Goal: Task Accomplishment & Management: Complete application form

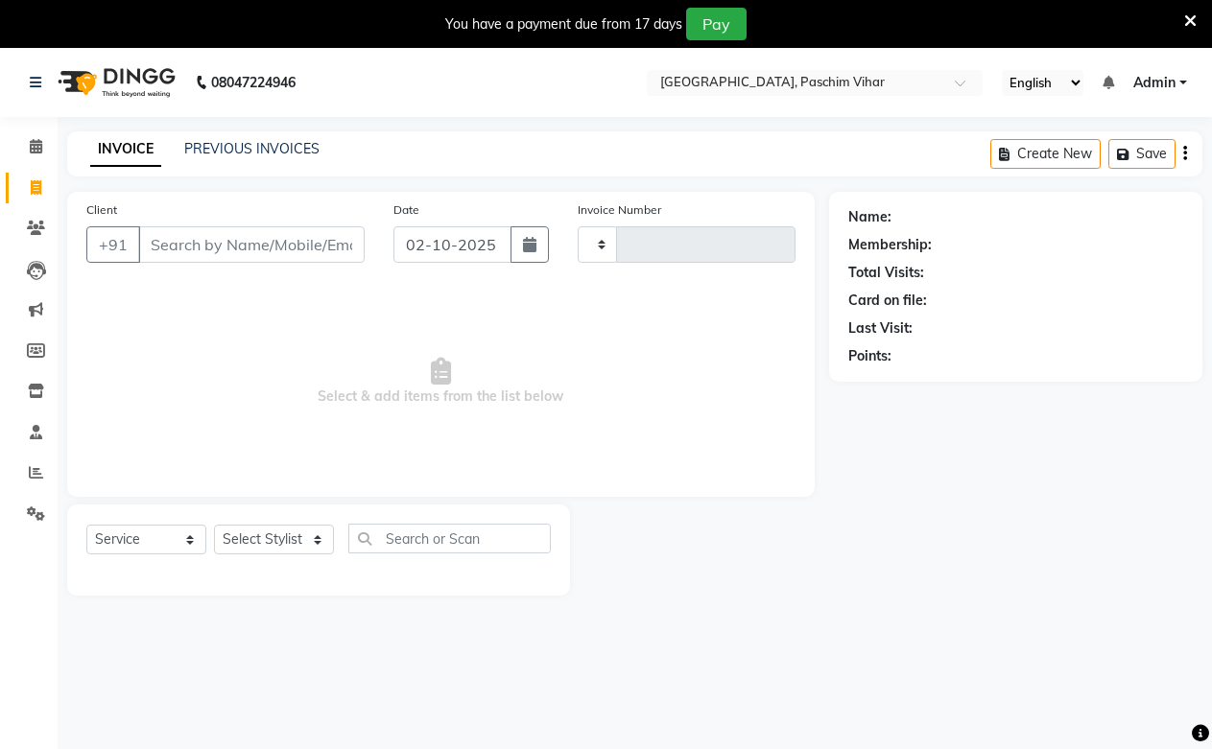
select select "service"
type input "3993"
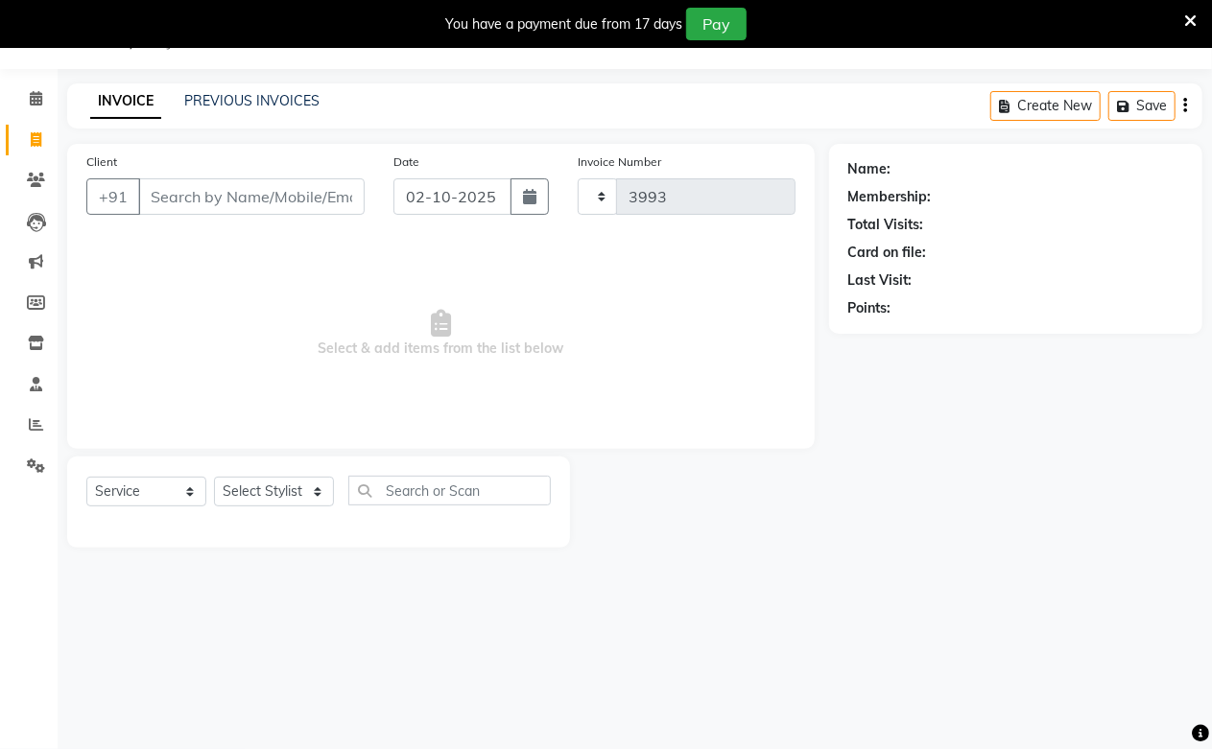
select select "223"
click at [185, 211] on input "Client" at bounding box center [251, 196] width 226 height 36
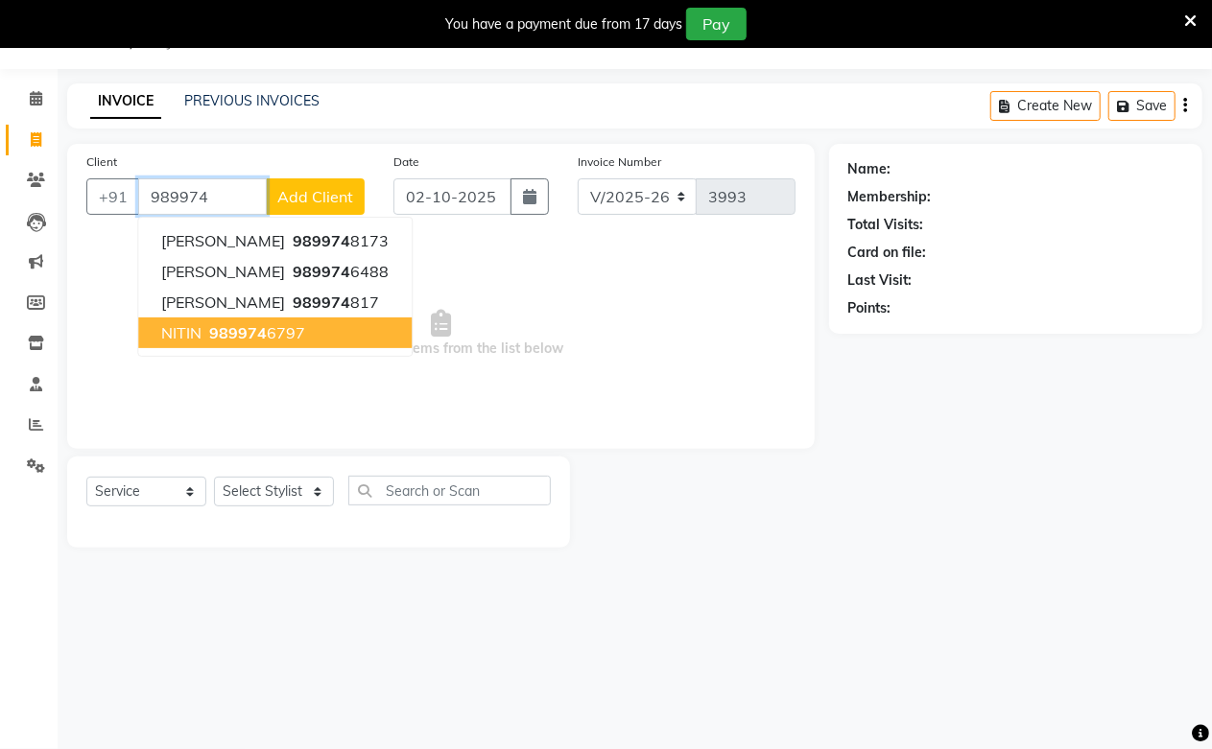
click at [237, 323] on span "989974" at bounding box center [238, 332] width 58 height 19
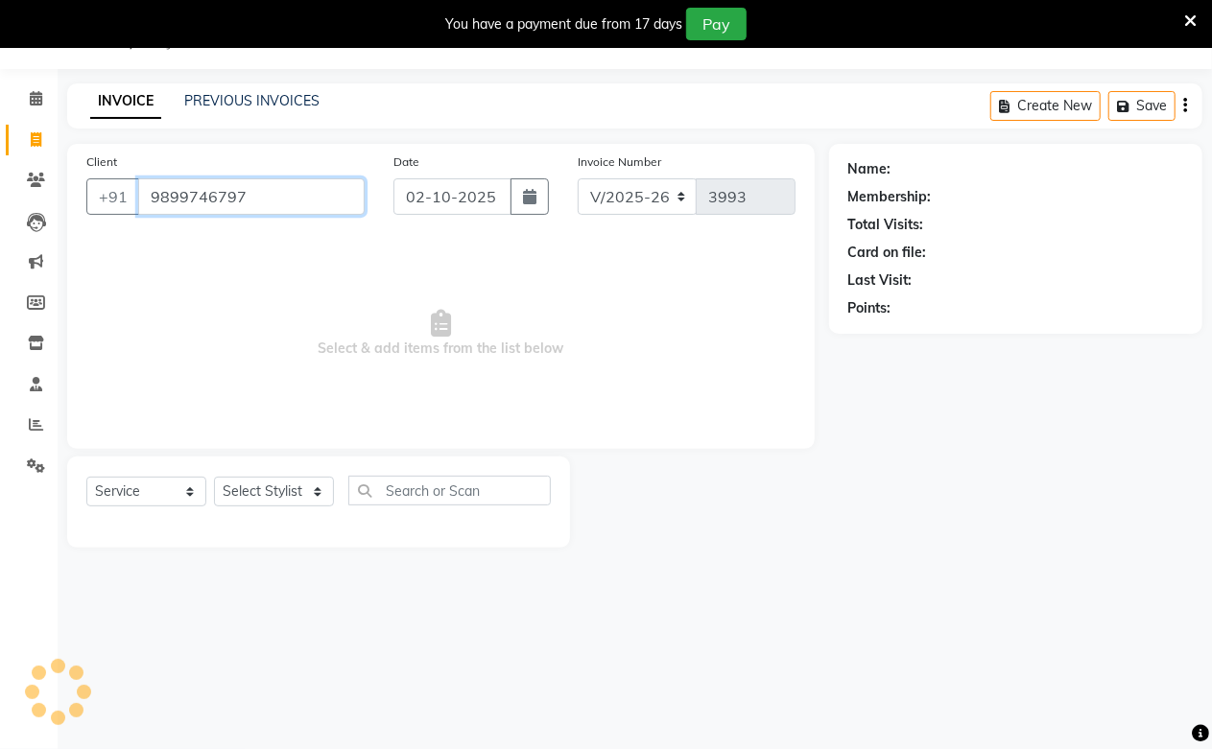
type input "9899746797"
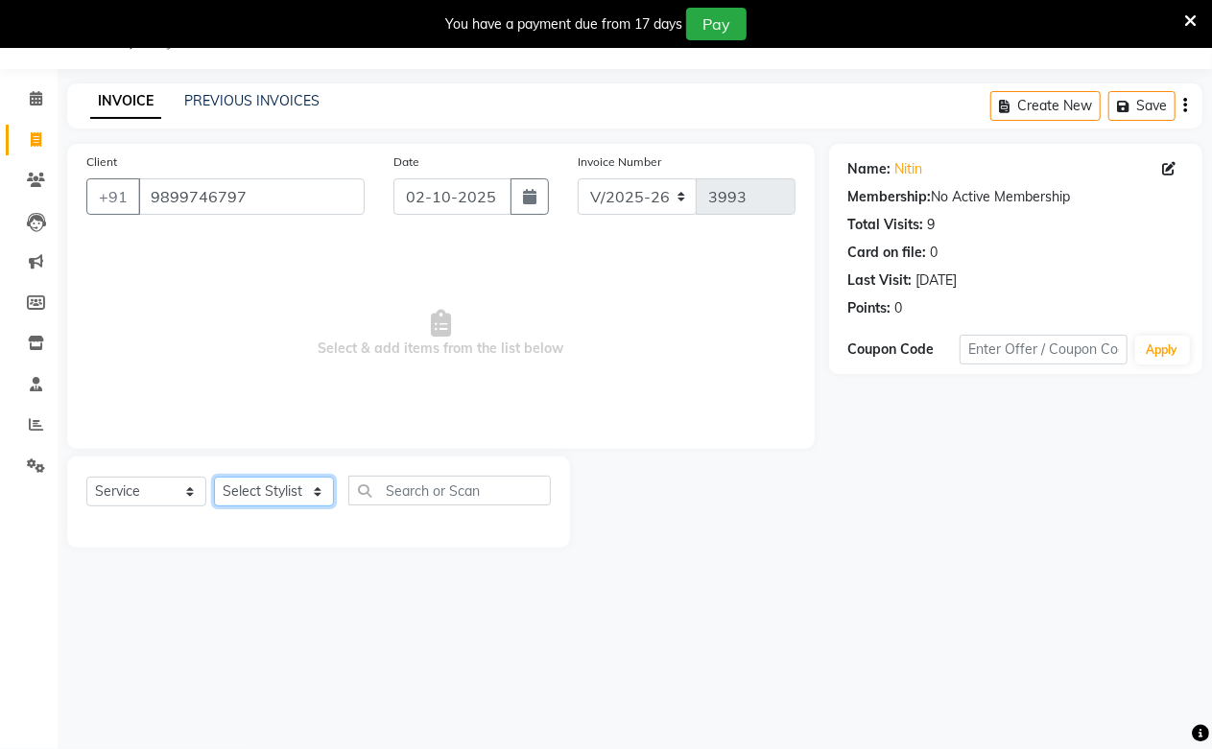
click at [267, 496] on select "Select Stylist Akash Amrita Anu Arun Gaurav [PERSON_NAME] KUNAL MANISH [PERSON_…" at bounding box center [274, 492] width 120 height 30
select select "92960"
click at [214, 478] on select "Select Stylist Akash Amrita Anu Arun Gaurav [PERSON_NAME] KUNAL MANISH [PERSON_…" at bounding box center [274, 492] width 120 height 30
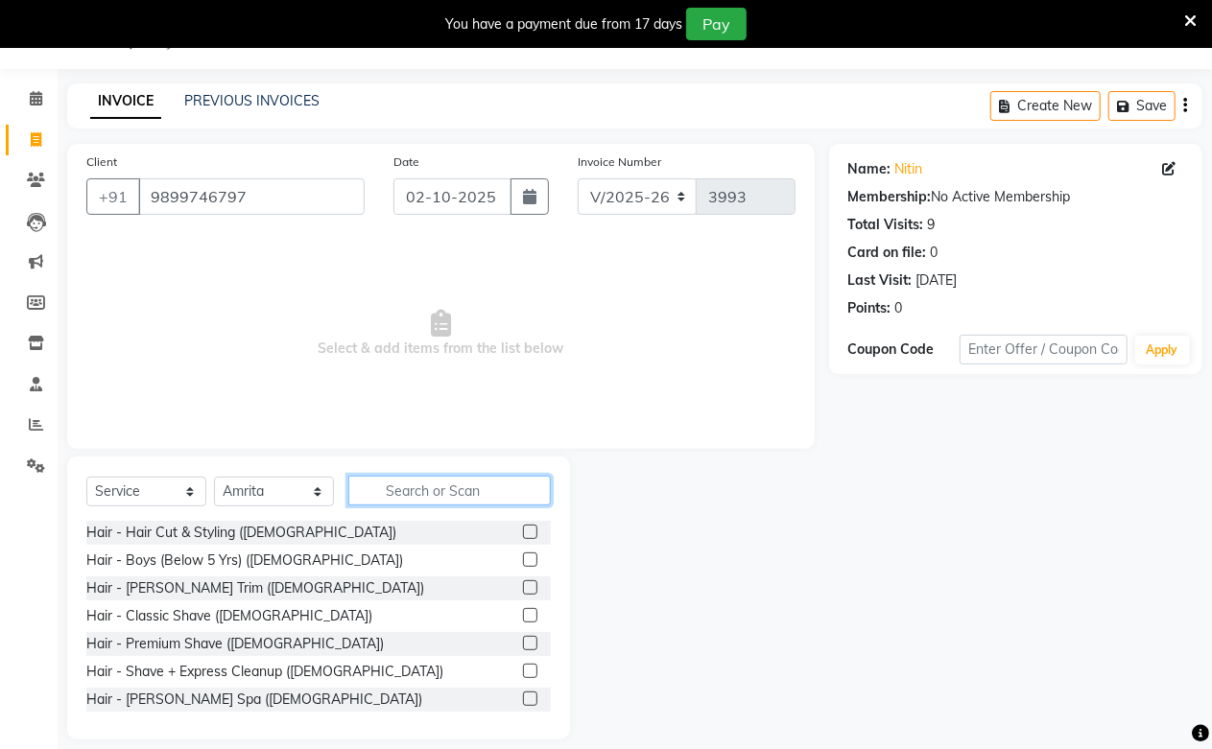
click at [396, 481] on input "text" at bounding box center [449, 491] width 202 height 30
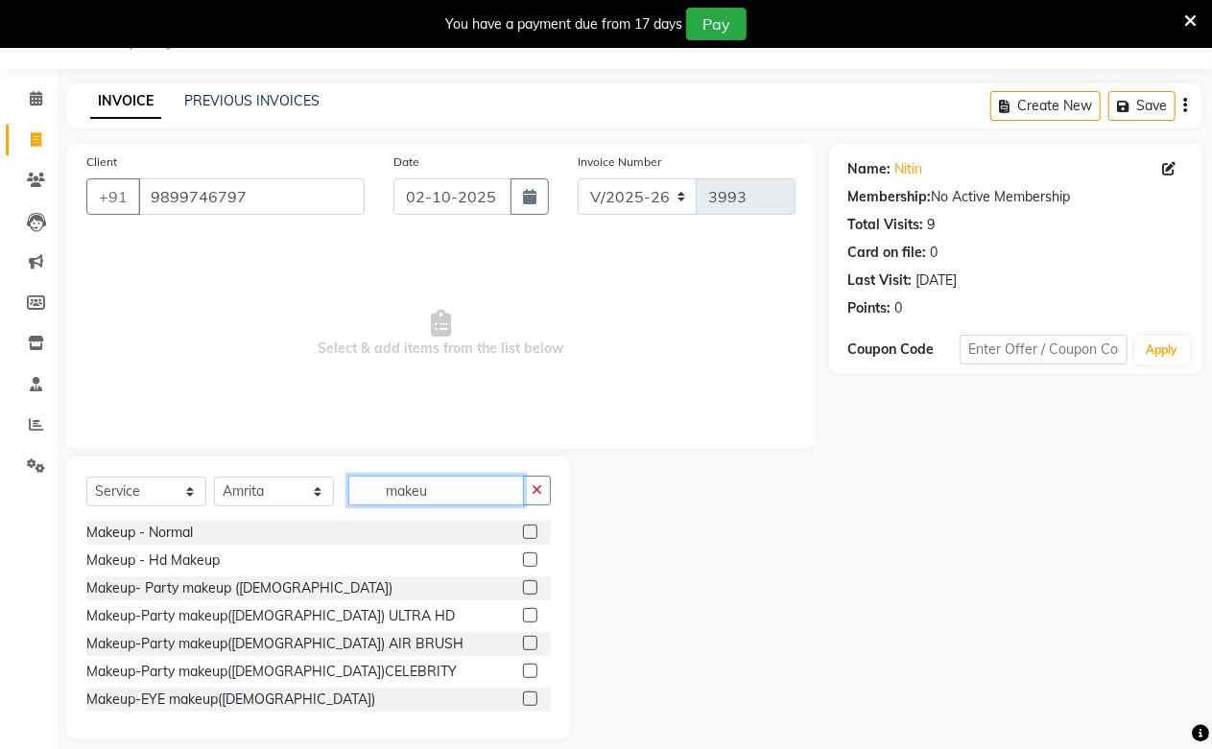
type input "makeu"
click at [523, 529] on label at bounding box center [530, 532] width 14 height 14
click at [523, 529] on input "checkbox" at bounding box center [529, 533] width 12 height 12
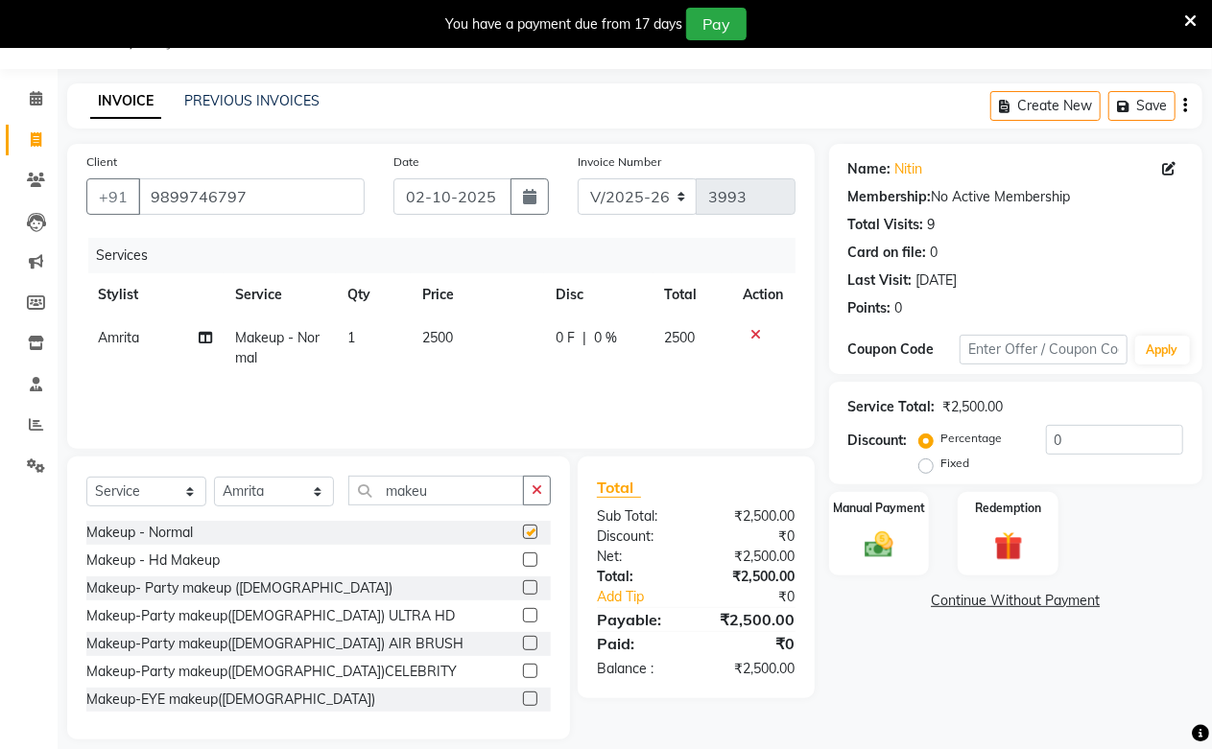
checkbox input "false"
click at [887, 554] on img at bounding box center [879, 545] width 49 height 35
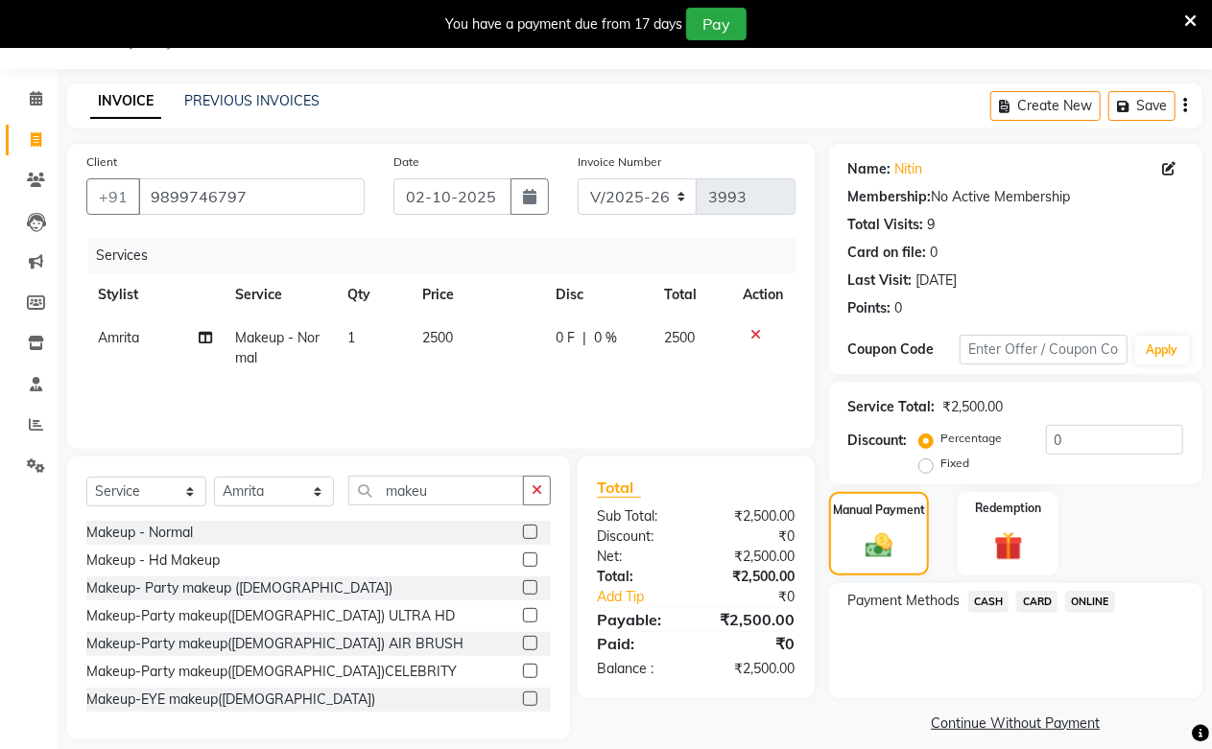
click at [1084, 605] on span "ONLINE" at bounding box center [1090, 602] width 50 height 22
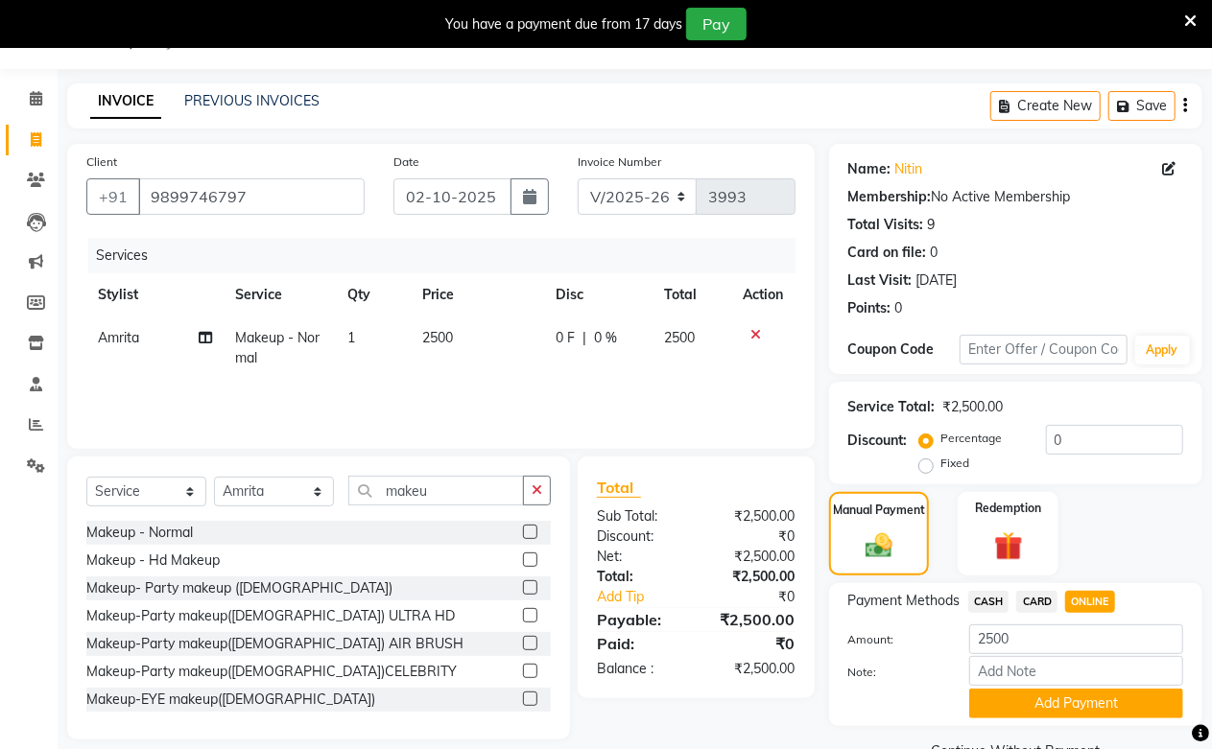
click at [1060, 702] on button "Add Payment" at bounding box center [1076, 704] width 214 height 30
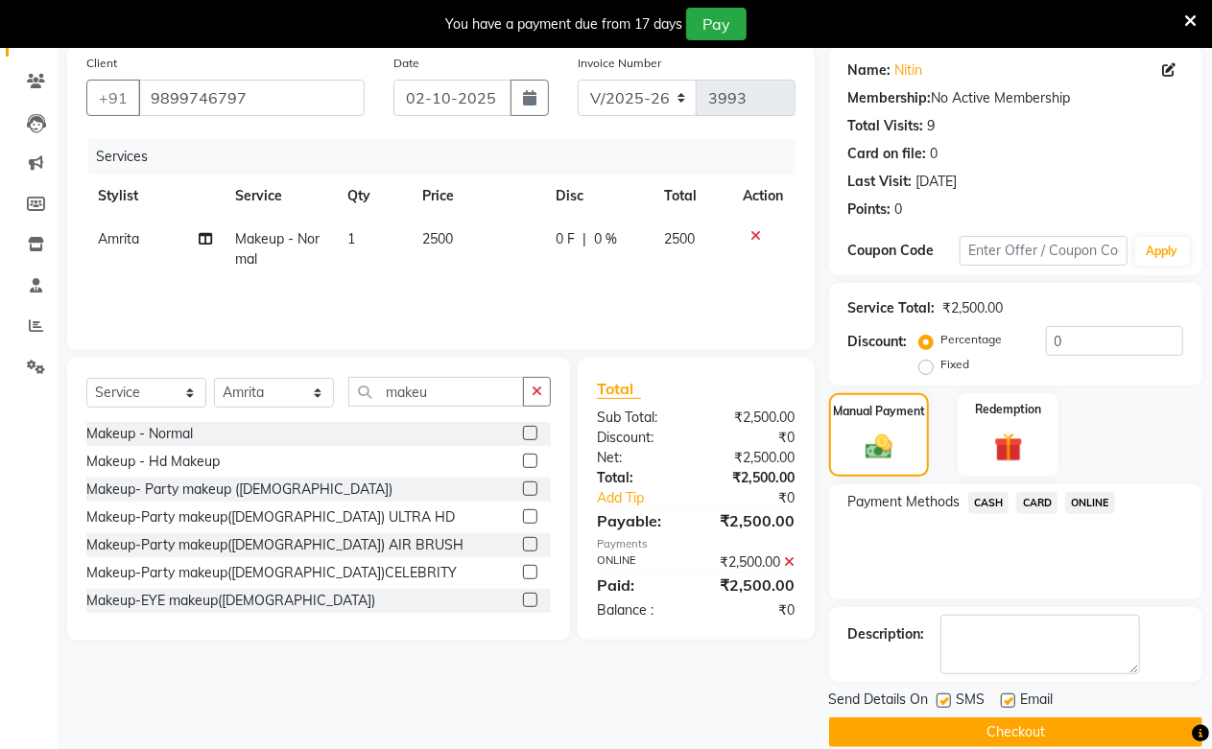
scroll to position [174, 0]
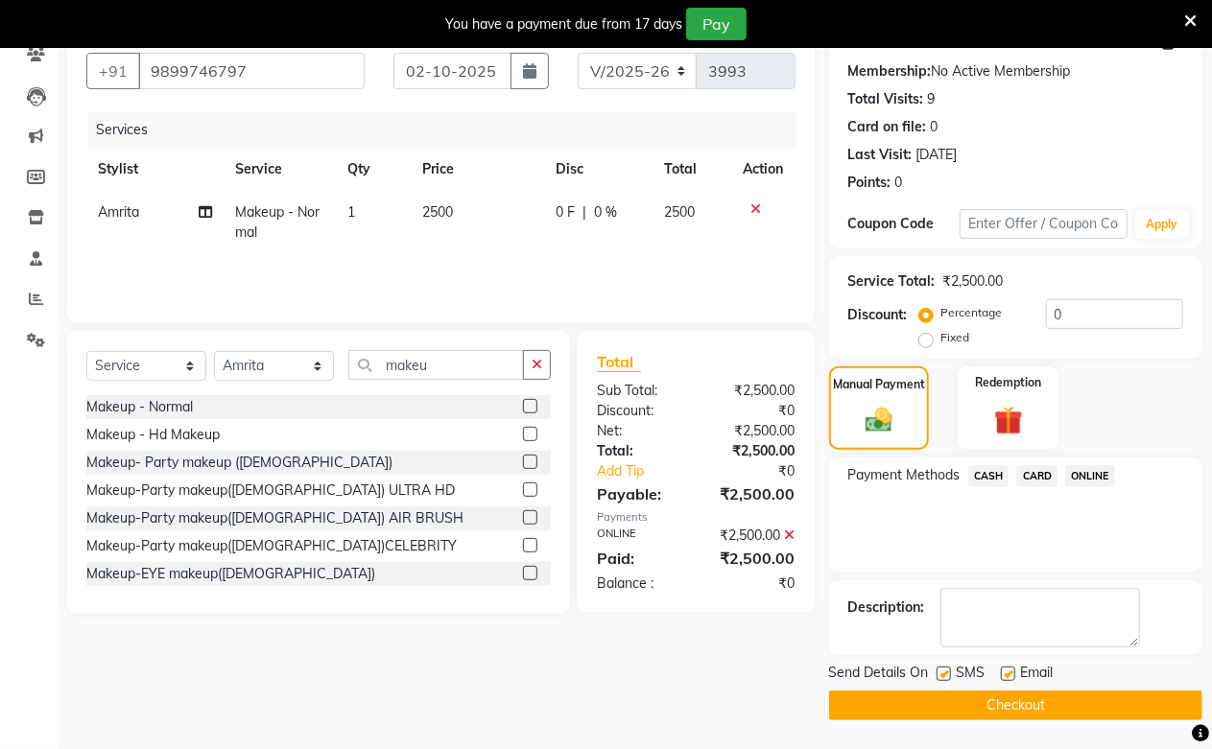
click at [1034, 701] on button "Checkout" at bounding box center [1015, 706] width 373 height 30
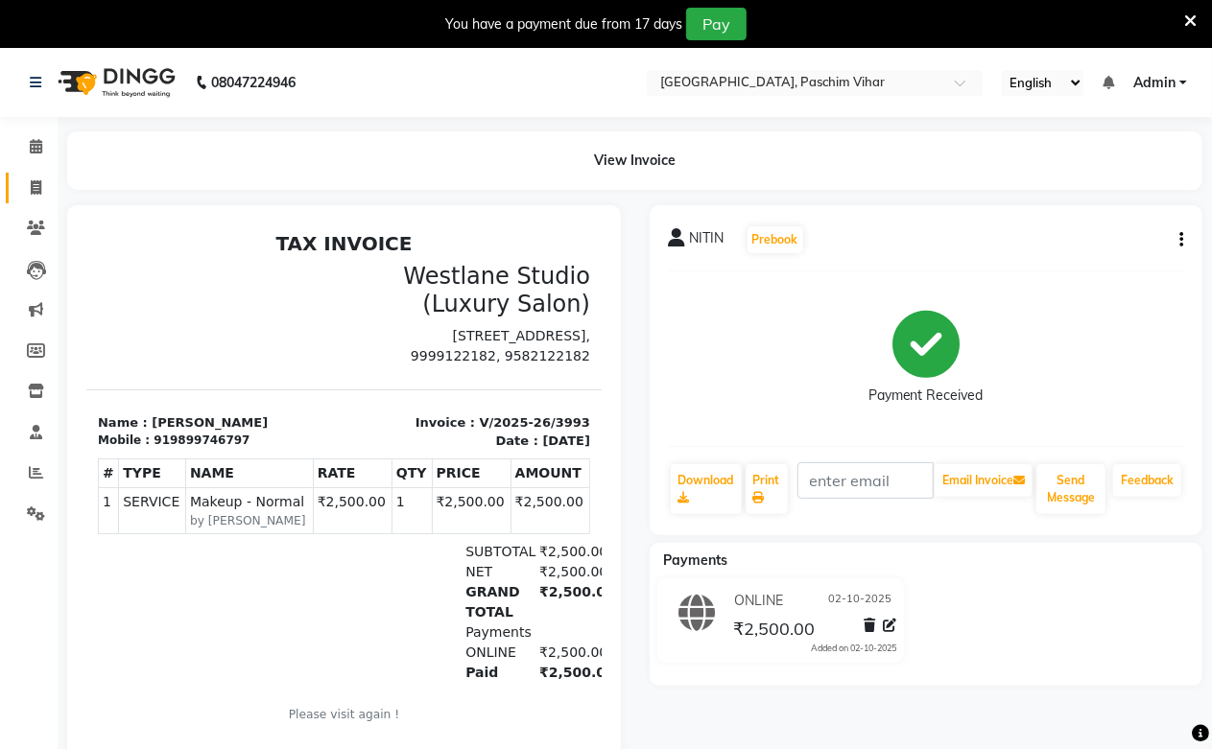
click at [36, 199] on link "Invoice" at bounding box center [29, 189] width 46 height 32
select select "service"
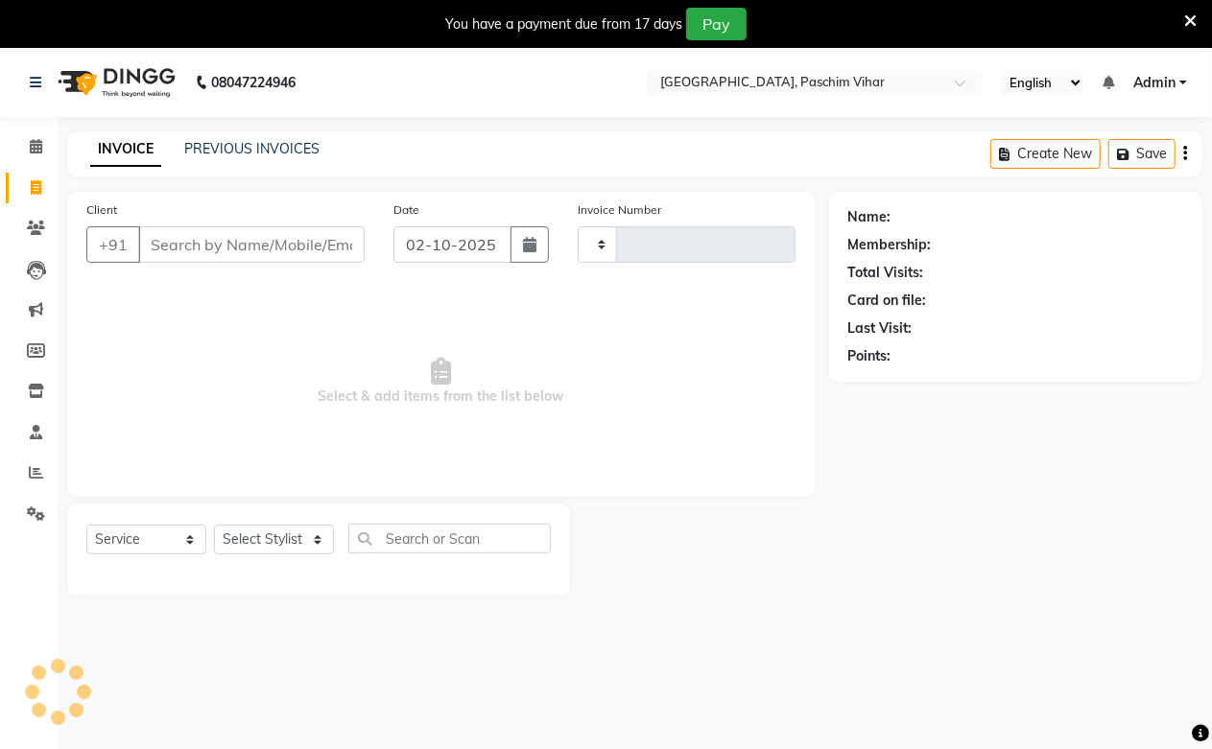
scroll to position [48, 0]
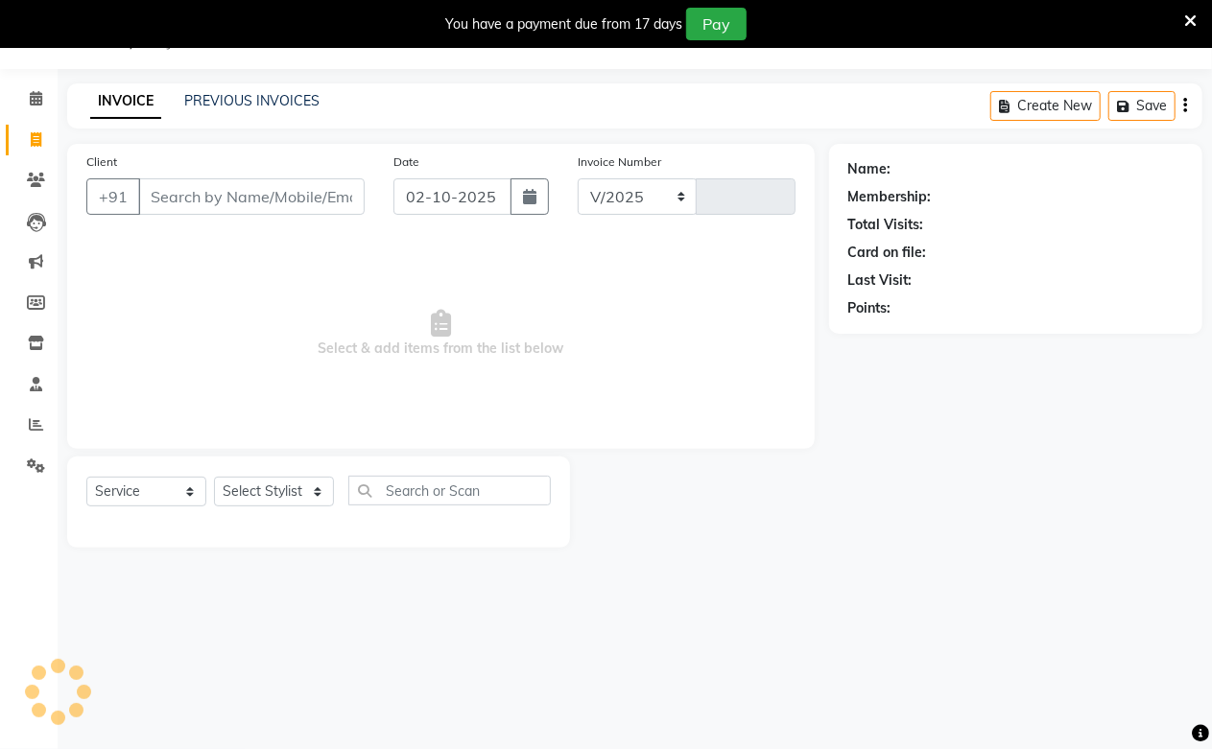
select select "223"
type input "3994"
click at [235, 485] on select "Select Stylist Akash Amrita Anu Arun Gaurav [PERSON_NAME] KUNAL MANISH [PERSON_…" at bounding box center [274, 492] width 120 height 30
select select "13723"
click at [214, 478] on select "Select Stylist Akash Amrita Anu Arun Gaurav [PERSON_NAME] KUNAL MANISH [PERSON_…" at bounding box center [274, 492] width 120 height 30
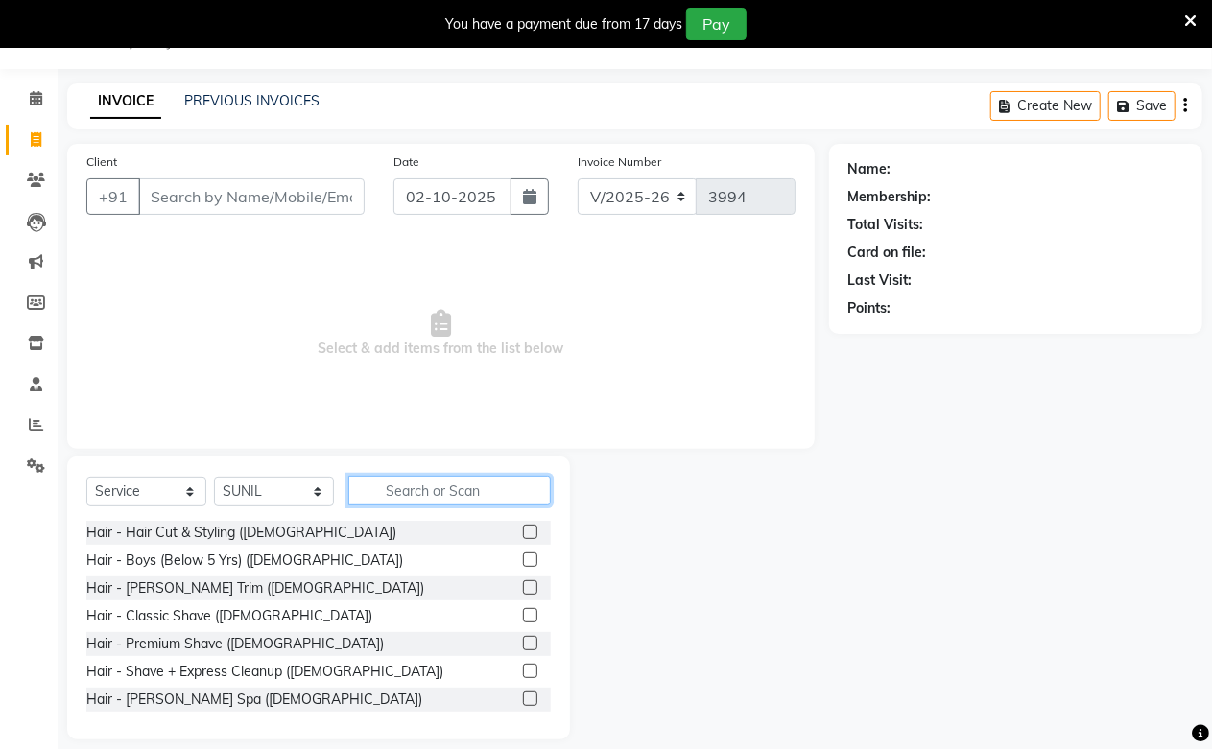
click at [401, 487] on input "text" at bounding box center [449, 491] width 202 height 30
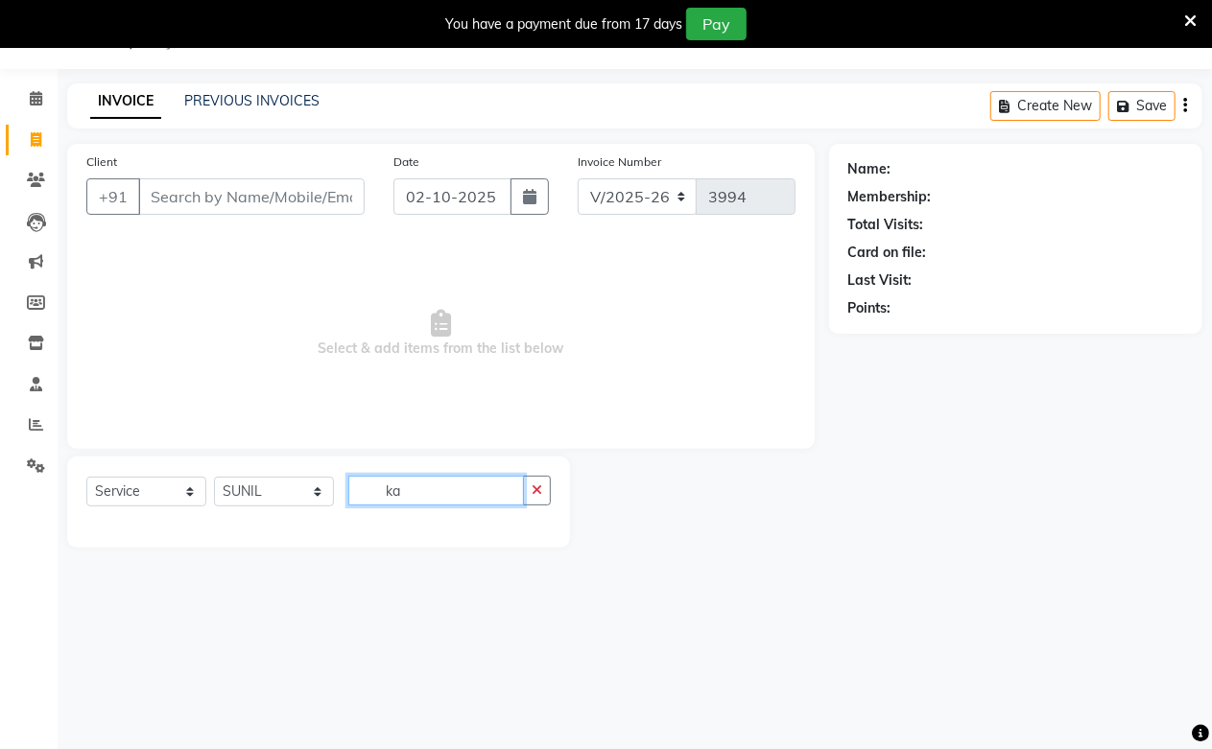
type input "k"
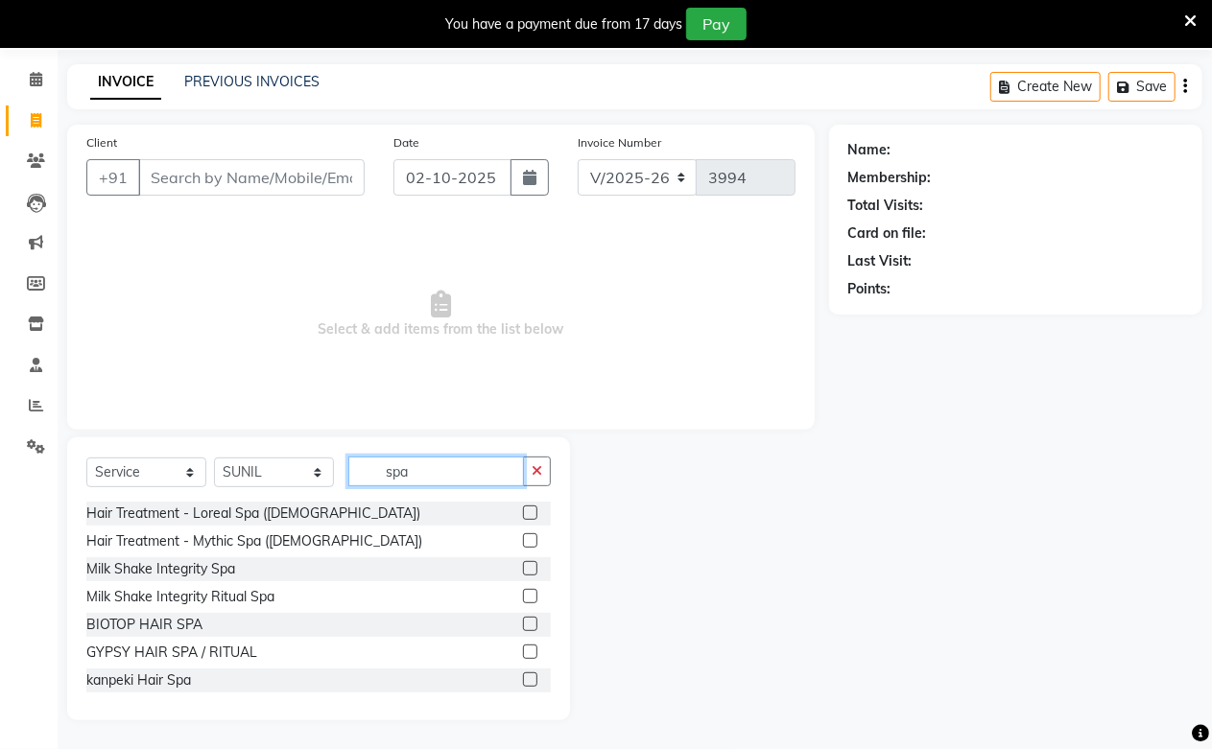
scroll to position [444, 0]
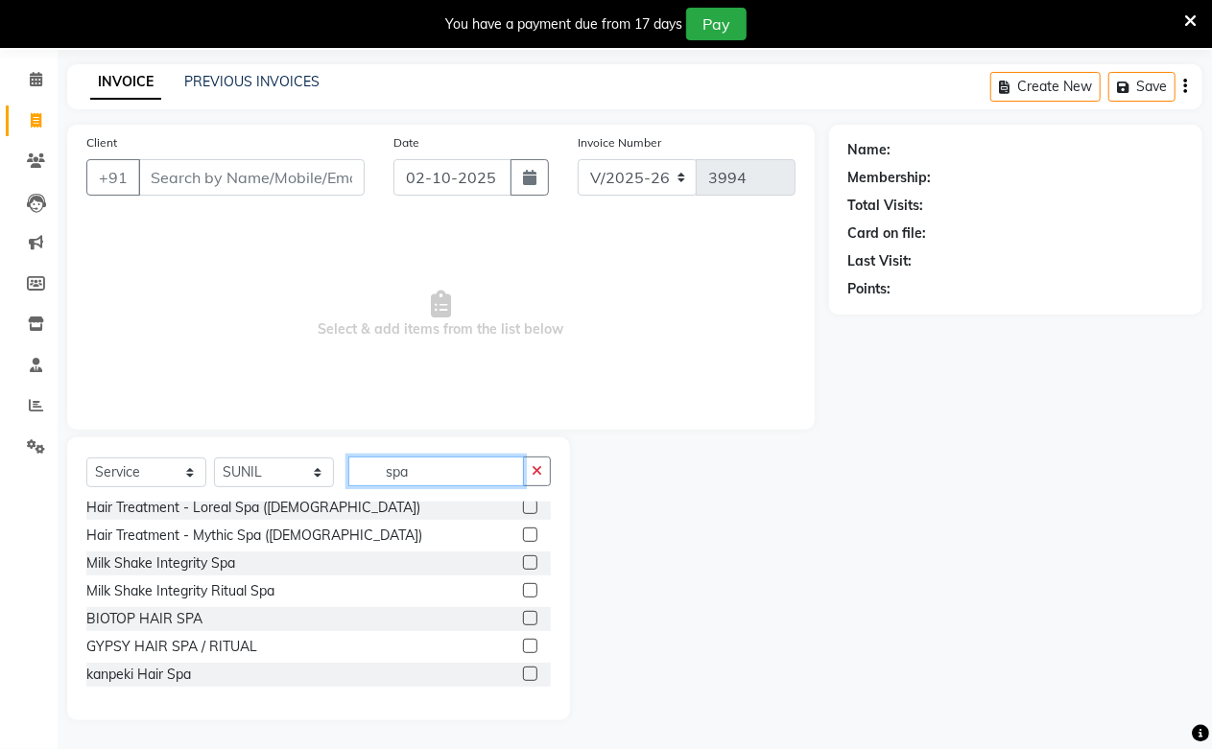
type input "spa"
click at [523, 667] on label at bounding box center [530, 674] width 14 height 14
click at [523, 669] on input "checkbox" at bounding box center [529, 675] width 12 height 12
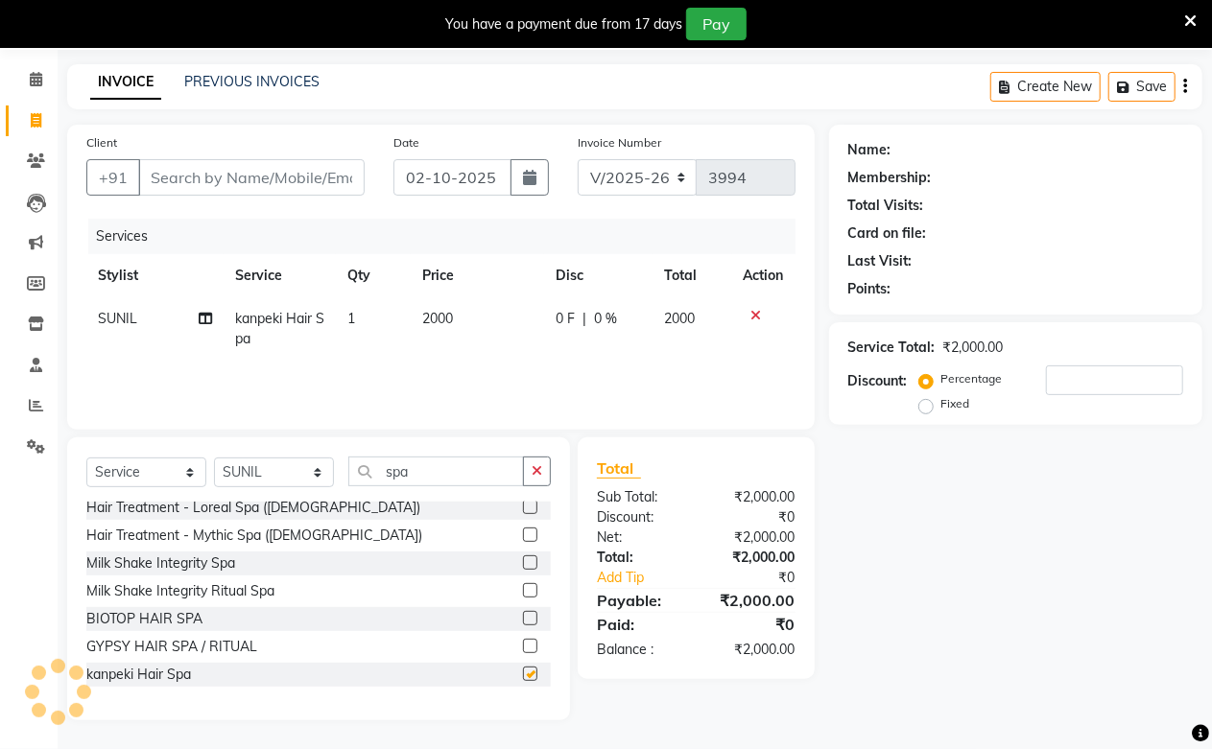
checkbox input "false"
click at [416, 320] on td "2000" at bounding box center [477, 328] width 133 height 63
select select "13723"
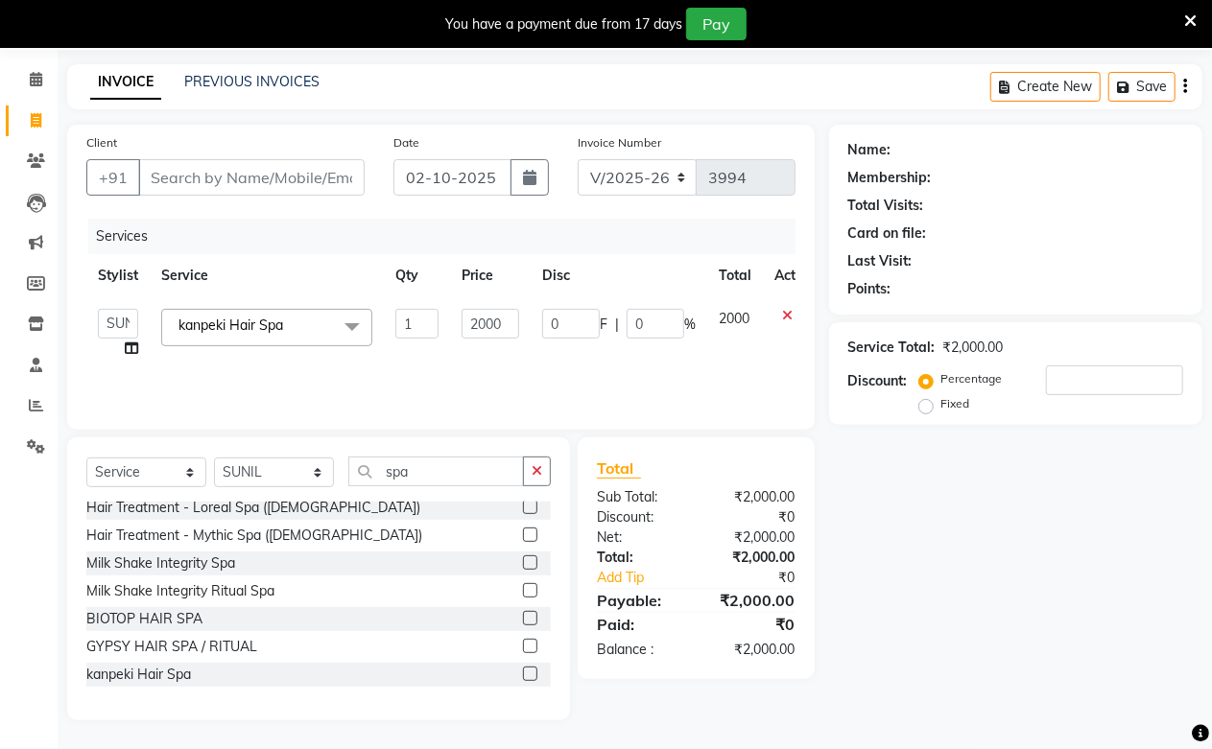
click at [442, 317] on td "1" at bounding box center [417, 333] width 66 height 73
click at [466, 321] on input "2000" at bounding box center [491, 324] width 58 height 30
type input "1500"
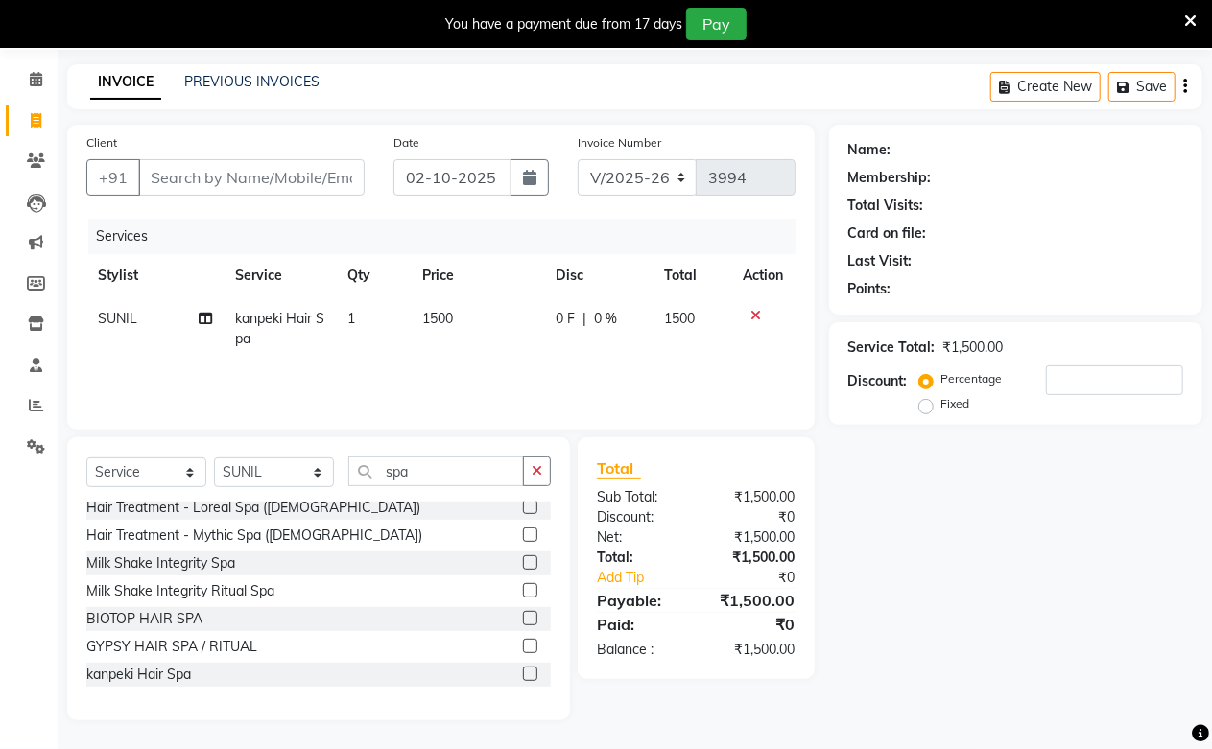
click at [537, 374] on div "Services Stylist Service Qty Price Disc Total Action SUNIL kanpeki Hair Spa 1 1…" at bounding box center [440, 315] width 709 height 192
click at [300, 475] on select "Select Stylist Akash Amrita Anu Arun Gaurav [PERSON_NAME] KUNAL MANISH [PERSON_…" at bounding box center [274, 473] width 120 height 30
select select "25198"
click at [214, 459] on select "Select Stylist Akash Amrita Anu Arun Gaurav [PERSON_NAME] KUNAL MANISH [PERSON_…" at bounding box center [274, 473] width 120 height 30
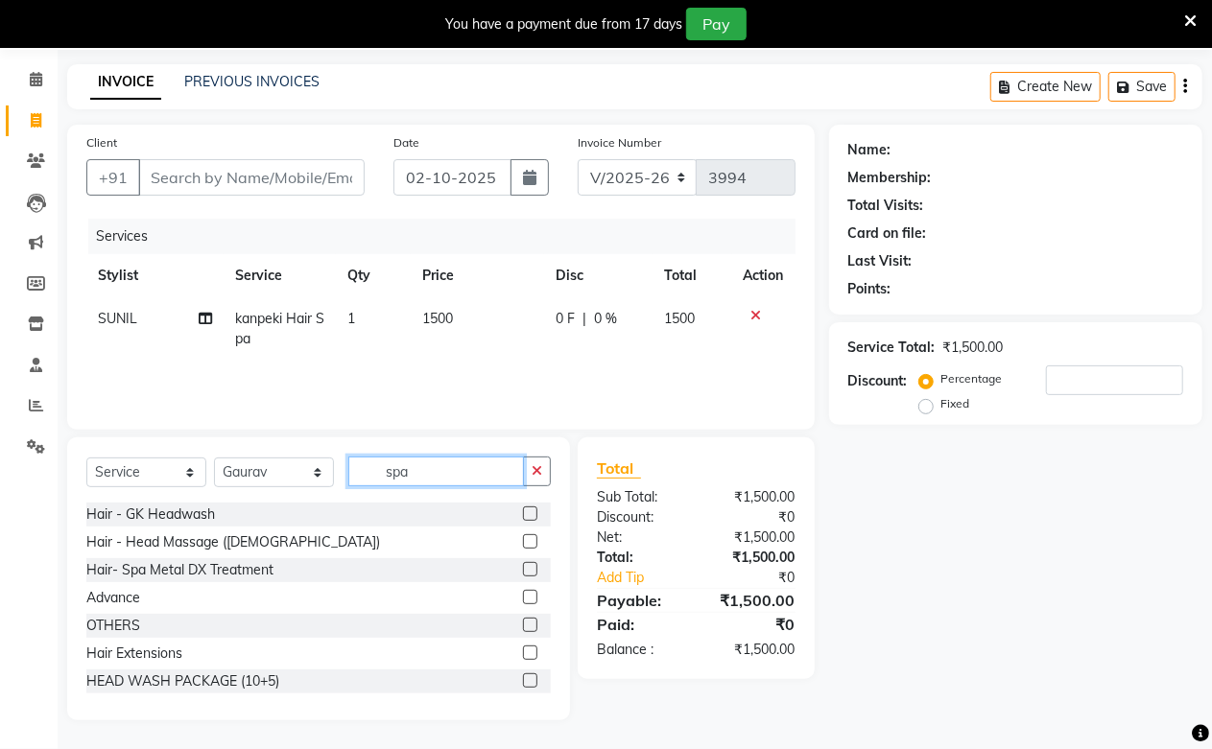
click at [399, 470] on input "spa" at bounding box center [436, 472] width 176 height 30
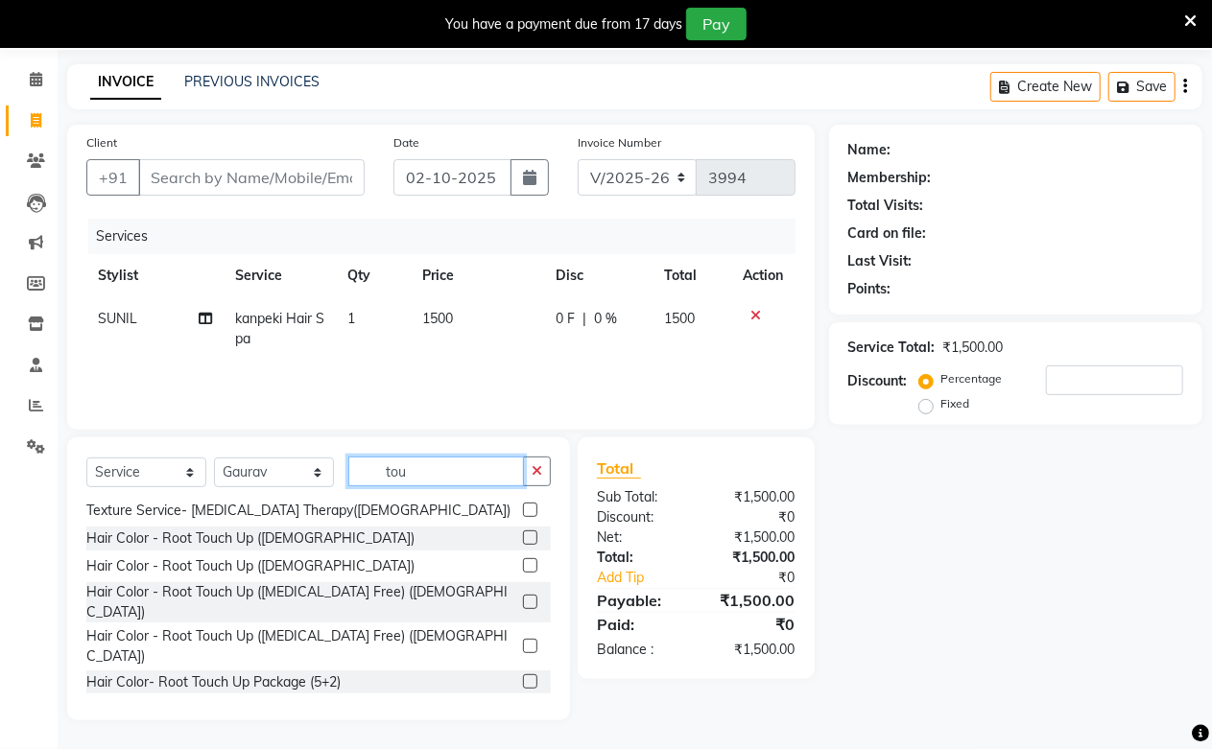
scroll to position [48, 0]
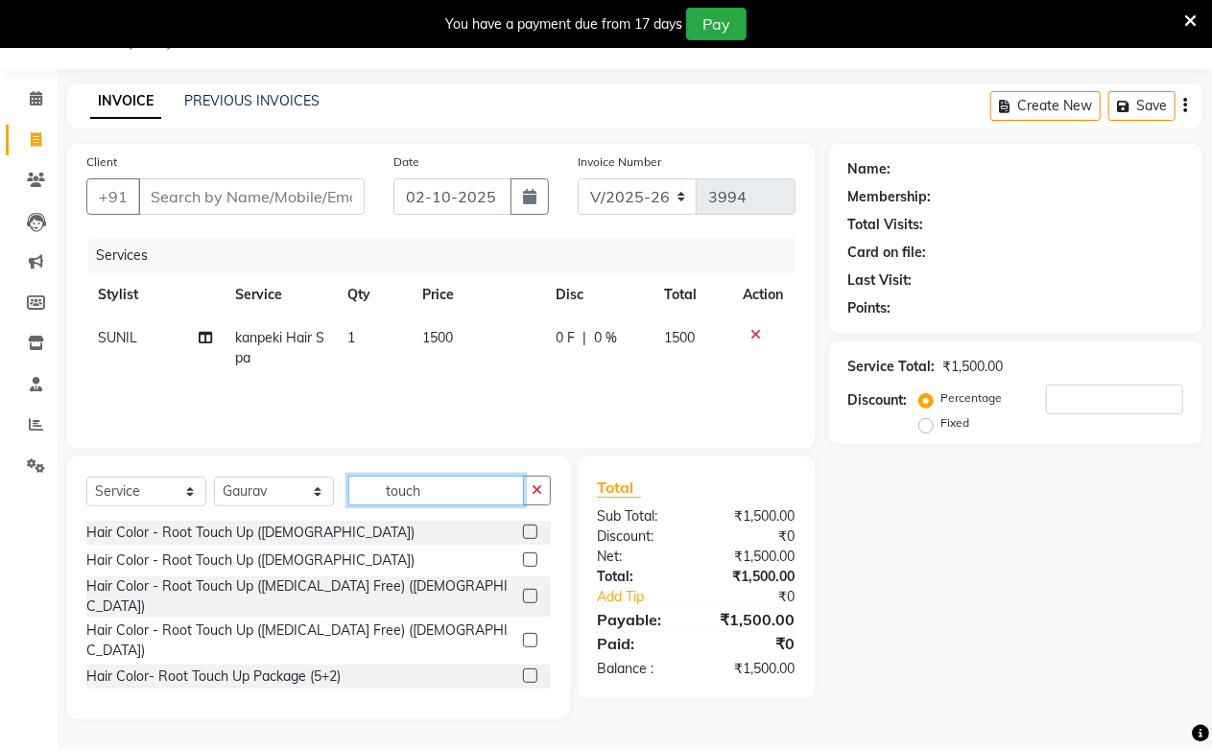
type input "touch"
click at [526, 560] on label at bounding box center [530, 560] width 14 height 14
click at [526, 560] on input "checkbox" at bounding box center [529, 561] width 12 height 12
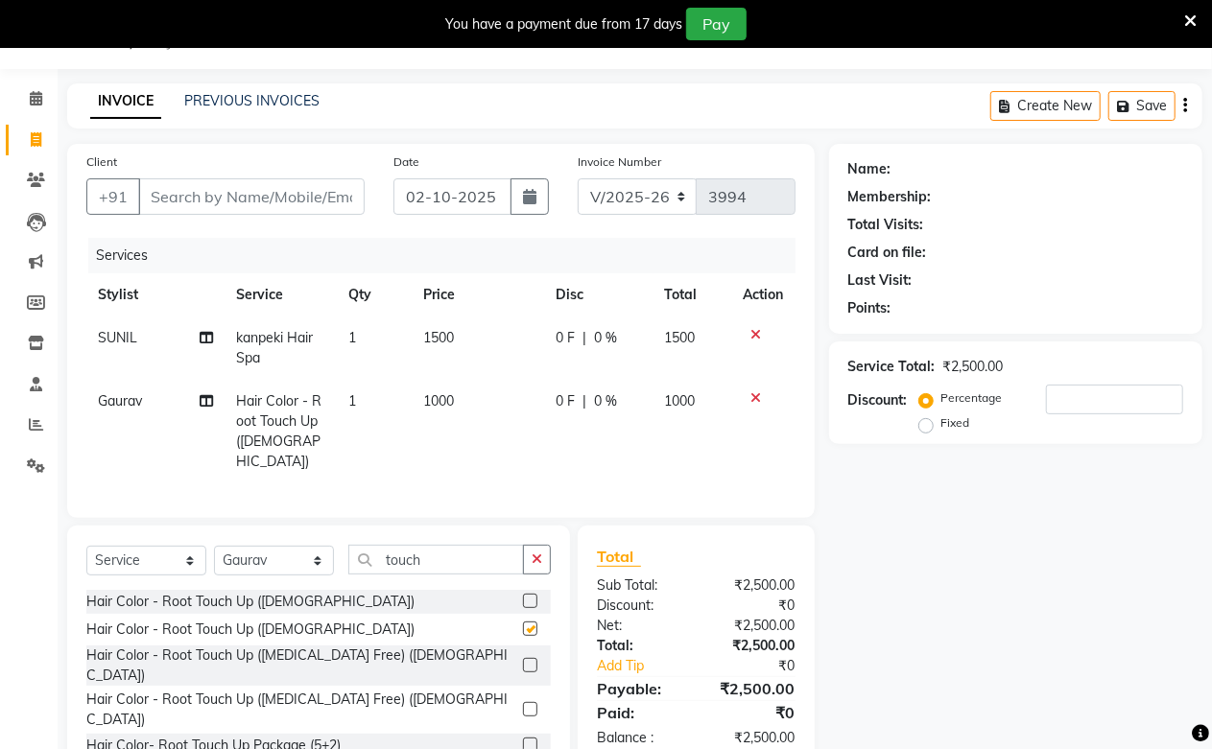
checkbox input "false"
click at [294, 561] on select "Select Stylist Akash Amrita Anu Arun Gaurav [PERSON_NAME] KUNAL MANISH [PERSON_…" at bounding box center [274, 561] width 120 height 30
select select "59104"
click at [214, 546] on select "Select Stylist Akash Amrita Anu Arun Gaurav [PERSON_NAME] KUNAL MANISH [PERSON_…" at bounding box center [274, 561] width 120 height 30
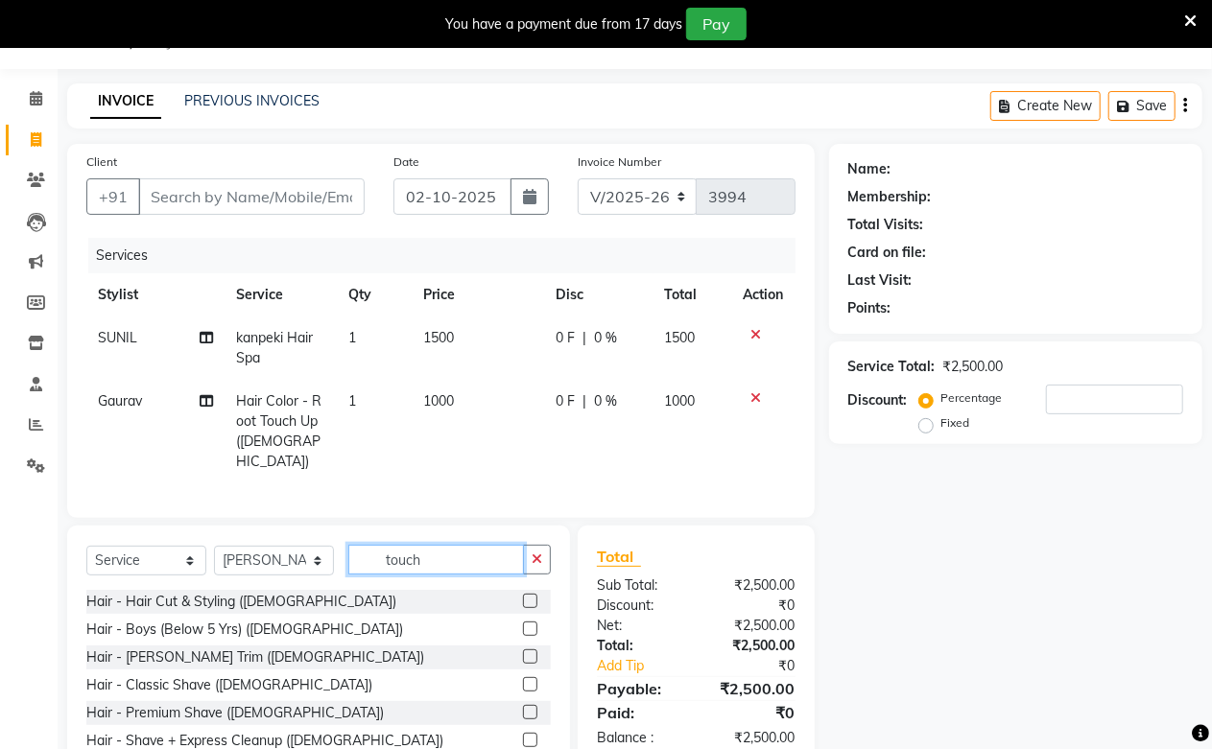
click at [401, 549] on input "touch" at bounding box center [436, 560] width 176 height 30
click at [404, 548] on input "touch" at bounding box center [436, 560] width 176 height 30
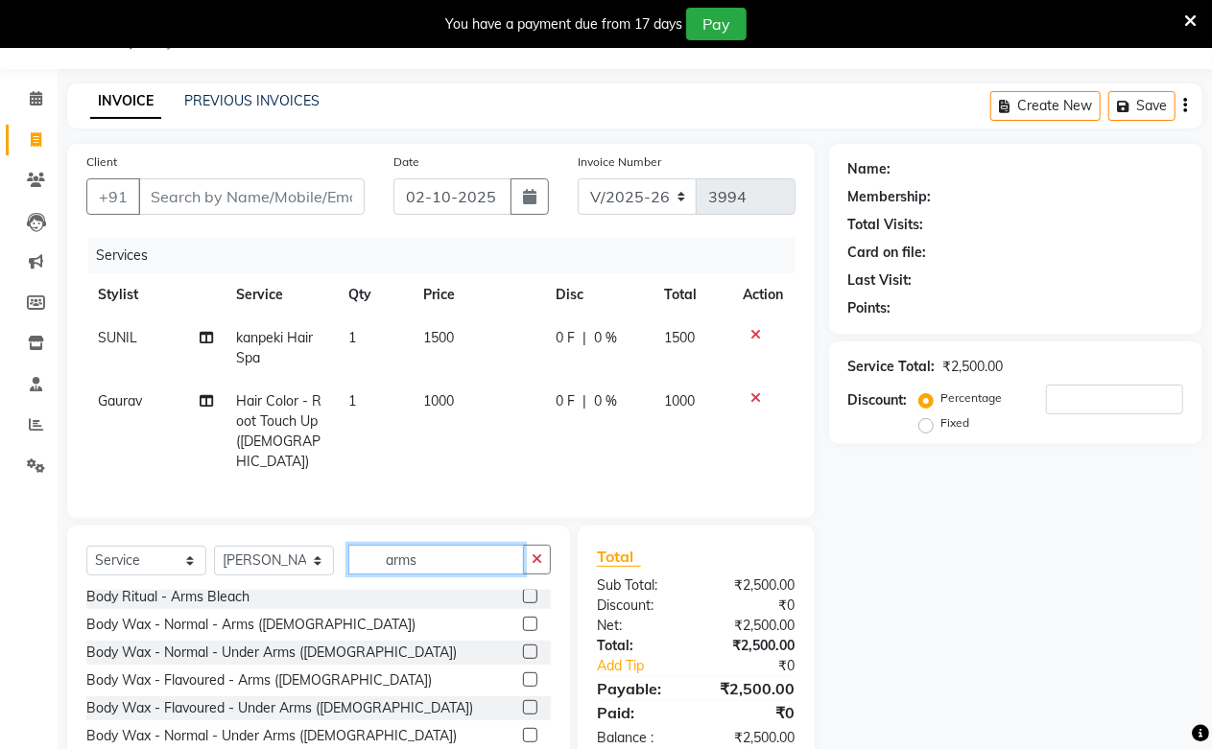
scroll to position [107, 0]
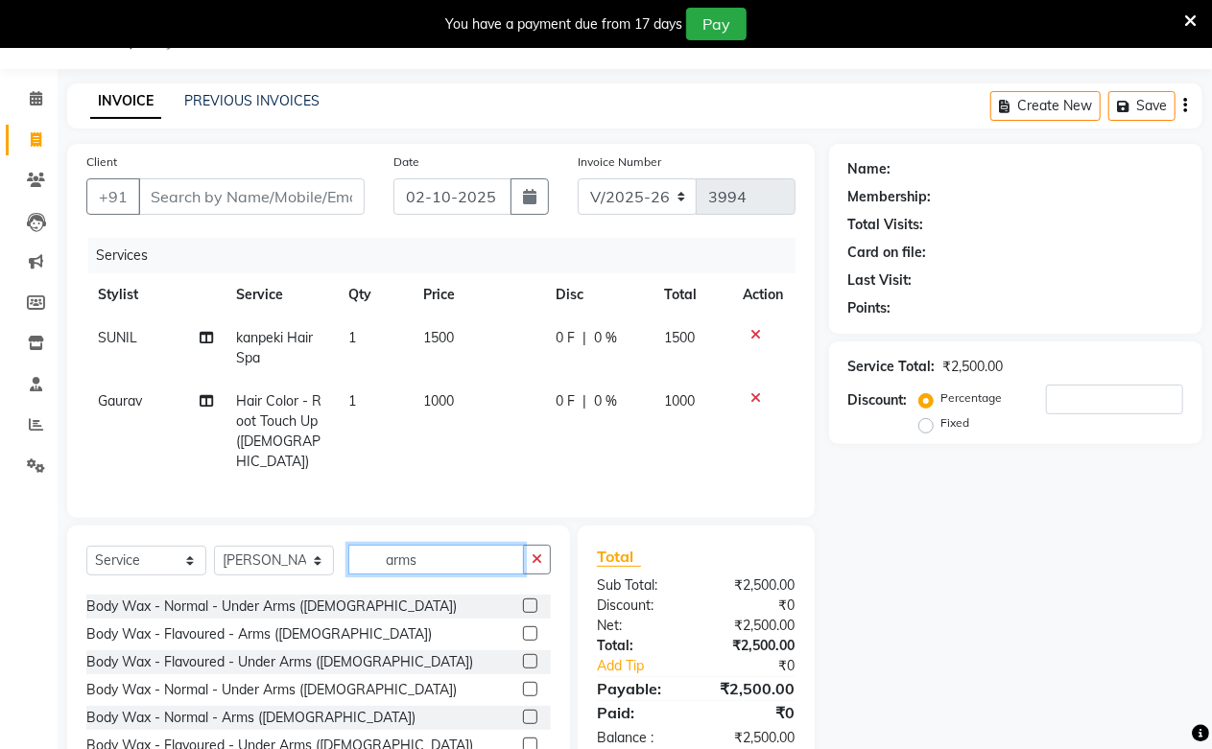
type input "arms"
click at [523, 710] on label at bounding box center [530, 717] width 14 height 14
click at [523, 712] on input "checkbox" at bounding box center [529, 718] width 12 height 12
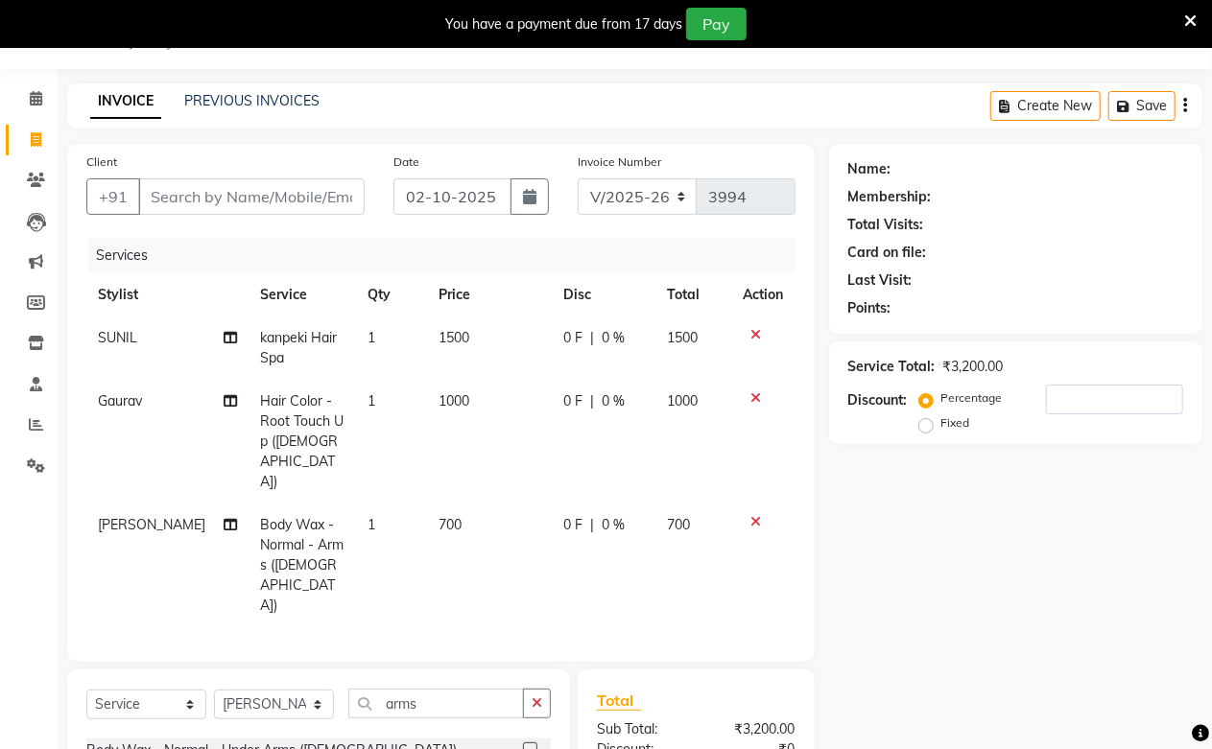
checkbox input "false"
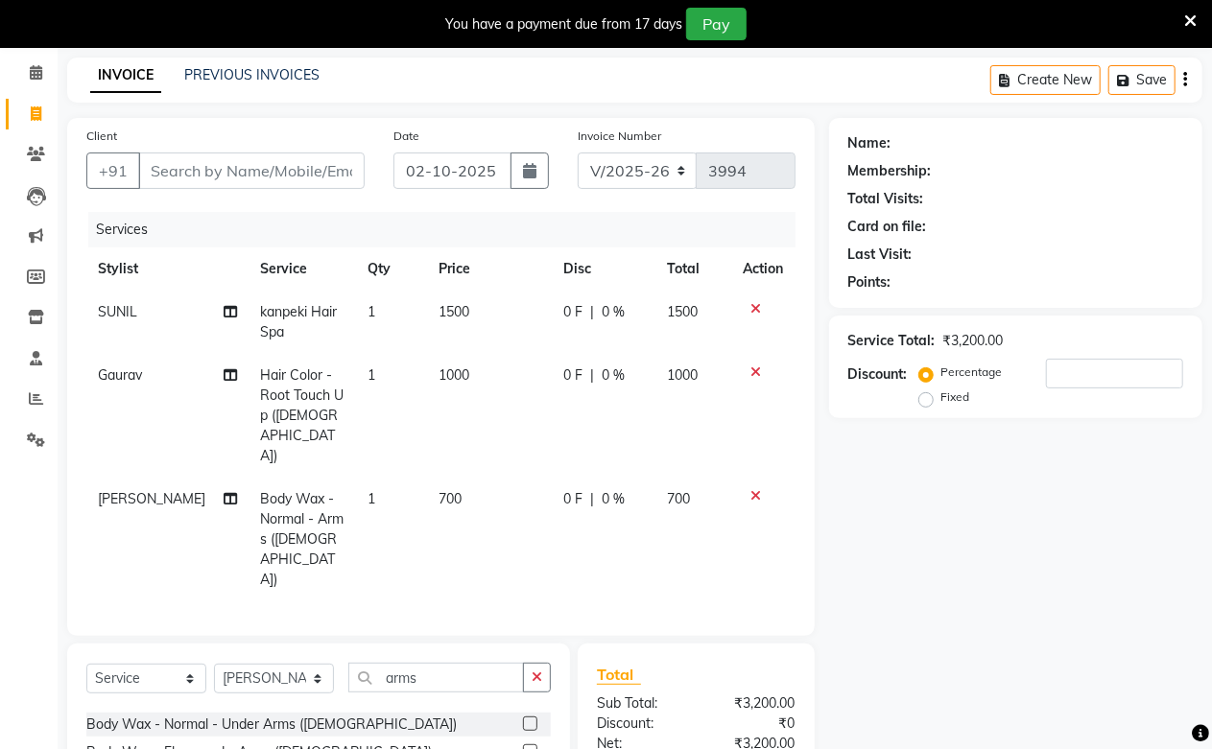
scroll to position [155, 0]
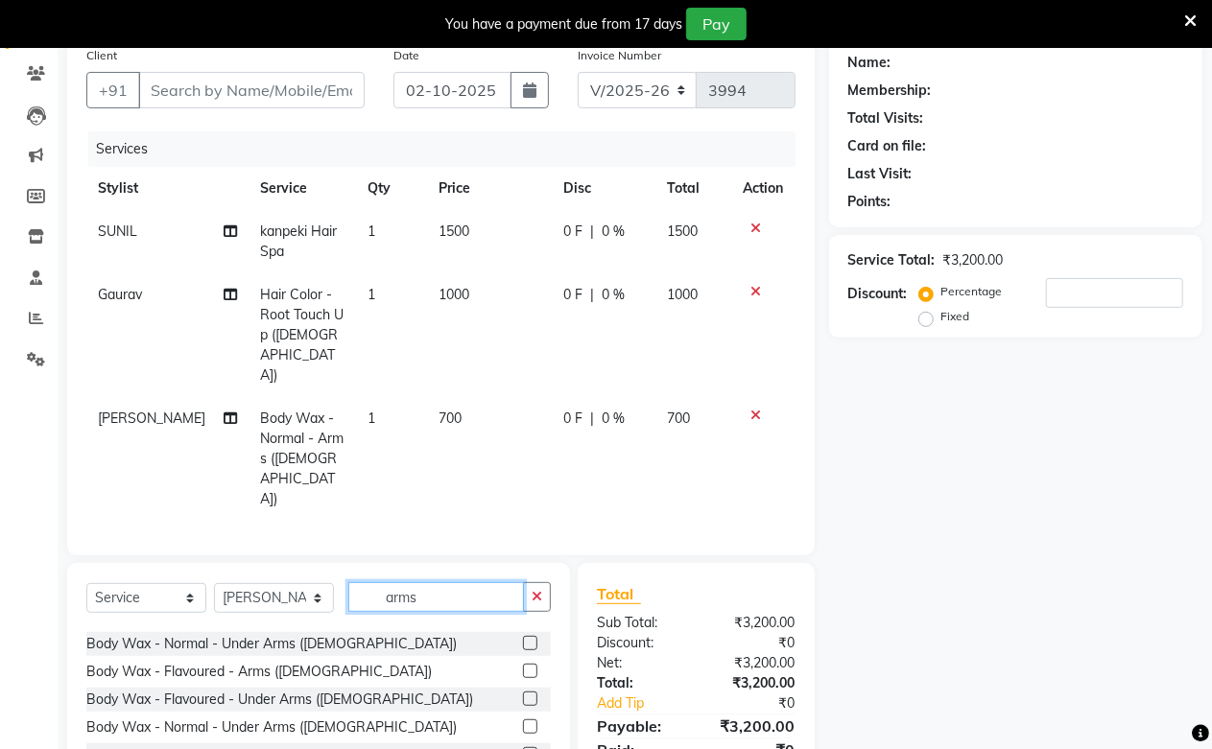
click at [393, 583] on input "arms" at bounding box center [436, 598] width 176 height 30
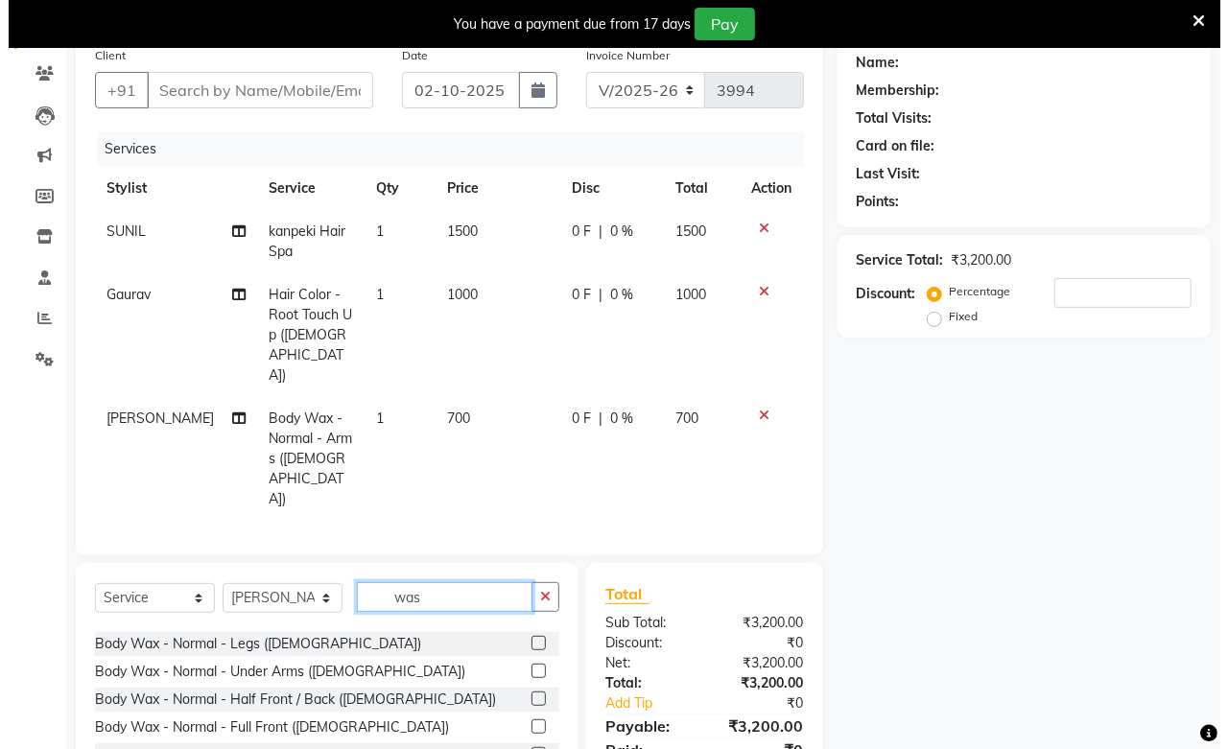
scroll to position [0, 0]
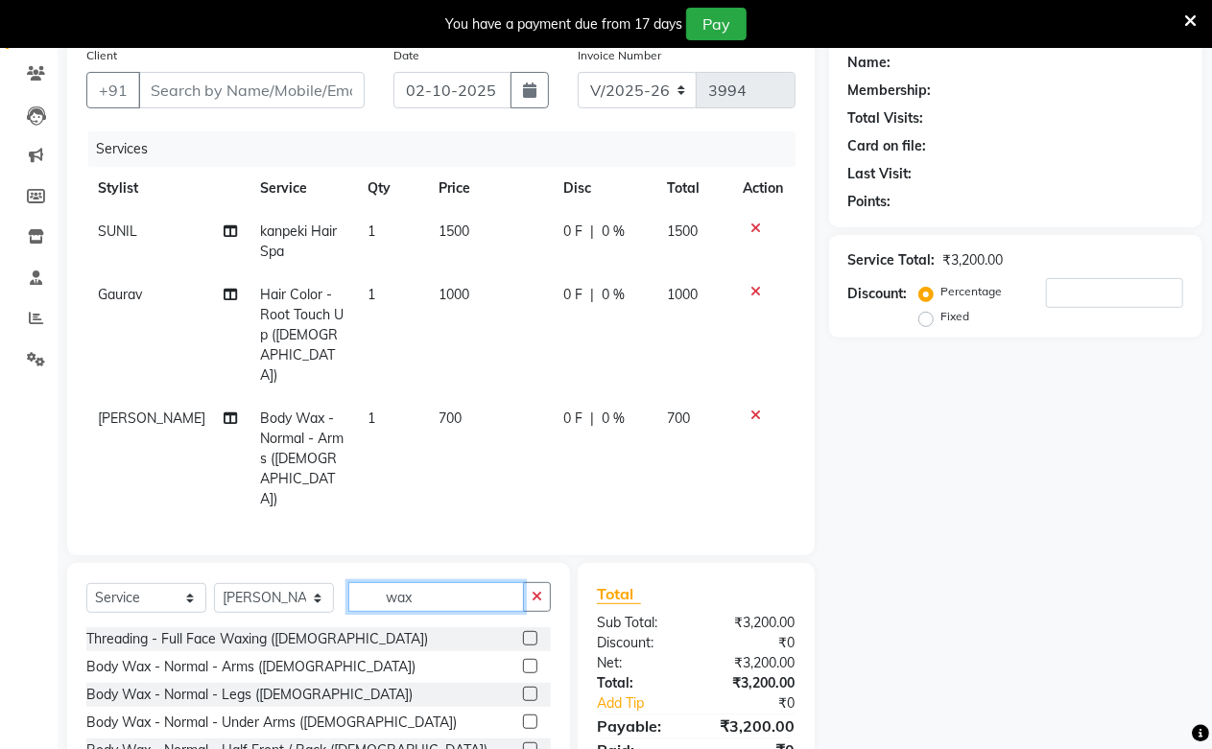
type input "wax"
click at [523, 659] on label at bounding box center [530, 666] width 14 height 14
click at [523, 661] on input "checkbox" at bounding box center [529, 667] width 12 height 12
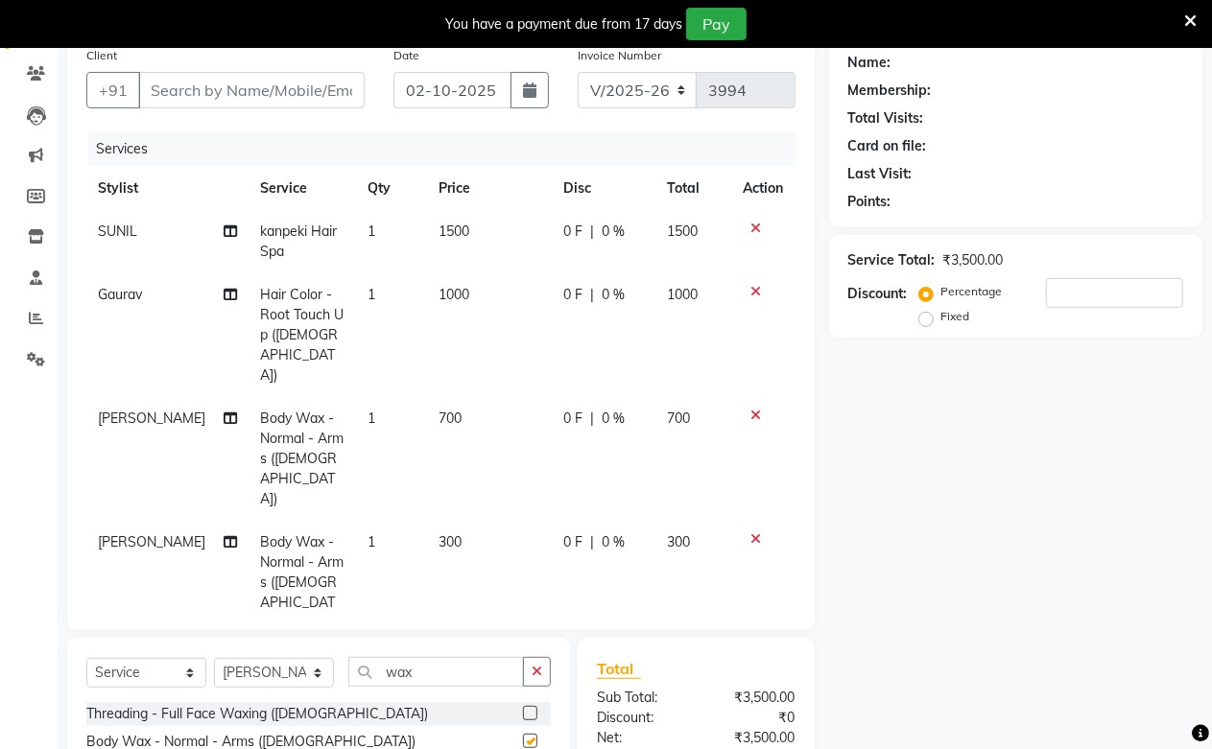
checkbox input "false"
click at [751, 409] on icon at bounding box center [756, 415] width 11 height 13
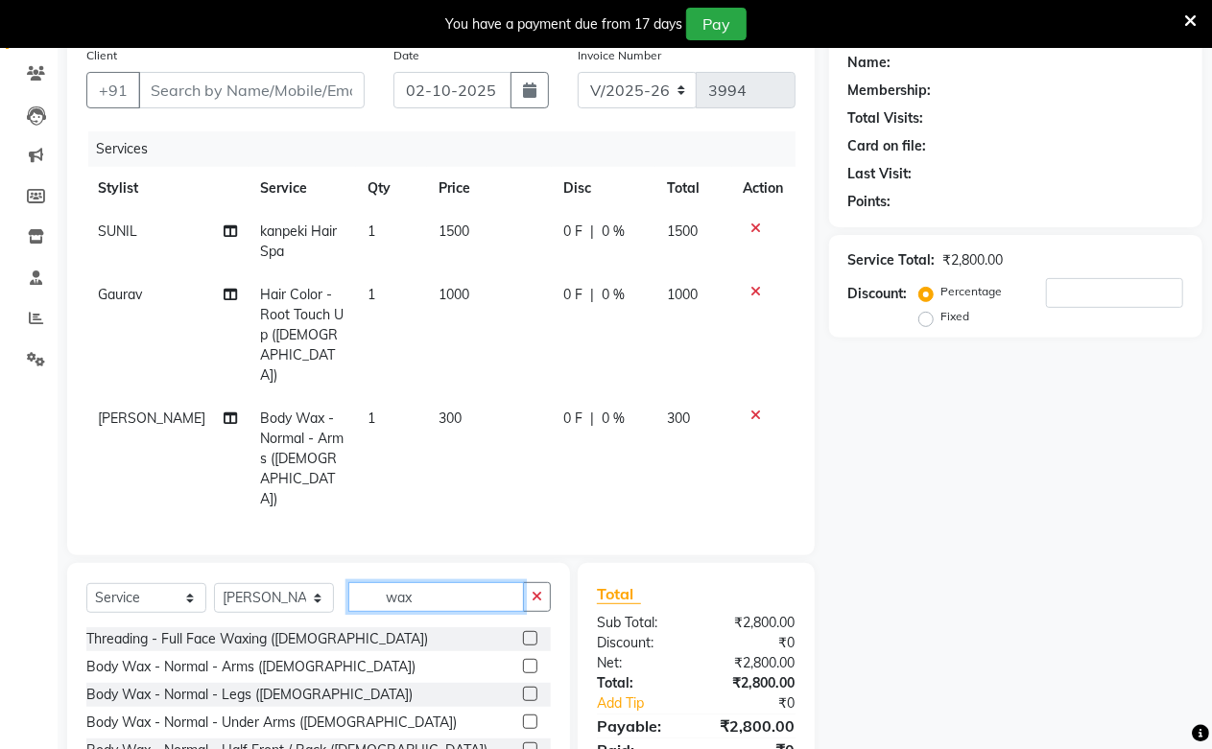
click at [413, 583] on input "wax" at bounding box center [436, 598] width 176 height 30
click at [440, 583] on input "wax" at bounding box center [436, 598] width 176 height 30
click at [523, 687] on label at bounding box center [530, 694] width 14 height 14
click at [523, 689] on input "checkbox" at bounding box center [529, 695] width 12 height 12
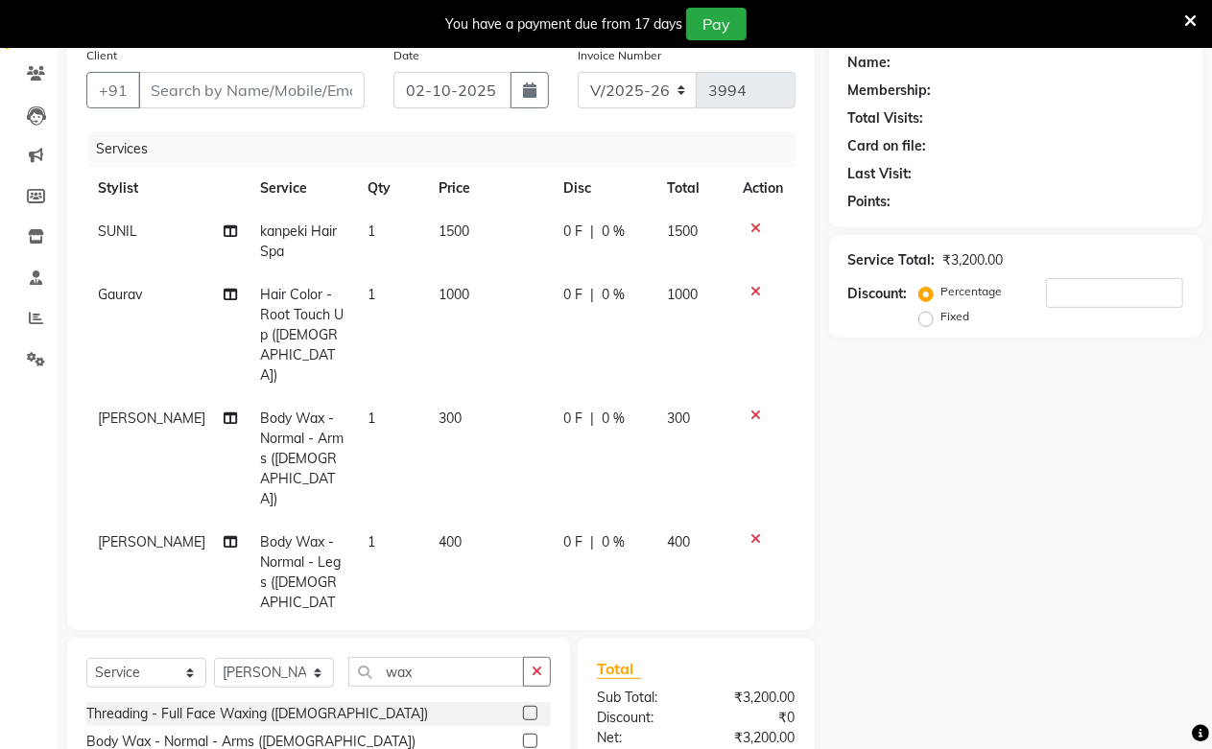
checkbox input "false"
click at [446, 534] on span "400" at bounding box center [450, 542] width 23 height 17
select select "59104"
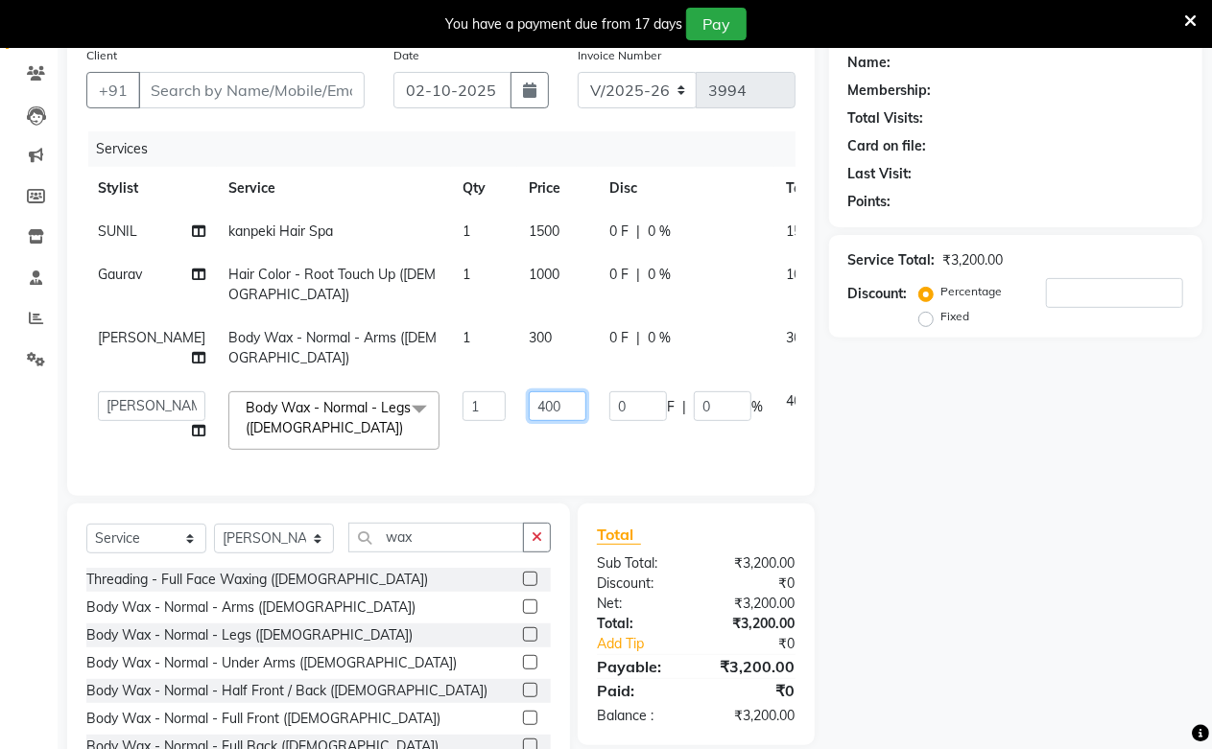
click at [529, 421] on input "400" at bounding box center [558, 407] width 58 height 30
type input "450"
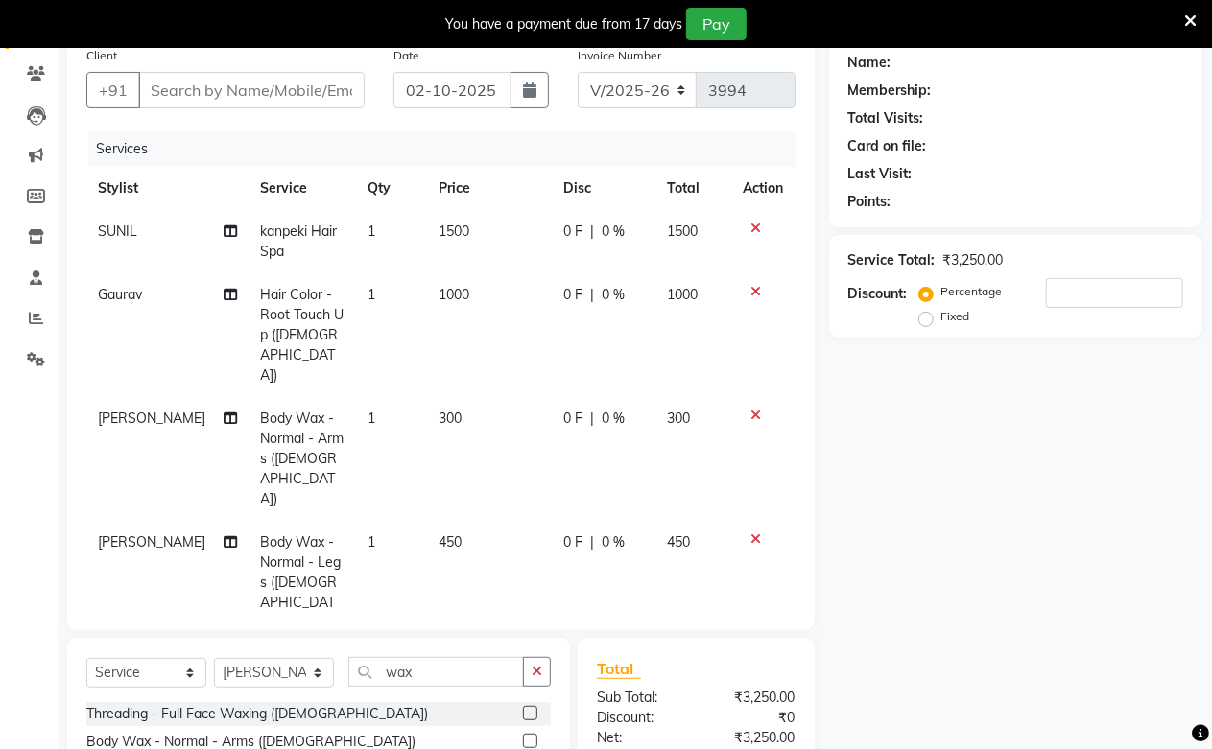
click at [494, 397] on td "300" at bounding box center [489, 459] width 125 height 124
select select "59104"
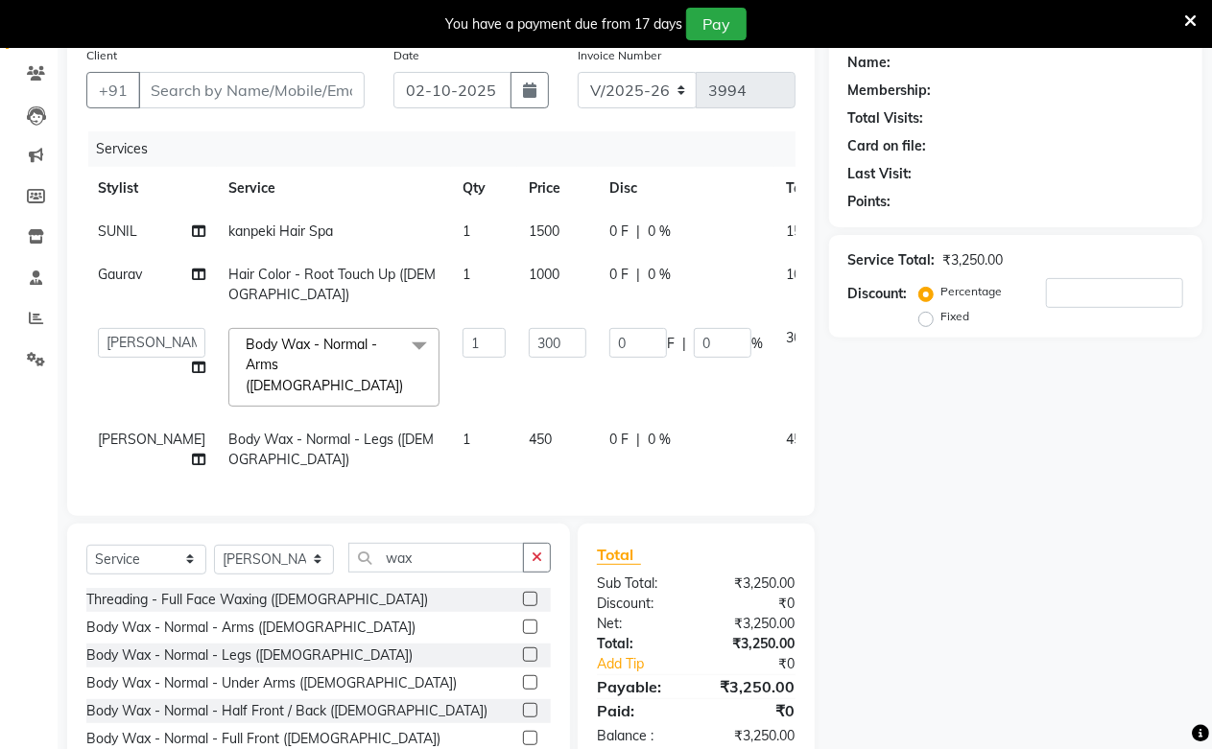
click at [529, 358] on input "300" at bounding box center [558, 343] width 58 height 30
type input "350"
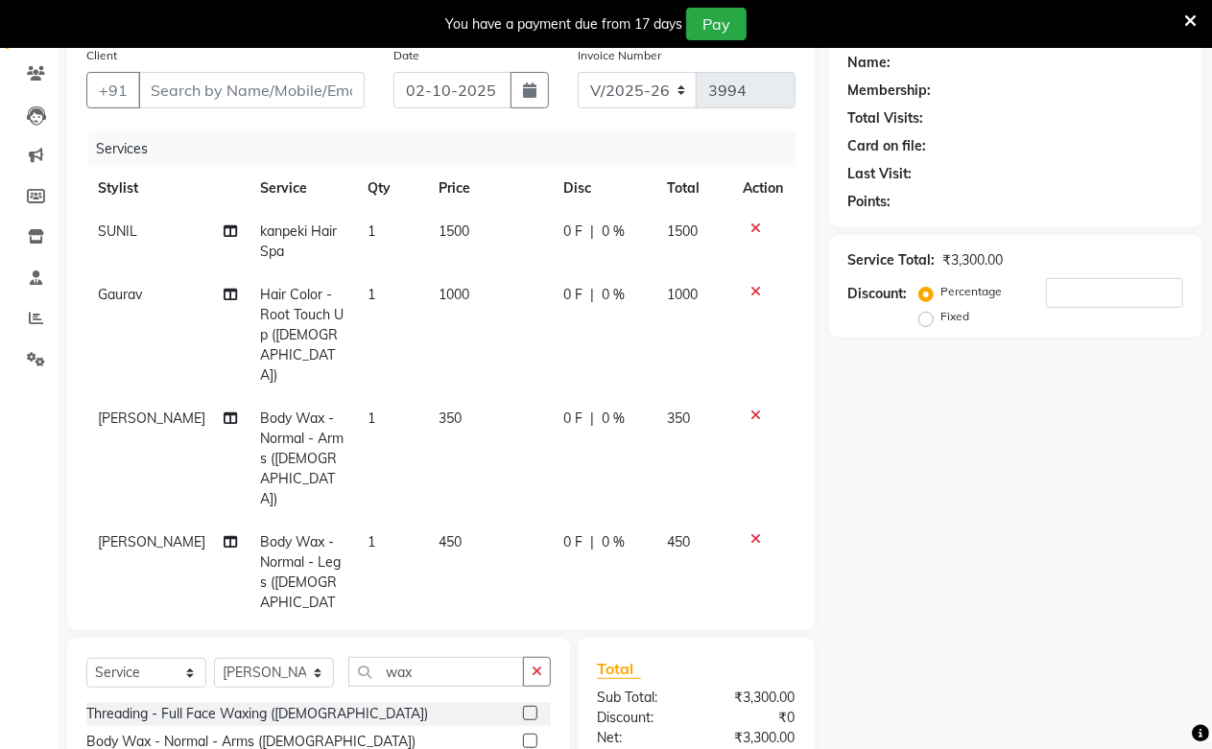
click at [553, 521] on td "0 F | 0 %" at bounding box center [604, 583] width 104 height 124
select select "59104"
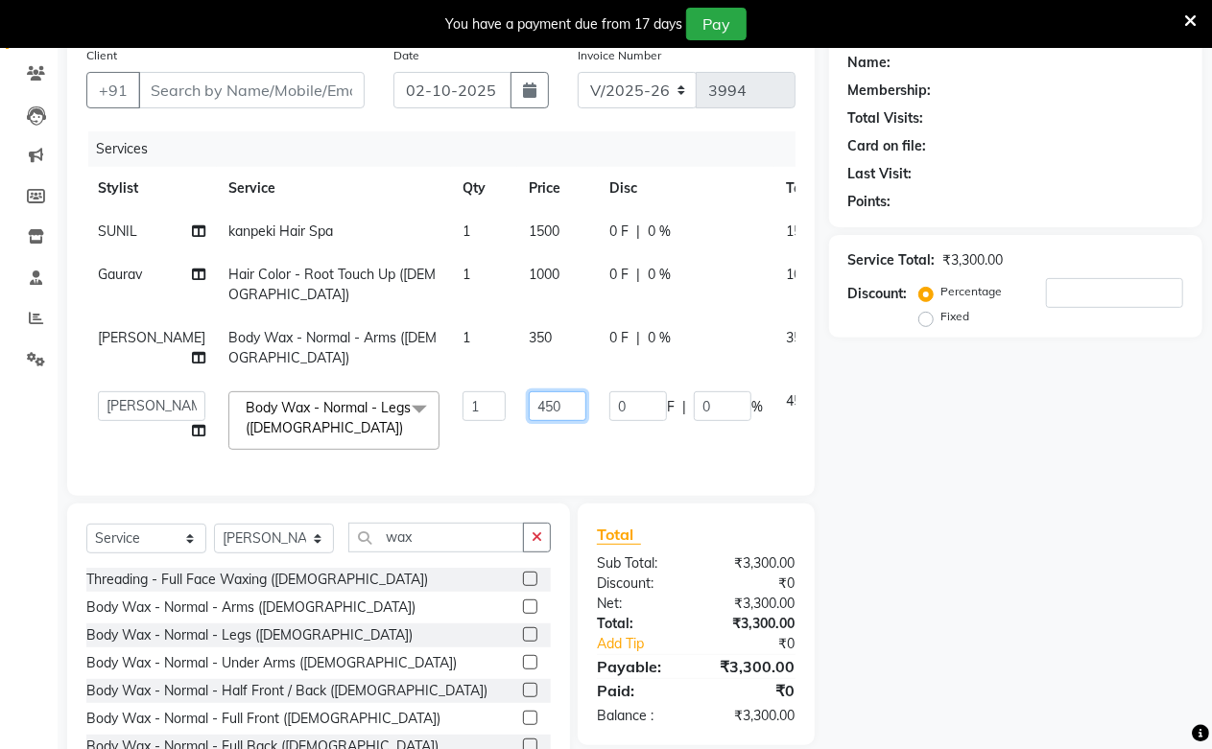
click at [529, 421] on input "450" at bounding box center [558, 407] width 58 height 30
click at [529, 419] on input "400" at bounding box center [558, 407] width 58 height 30
type input "450"
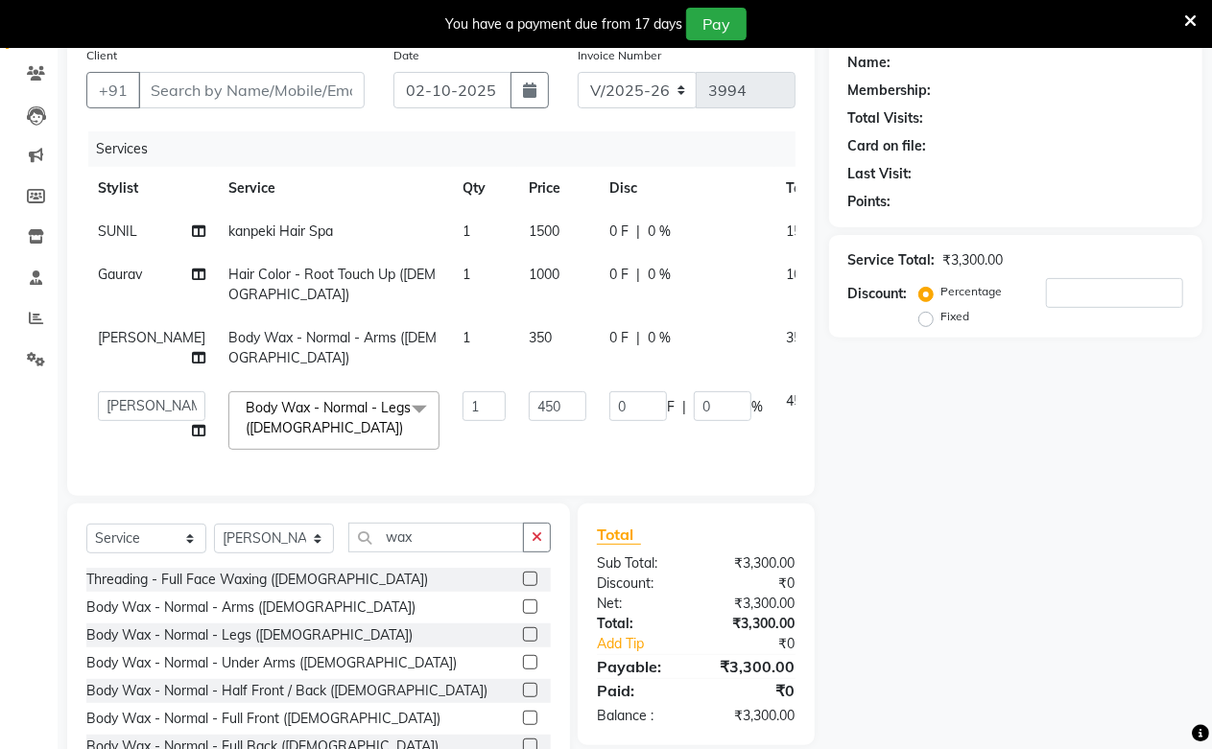
click at [517, 459] on td "450" at bounding box center [557, 421] width 81 height 82
select select "59104"
click at [299, 91] on input "Client" at bounding box center [251, 90] width 226 height 36
type input "9"
type input "0"
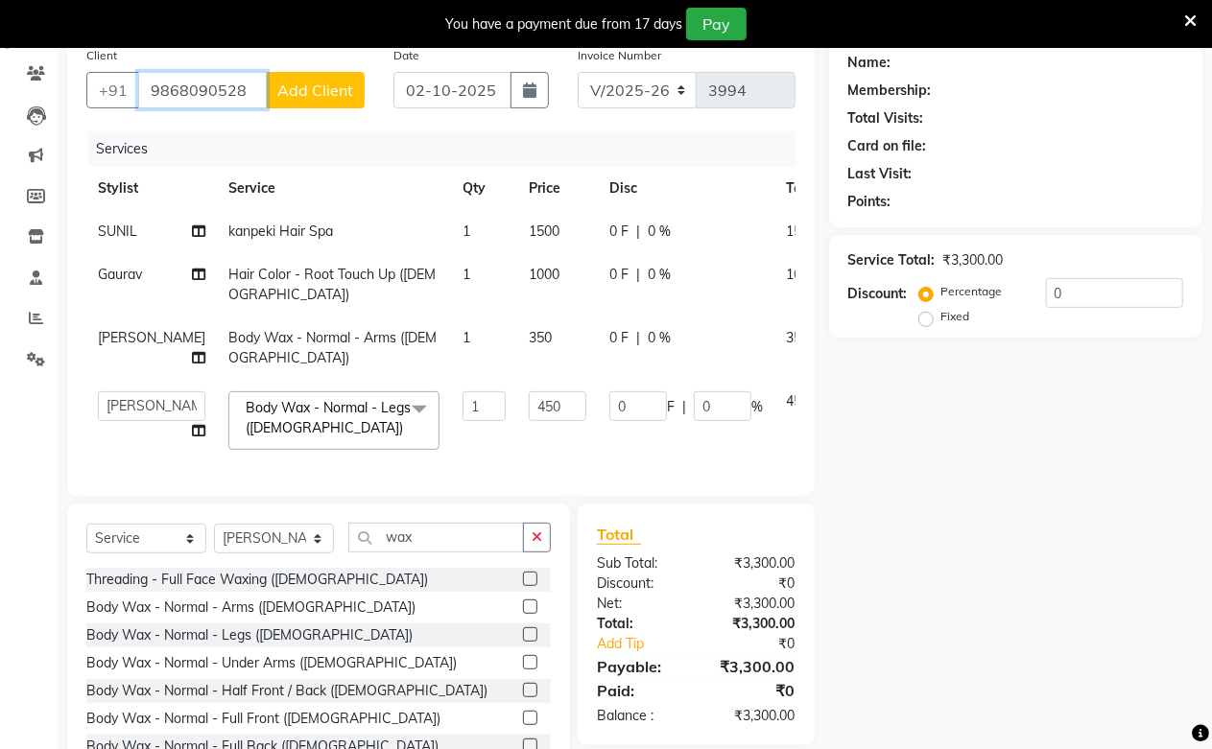
type input "9868090528"
click at [330, 97] on span "Add Client" at bounding box center [315, 90] width 76 height 19
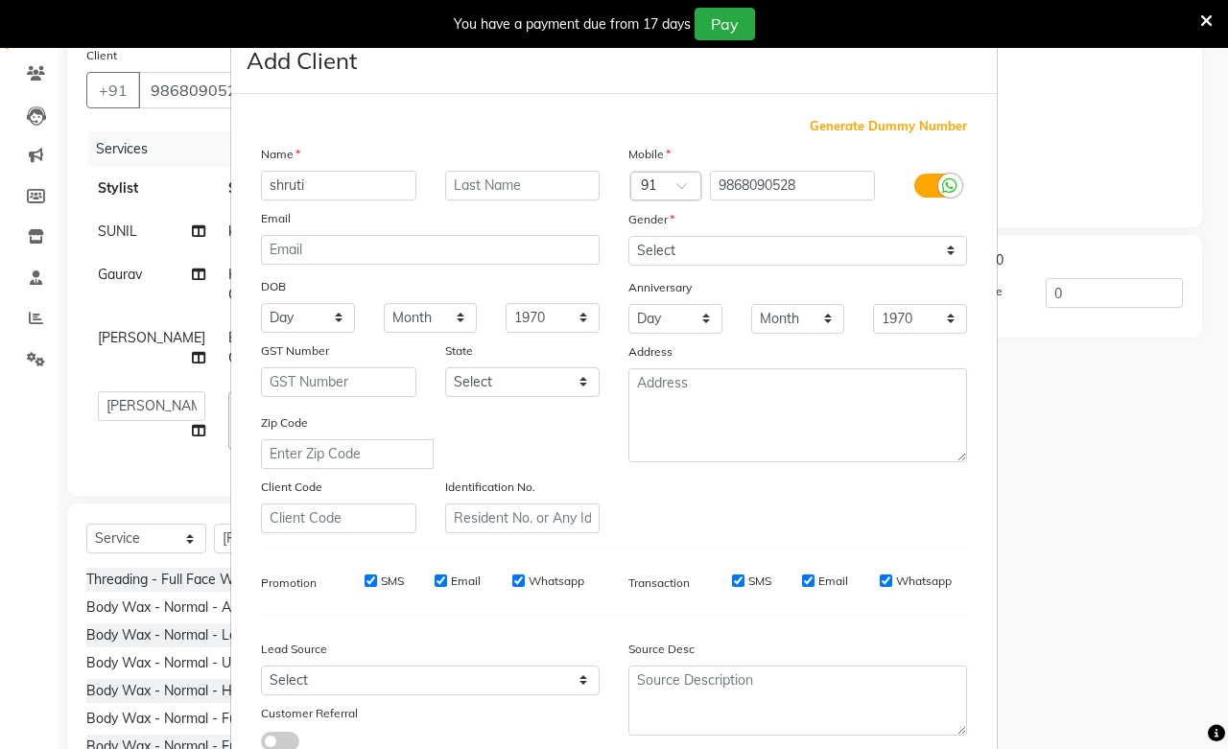
type input "shruti"
click at [481, 179] on input "text" at bounding box center [522, 186] width 155 height 30
type input "."
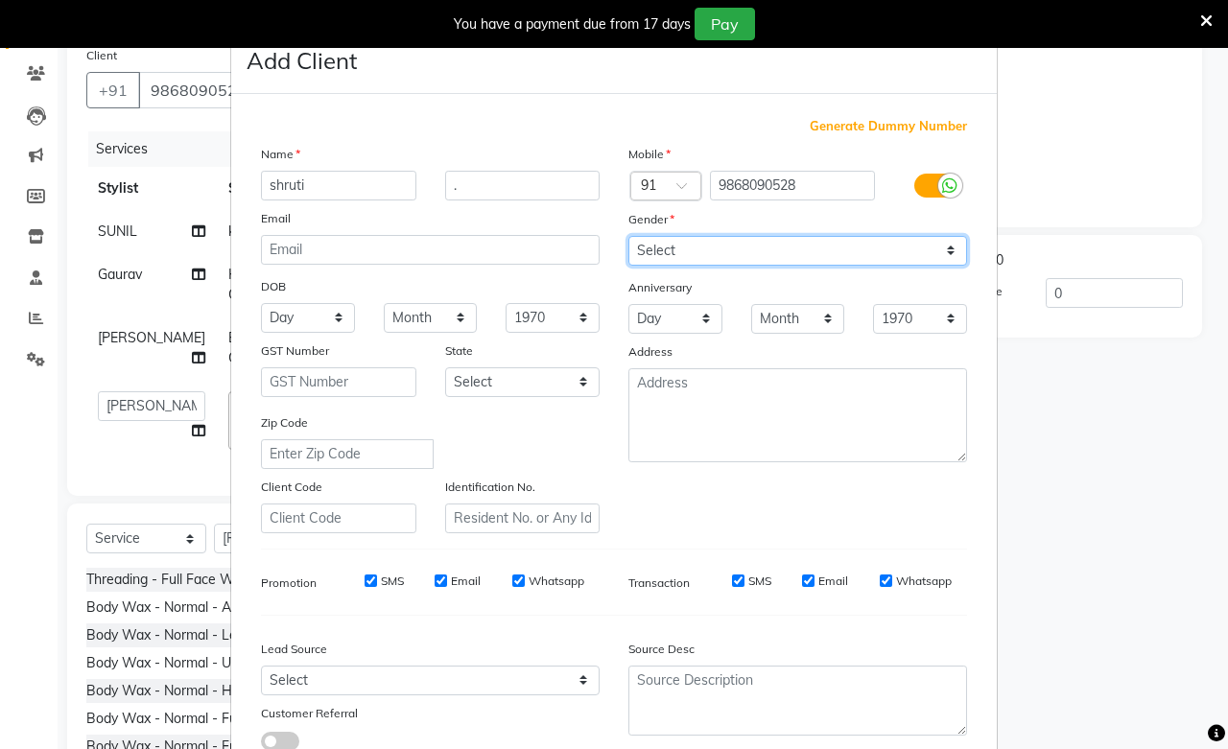
click at [677, 252] on select "Select [DEMOGRAPHIC_DATA] [DEMOGRAPHIC_DATA] Other Prefer Not To Say" at bounding box center [798, 251] width 339 height 30
click at [629, 236] on select "Select [DEMOGRAPHIC_DATA] [DEMOGRAPHIC_DATA] Other Prefer Not To Say" at bounding box center [798, 251] width 339 height 30
click at [675, 250] on select "Select [DEMOGRAPHIC_DATA] [DEMOGRAPHIC_DATA] Other Prefer Not To Say" at bounding box center [798, 251] width 339 height 30
select select "[DEMOGRAPHIC_DATA]"
click at [629, 236] on select "Select [DEMOGRAPHIC_DATA] [DEMOGRAPHIC_DATA] Other Prefer Not To Say" at bounding box center [798, 251] width 339 height 30
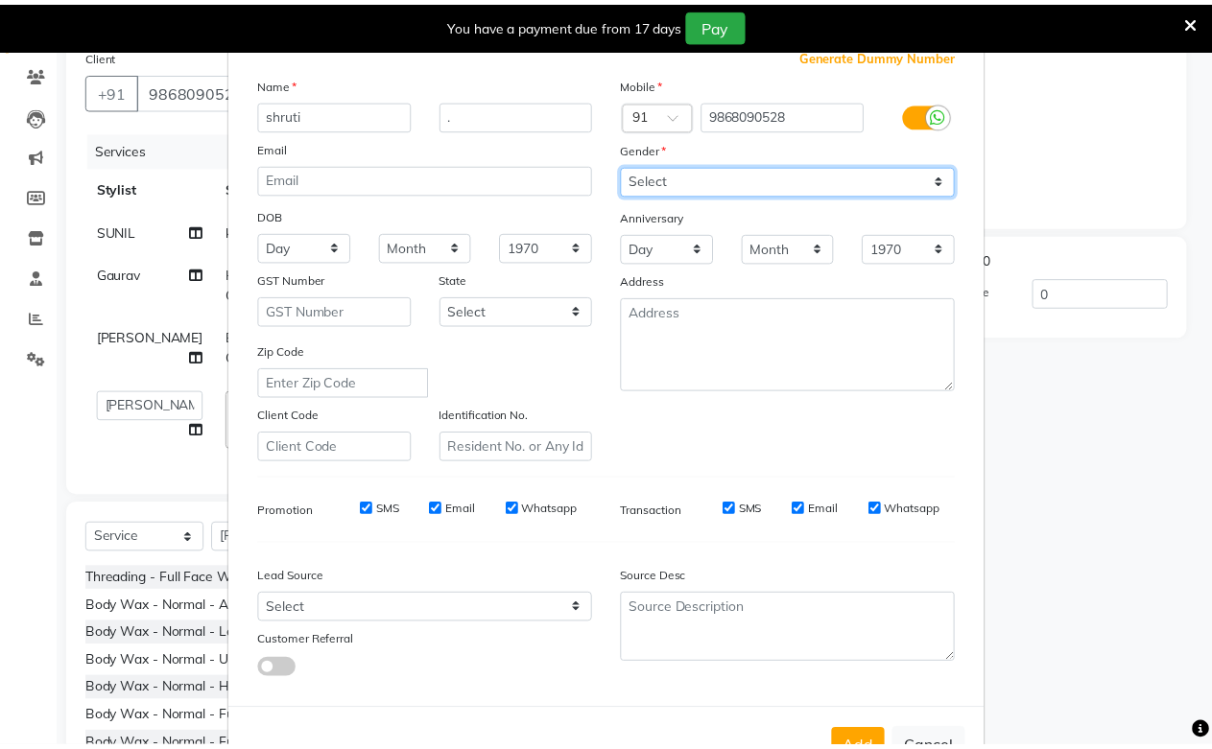
scroll to position [137, 0]
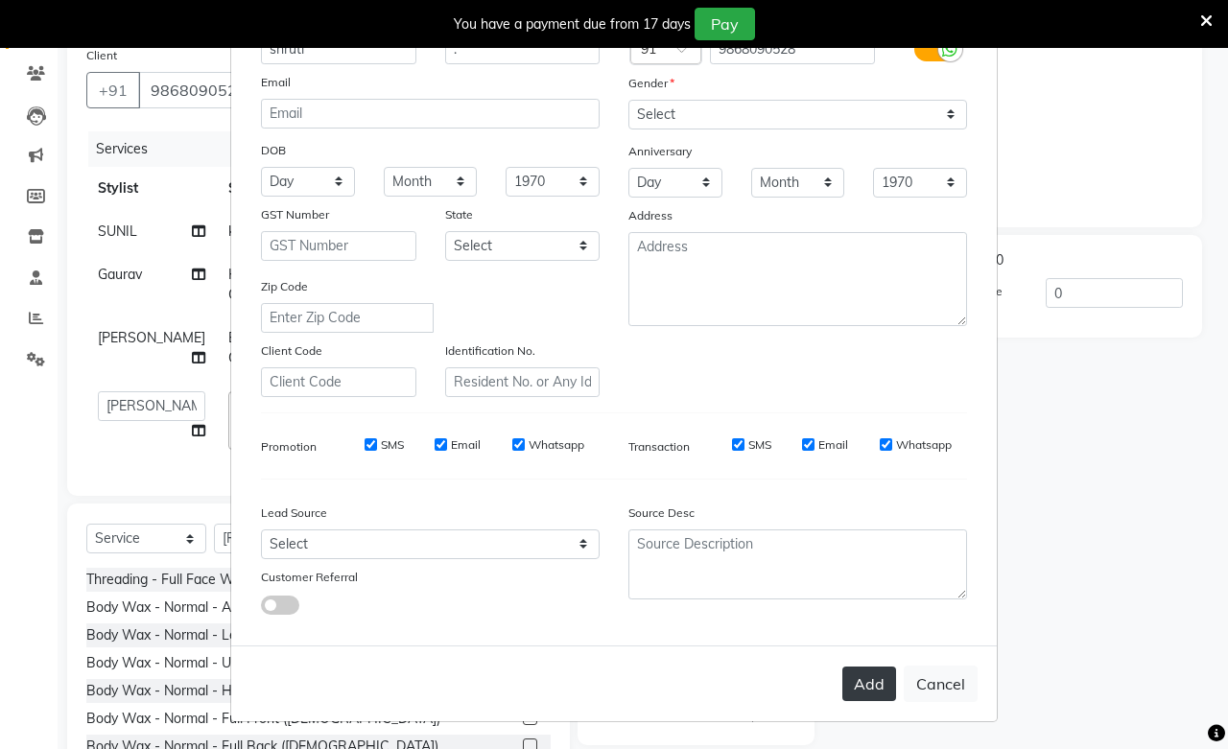
click at [843, 678] on button "Add" at bounding box center [870, 684] width 54 height 35
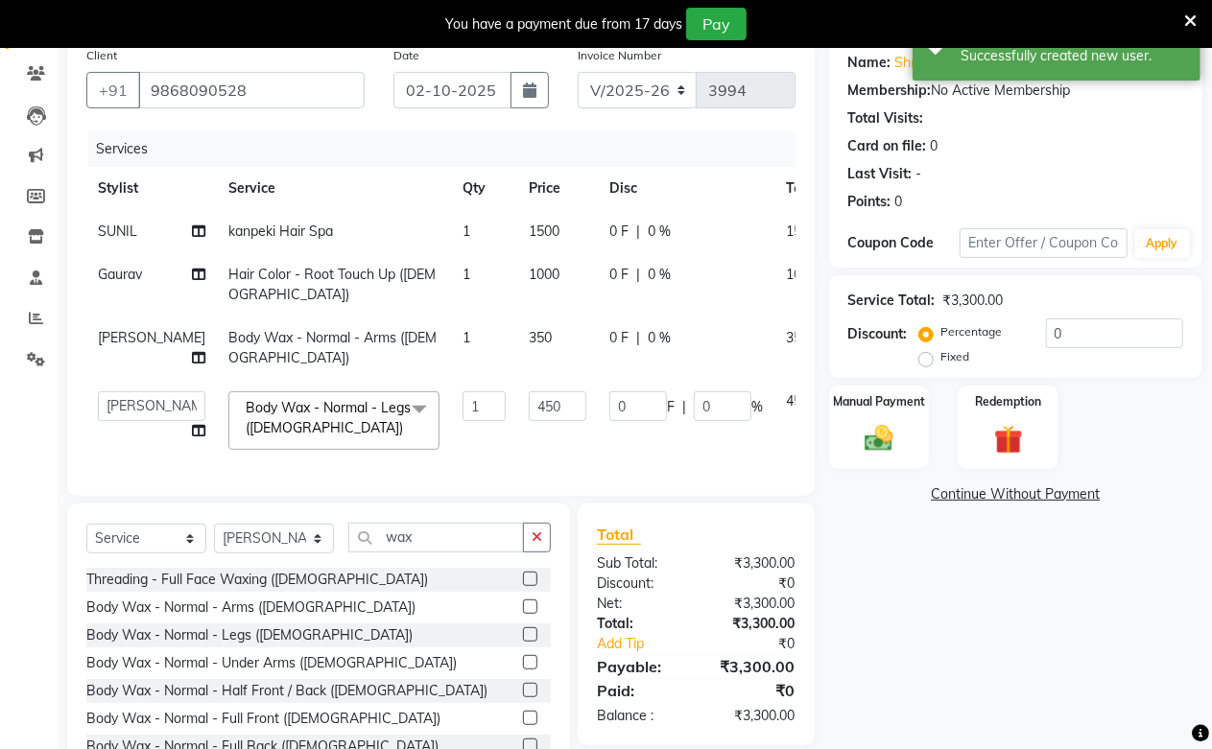
click at [517, 362] on td "350" at bounding box center [557, 348] width 81 height 63
select select "59104"
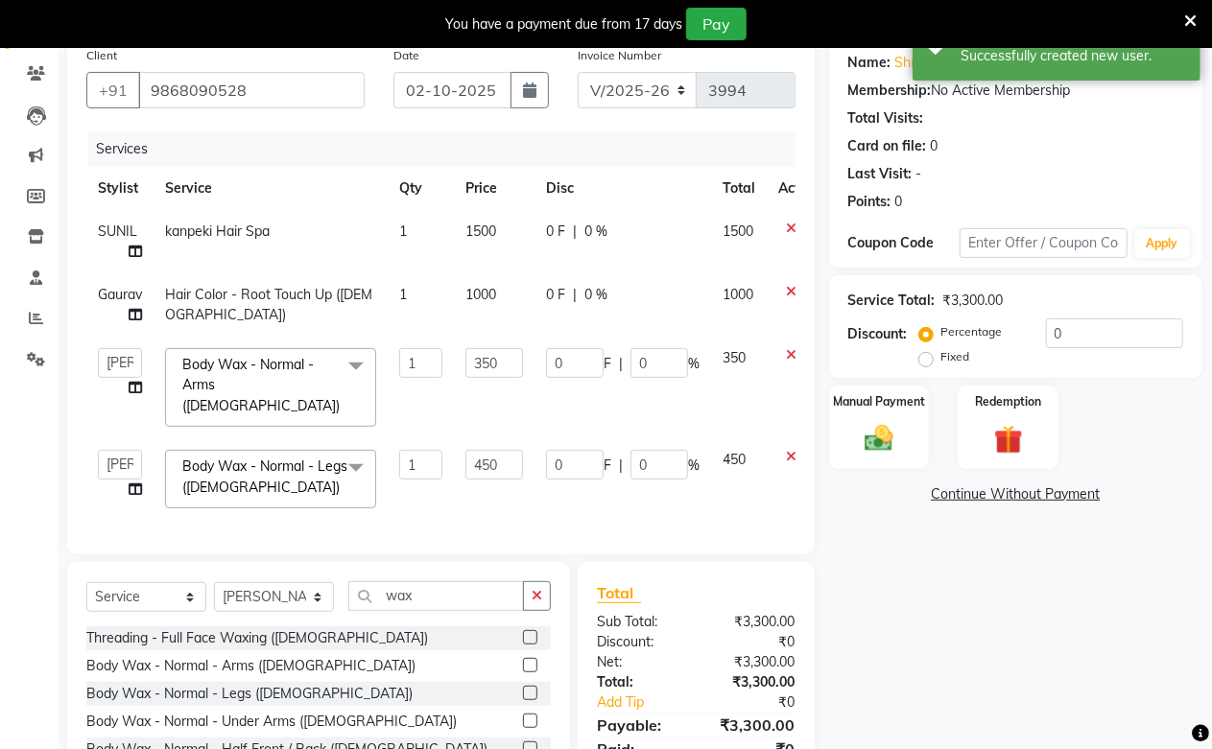
click at [495, 362] on input "350" at bounding box center [494, 363] width 58 height 30
type input "250"
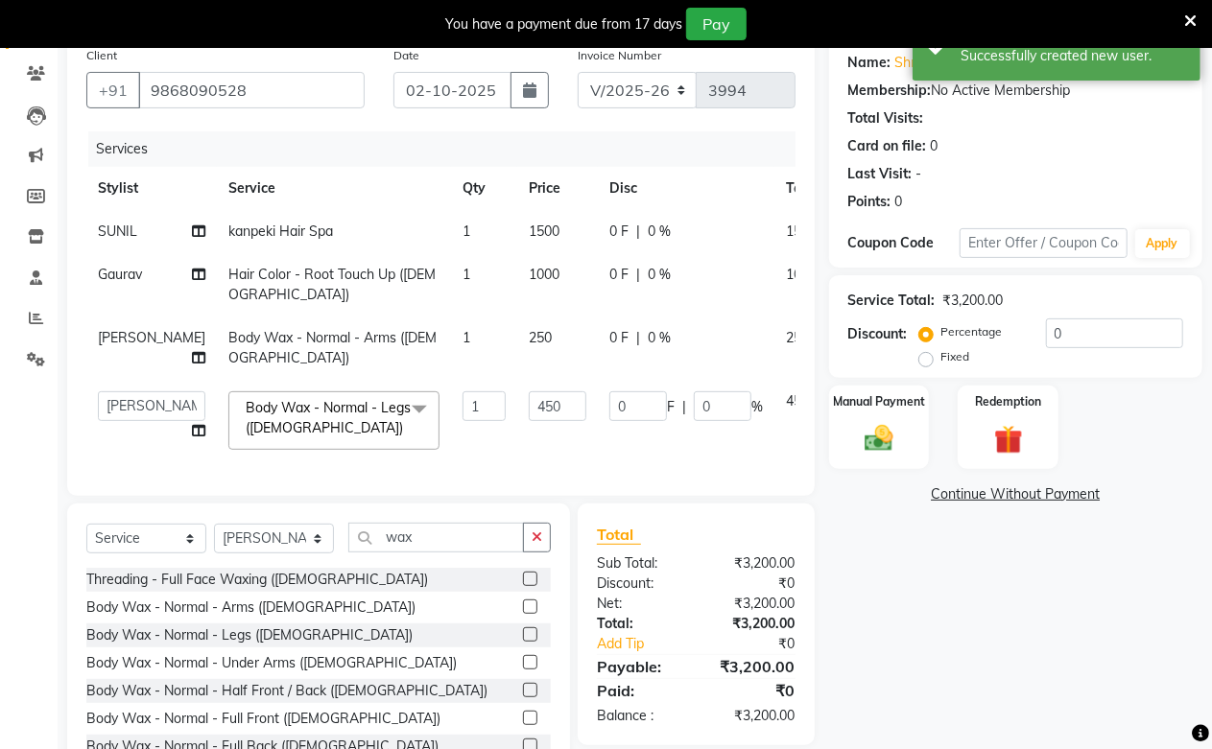
click at [517, 380] on td "250" at bounding box center [557, 348] width 81 height 63
select select "59104"
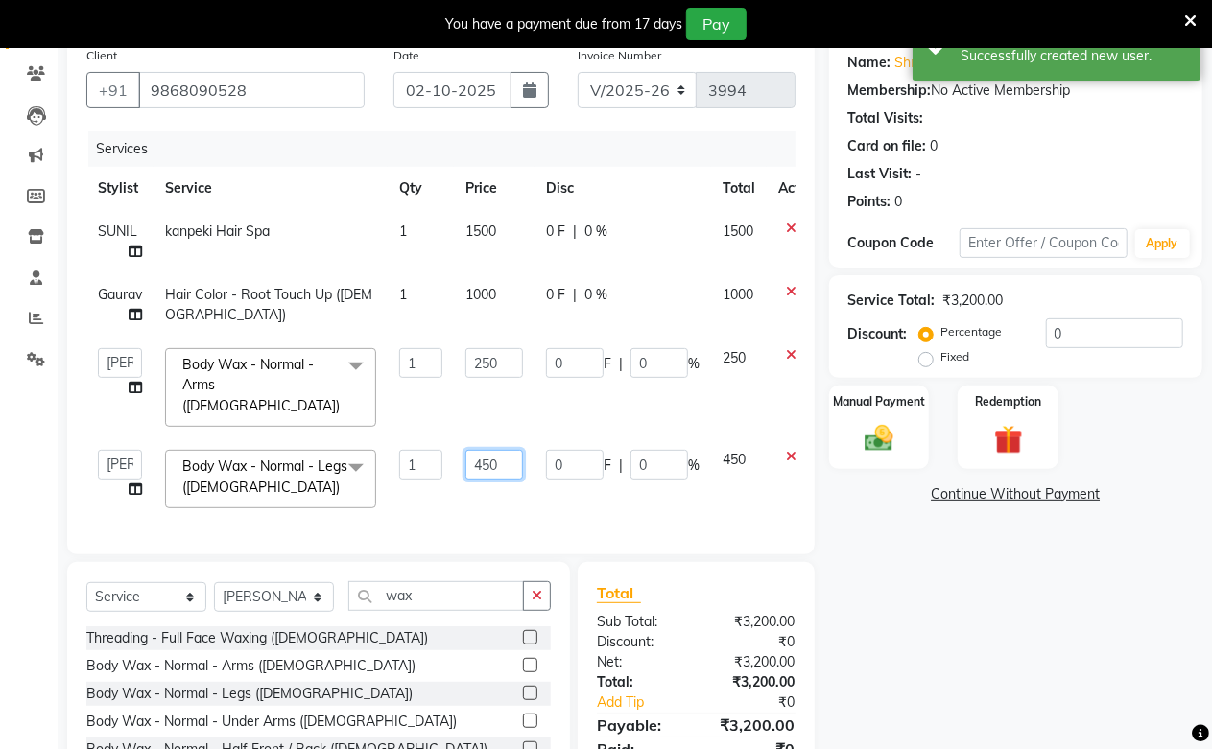
click at [499, 455] on input "450" at bounding box center [494, 465] width 58 height 30
click at [519, 455] on input "450" at bounding box center [494, 465] width 58 height 30
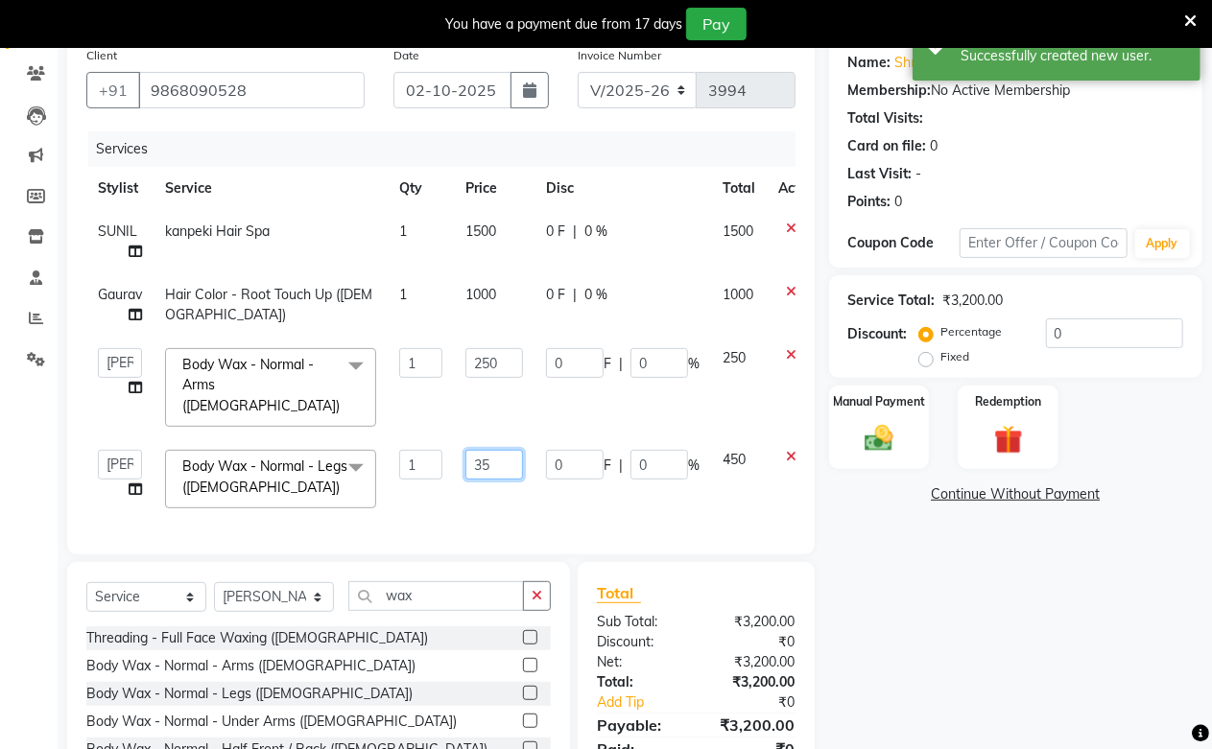
type input "350"
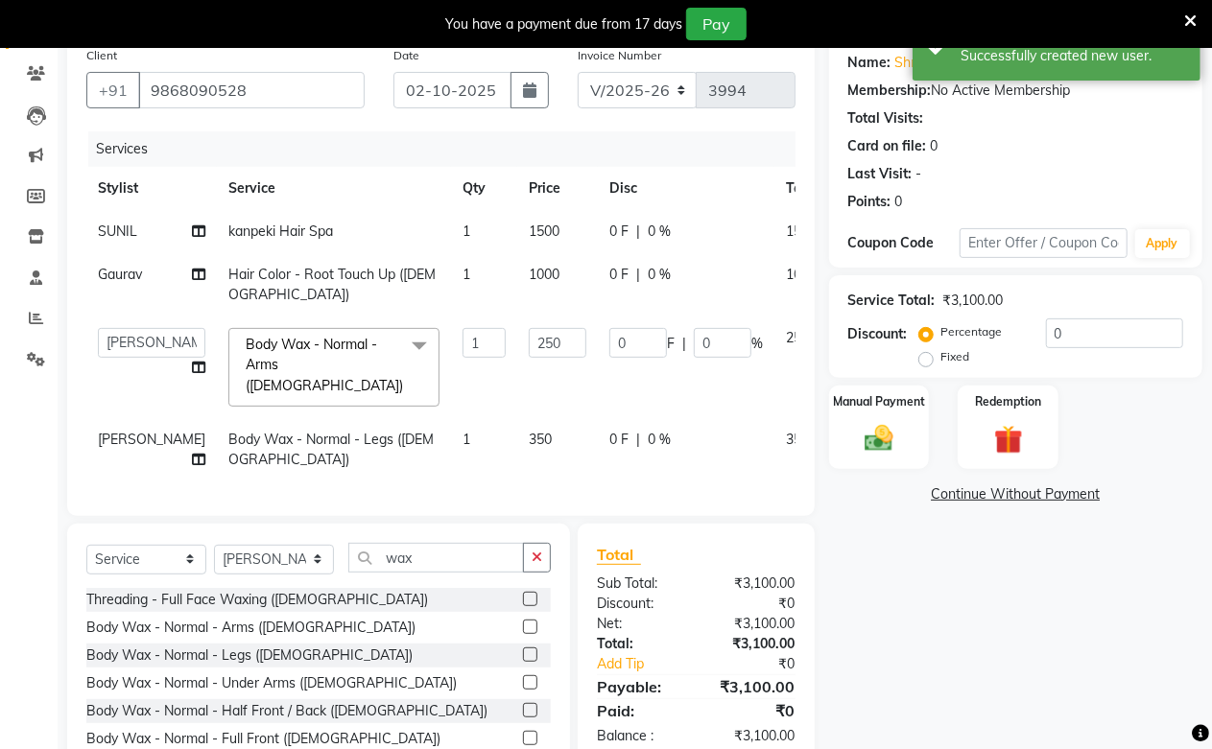
click at [512, 483] on div "Services Stylist Service Qty Price Disc Total Action SUNIL kanpeki Hair Spa 1 1…" at bounding box center [440, 314] width 709 height 366
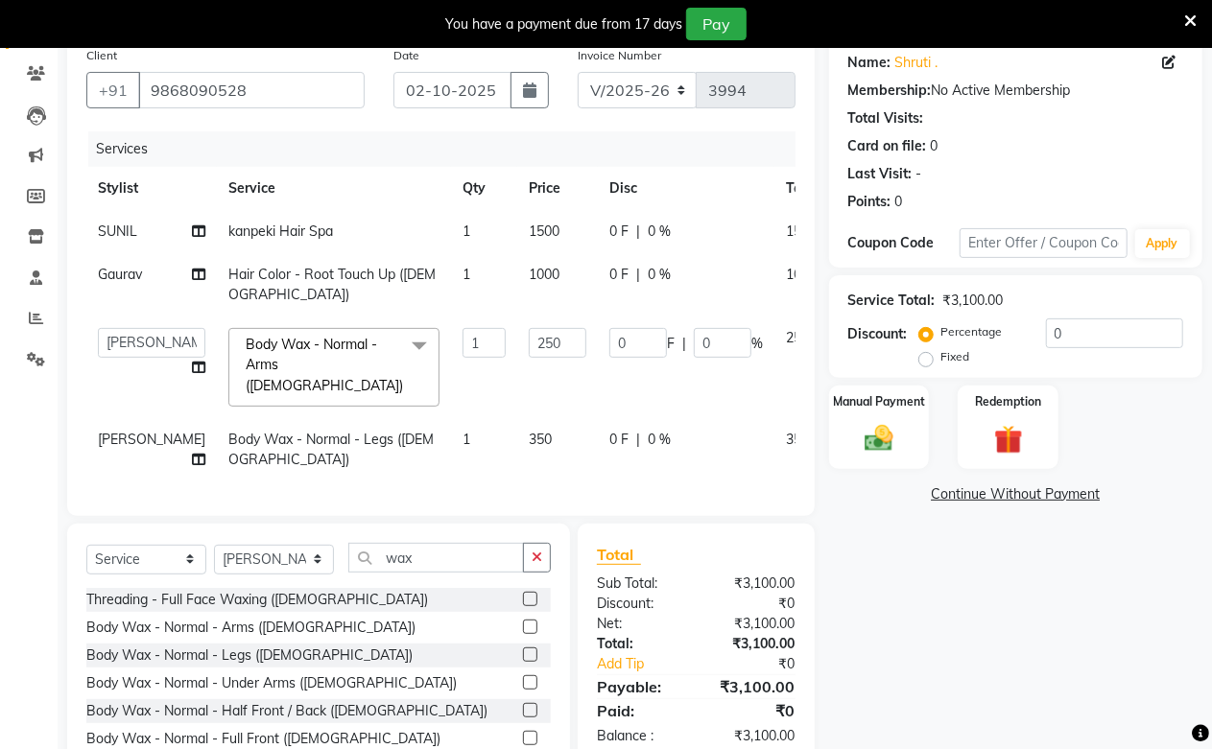
click at [529, 283] on span "1000" at bounding box center [544, 274] width 31 height 17
select select "25198"
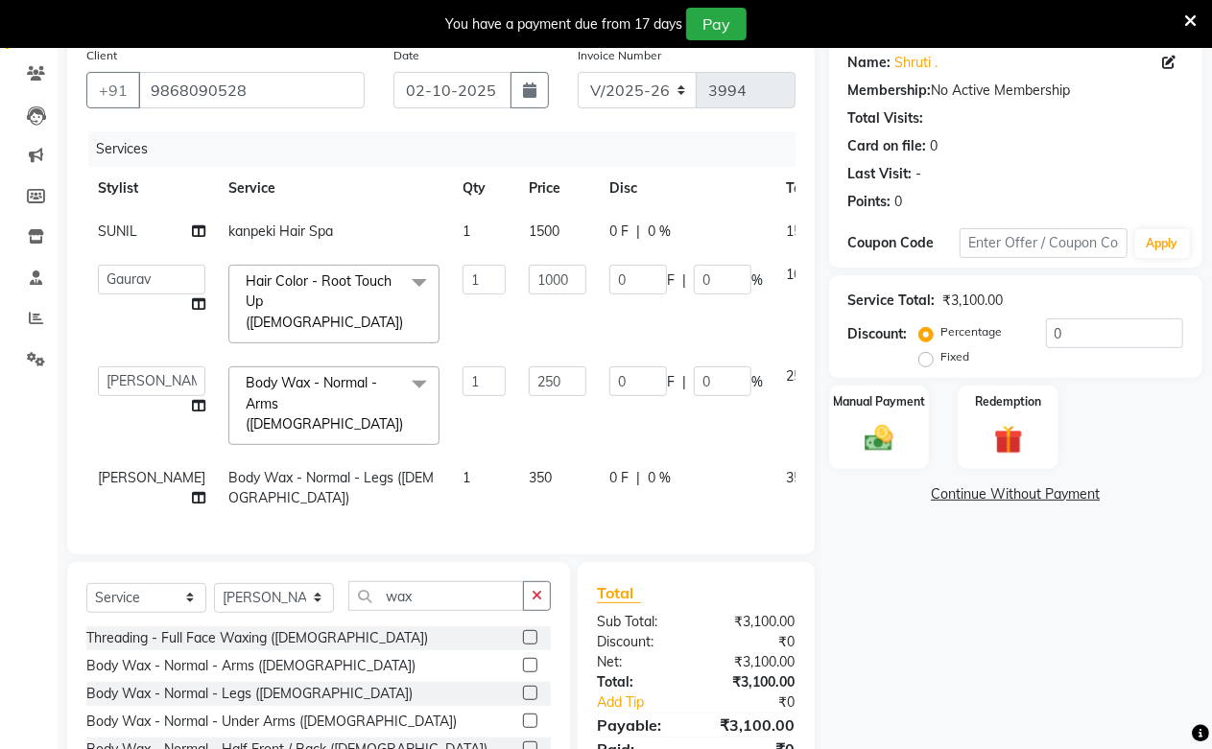
click at [529, 295] on input "1000" at bounding box center [558, 280] width 58 height 30
click at [858, 532] on div "Name: [PERSON_NAME] . Membership: No Active Membership Total Visits: Card on fi…" at bounding box center [1023, 441] width 388 height 808
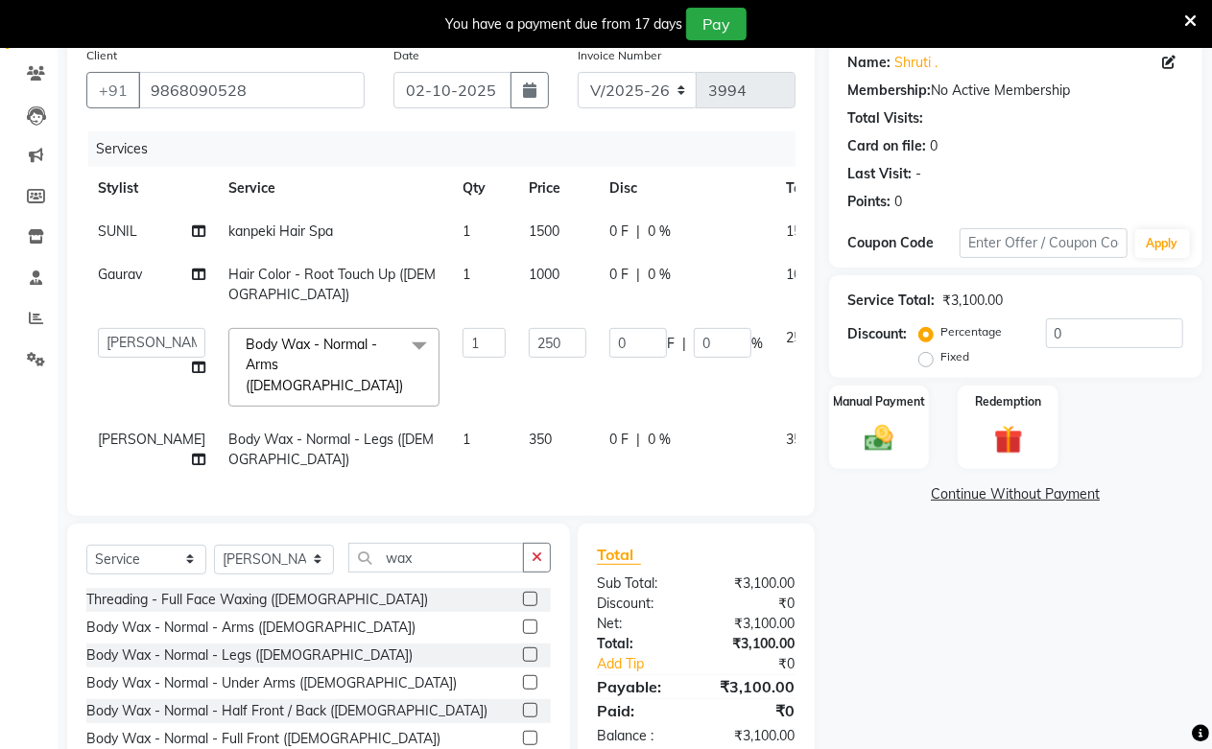
click at [517, 448] on td "350" at bounding box center [557, 449] width 81 height 63
select select "59104"
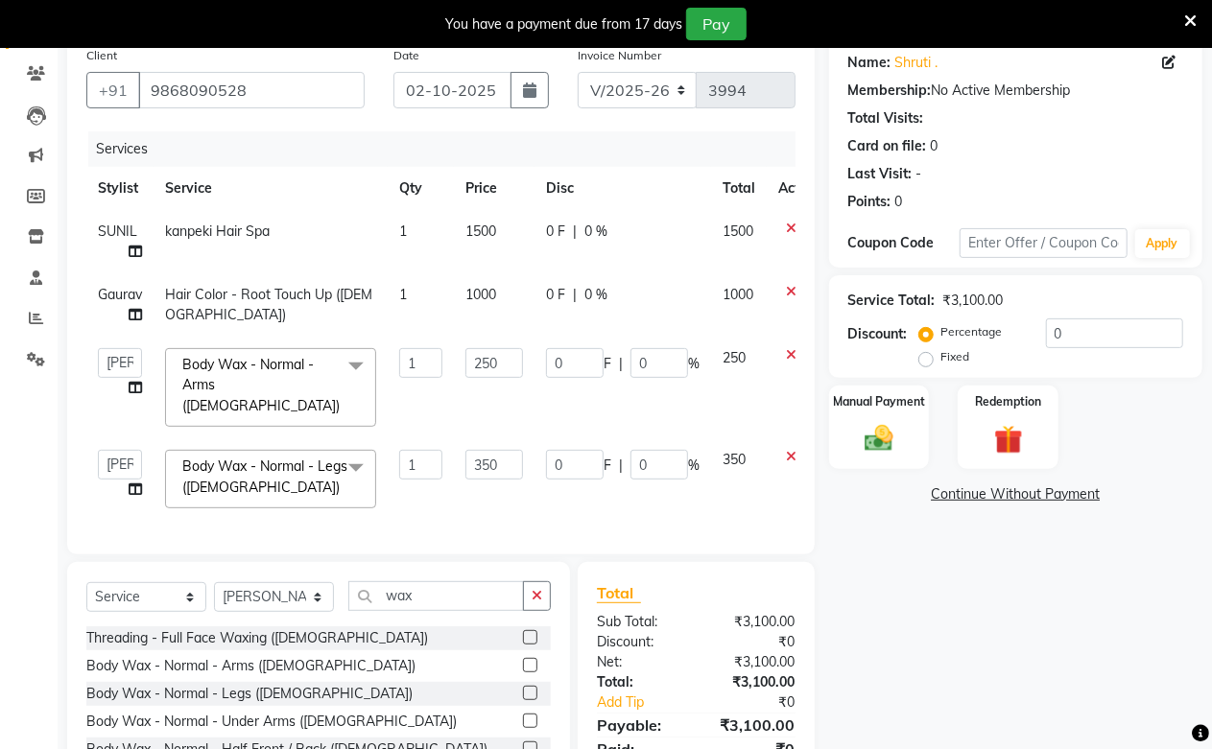
click at [492, 450] on input "350" at bounding box center [494, 465] width 58 height 30
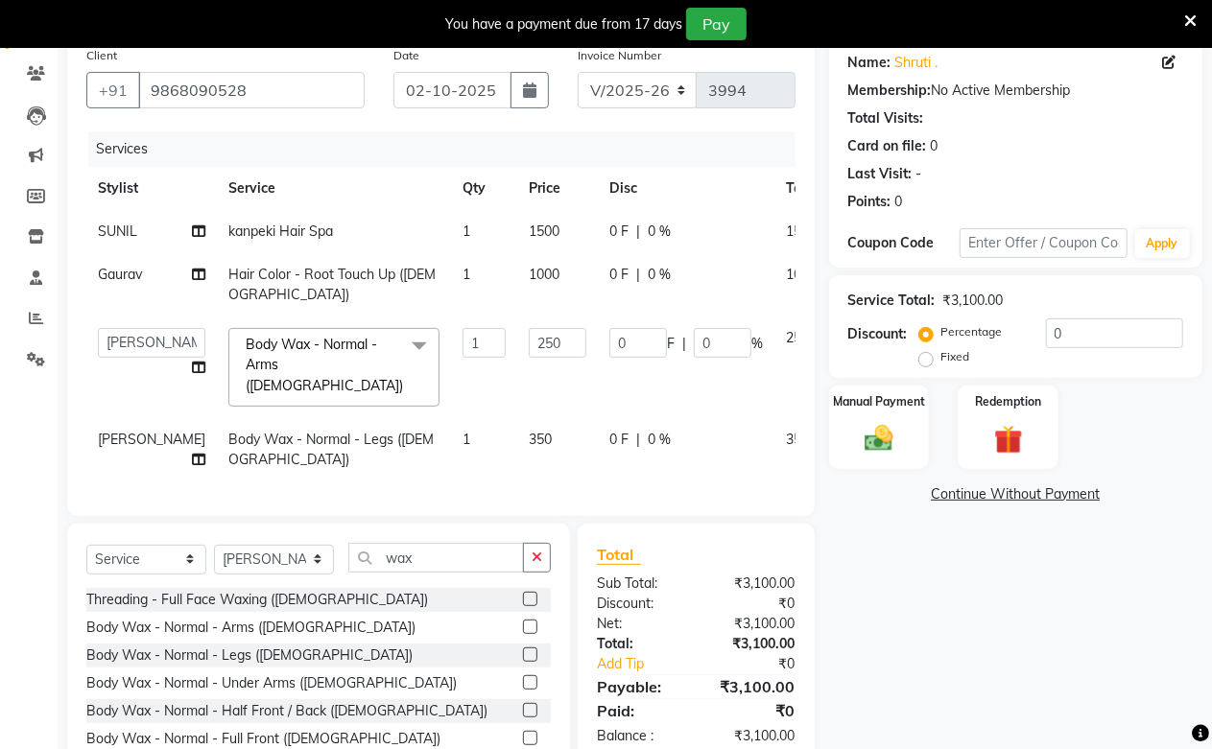
click at [517, 310] on td "1000" at bounding box center [557, 284] width 81 height 63
select select "25198"
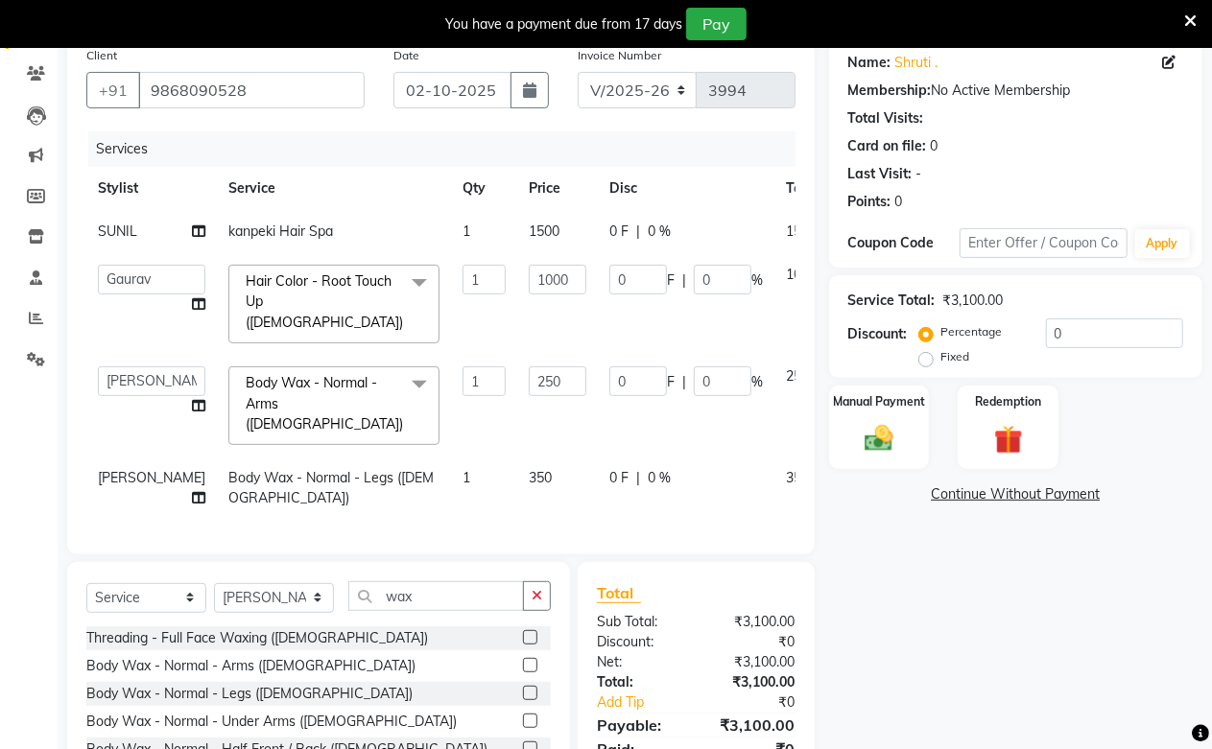
click at [529, 295] on input "1000" at bounding box center [558, 280] width 58 height 30
type input "9"
type input "1000"
click at [598, 478] on td "0 F | 0 %" at bounding box center [686, 488] width 177 height 63
select select "59104"
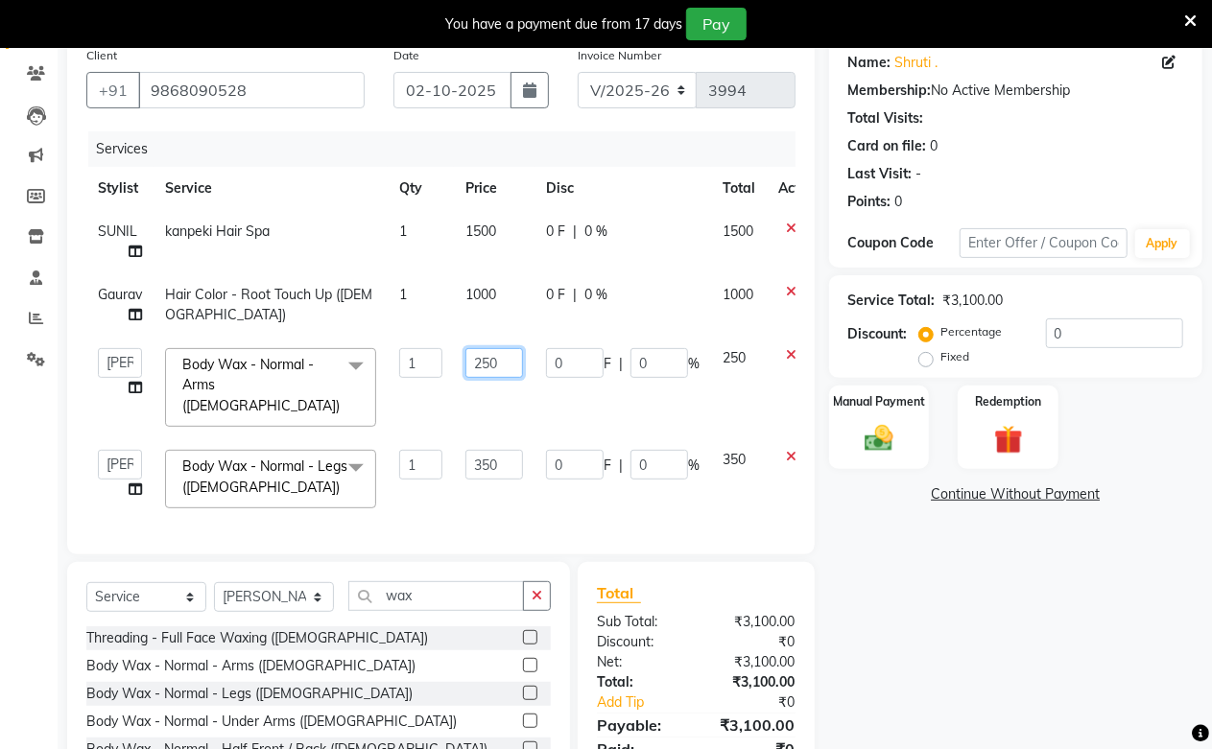
click at [497, 375] on input "250" at bounding box center [494, 363] width 58 height 30
type input "350"
click at [485, 416] on tbody "SUNIL kanpeki Hair Spa 1 1500 0 F | 0 % 1500 Gaurav Hair Color - Root Touch Up …" at bounding box center [458, 365] width 744 height 310
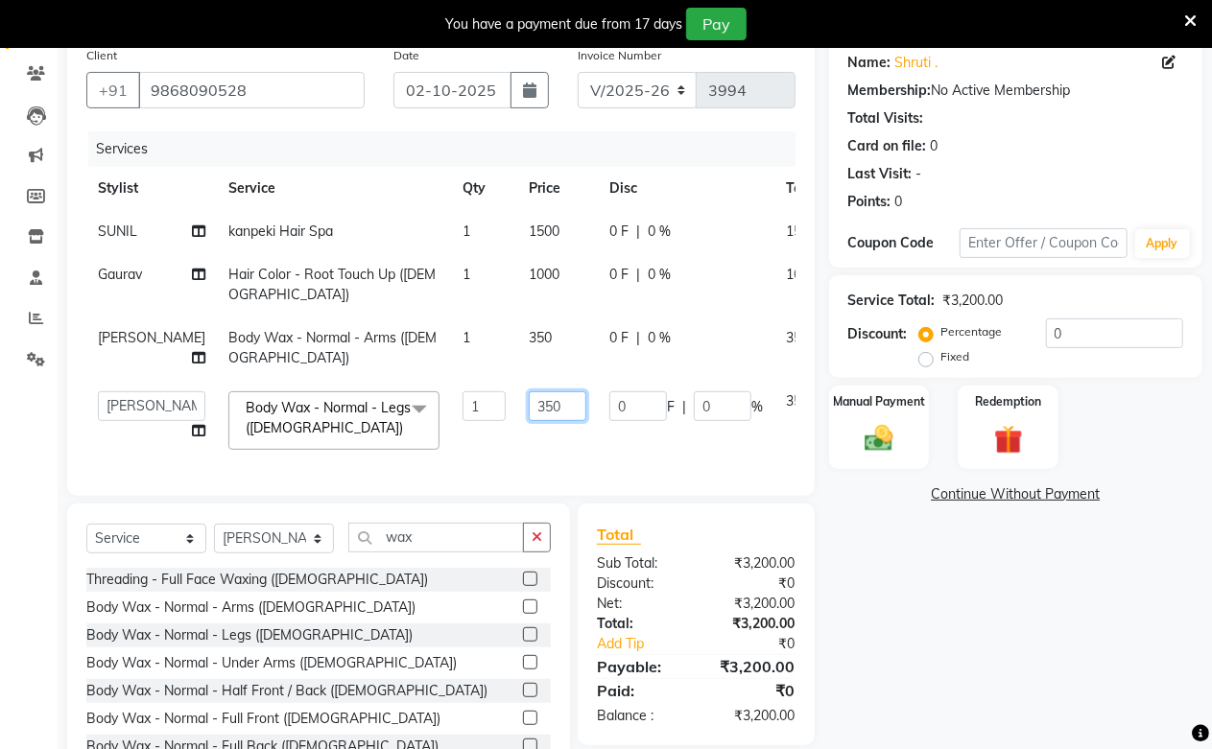
click at [529, 421] on input "350" at bounding box center [558, 407] width 58 height 30
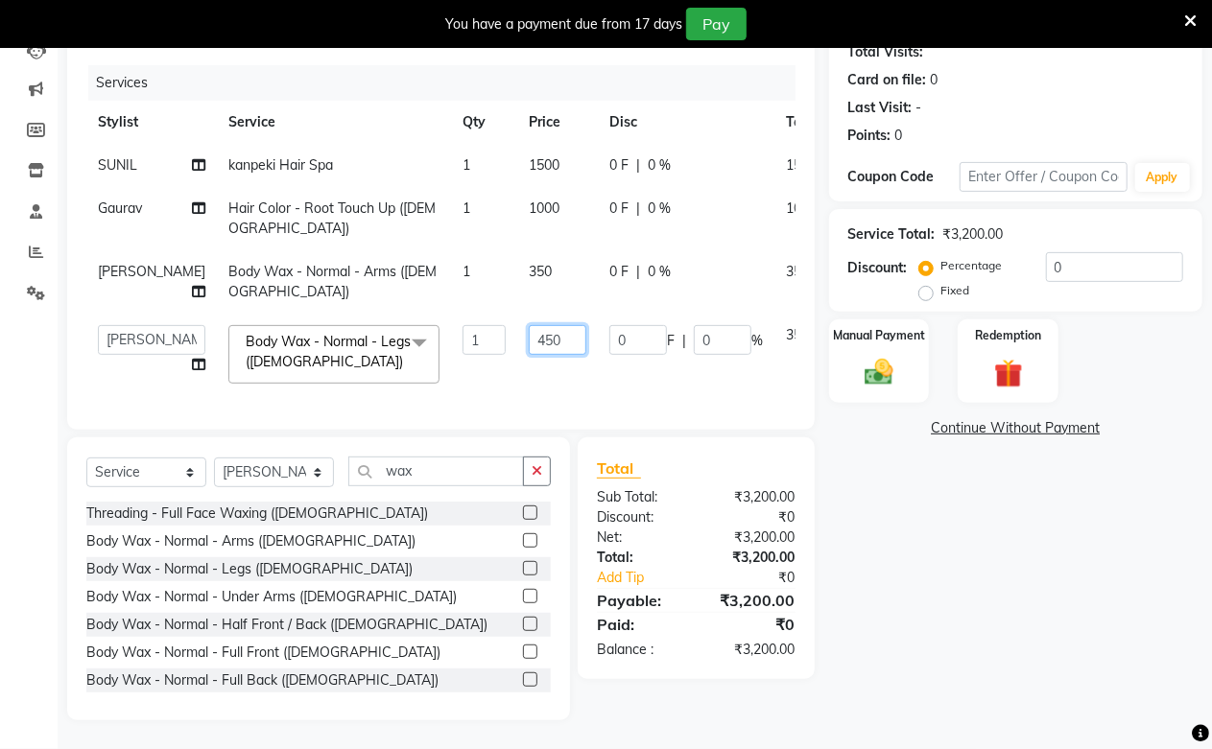
scroll to position [256, 0]
type input "400"
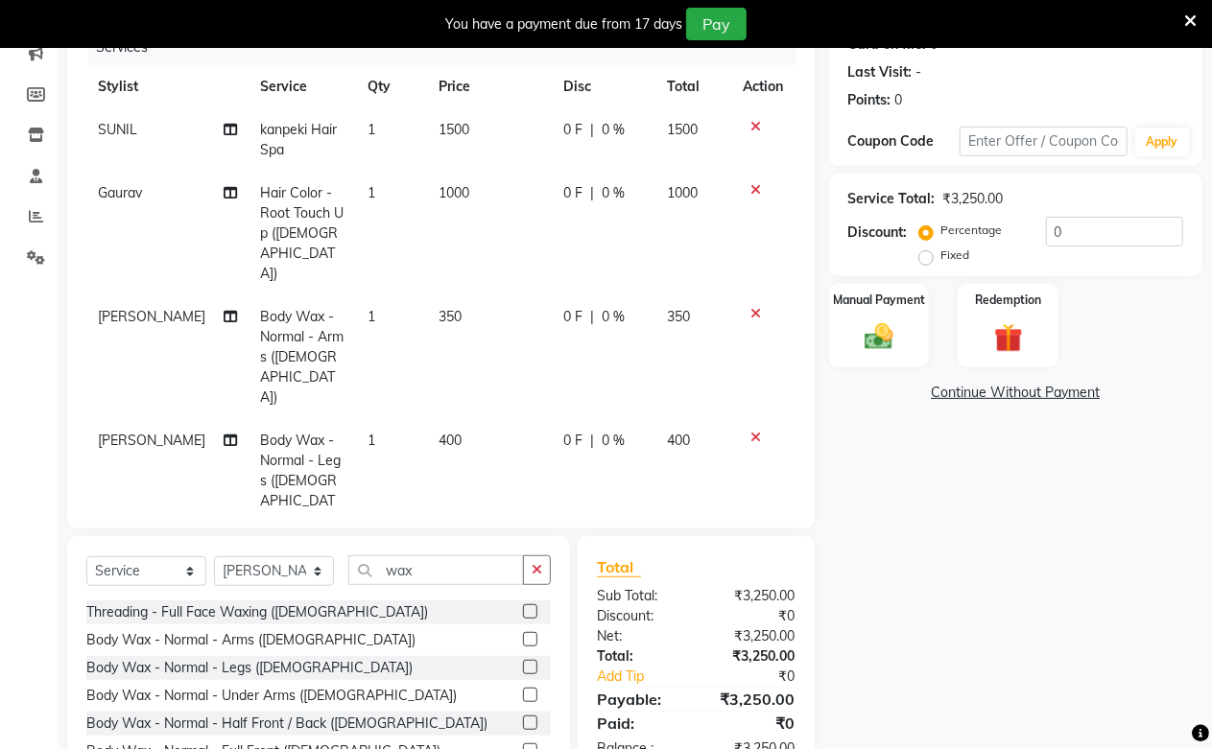
click at [521, 389] on div "Services Stylist Service Qty Price Disc Total Action SUNIL kanpeki Hair Spa 1 1…" at bounding box center [440, 270] width 709 height 480
click at [439, 308] on span "350" at bounding box center [450, 316] width 23 height 17
select select "59104"
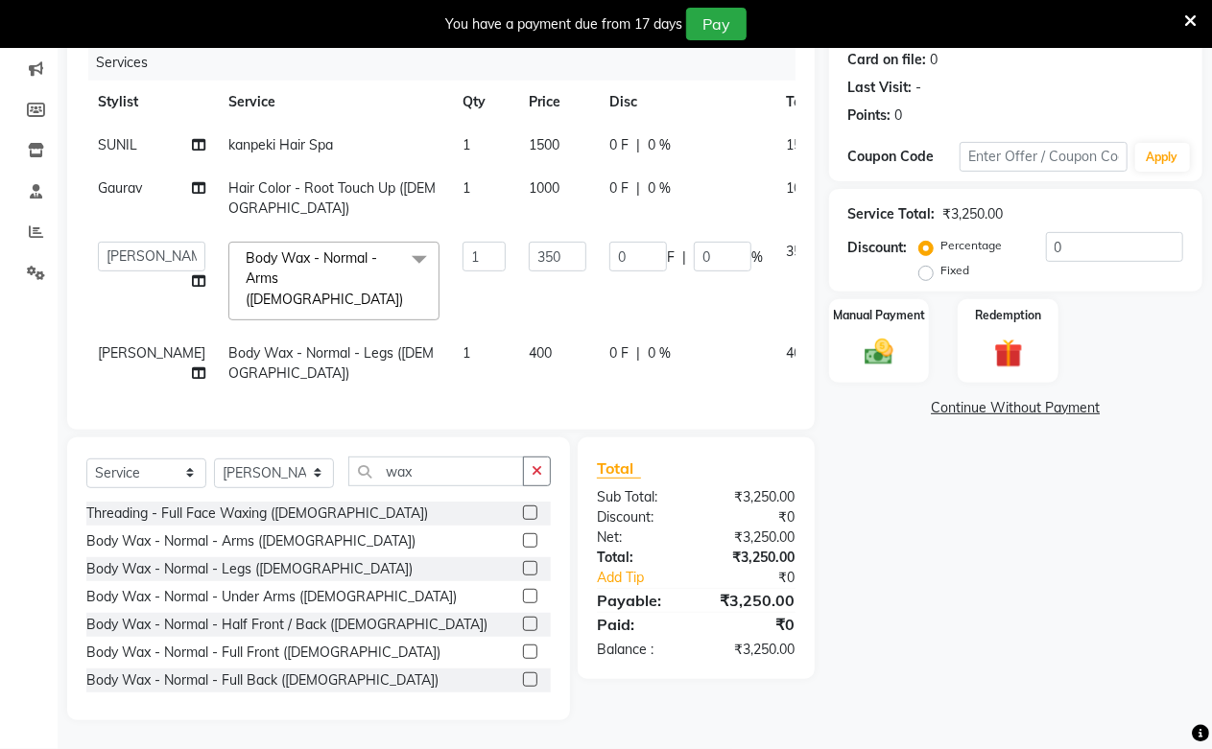
click at [451, 278] on td "1" at bounding box center [484, 281] width 66 height 102
click at [529, 262] on input "350" at bounding box center [558, 257] width 58 height 30
type input "300"
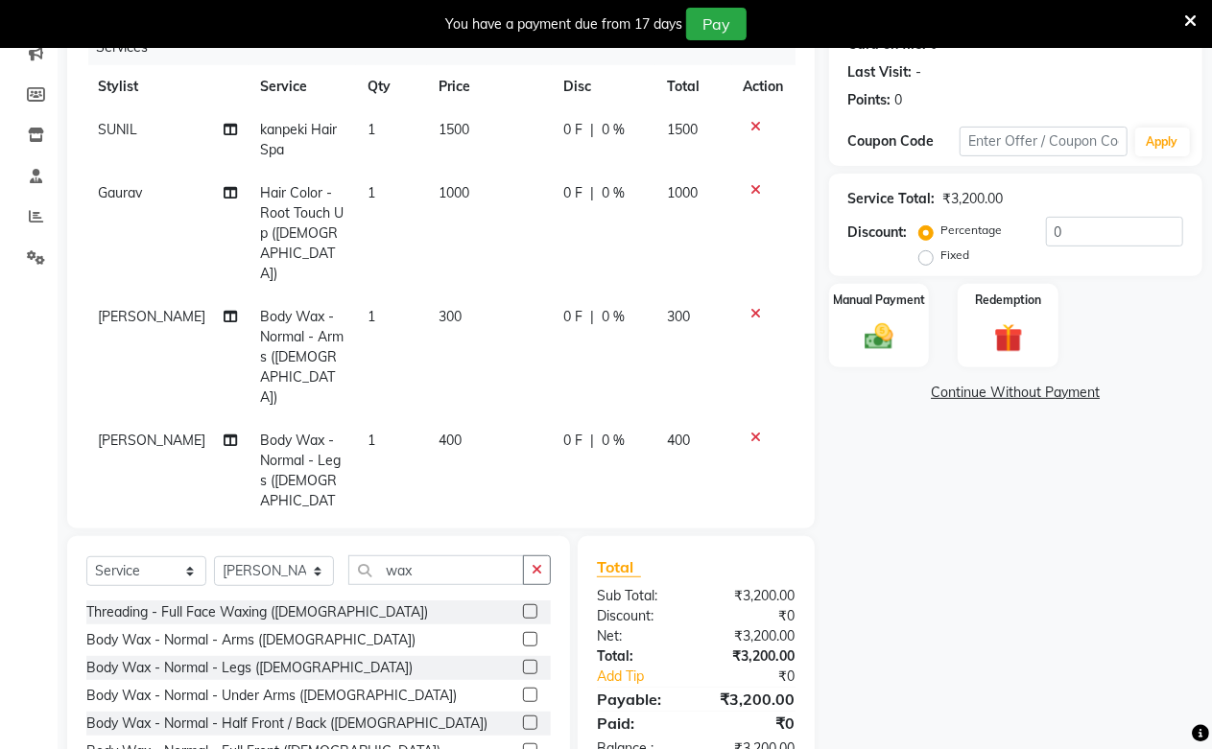
click at [511, 419] on td "400" at bounding box center [489, 481] width 125 height 124
select select "59104"
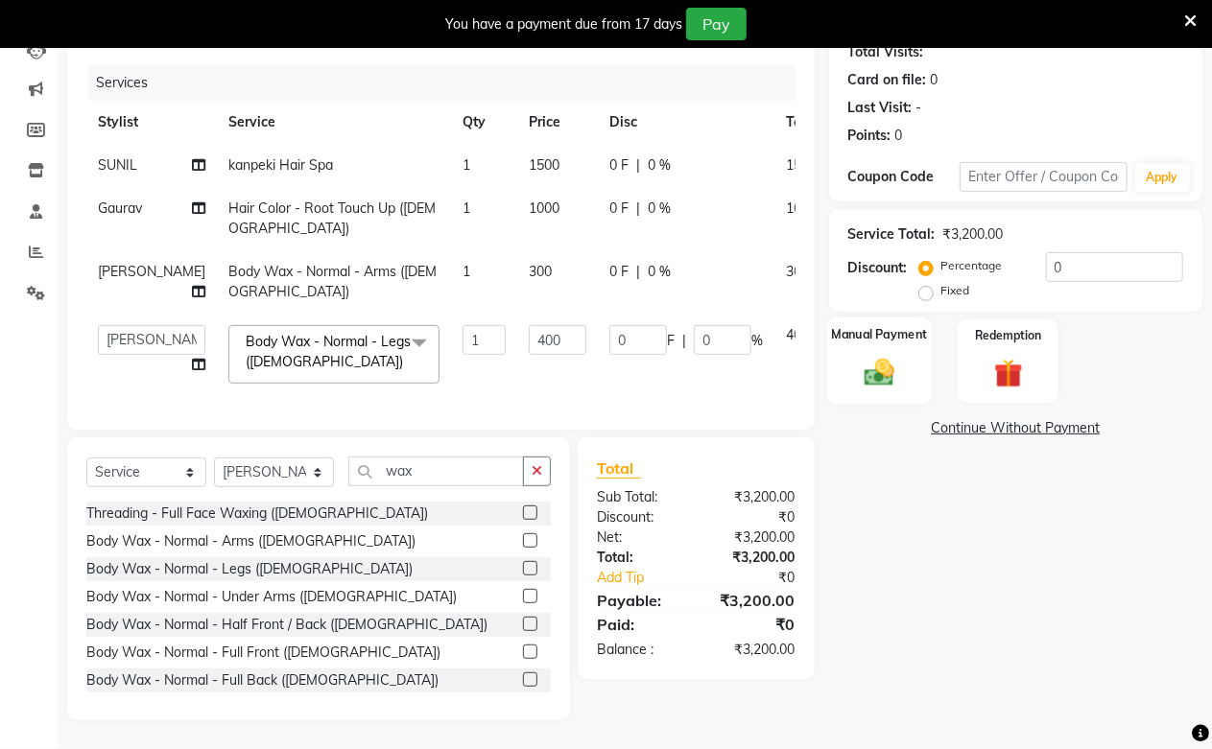
click at [888, 355] on img at bounding box center [879, 372] width 49 height 35
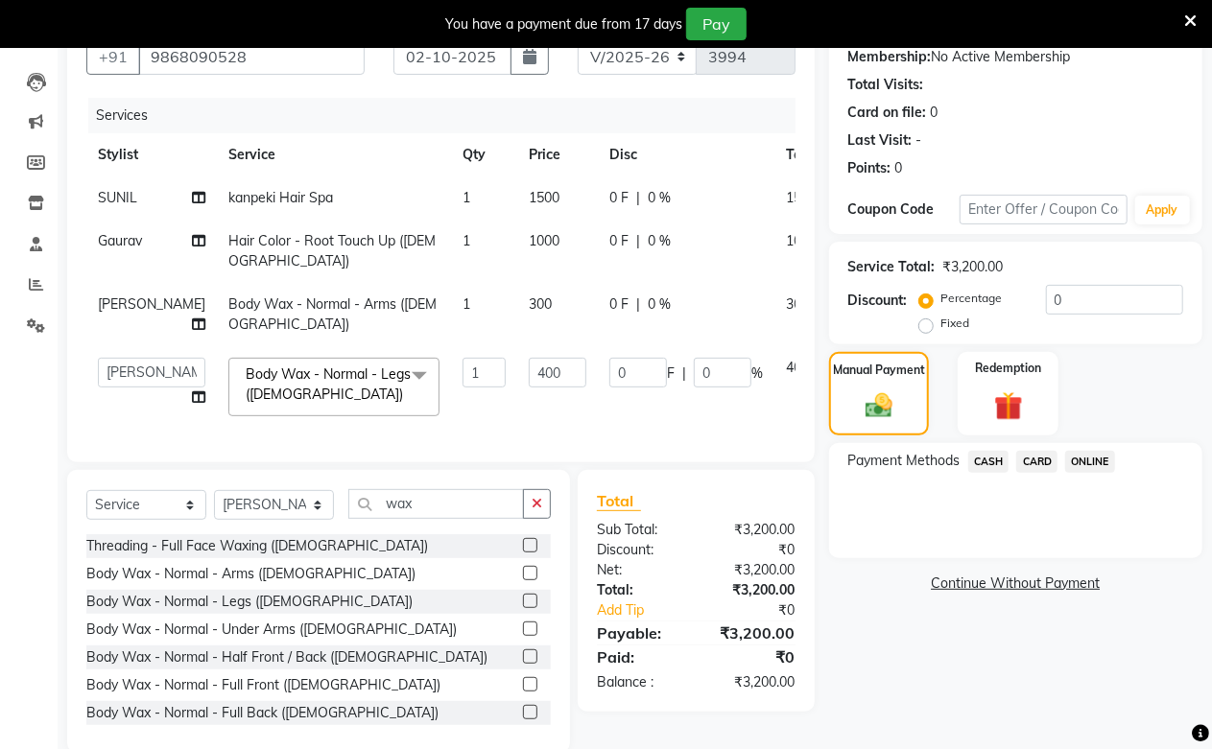
scroll to position [150, 0]
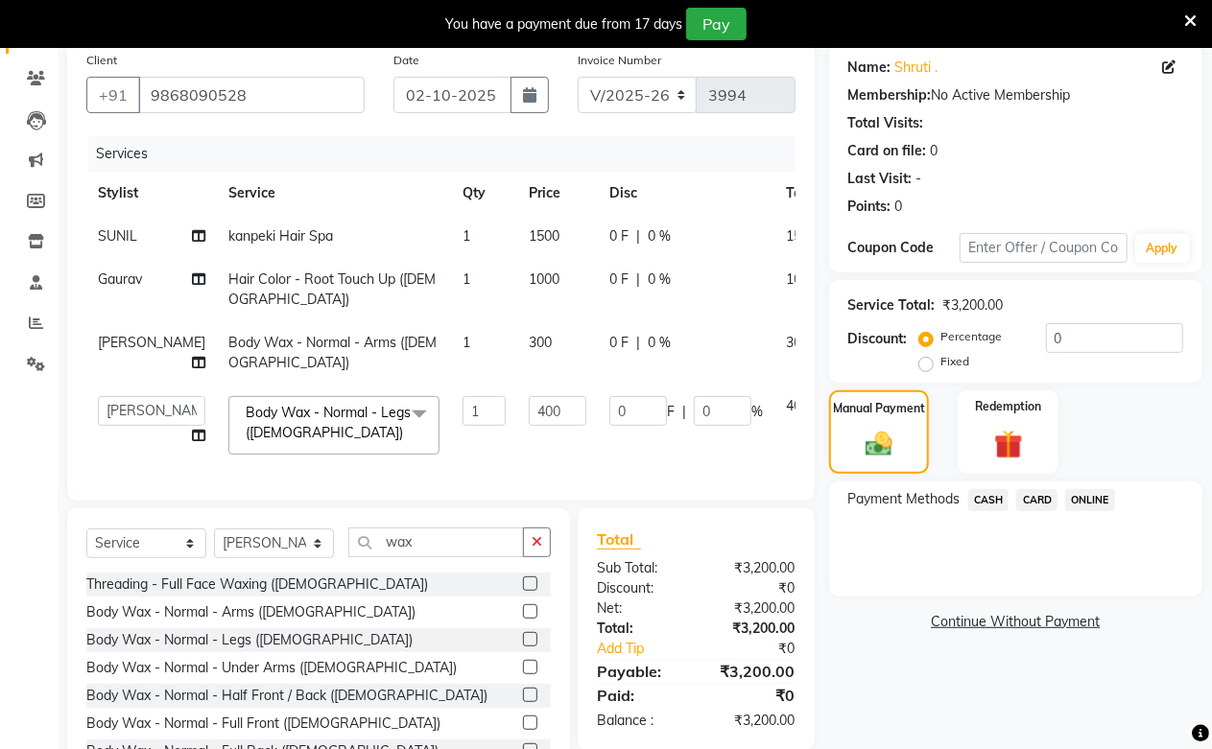
click at [916, 359] on div "Discount: Percentage Fixed 0" at bounding box center [1015, 349] width 335 height 52
click at [941, 367] on label "Fixed" at bounding box center [955, 361] width 29 height 17
click at [933, 367] on input "Fixed" at bounding box center [929, 361] width 13 height 13
radio input "true"
click at [941, 361] on label "Fixed" at bounding box center [955, 361] width 29 height 17
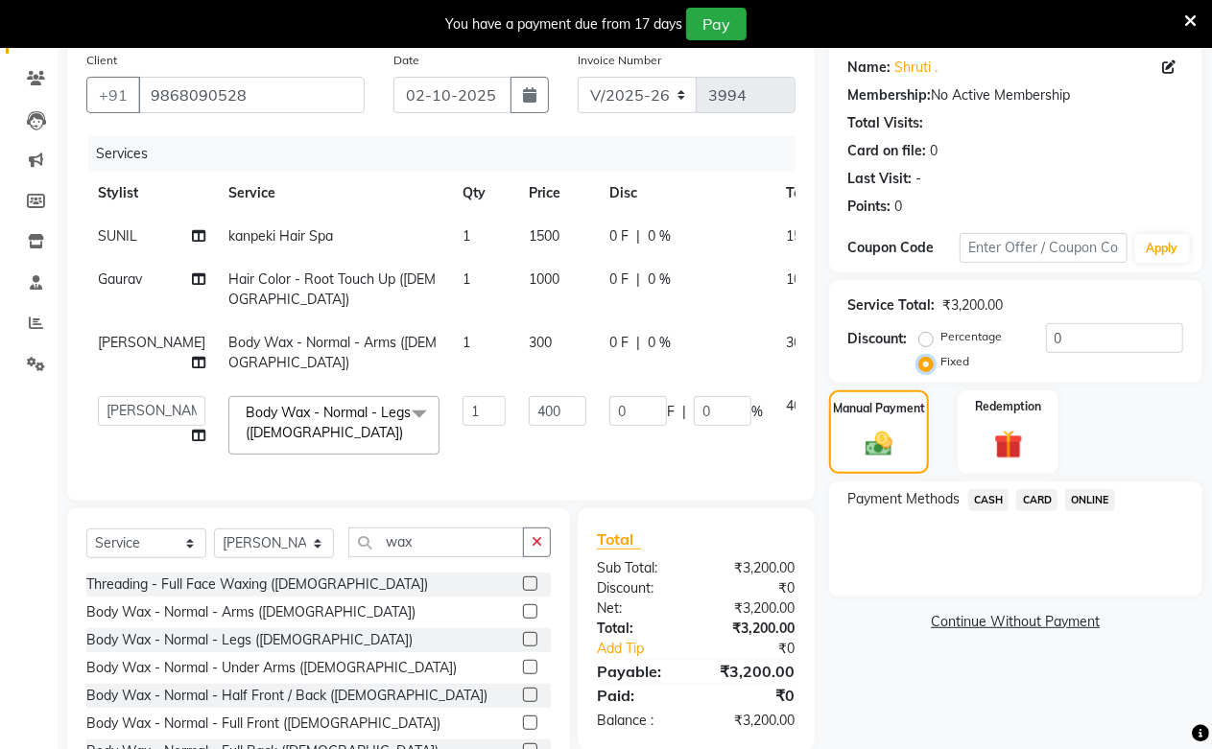
click at [926, 361] on input "Fixed" at bounding box center [929, 361] width 13 height 13
click at [1060, 341] on input "0" at bounding box center [1114, 338] width 137 height 30
type input "2"
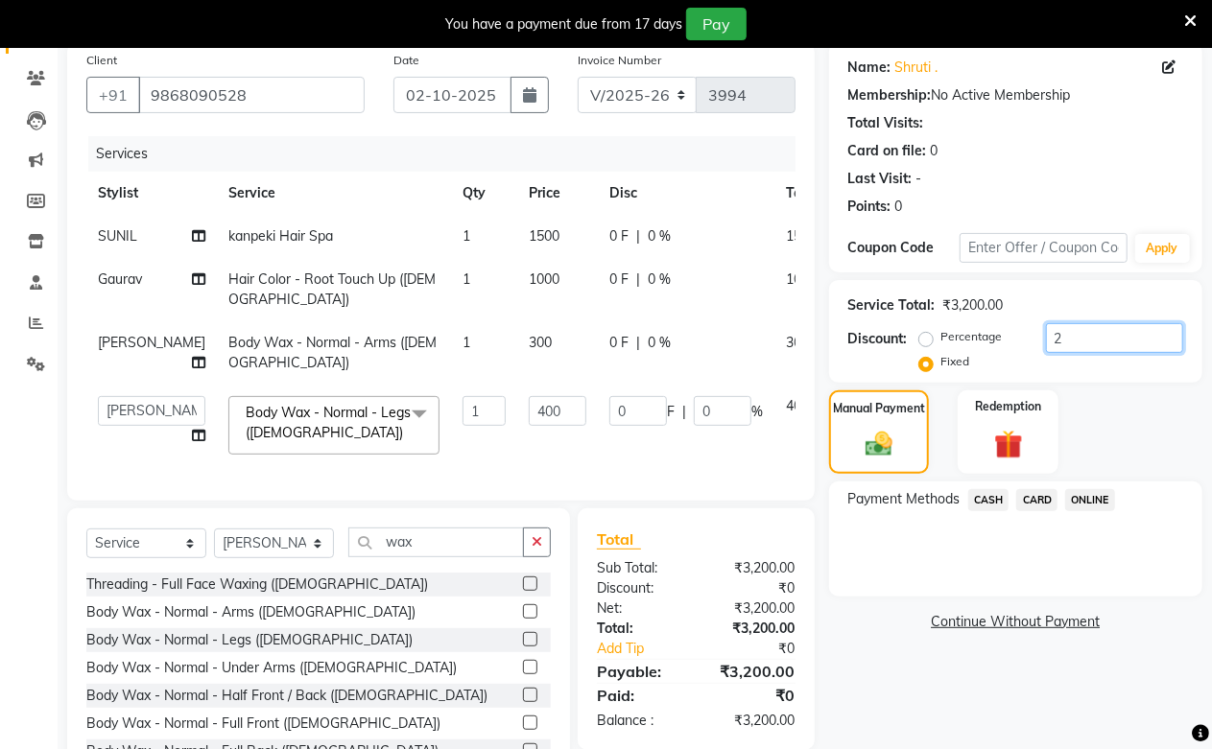
type input "0.25"
type input "0.06"
type input "20"
type input "2.5"
type input "0.63"
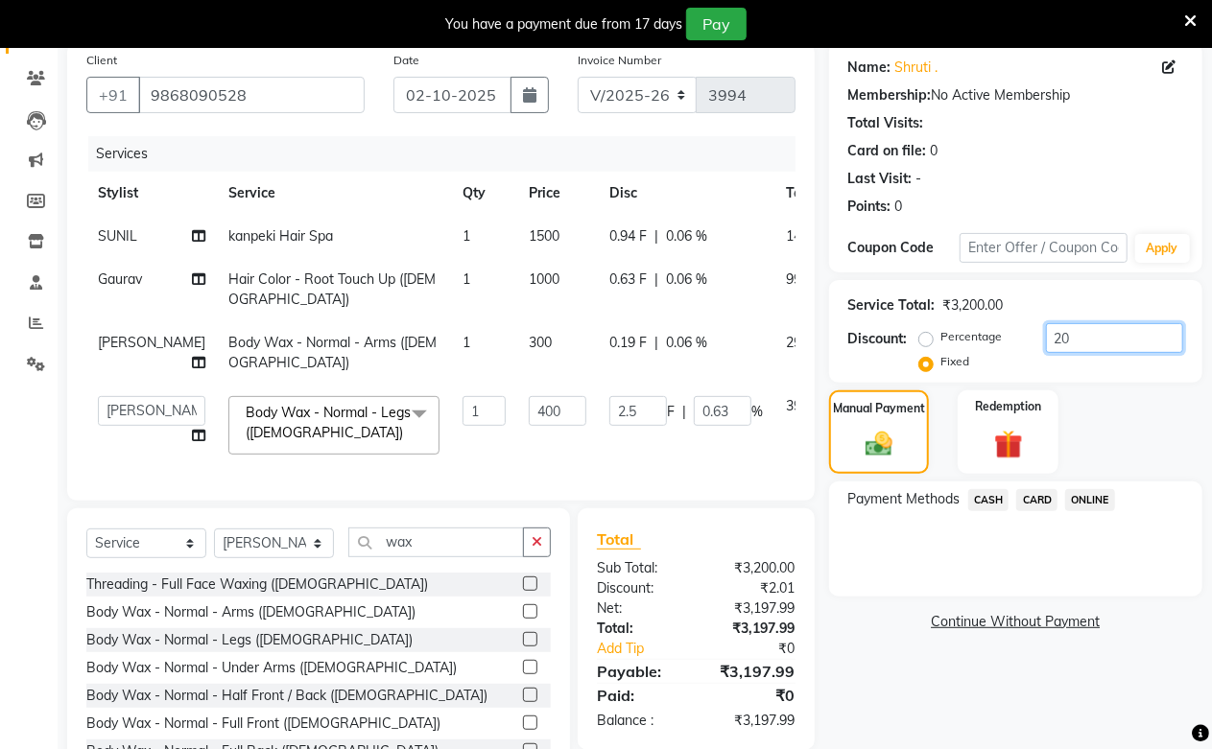
type input "200"
type input "25"
type input "6.25"
type input "200"
click at [984, 501] on span "CASH" at bounding box center [988, 500] width 41 height 22
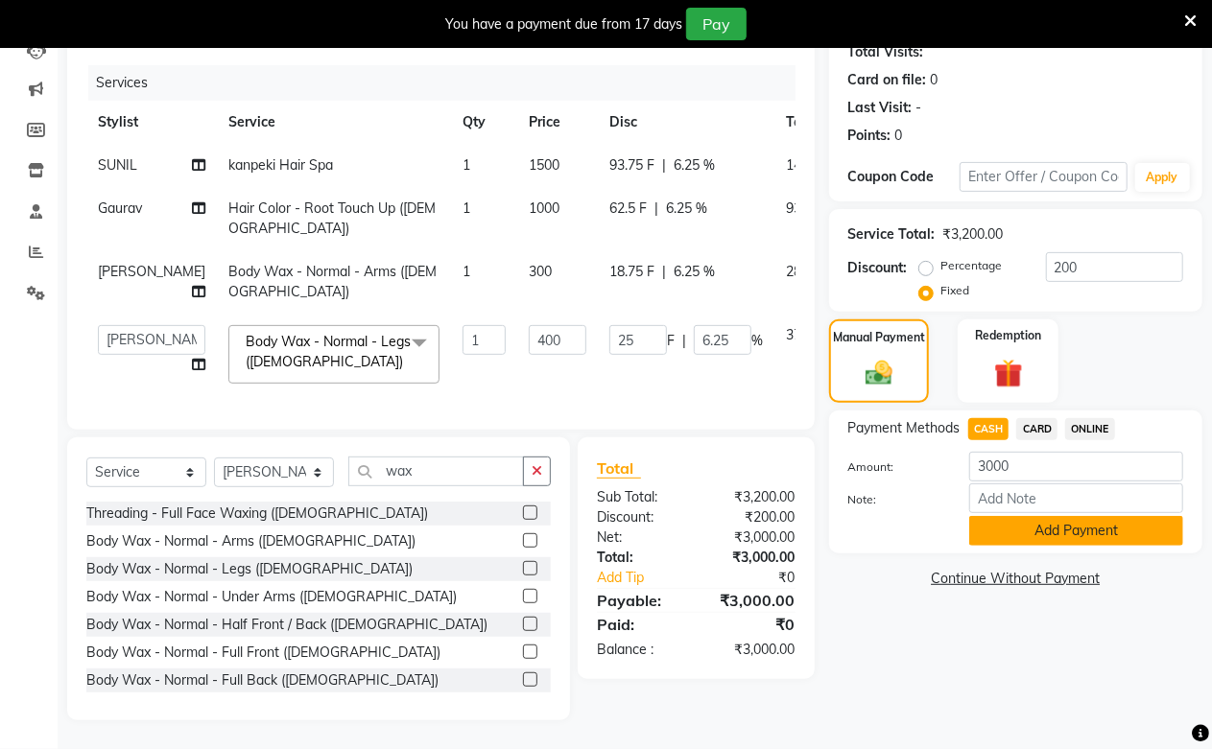
click at [1039, 516] on button "Add Payment" at bounding box center [1076, 531] width 214 height 30
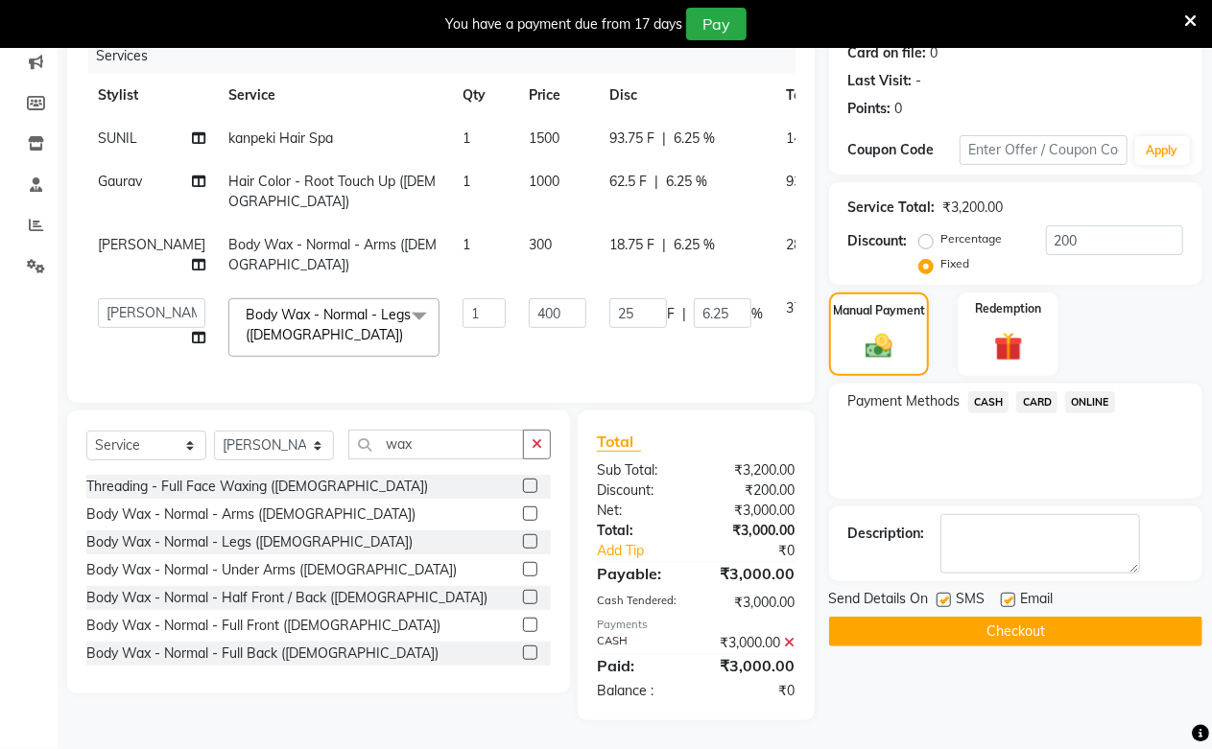
scroll to position [283, 0]
click at [1084, 617] on button "Checkout" at bounding box center [1015, 632] width 373 height 30
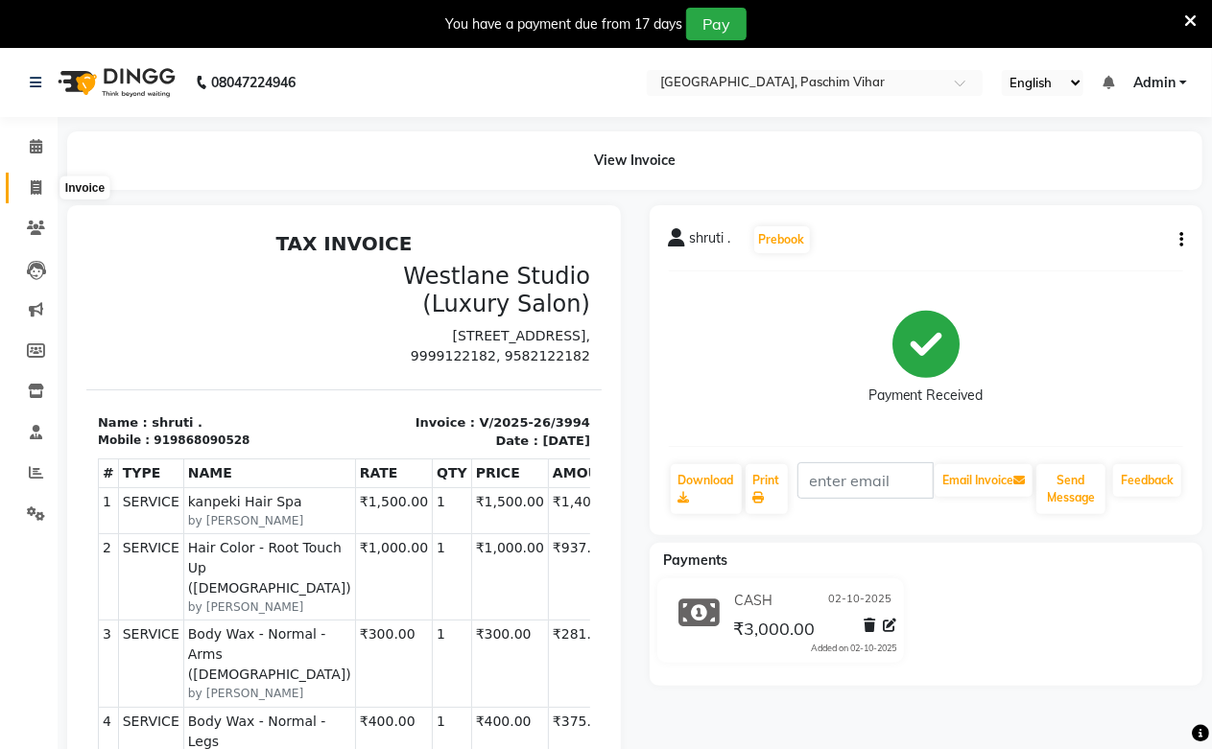
click at [41, 189] on span at bounding box center [36, 189] width 34 height 22
select select "service"
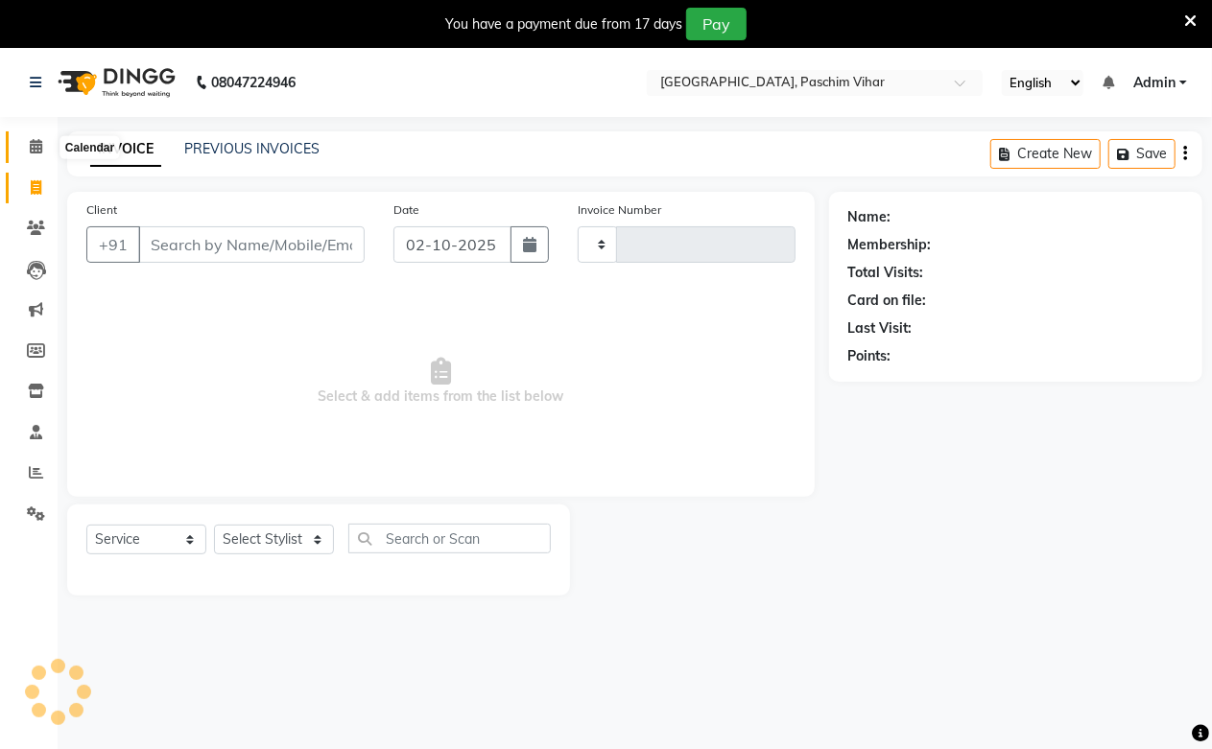
click at [35, 146] on ul "Calendar Invoice Clients Leads Marketing Members Inventory Staff Reports Settin…" at bounding box center [29, 335] width 58 height 417
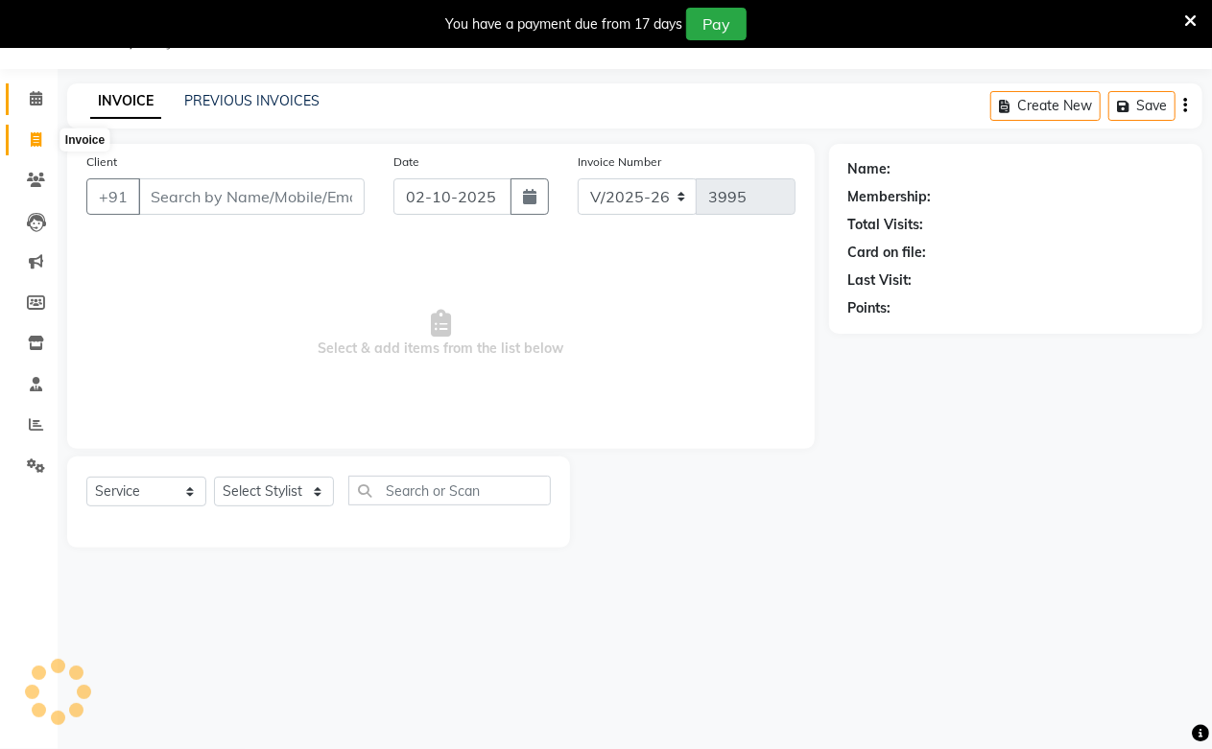
click at [36, 102] on icon at bounding box center [36, 98] width 12 height 14
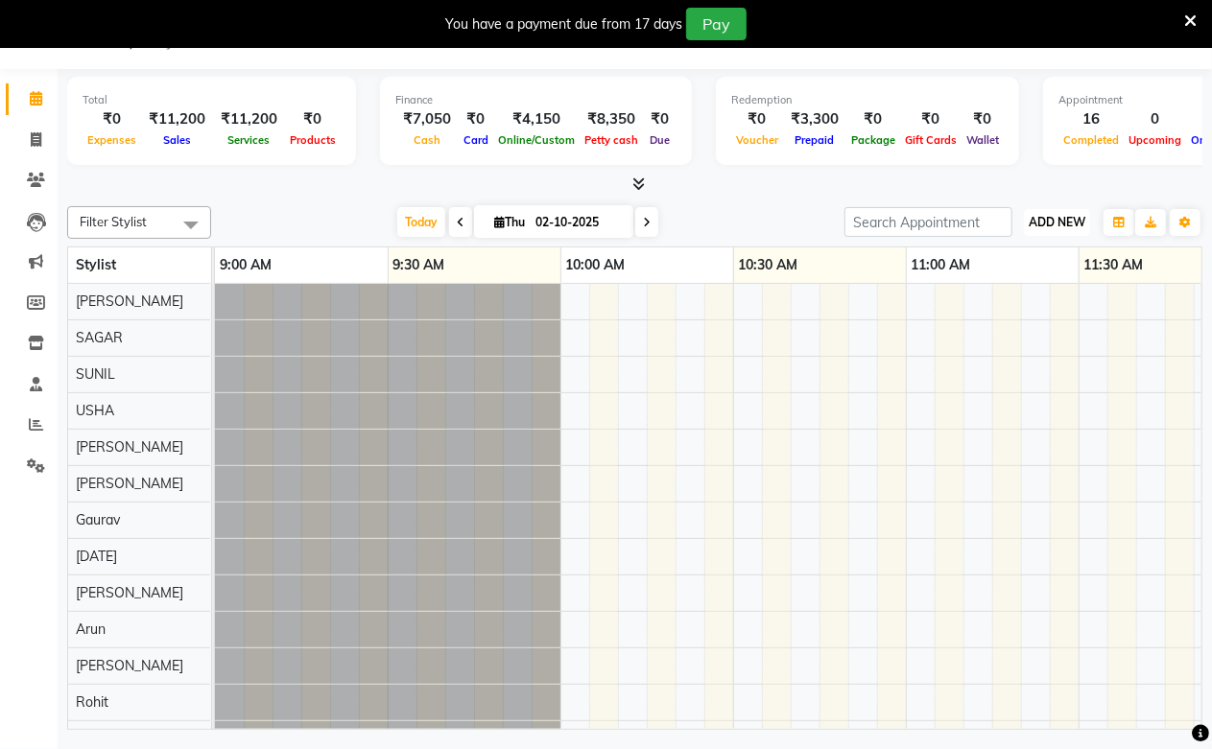
click at [1039, 223] on span "ADD NEW" at bounding box center [1057, 222] width 57 height 14
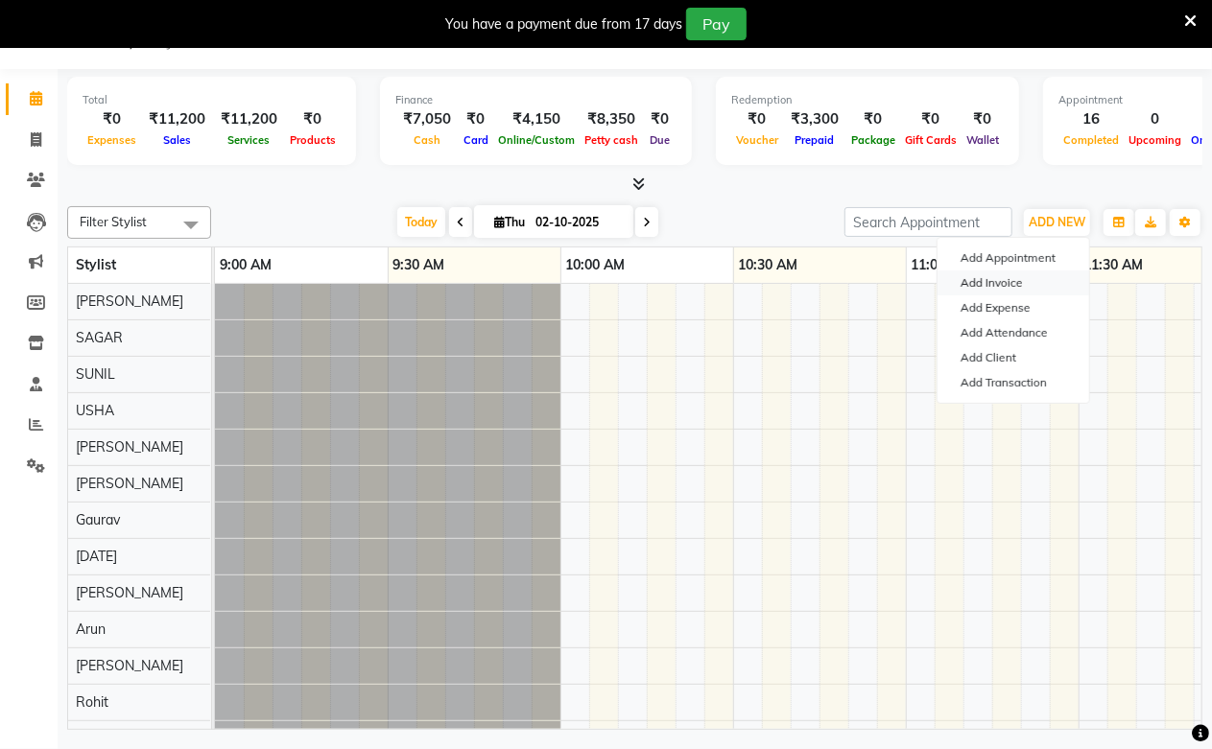
click at [1005, 284] on link "Add Invoice" at bounding box center [1014, 283] width 152 height 25
select select "service"
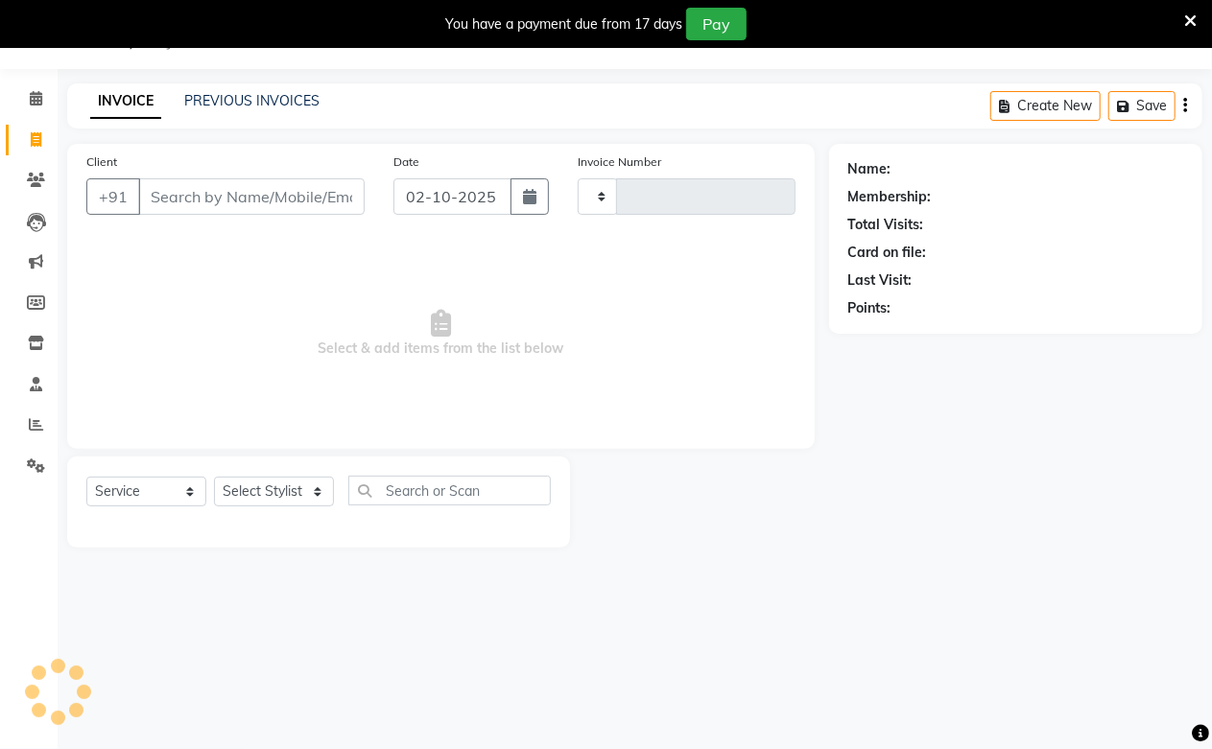
type input "3995"
select select "223"
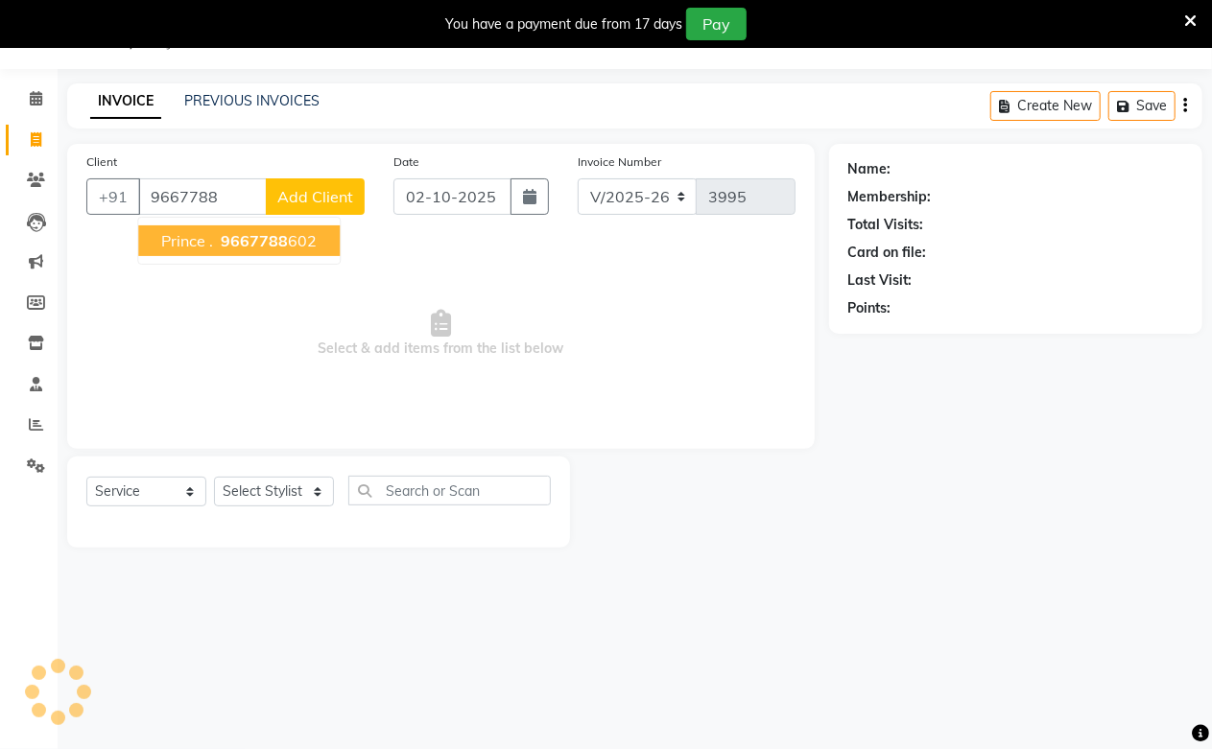
click at [293, 236] on ngb-highlight "9667788 602" at bounding box center [267, 240] width 100 height 19
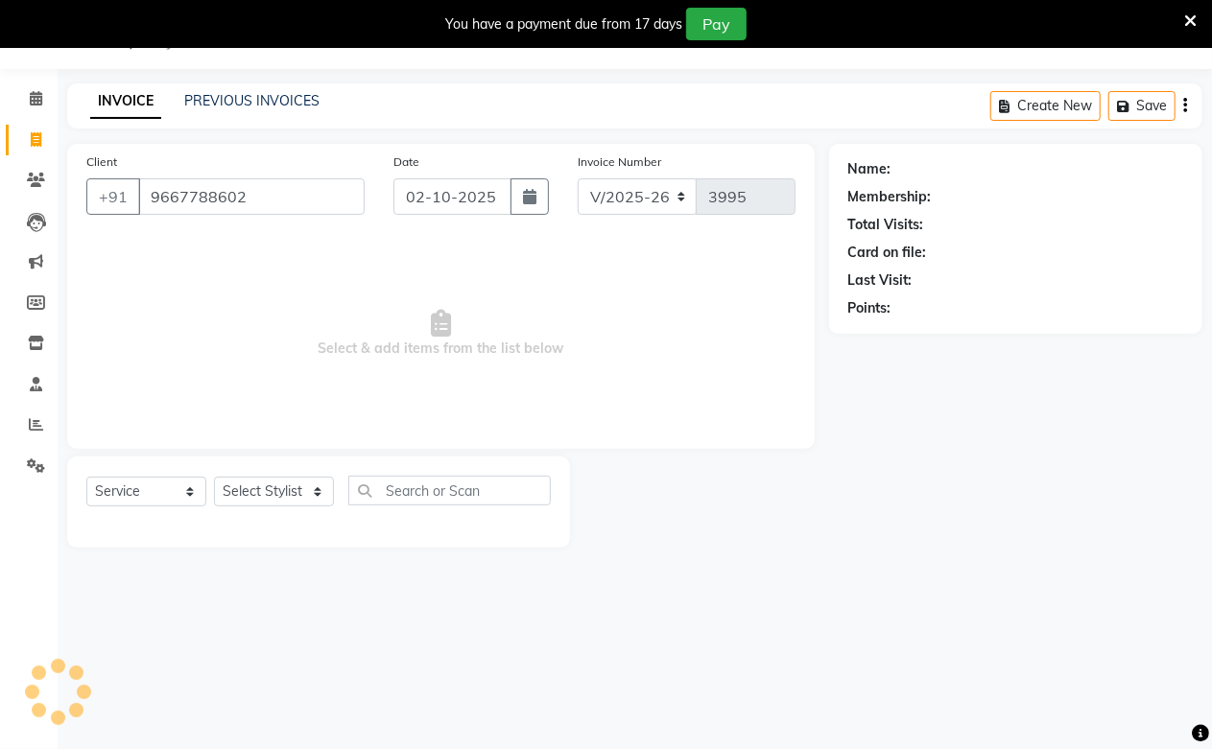
type input "9667788602"
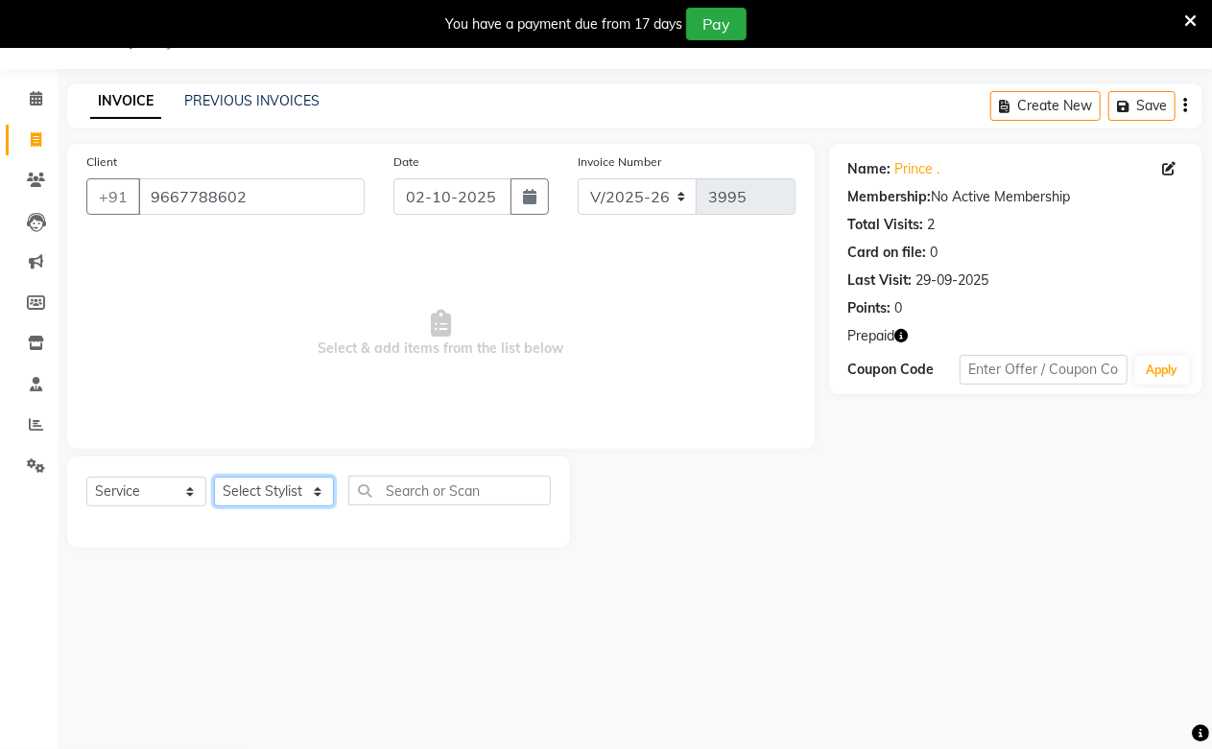
click at [246, 501] on select "Select Stylist Akash Amrita Anu Arun Gaurav [PERSON_NAME] KUNAL MANISH [PERSON_…" at bounding box center [274, 492] width 120 height 30
select select "6559"
click at [214, 478] on select "Select Stylist Akash Amrita Anu Arun Gaurav [PERSON_NAME] KUNAL MANISH [PERSON_…" at bounding box center [274, 492] width 120 height 30
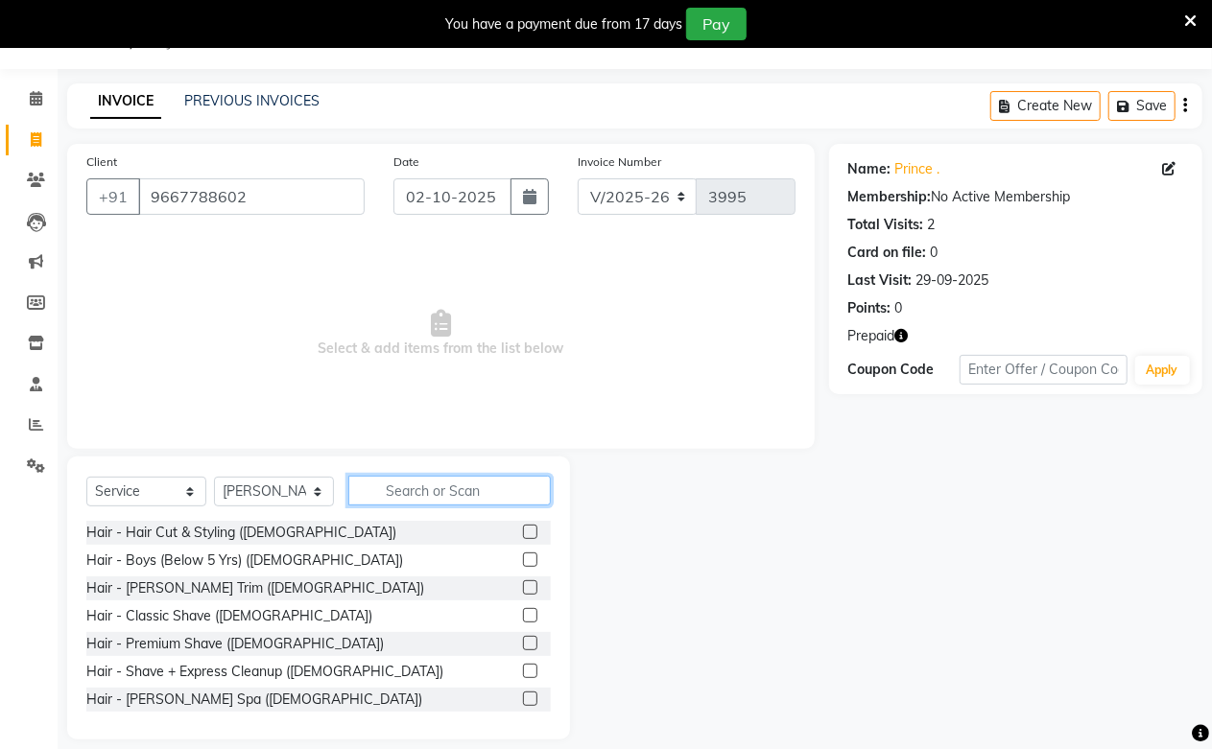
click at [433, 497] on input "text" at bounding box center [449, 491] width 202 height 30
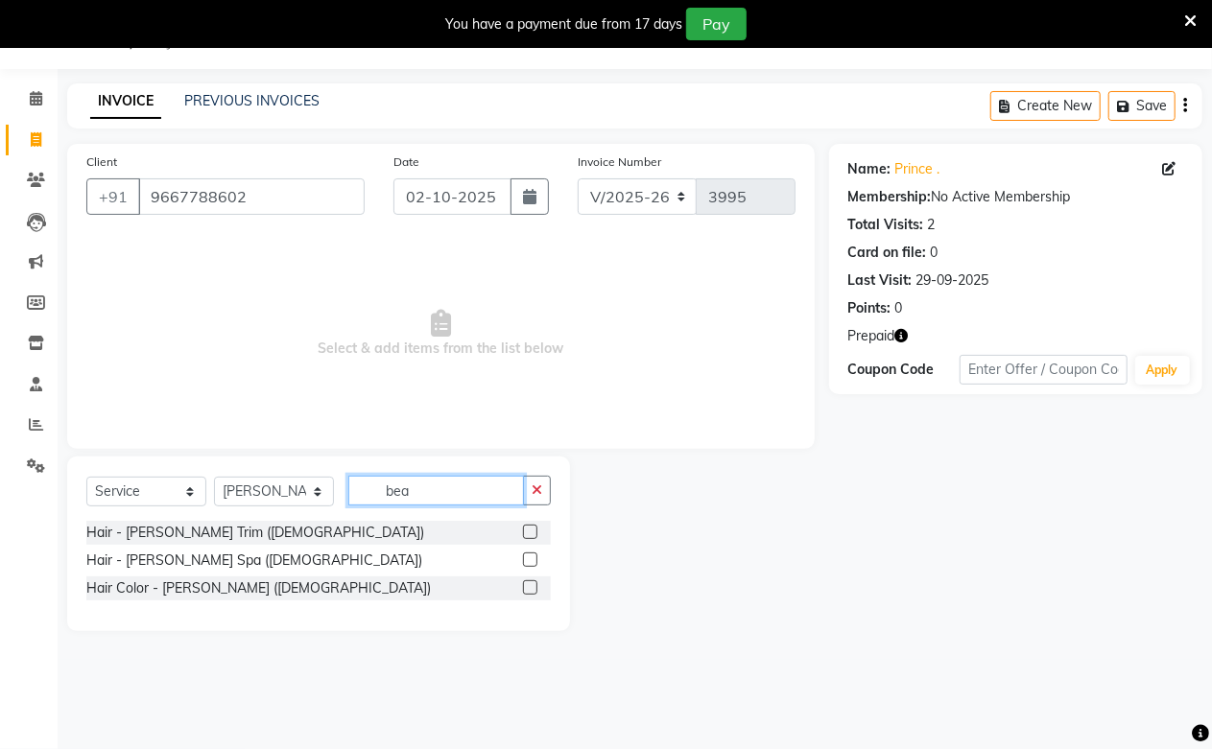
type input "bea"
click at [525, 531] on label at bounding box center [530, 532] width 14 height 14
click at [525, 531] on input "checkbox" at bounding box center [529, 533] width 12 height 12
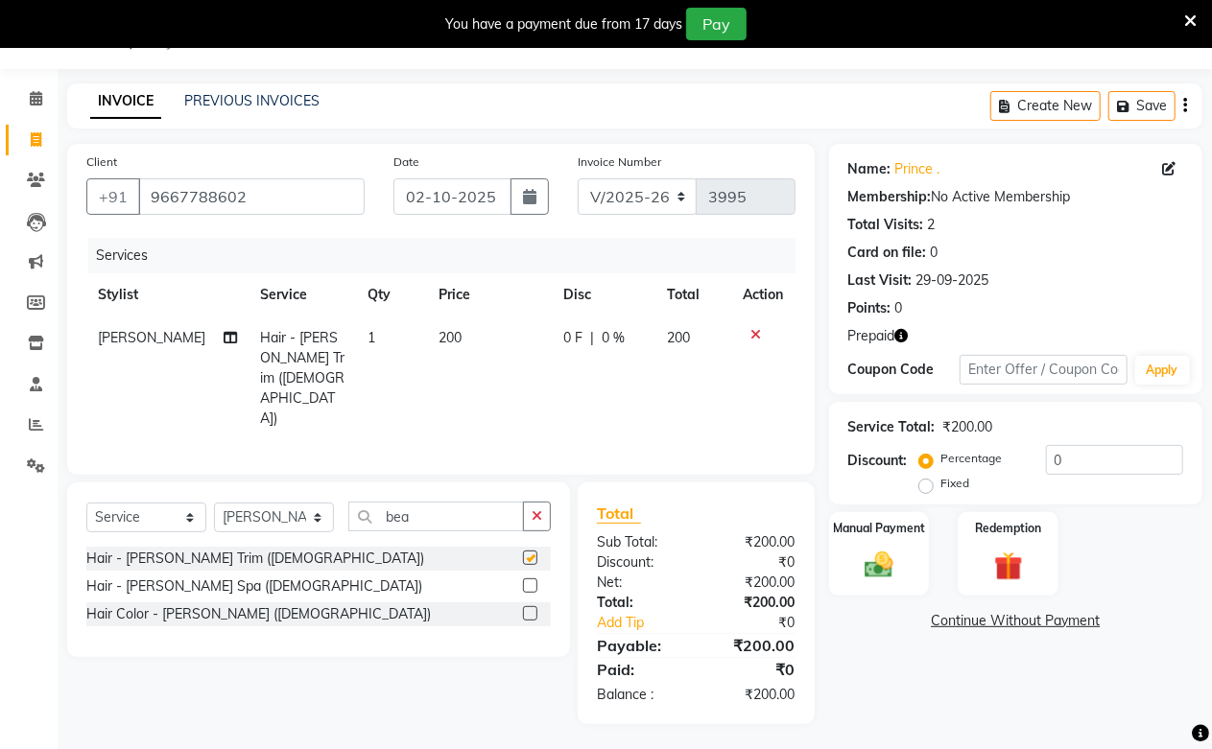
checkbox input "false"
click at [879, 569] on img at bounding box center [879, 565] width 49 height 35
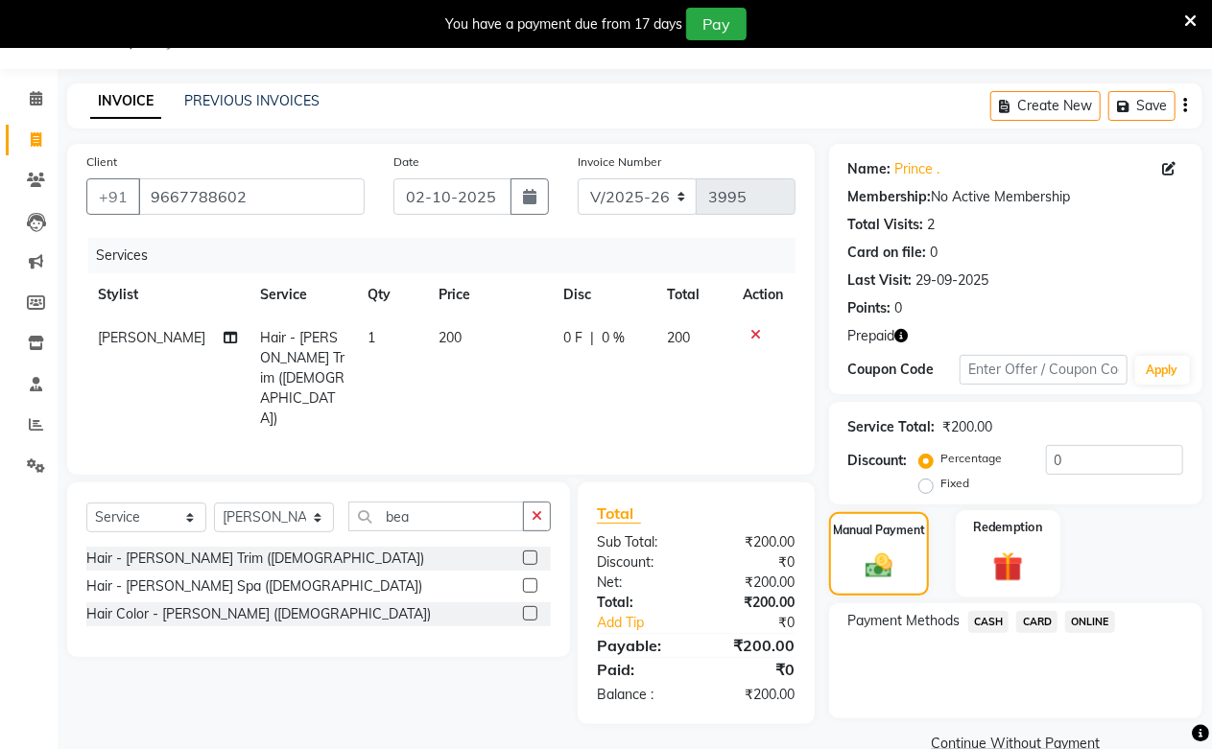
click at [1027, 548] on img at bounding box center [1009, 566] width 49 height 37
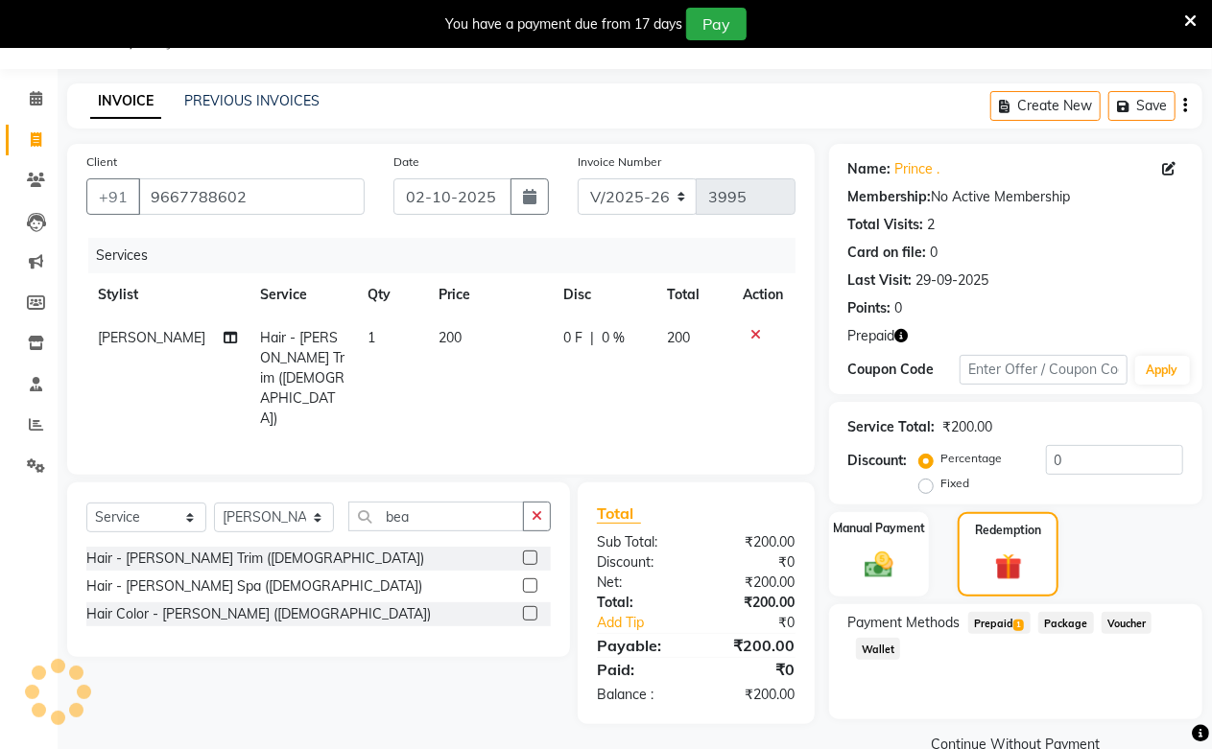
click at [987, 624] on span "Prepaid 1" at bounding box center [999, 623] width 62 height 22
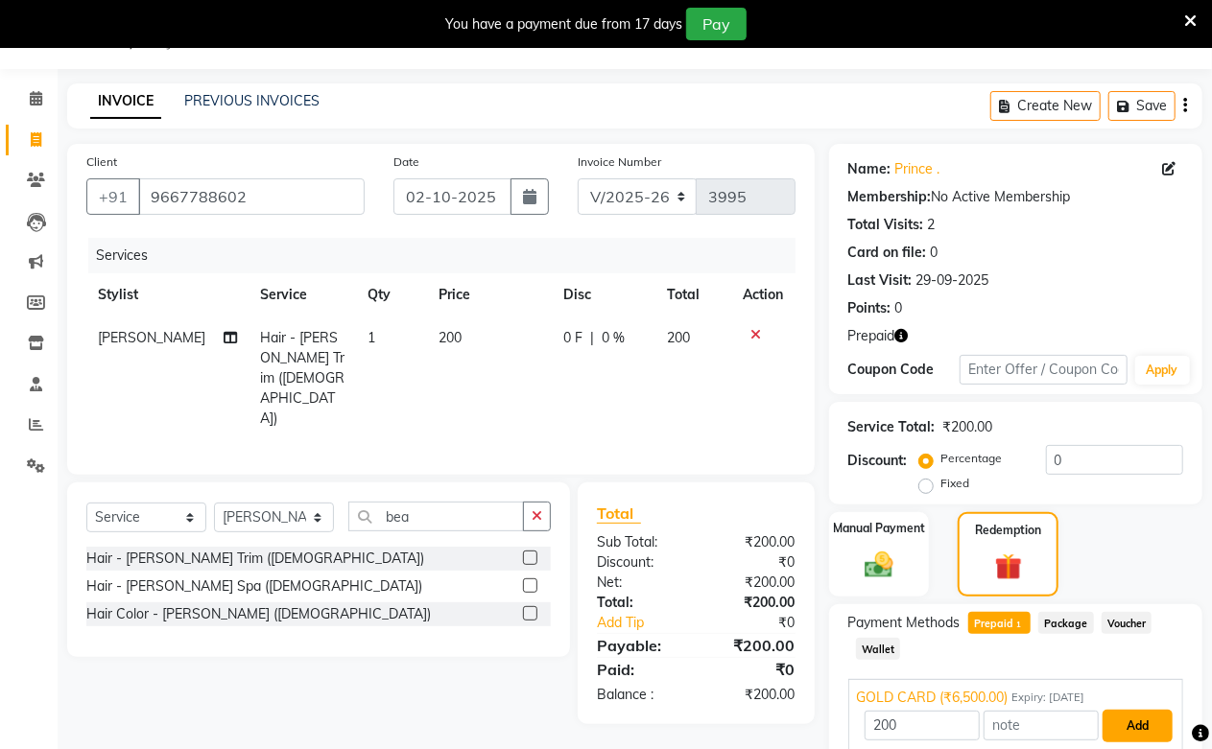
click at [1133, 735] on button "Add" at bounding box center [1138, 726] width 70 height 33
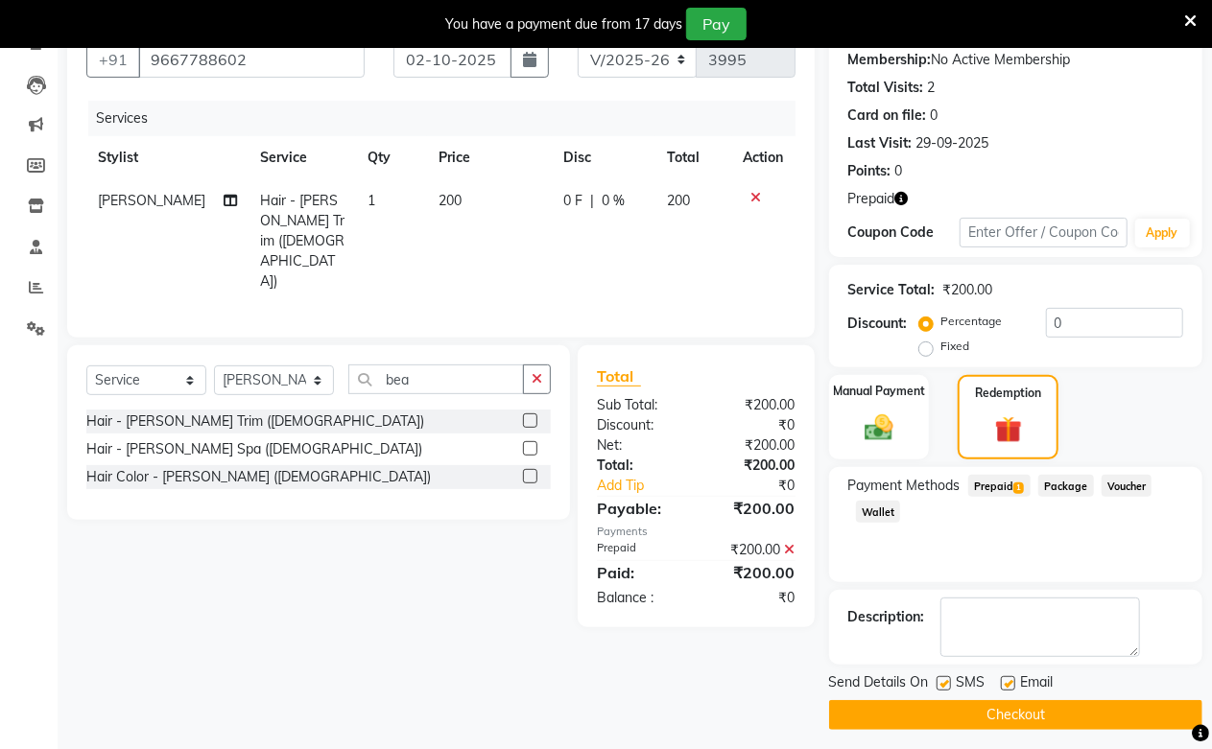
scroll to position [195, 0]
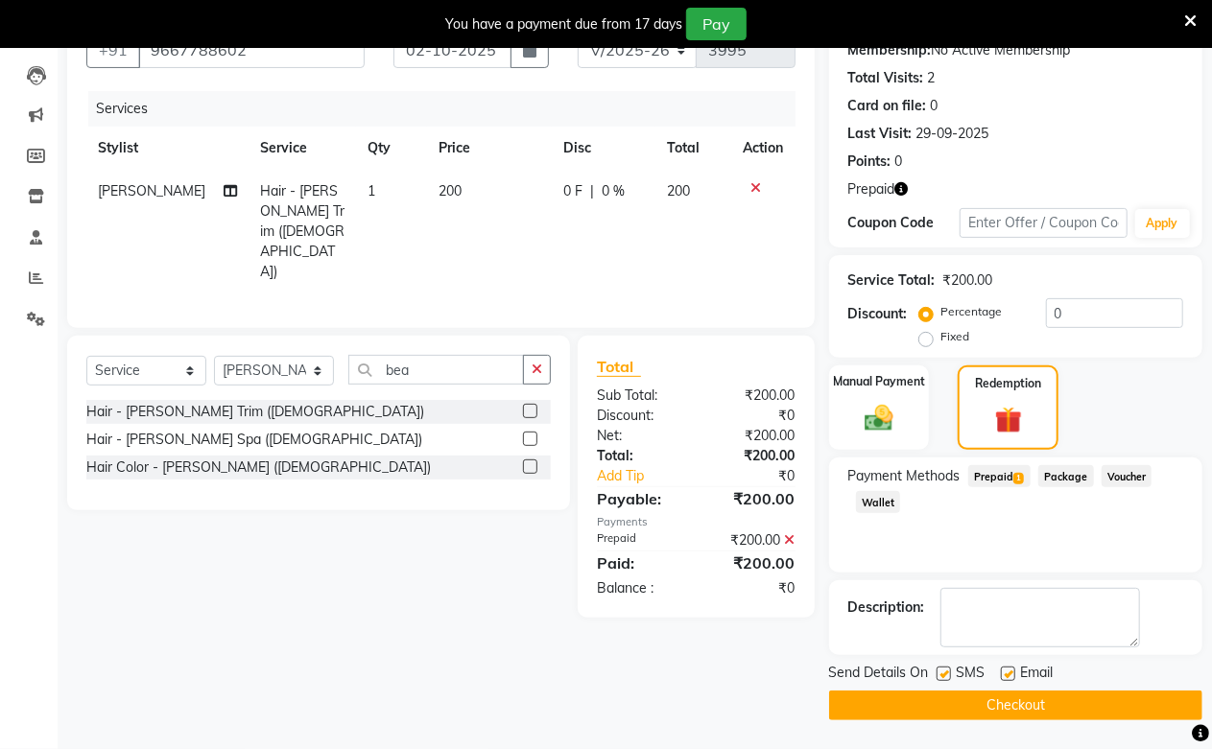
click at [1107, 712] on button "Checkout" at bounding box center [1015, 706] width 373 height 30
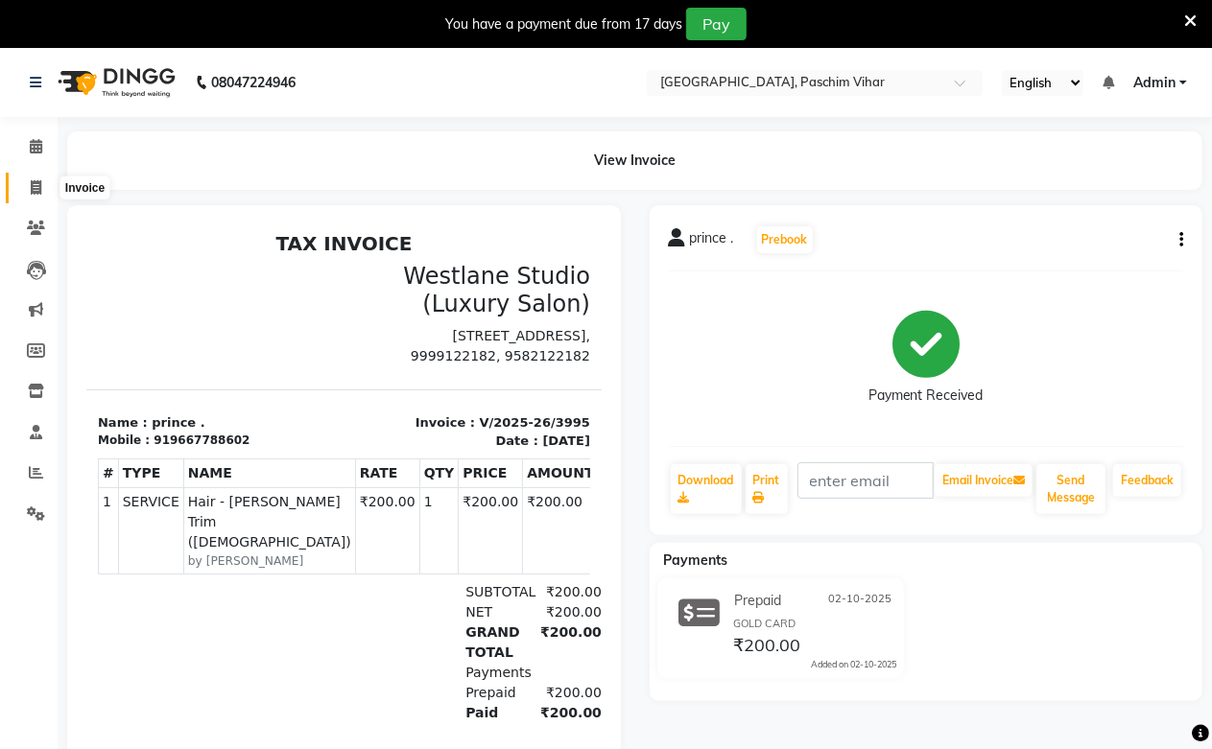
click at [27, 187] on span at bounding box center [36, 189] width 34 height 22
select select "service"
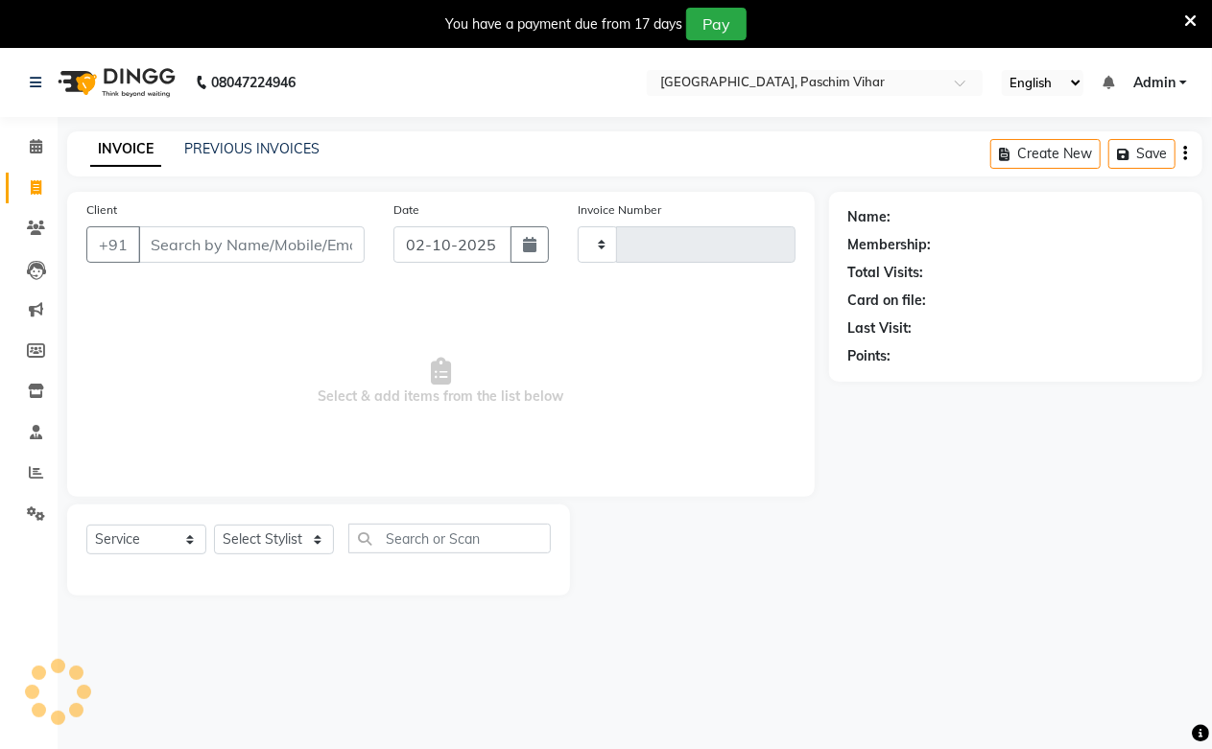
scroll to position [48, 0]
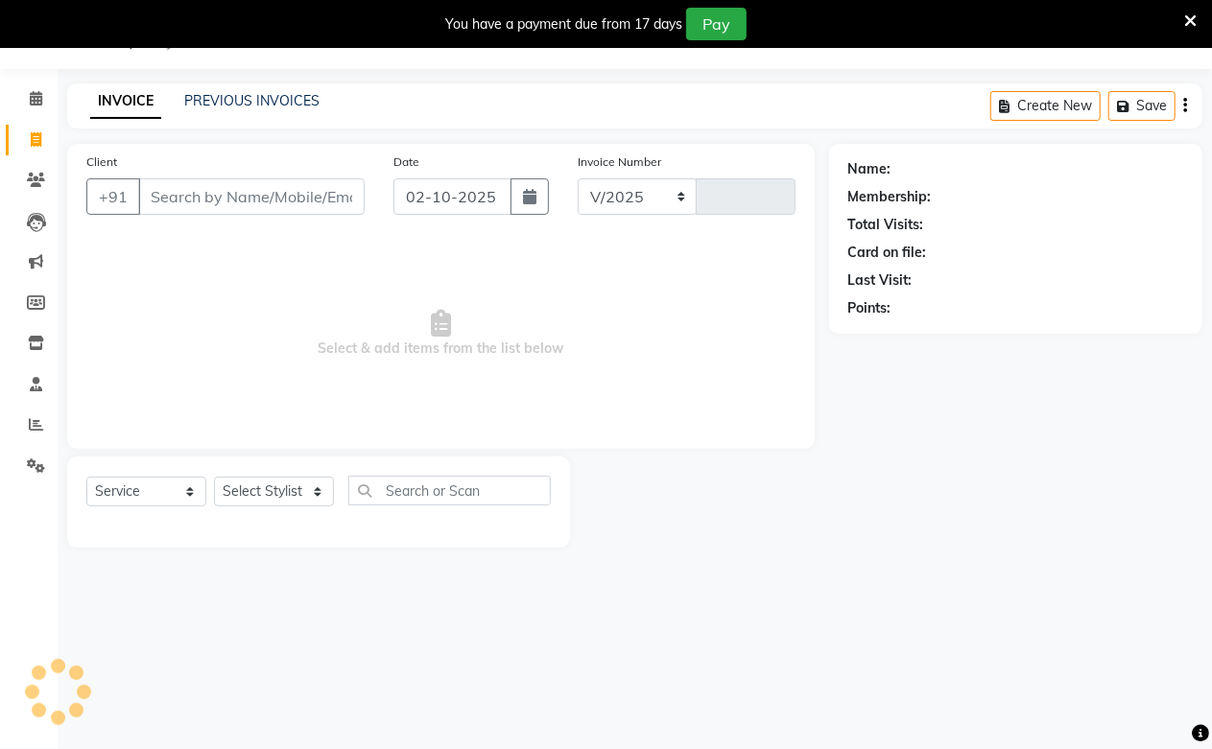
select select "223"
type input "3996"
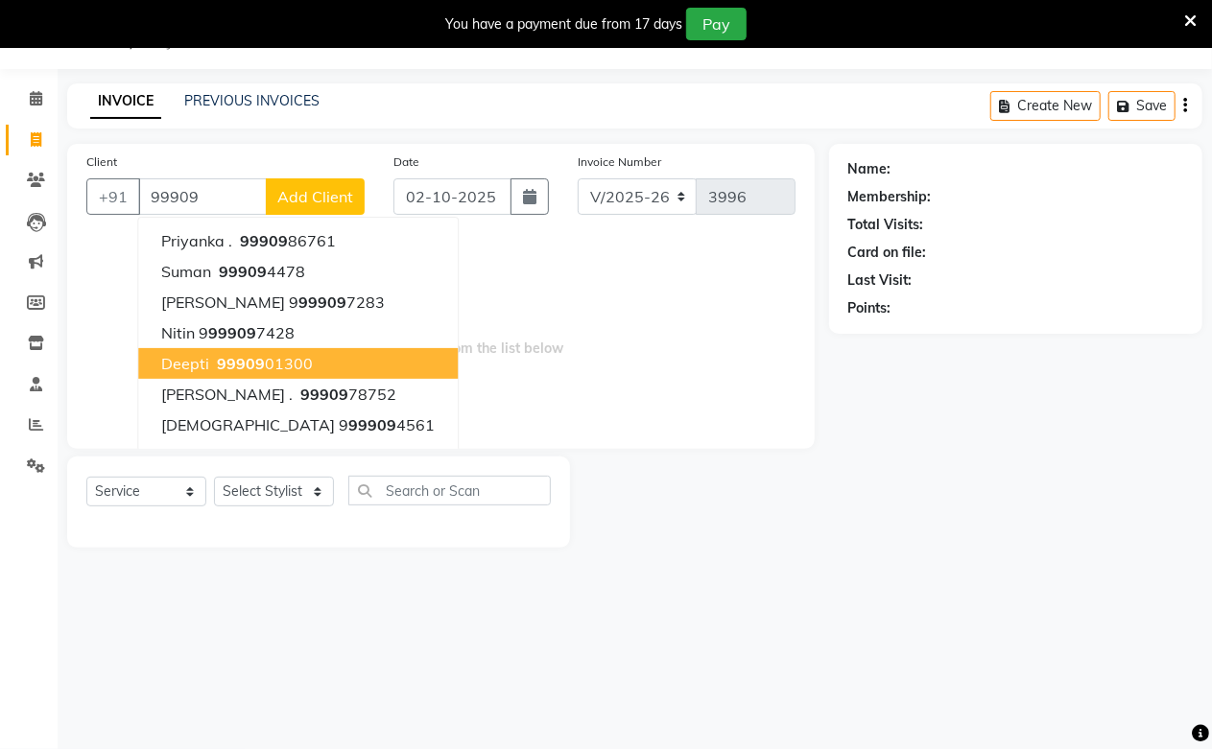
click at [271, 356] on ngb-highlight "99909 01300" at bounding box center [263, 363] width 100 height 19
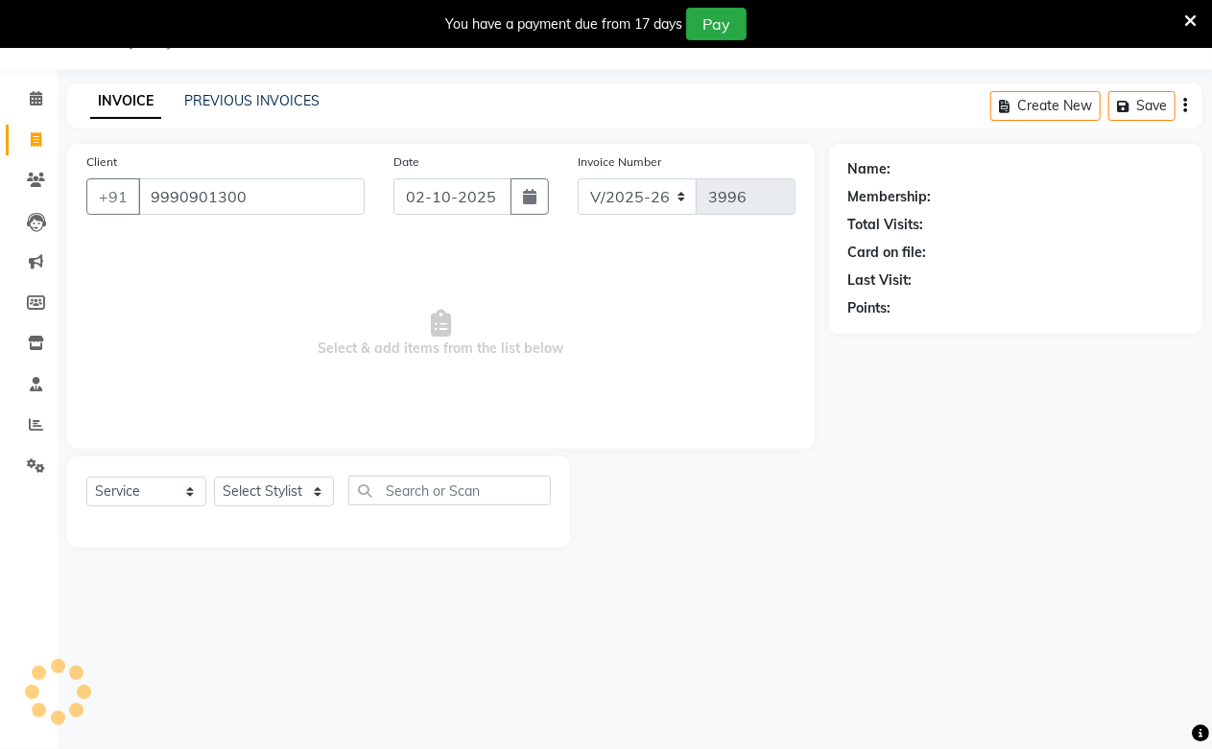
type input "9990901300"
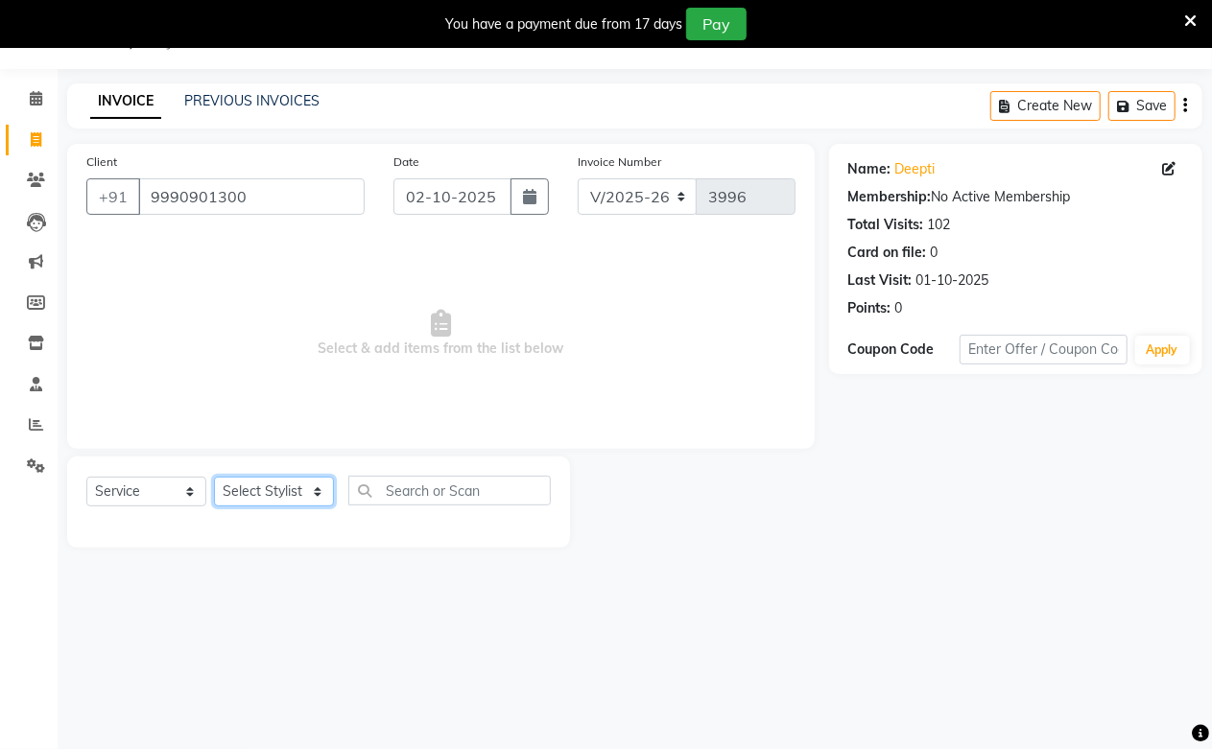
click at [283, 503] on select "Select Stylist Akash Amrita Anu Arun Gaurav [PERSON_NAME] KUNAL MANISH [PERSON_…" at bounding box center [274, 492] width 120 height 30
select select "13723"
click at [214, 478] on select "Select Stylist Akash Amrita Anu Arun Gaurav [PERSON_NAME] KUNAL MANISH [PERSON_…" at bounding box center [274, 492] width 120 height 30
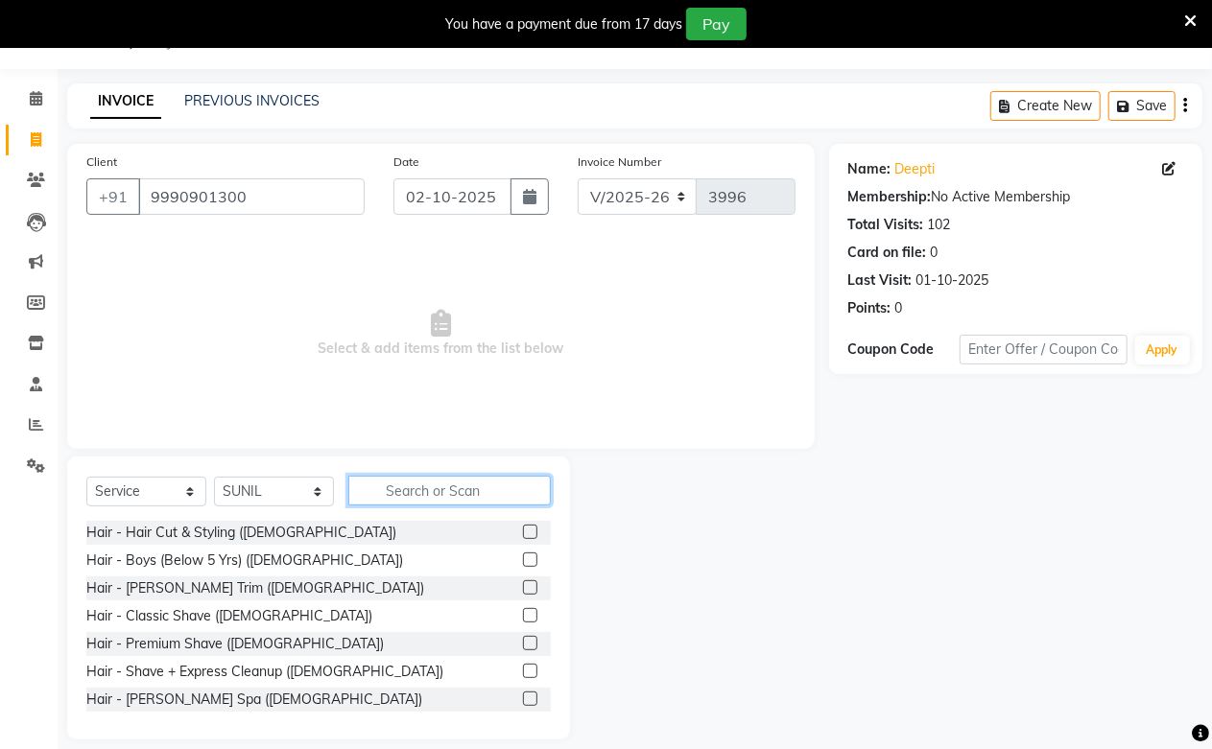
click at [492, 504] on input "text" at bounding box center [449, 491] width 202 height 30
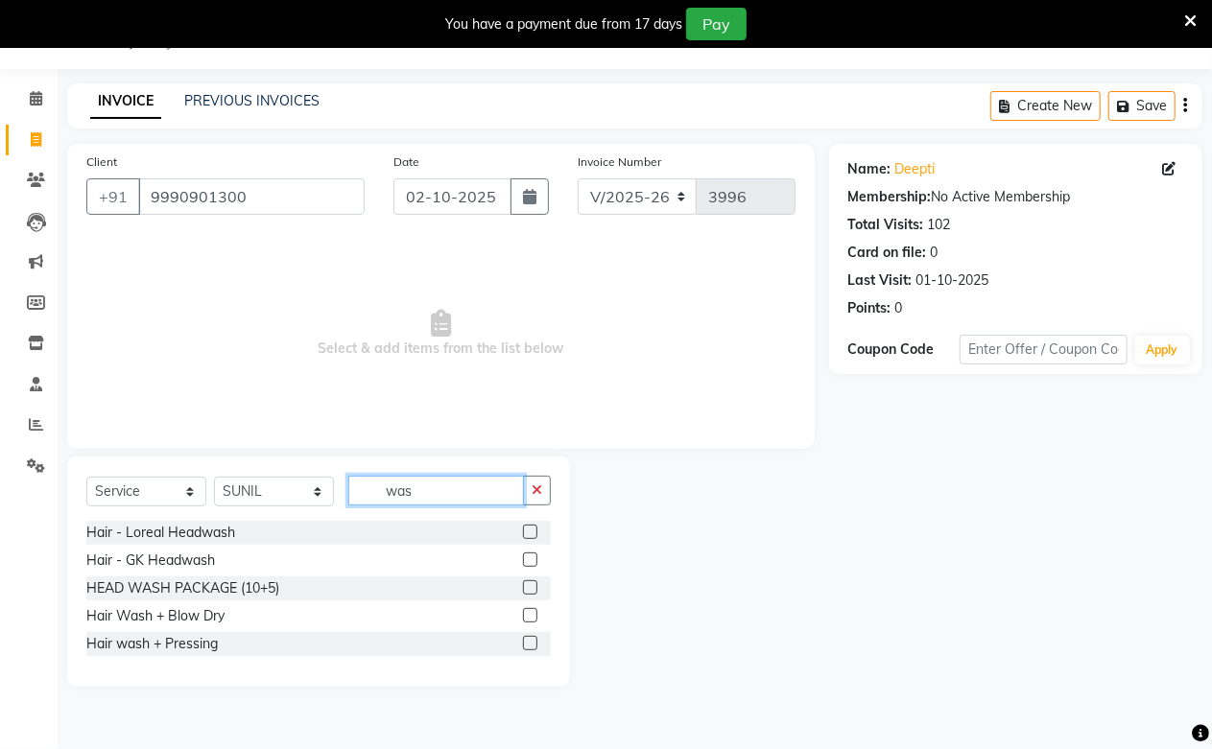
type input "was"
click at [532, 534] on label at bounding box center [530, 532] width 14 height 14
click at [532, 534] on input "checkbox" at bounding box center [529, 533] width 12 height 12
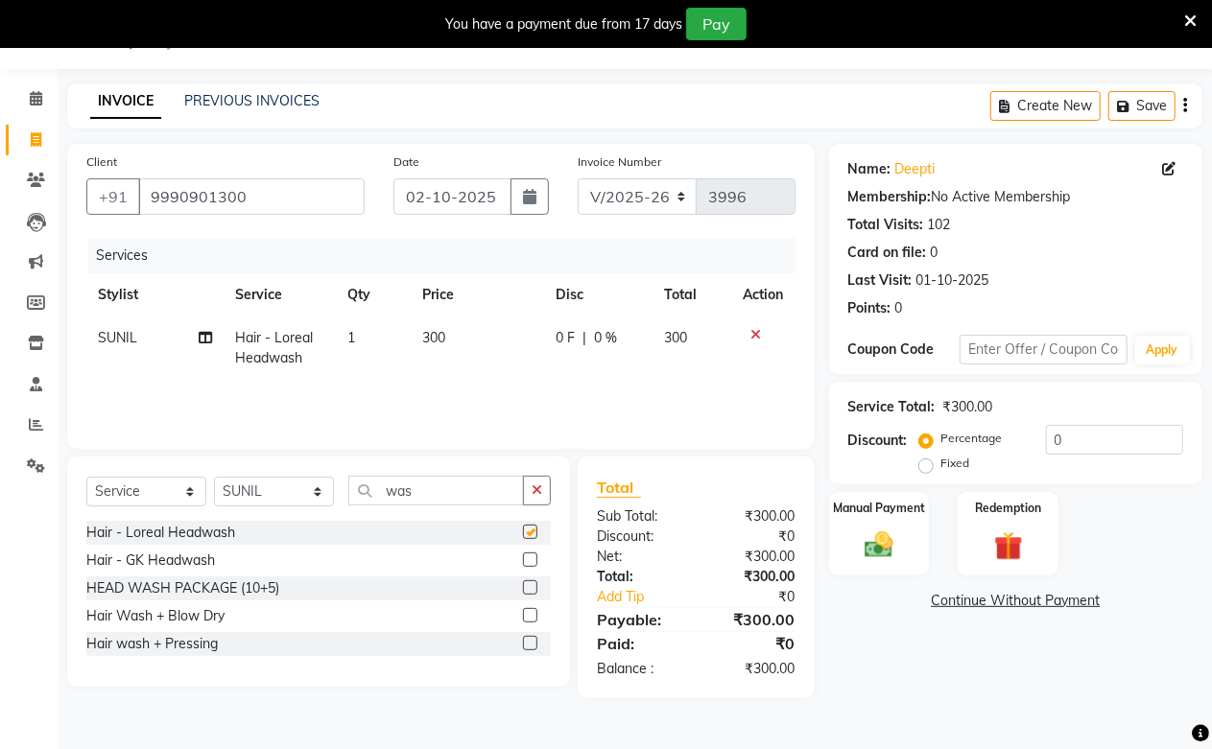
checkbox input "false"
click at [454, 379] on td "300" at bounding box center [477, 348] width 133 height 63
select select "13723"
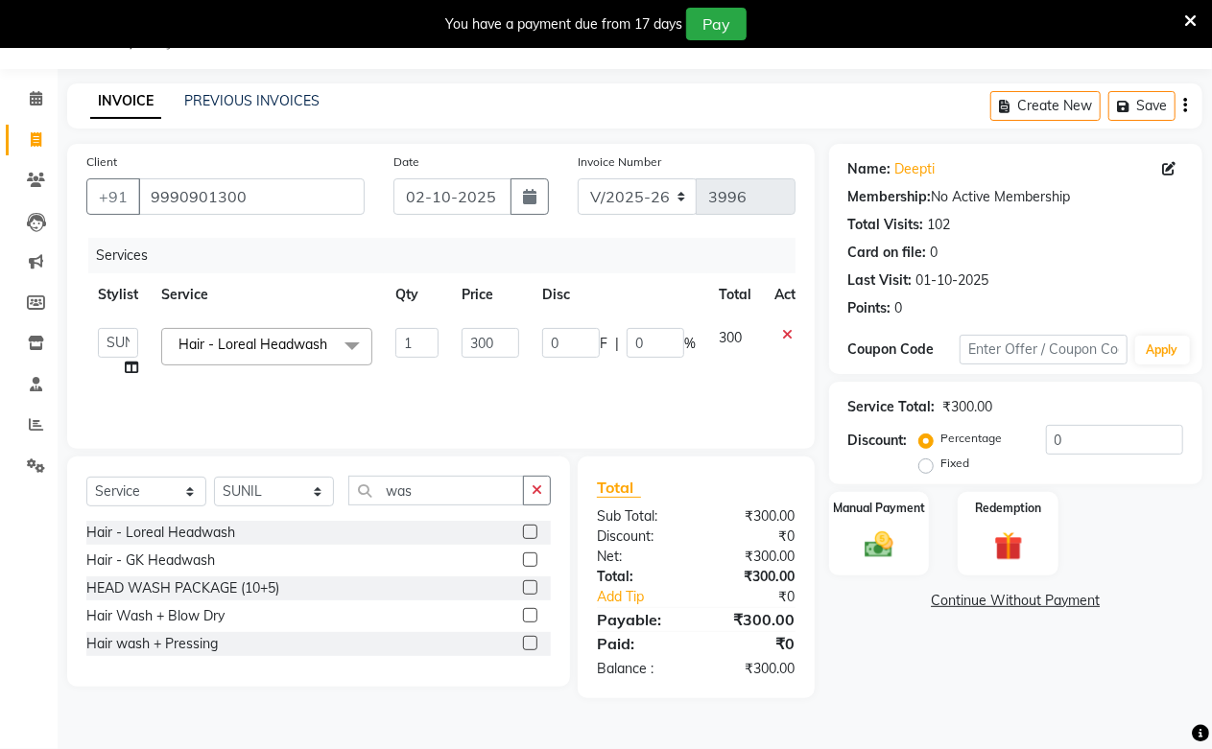
click at [454, 365] on td "300" at bounding box center [490, 353] width 81 height 73
click at [466, 352] on input "300" at bounding box center [491, 343] width 58 height 30
type input "250"
click at [480, 368] on td "250" at bounding box center [490, 353] width 81 height 73
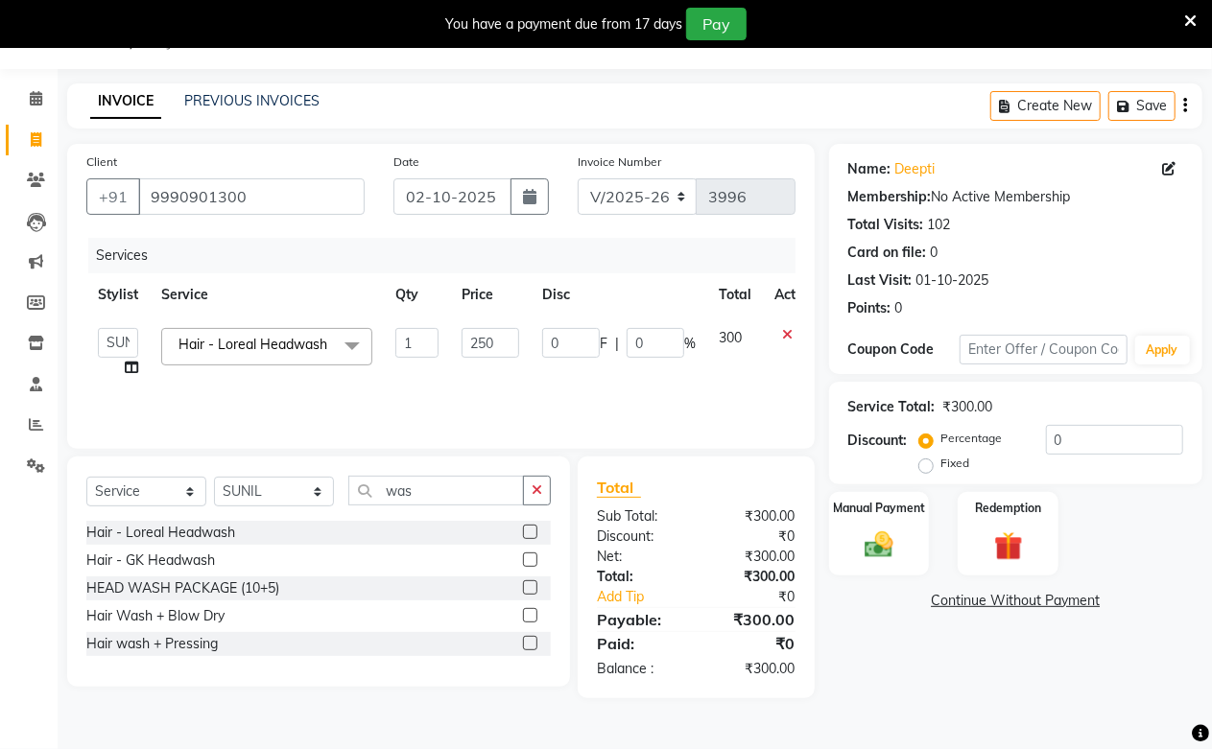
select select "13723"
click at [890, 541] on img at bounding box center [879, 545] width 49 height 35
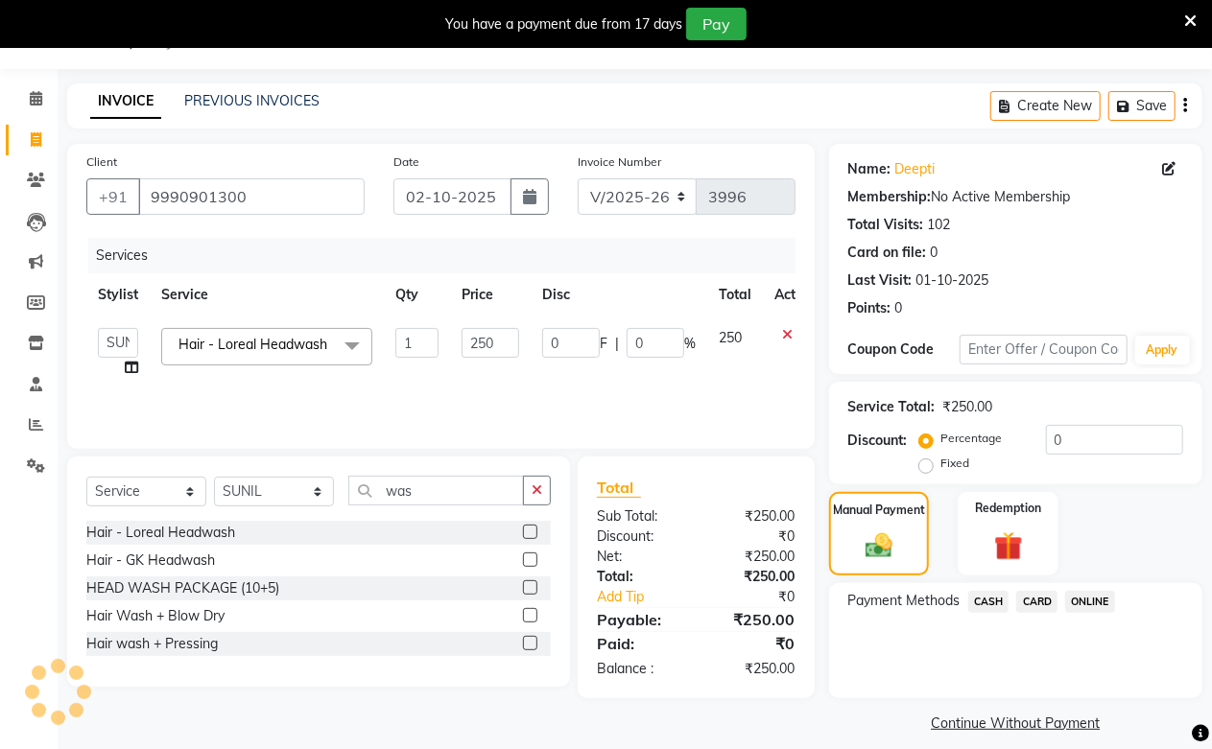
click at [979, 597] on span "CASH" at bounding box center [988, 602] width 41 height 22
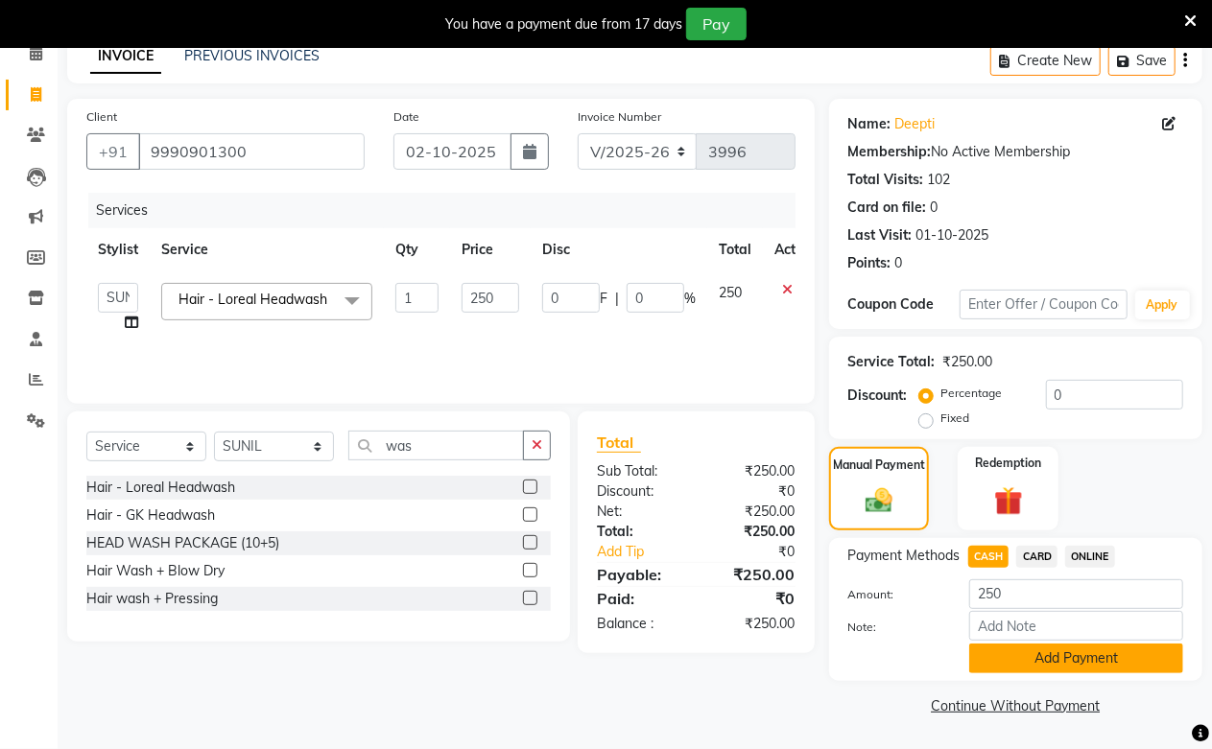
click at [983, 660] on button "Add Payment" at bounding box center [1076, 659] width 214 height 30
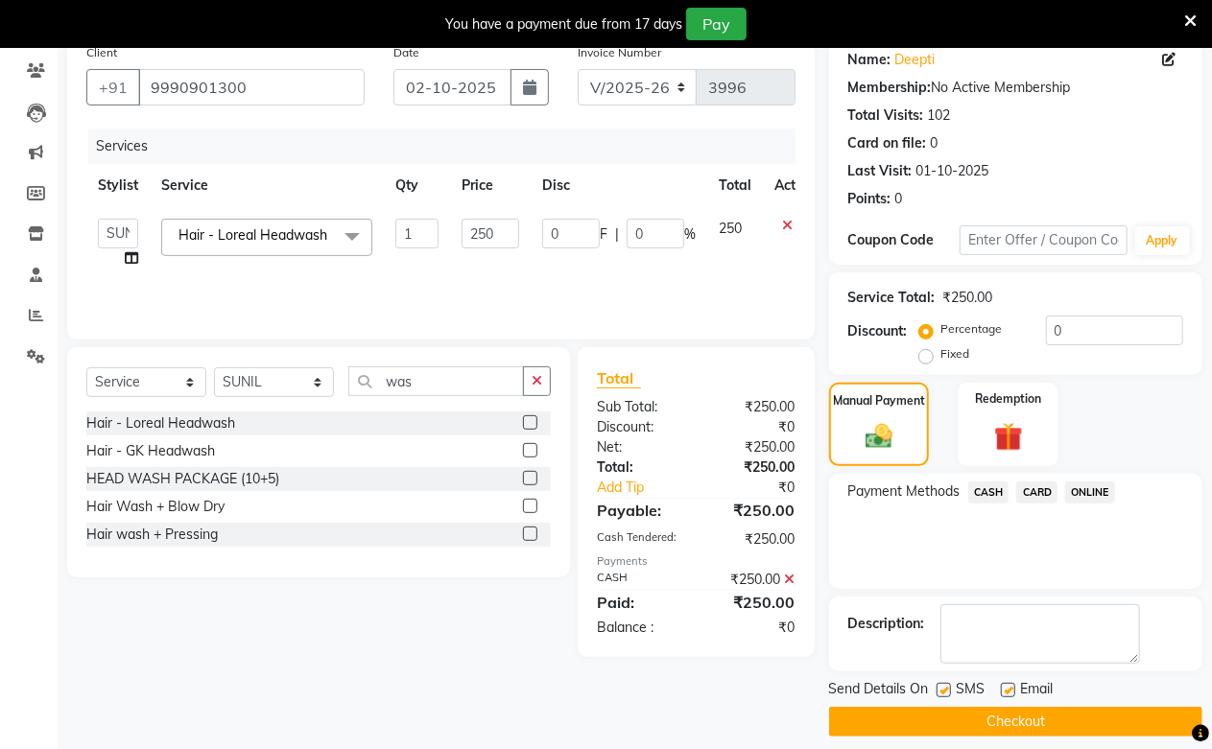
scroll to position [174, 0]
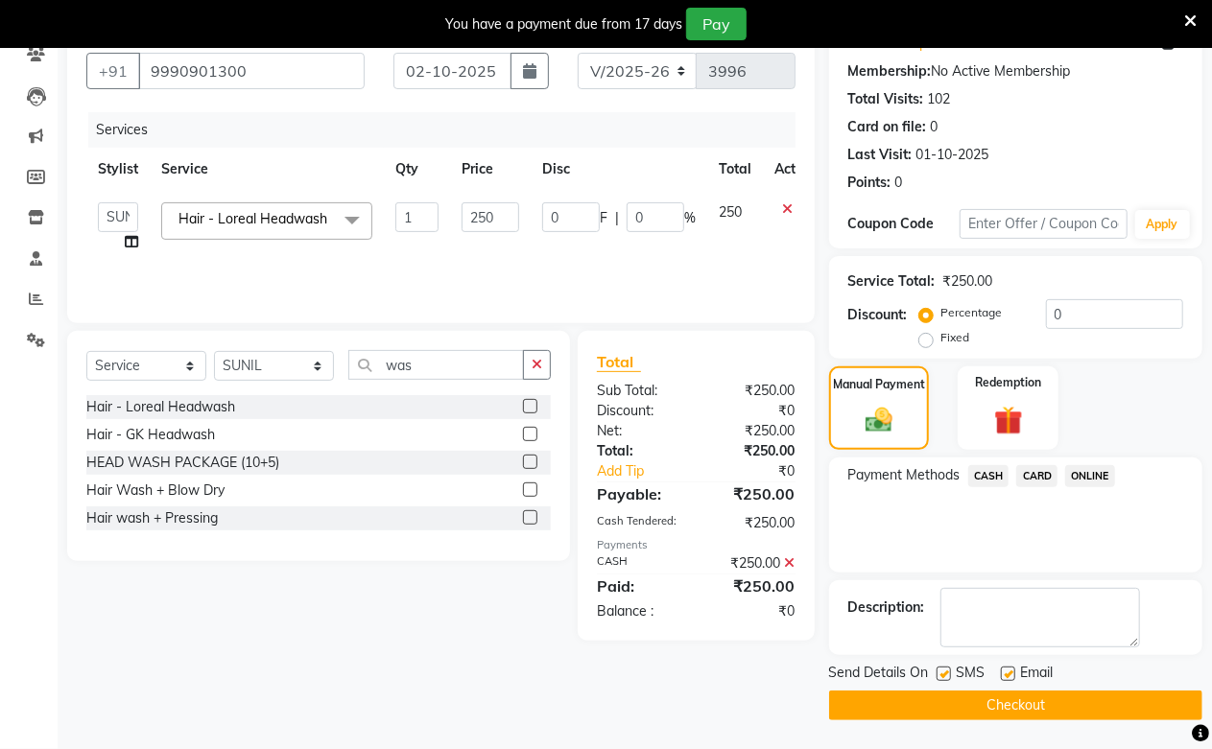
click at [985, 703] on button "Checkout" at bounding box center [1015, 706] width 373 height 30
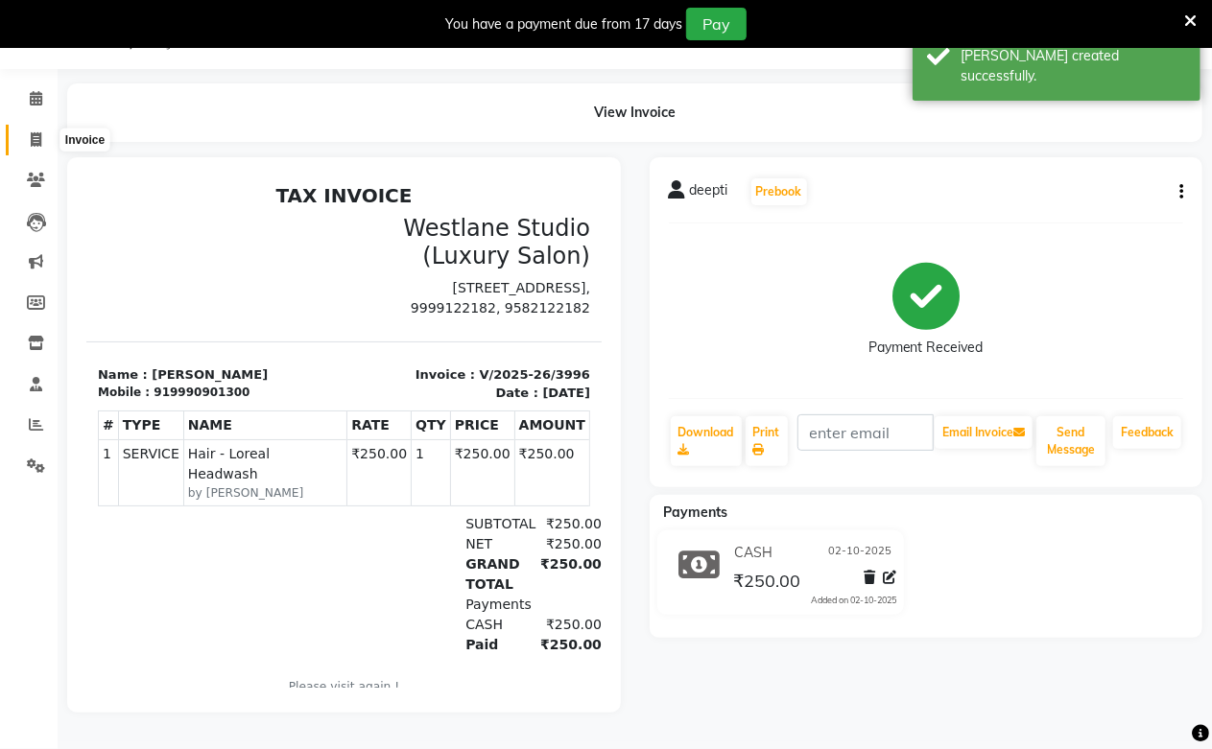
click at [41, 130] on span at bounding box center [36, 141] width 34 height 22
select select "service"
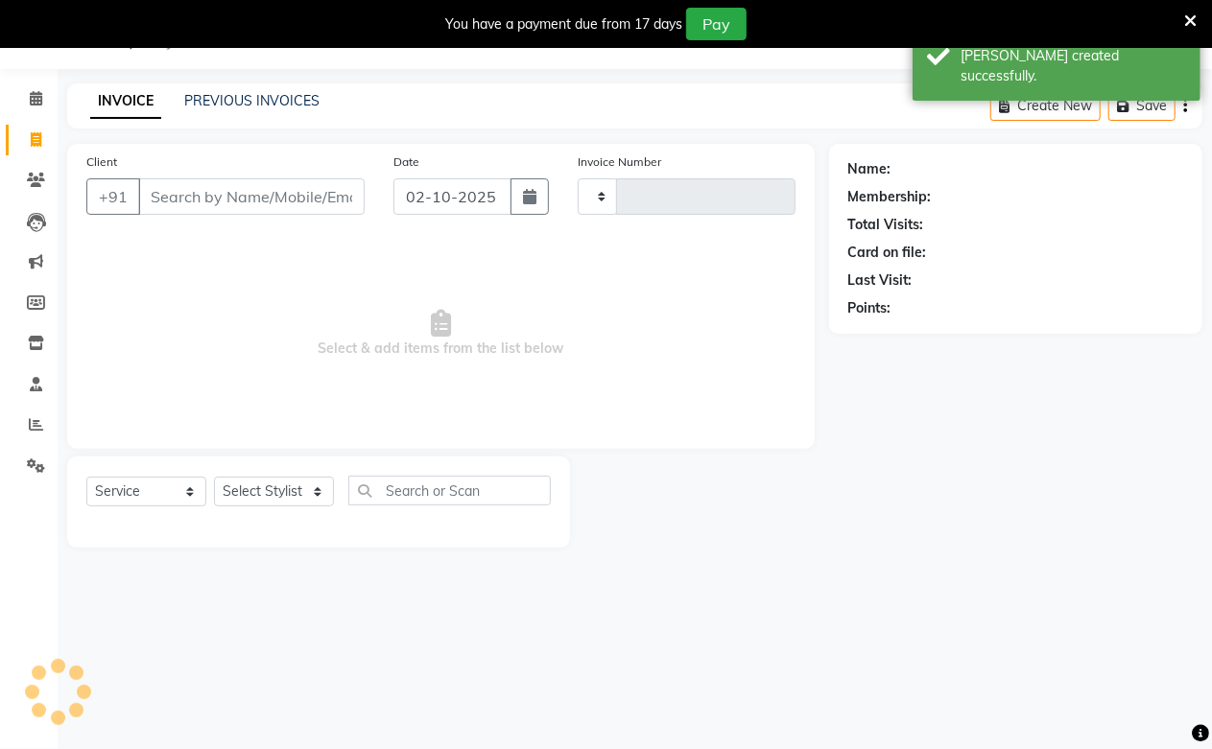
scroll to position [48, 0]
click at [188, 97] on link "PREVIOUS INVOICES" at bounding box center [251, 100] width 135 height 17
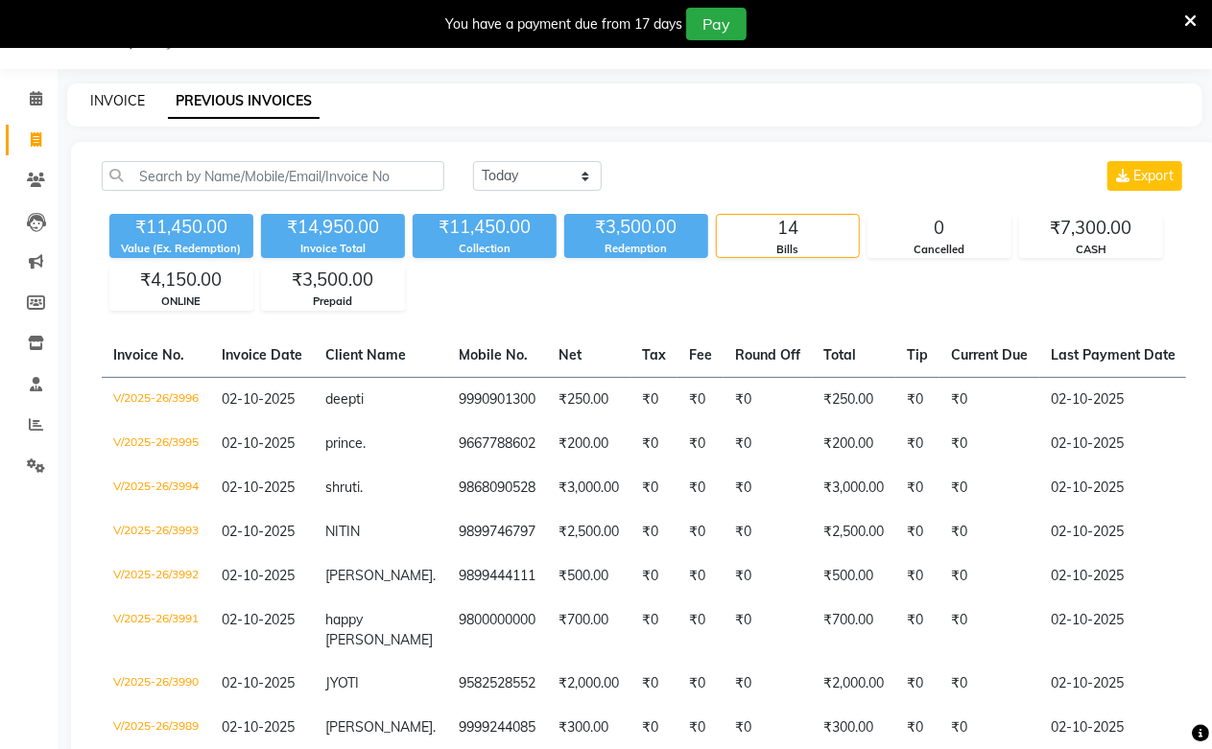
click at [98, 101] on link "INVOICE" at bounding box center [117, 100] width 55 height 17
select select "service"
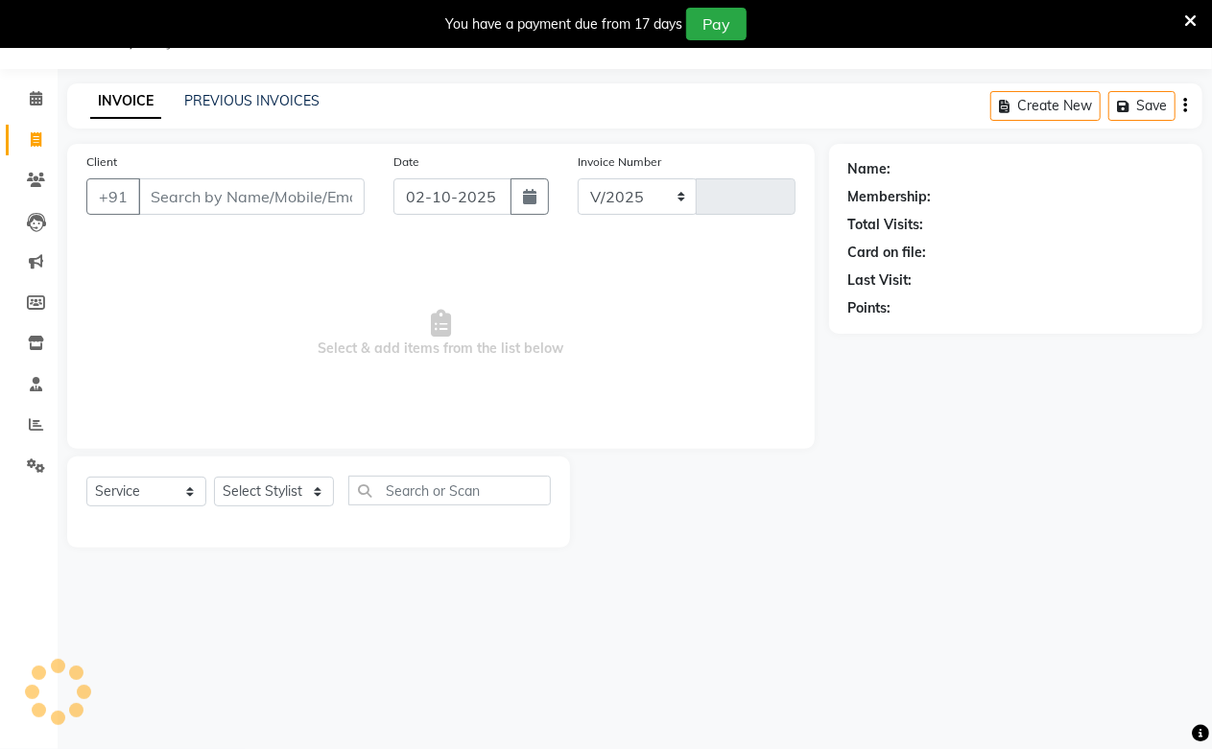
select select "223"
type input "3997"
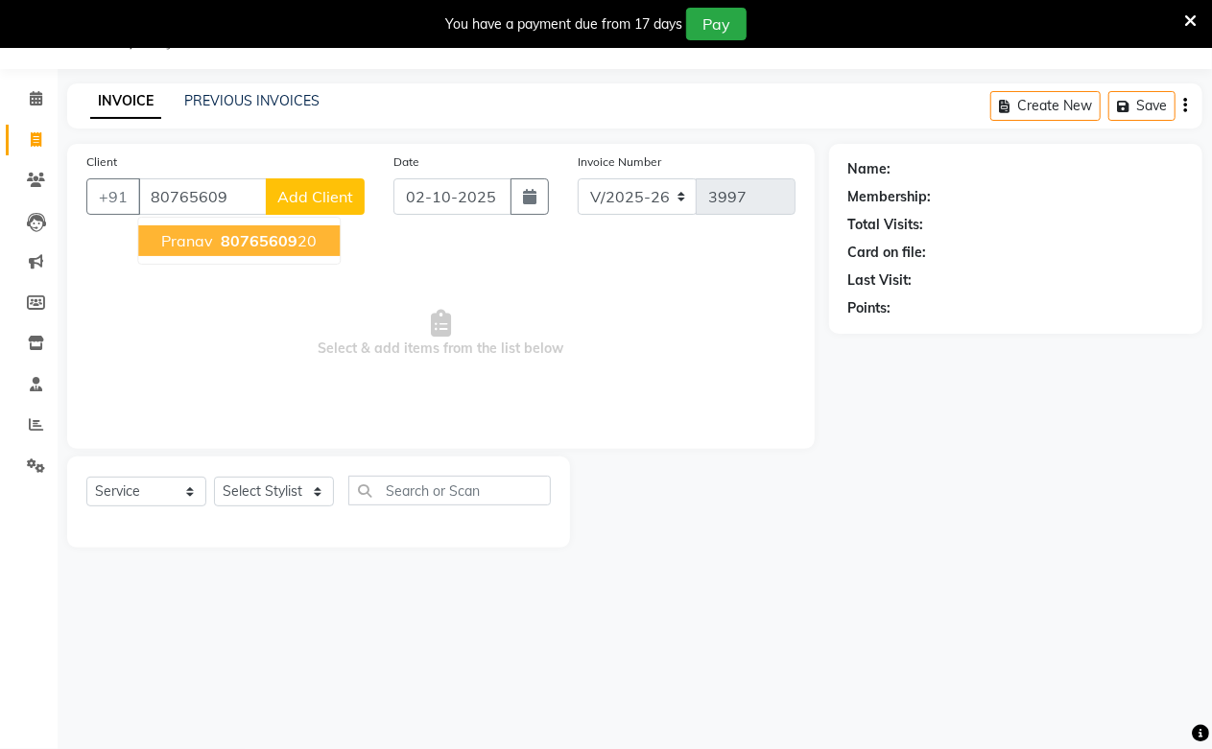
click at [169, 235] on span "Pranav" at bounding box center [187, 240] width 52 height 19
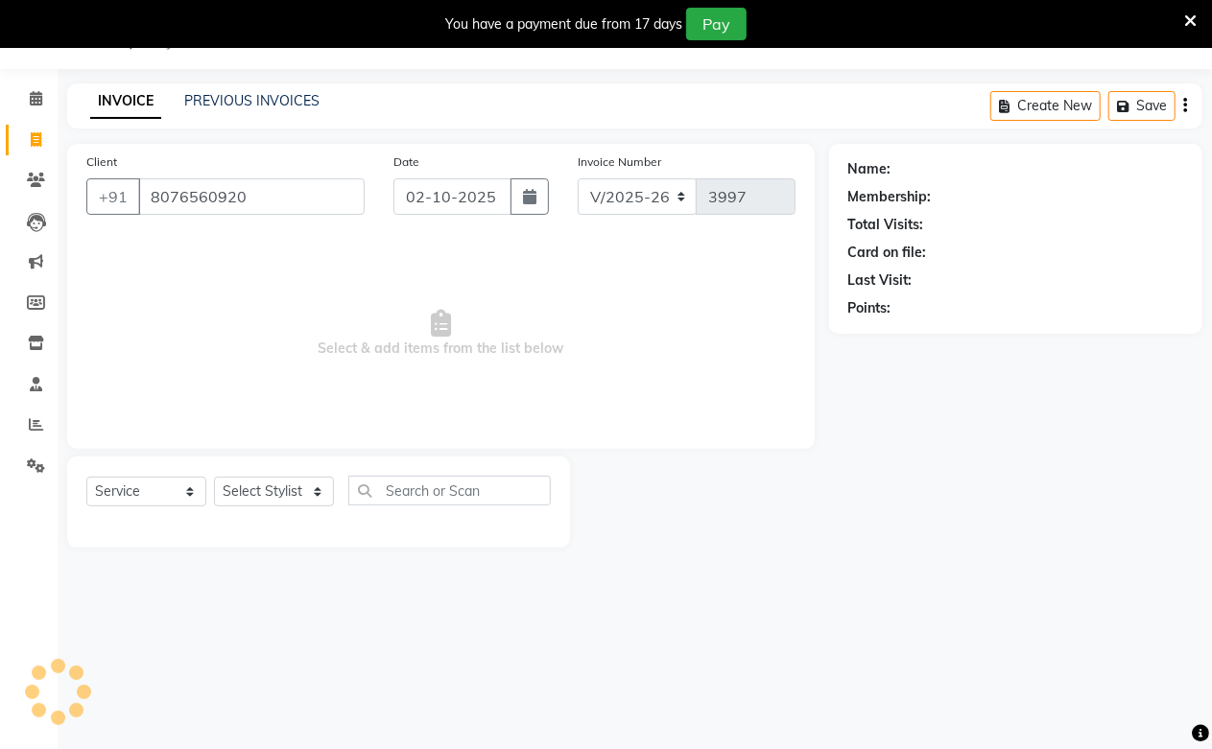
type input "8076560920"
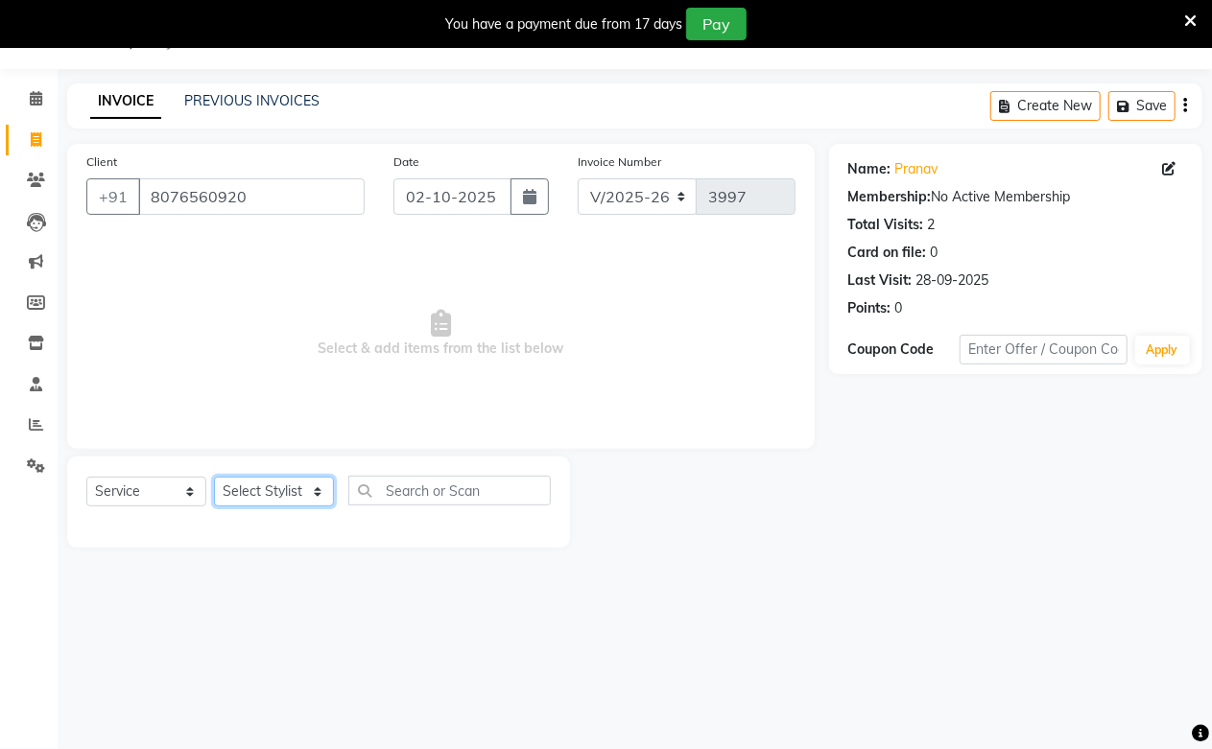
click at [297, 500] on select "Select Stylist Akash Amrita Anu Arun Gaurav [PERSON_NAME] KUNAL MANISH [PERSON_…" at bounding box center [274, 492] width 120 height 30
click at [284, 501] on select "Select Stylist Akash Amrita Anu Arun Gaurav [PERSON_NAME] KUNAL MANISH [PERSON_…" at bounding box center [274, 492] width 120 height 30
click at [281, 500] on select "Select Stylist Akash Amrita Anu Arun Gaurav [PERSON_NAME] KUNAL MANISH [PERSON_…" at bounding box center [274, 492] width 120 height 30
select select "59104"
click at [214, 478] on select "Select Stylist Akash Amrita Anu Arun Gaurav [PERSON_NAME] KUNAL MANISH [PERSON_…" at bounding box center [274, 492] width 120 height 30
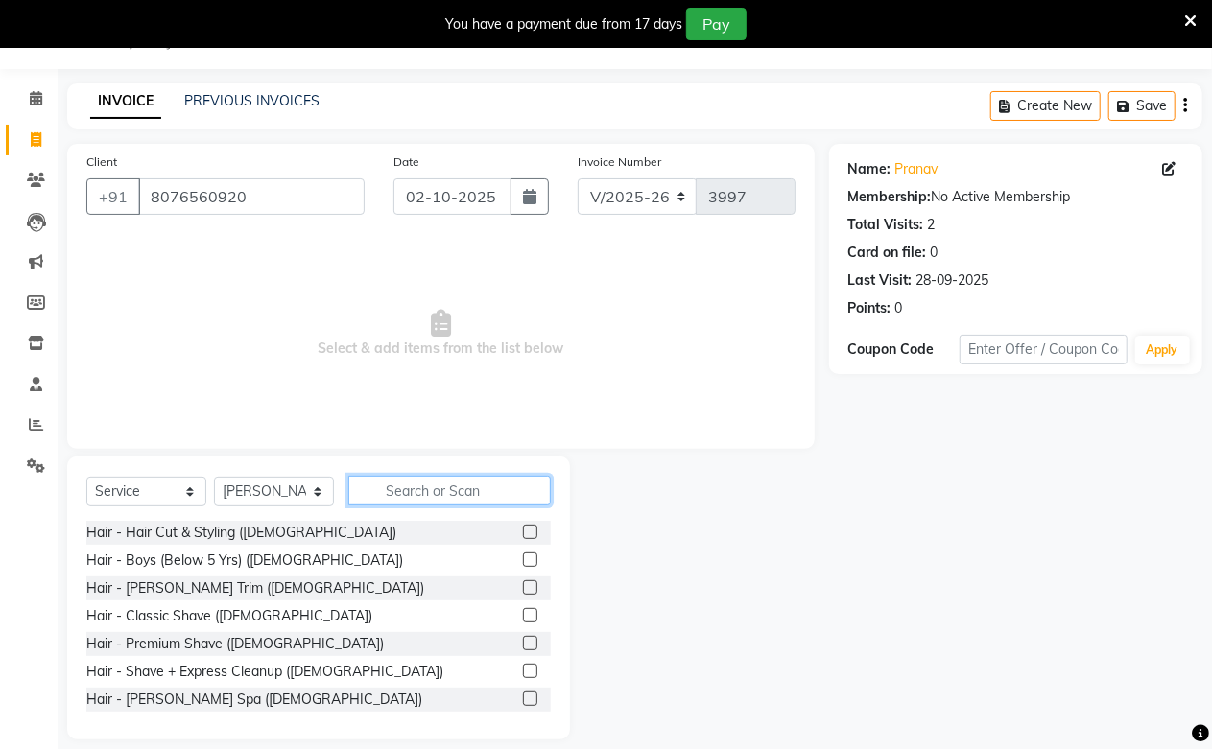
click at [422, 492] on input "text" at bounding box center [449, 491] width 202 height 30
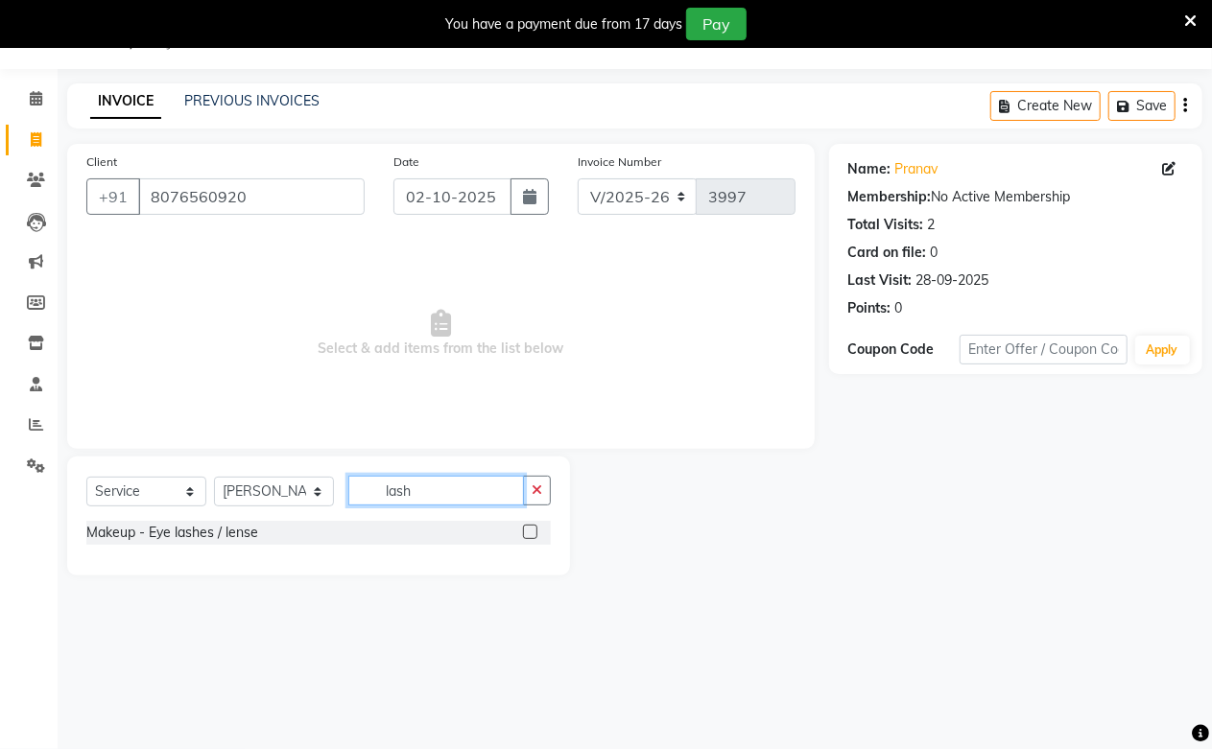
type input "lash"
click at [534, 530] on label at bounding box center [530, 532] width 14 height 14
click at [534, 530] on input "checkbox" at bounding box center [529, 533] width 12 height 12
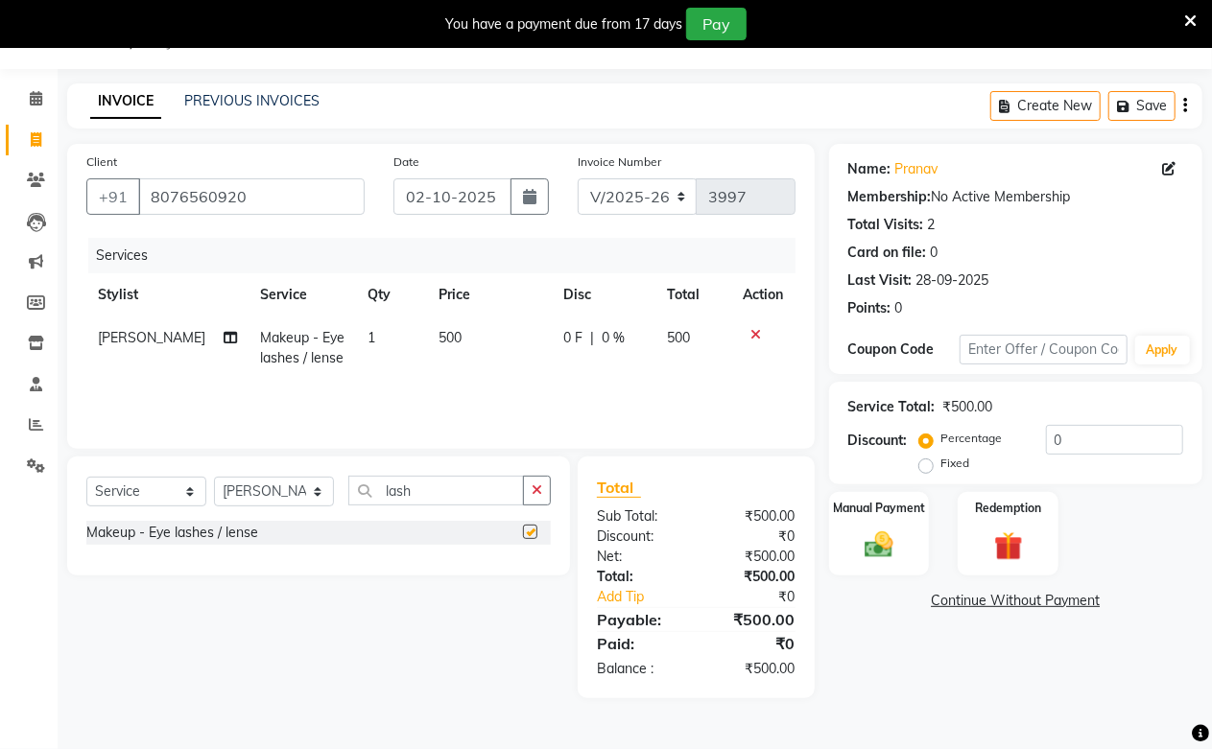
checkbox input "false"
click at [441, 344] on span "500" at bounding box center [450, 337] width 23 height 17
select select "59104"
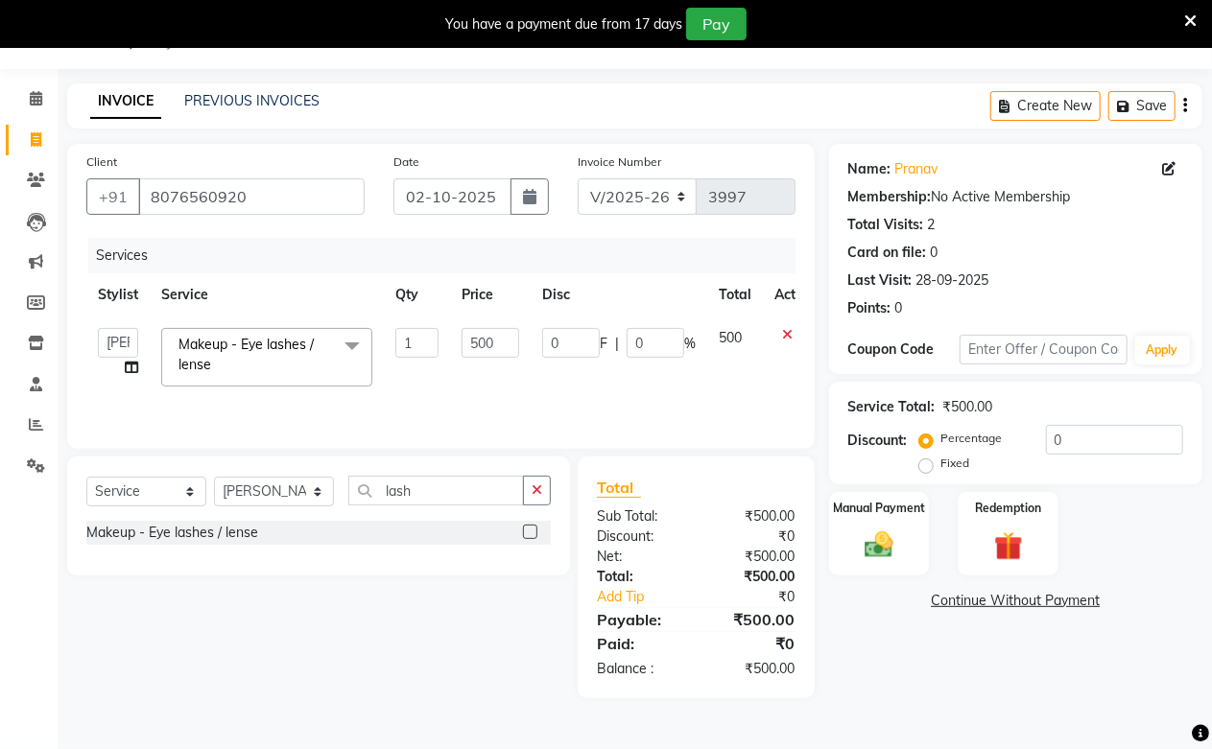
click at [441, 344] on td "1" at bounding box center [417, 358] width 66 height 82
click at [453, 337] on td "500" at bounding box center [490, 358] width 81 height 82
click at [474, 337] on input "500" at bounding box center [491, 343] width 58 height 30
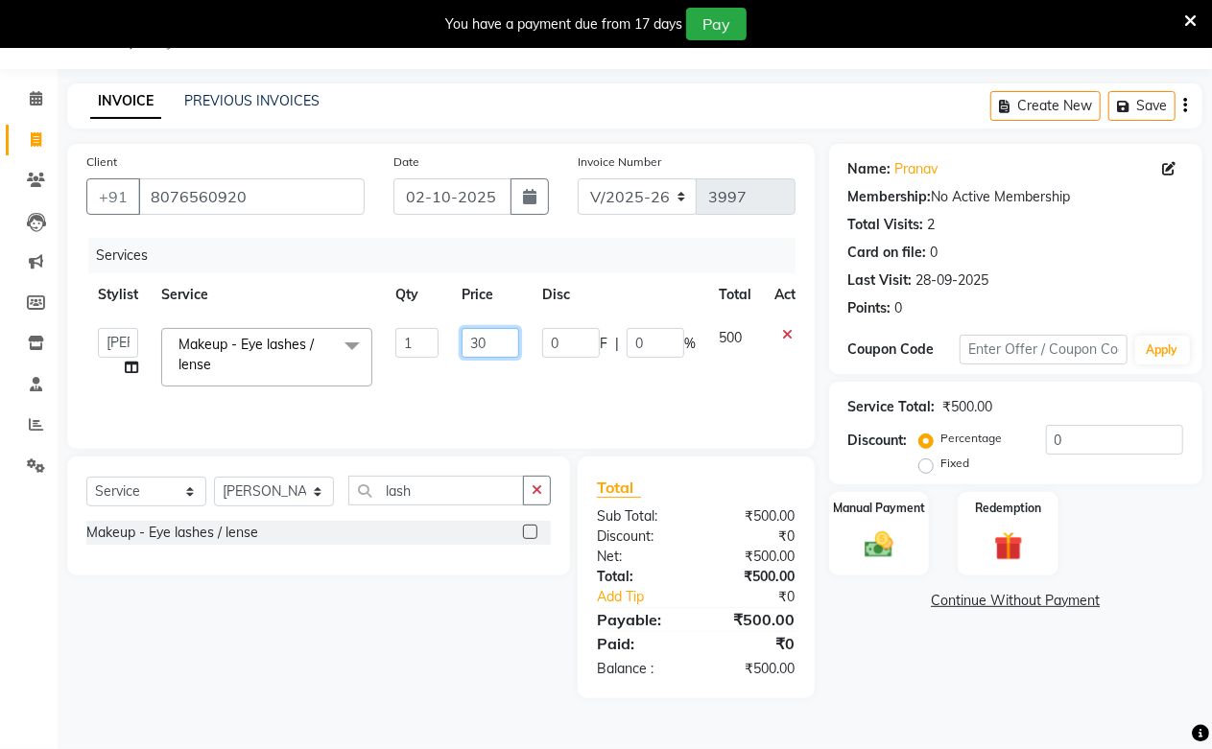
type input "300"
click at [470, 390] on div "Services Stylist Service Qty Price Disc Total Action Akash Amrita Anu Arun Gaur…" at bounding box center [440, 334] width 709 height 192
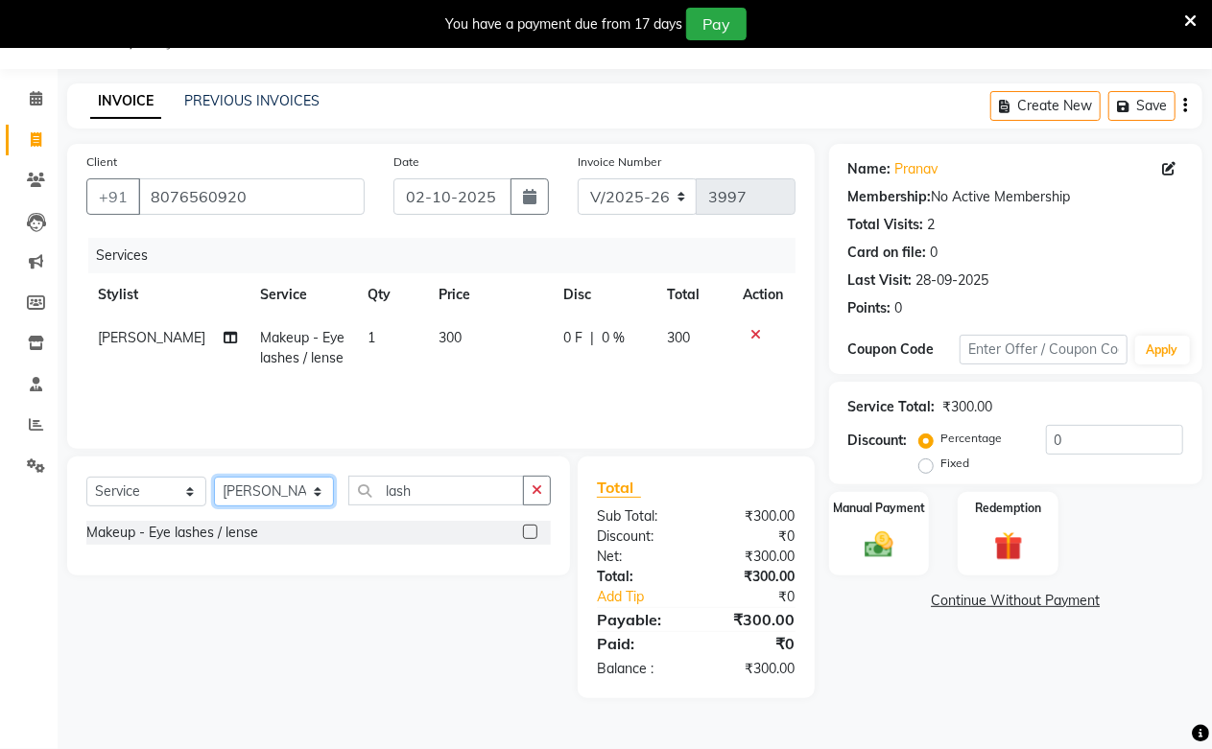
click at [274, 487] on select "Select Stylist Akash Amrita Anu Arun Gaurav [PERSON_NAME] KUNAL MANISH [PERSON_…" at bounding box center [274, 492] width 120 height 30
select select "25198"
click at [214, 478] on select "Select Stylist Akash Amrita Anu Arun Gaurav [PERSON_NAME] KUNAL MANISH [PERSON_…" at bounding box center [274, 492] width 120 height 30
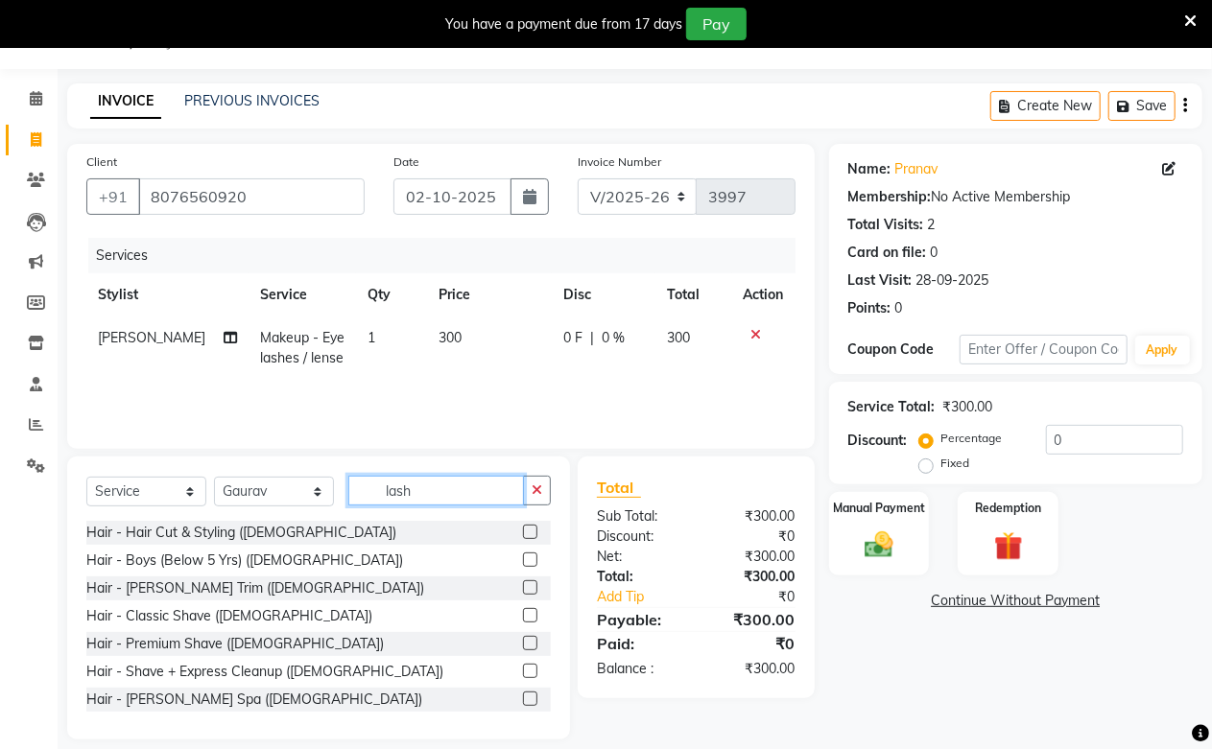
click at [367, 482] on input "lash" at bounding box center [436, 491] width 176 height 30
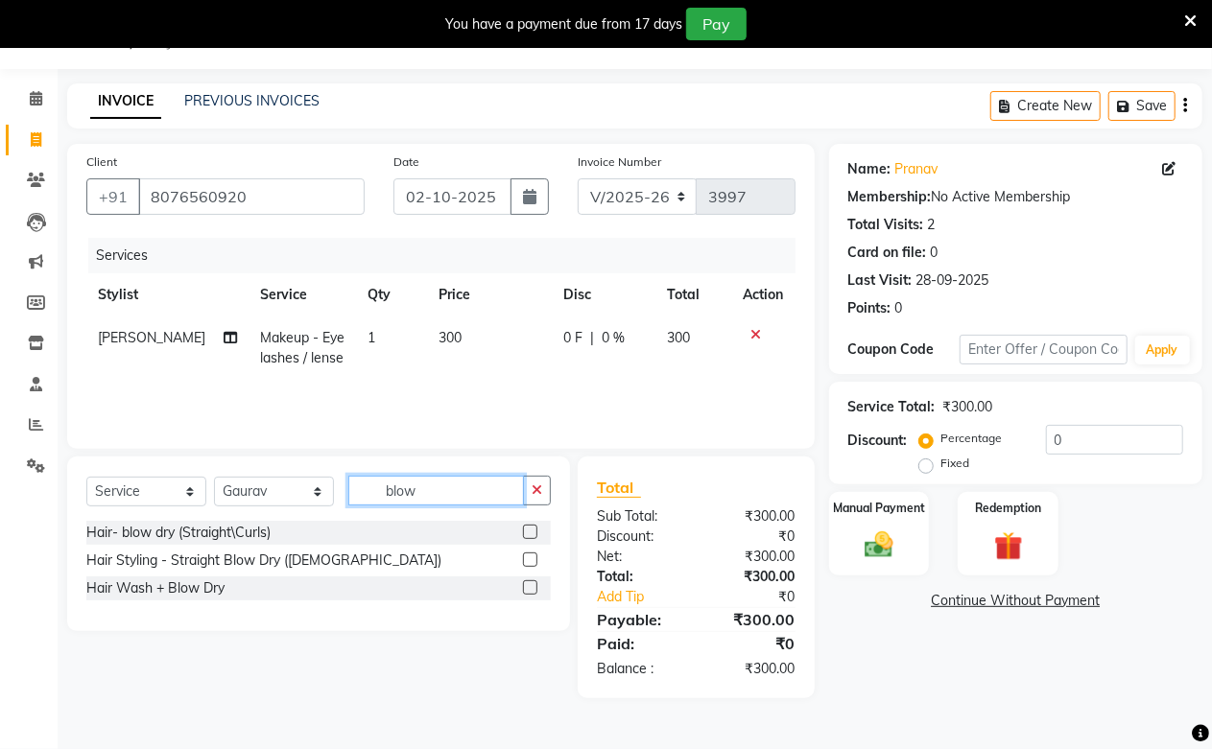
type input "blow"
click at [529, 560] on label at bounding box center [530, 560] width 14 height 14
click at [529, 560] on input "checkbox" at bounding box center [529, 561] width 12 height 12
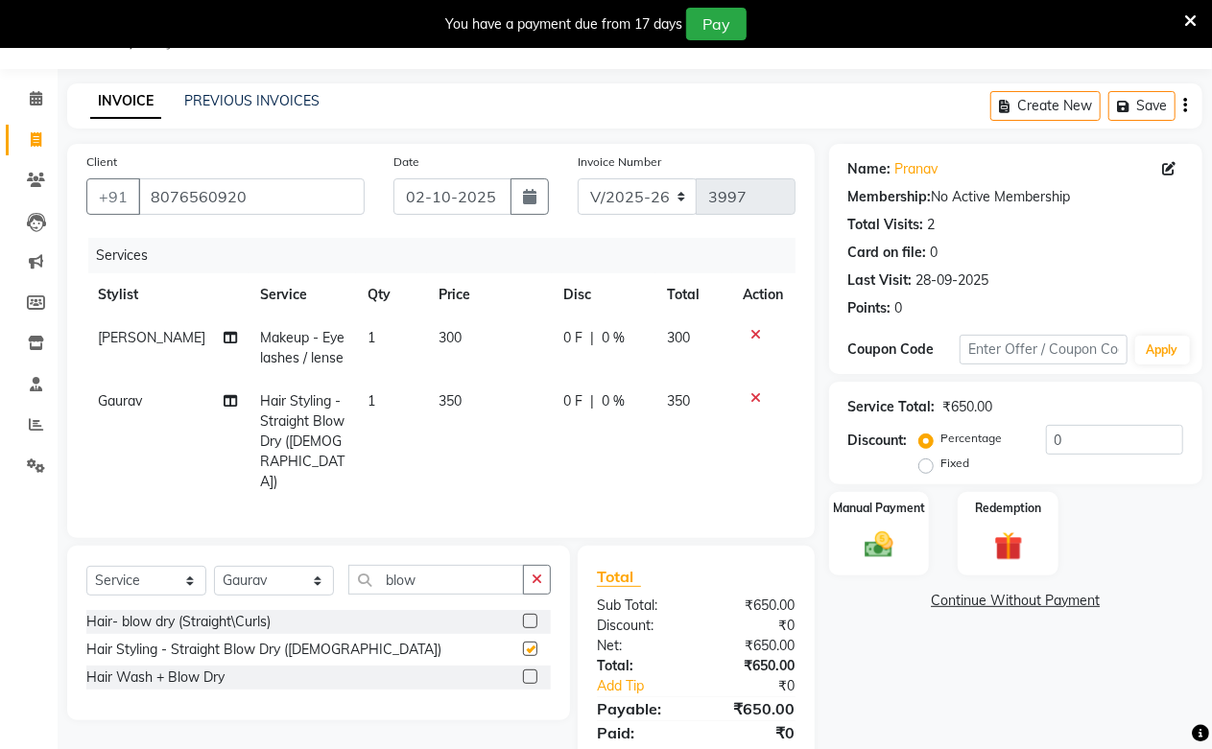
checkbox input "false"
click at [880, 533] on img at bounding box center [879, 545] width 49 height 35
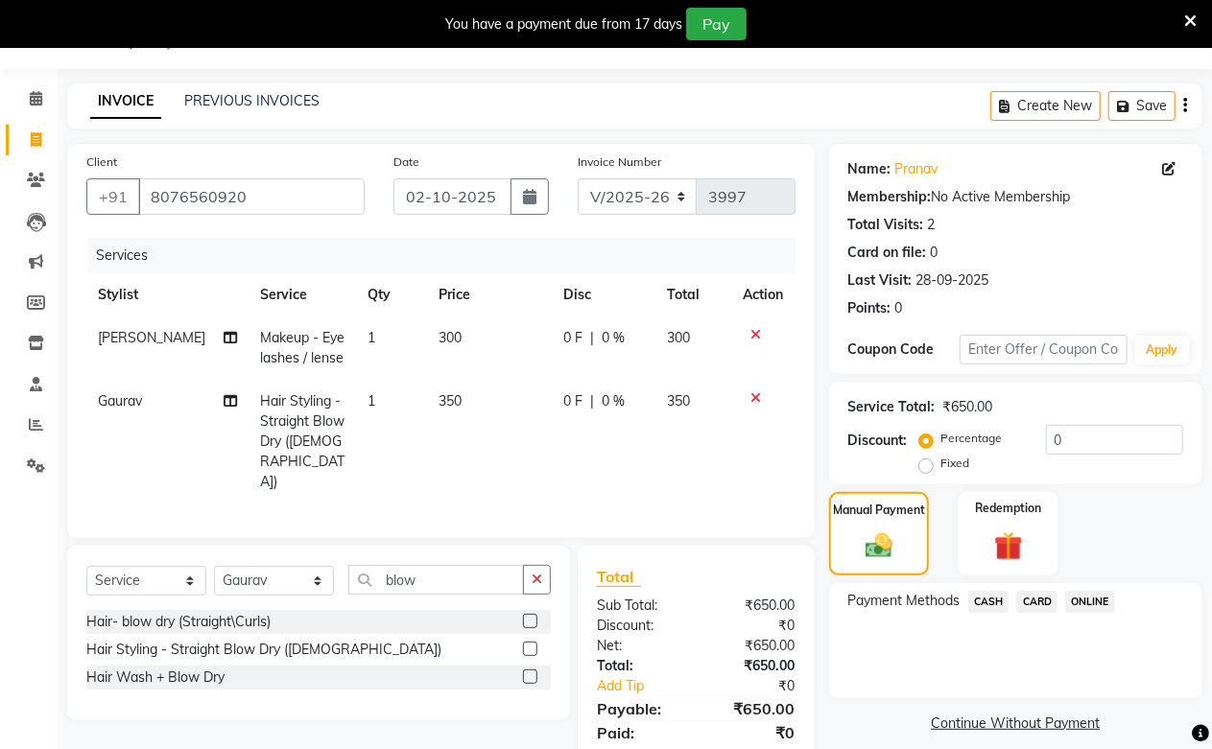
click at [1082, 592] on span "ONLINE" at bounding box center [1090, 602] width 50 height 22
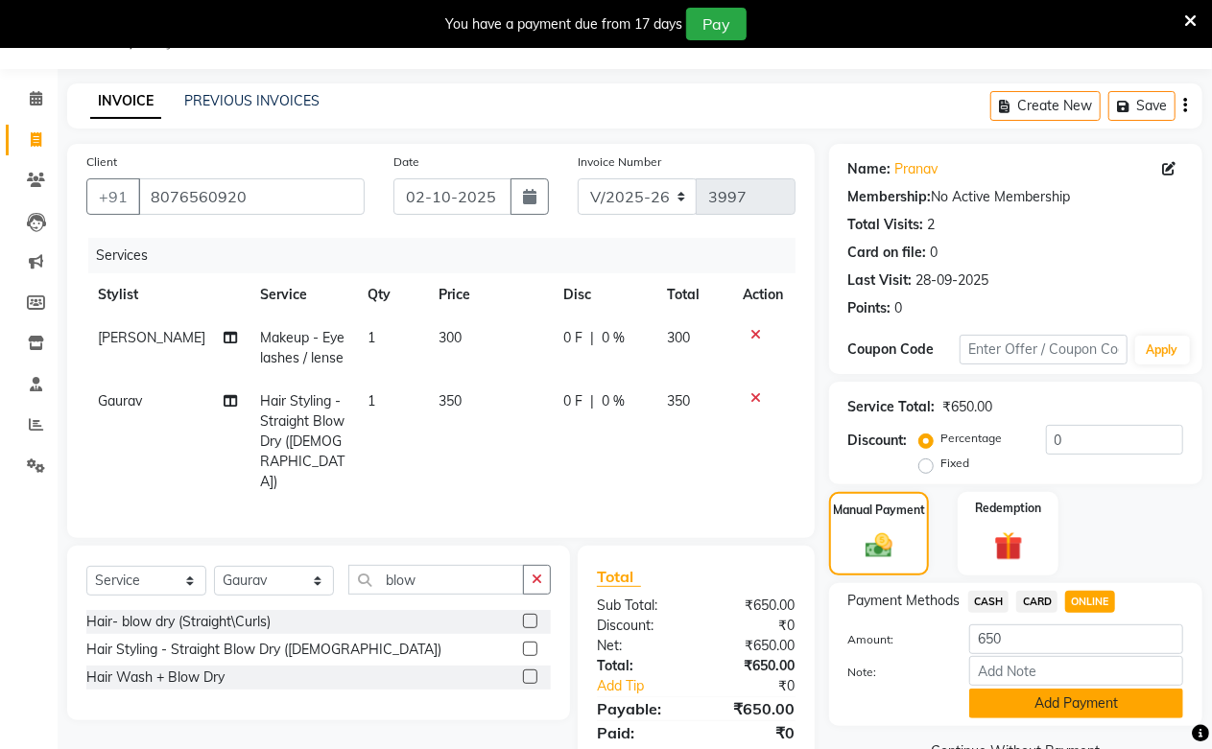
click at [1058, 704] on button "Add Payment" at bounding box center [1076, 704] width 214 height 30
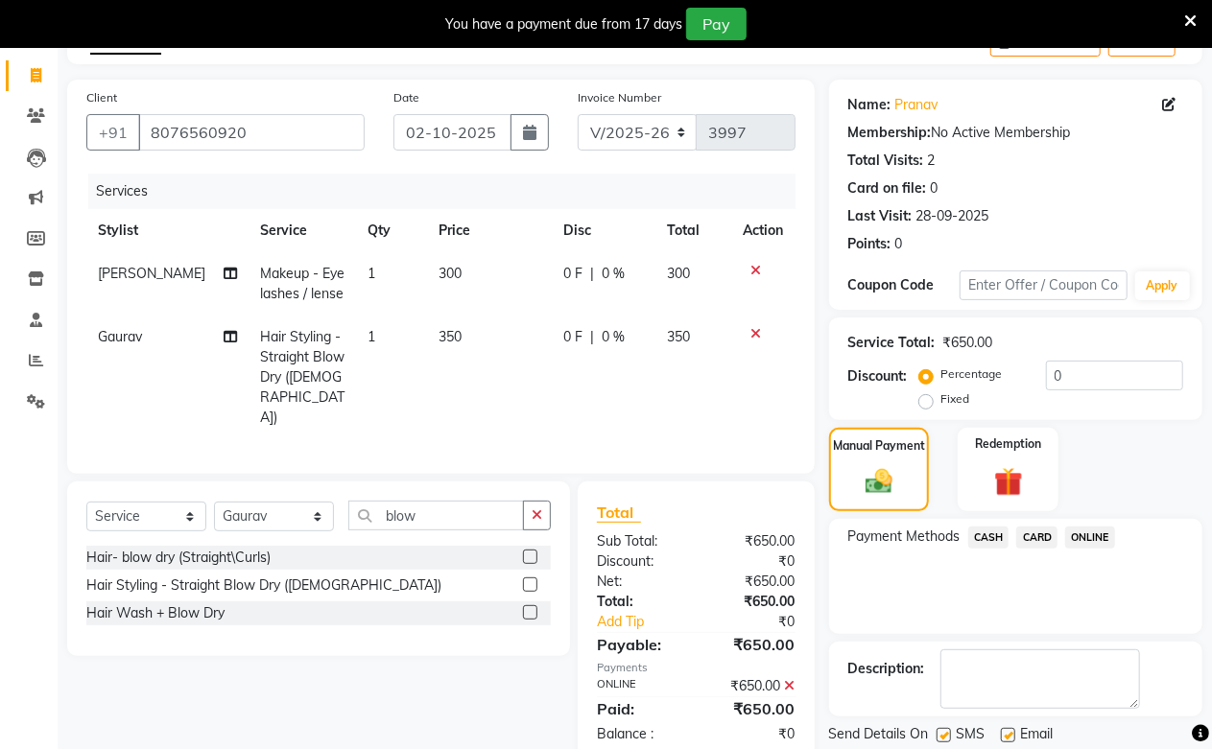
scroll to position [174, 0]
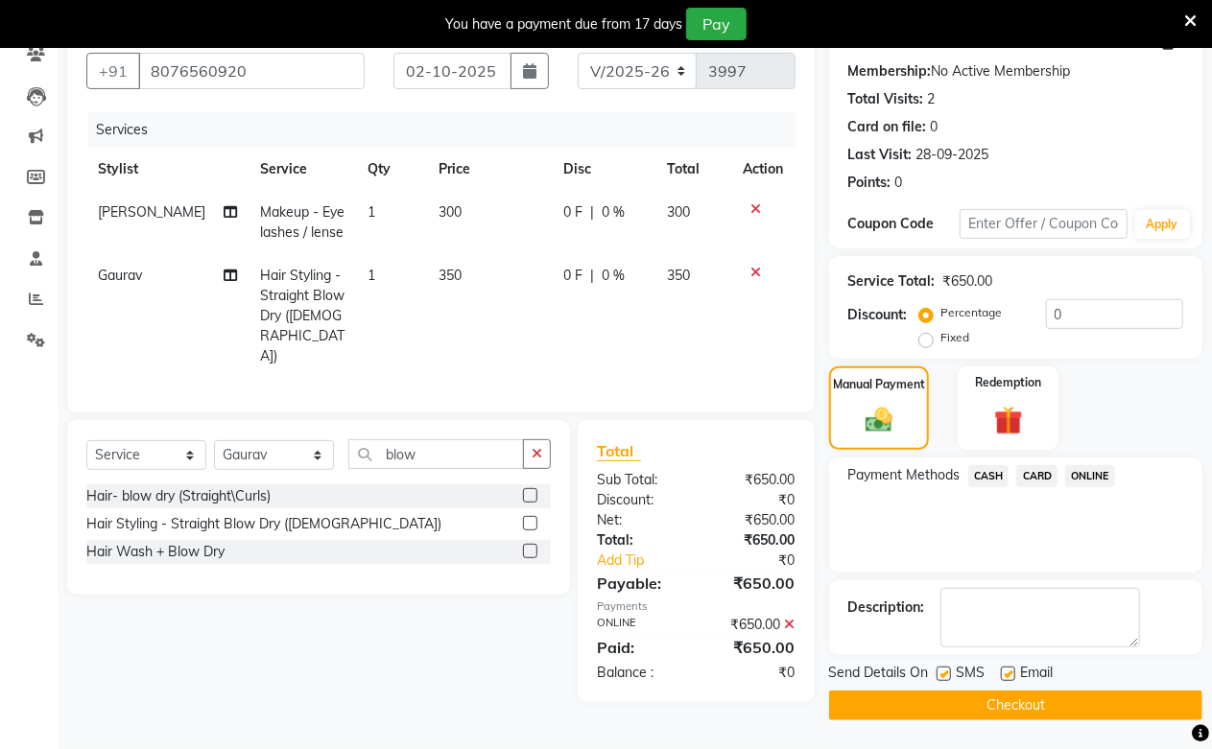
click at [1037, 701] on button "Checkout" at bounding box center [1015, 706] width 373 height 30
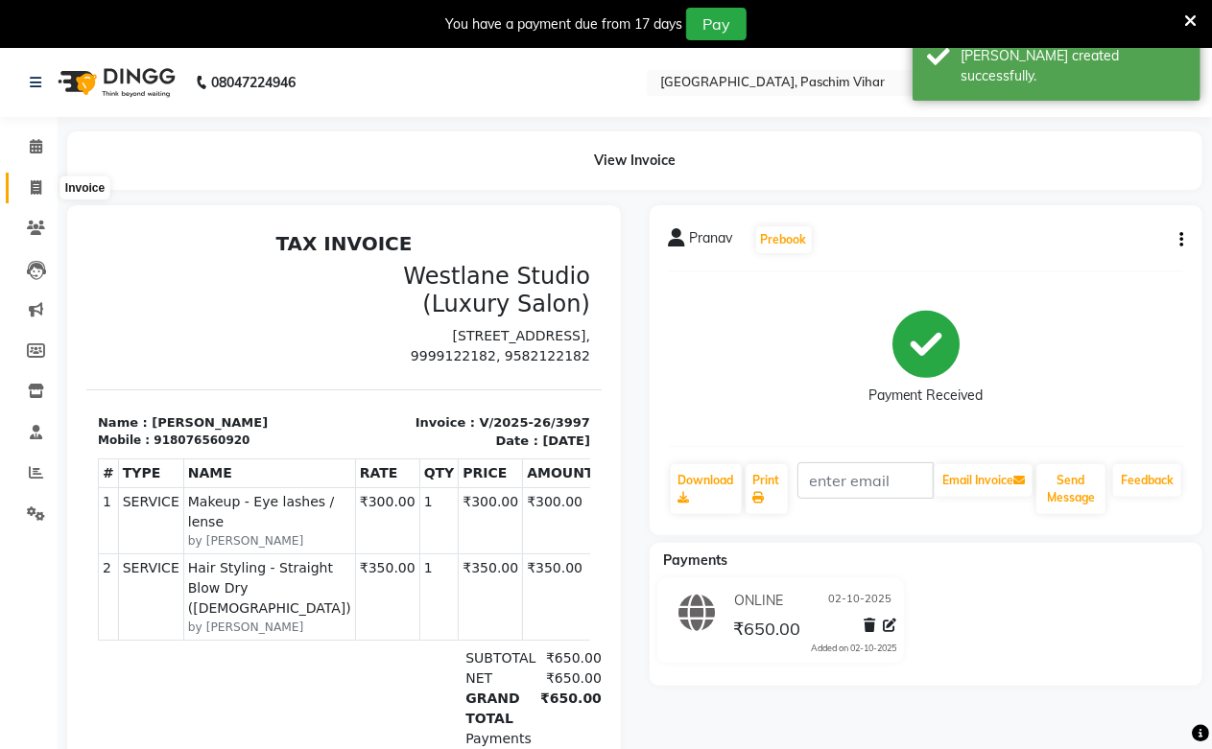
click at [27, 190] on span at bounding box center [36, 189] width 34 height 22
select select "service"
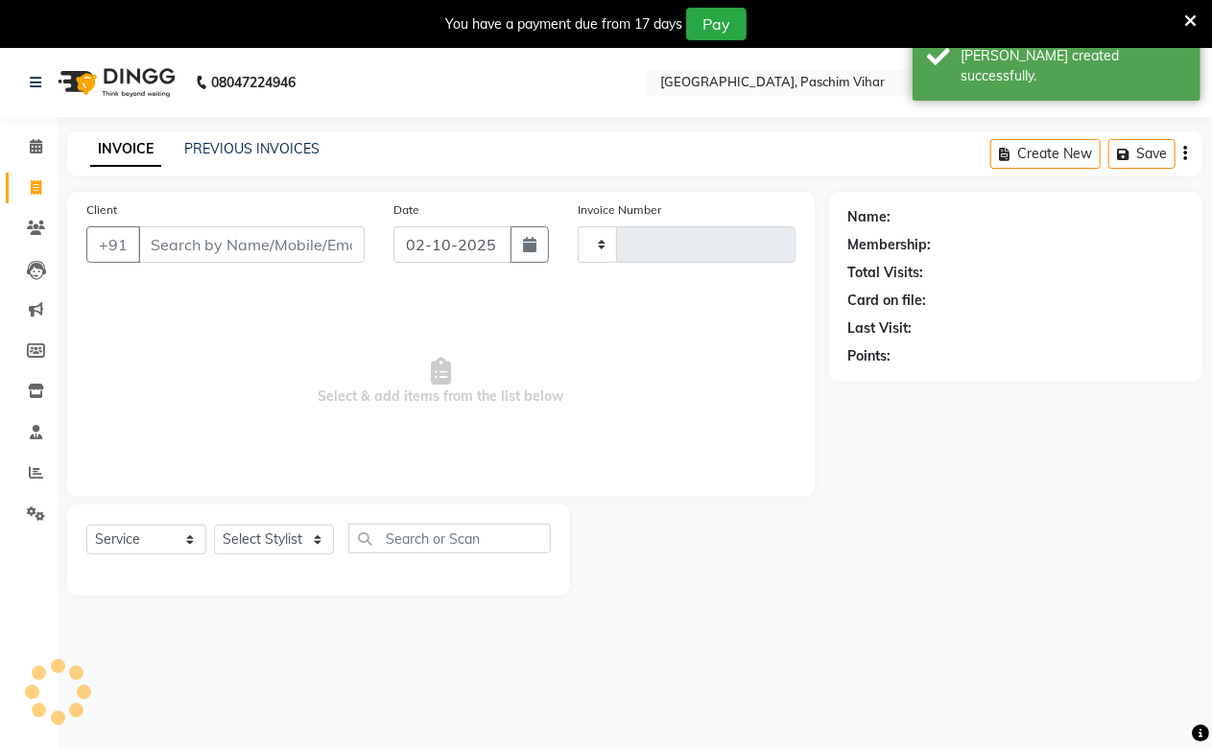
scroll to position [48, 0]
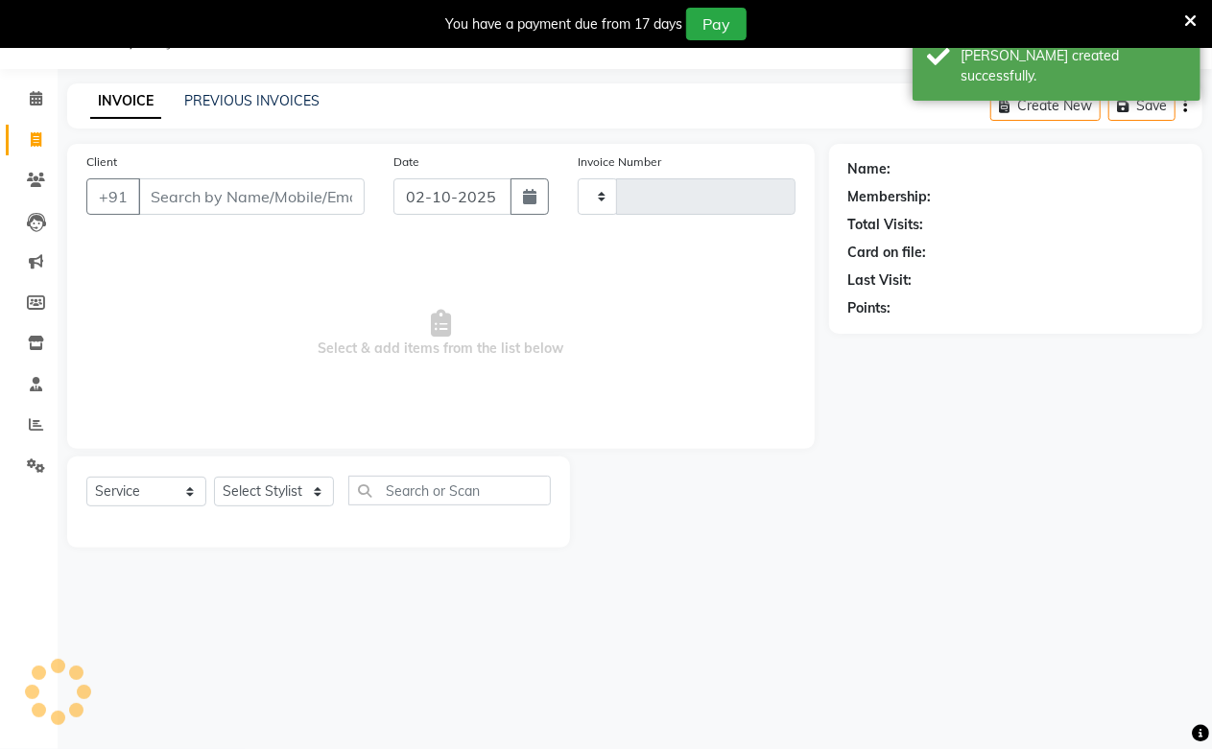
type input "3998"
select select "223"
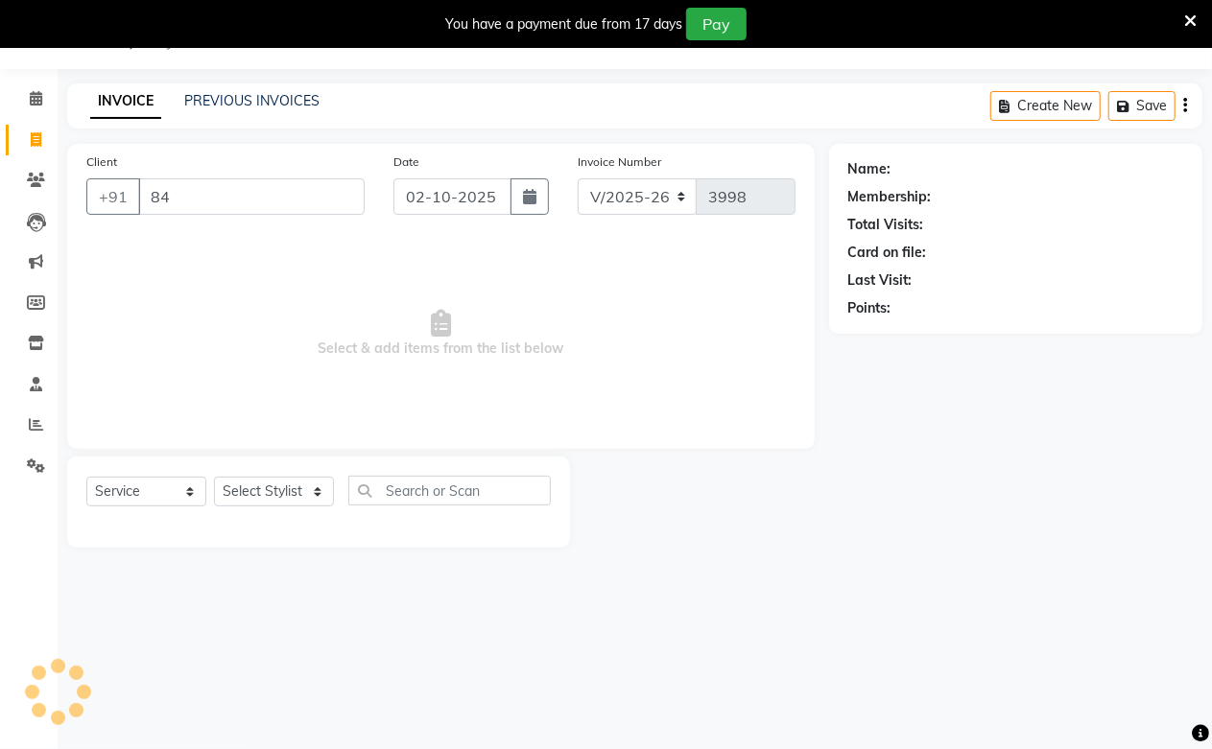
type input "8"
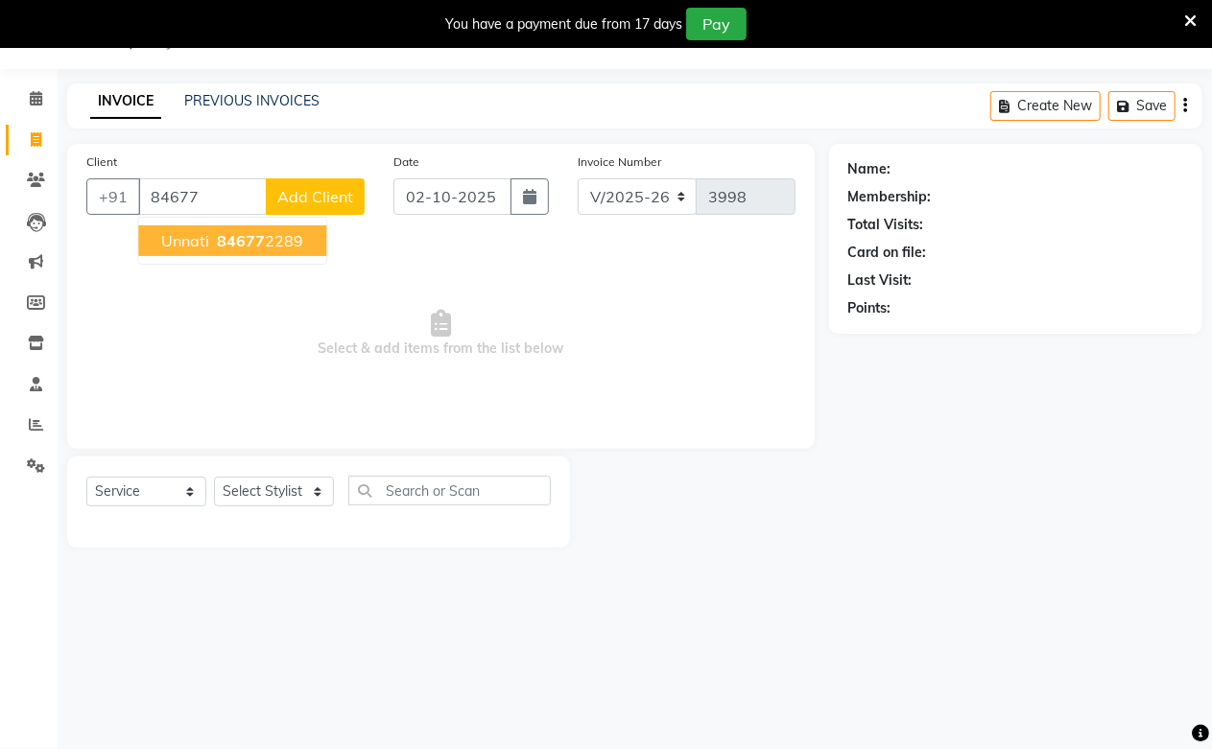
click at [226, 242] on span "84677" at bounding box center [241, 240] width 48 height 19
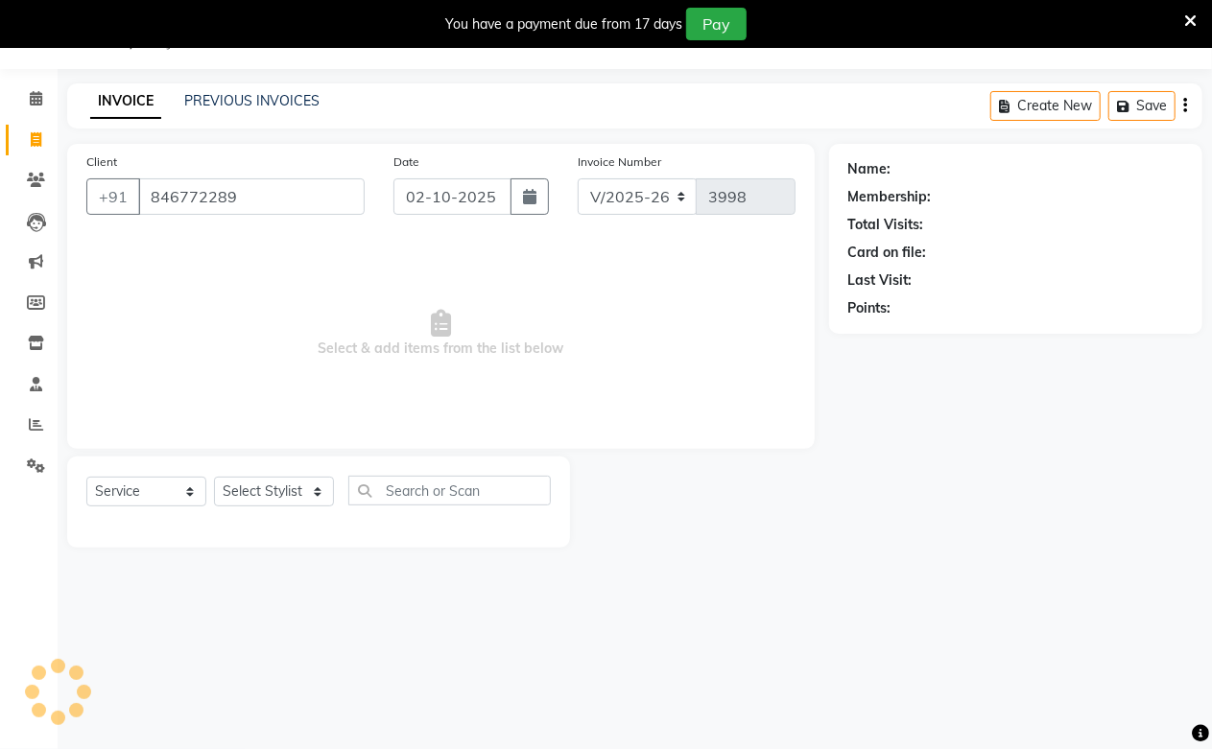
type input "846772289"
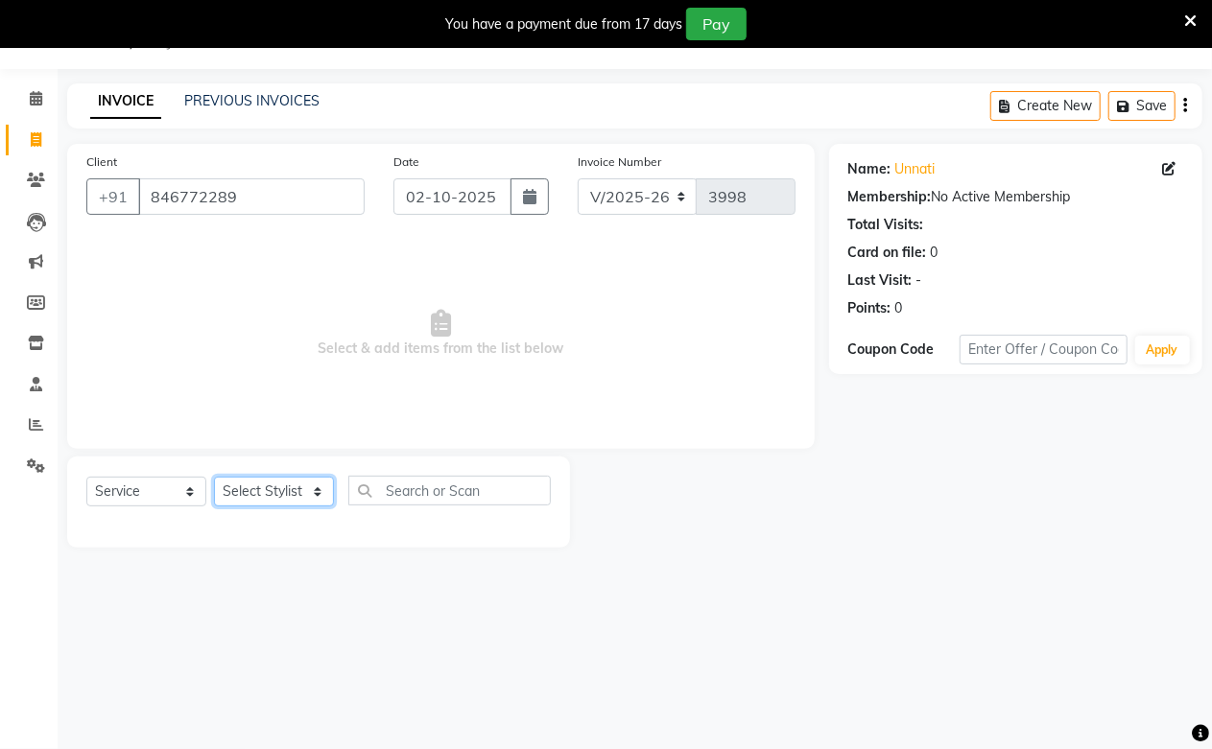
click at [248, 484] on select "Select Stylist Akash Amrita Anu Arun Gaurav [PERSON_NAME] KUNAL MANISH [PERSON_…" at bounding box center [274, 492] width 120 height 30
select select "13723"
click at [214, 478] on select "Select Stylist Akash Amrita Anu Arun Gaurav [PERSON_NAME] KUNAL MANISH [PERSON_…" at bounding box center [274, 492] width 120 height 30
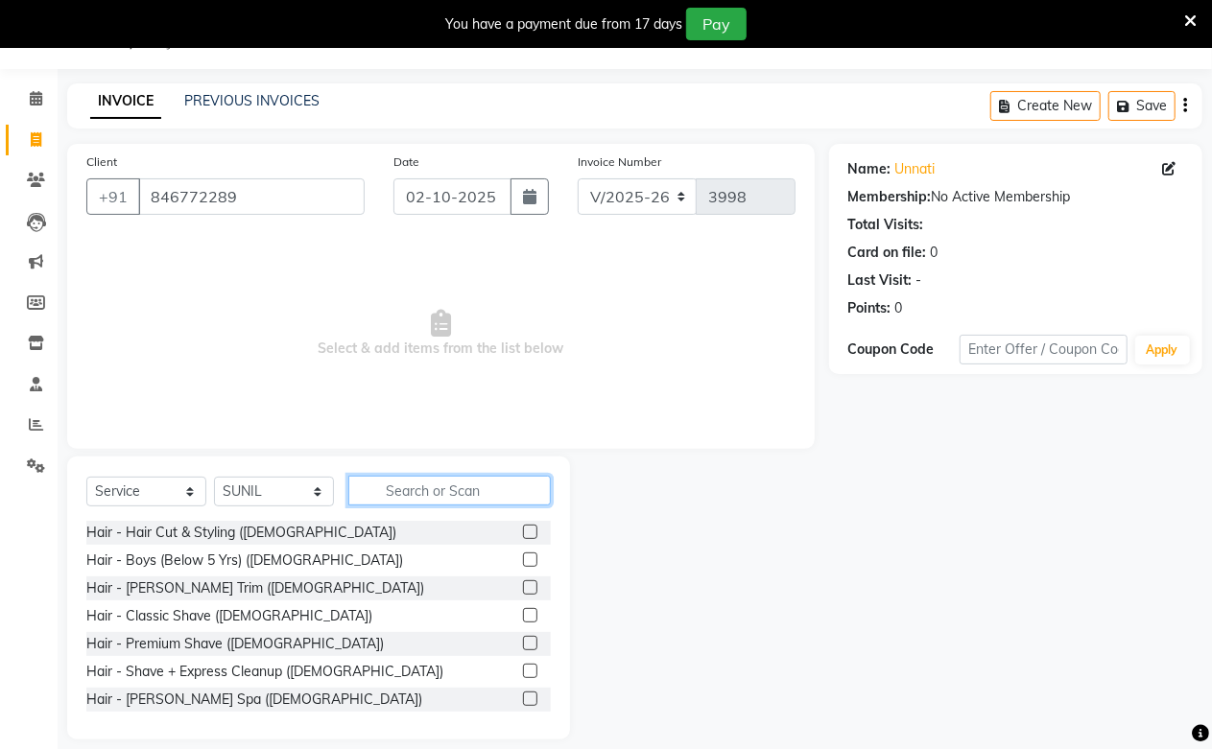
click at [382, 486] on input "text" at bounding box center [449, 491] width 202 height 30
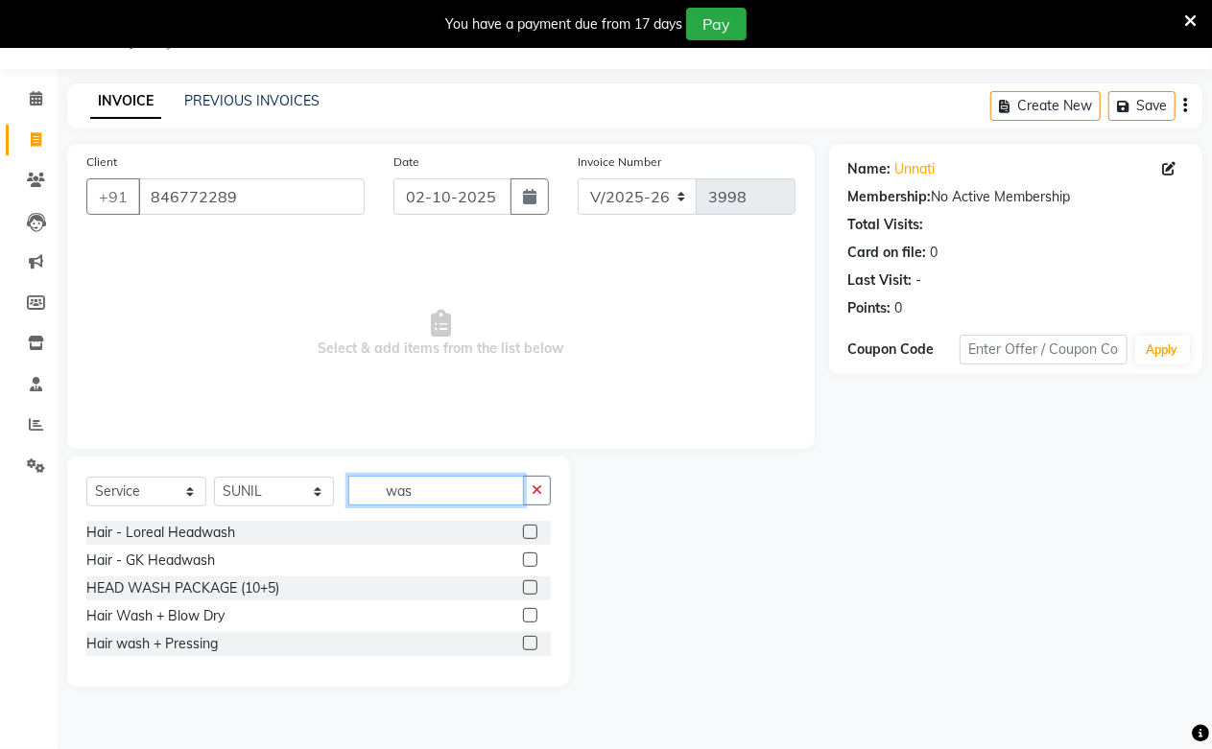
type input "was"
click at [523, 535] on label at bounding box center [530, 532] width 14 height 14
click at [523, 535] on input "checkbox" at bounding box center [529, 533] width 12 height 12
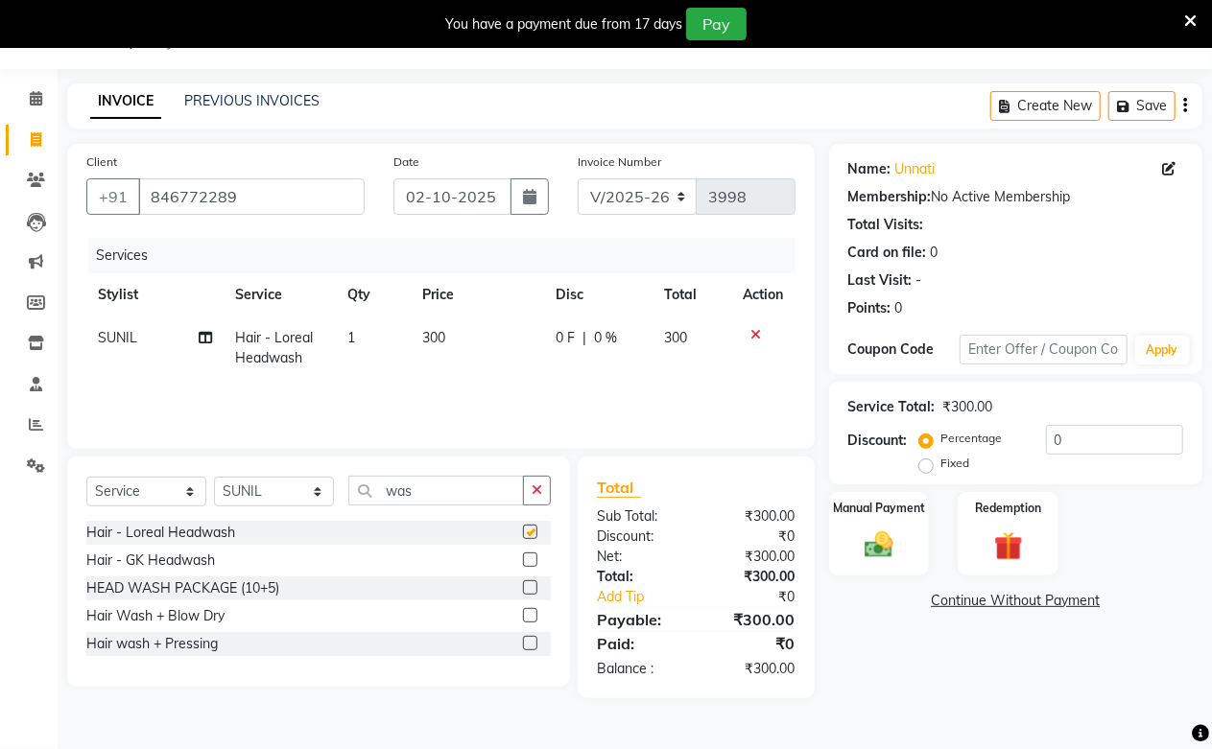
checkbox input "false"
drag, startPoint x: 246, startPoint y: 490, endPoint x: 247, endPoint y: 478, distance: 12.5
click at [246, 490] on select "Select Stylist Akash Amrita Anu Arun Gaurav [PERSON_NAME] KUNAL MANISH [PERSON_…" at bounding box center [274, 492] width 120 height 30
select select "6559"
click at [214, 478] on select "Select Stylist Akash Amrita Anu Arun Gaurav [PERSON_NAME] KUNAL MANISH [PERSON_…" at bounding box center [274, 492] width 120 height 30
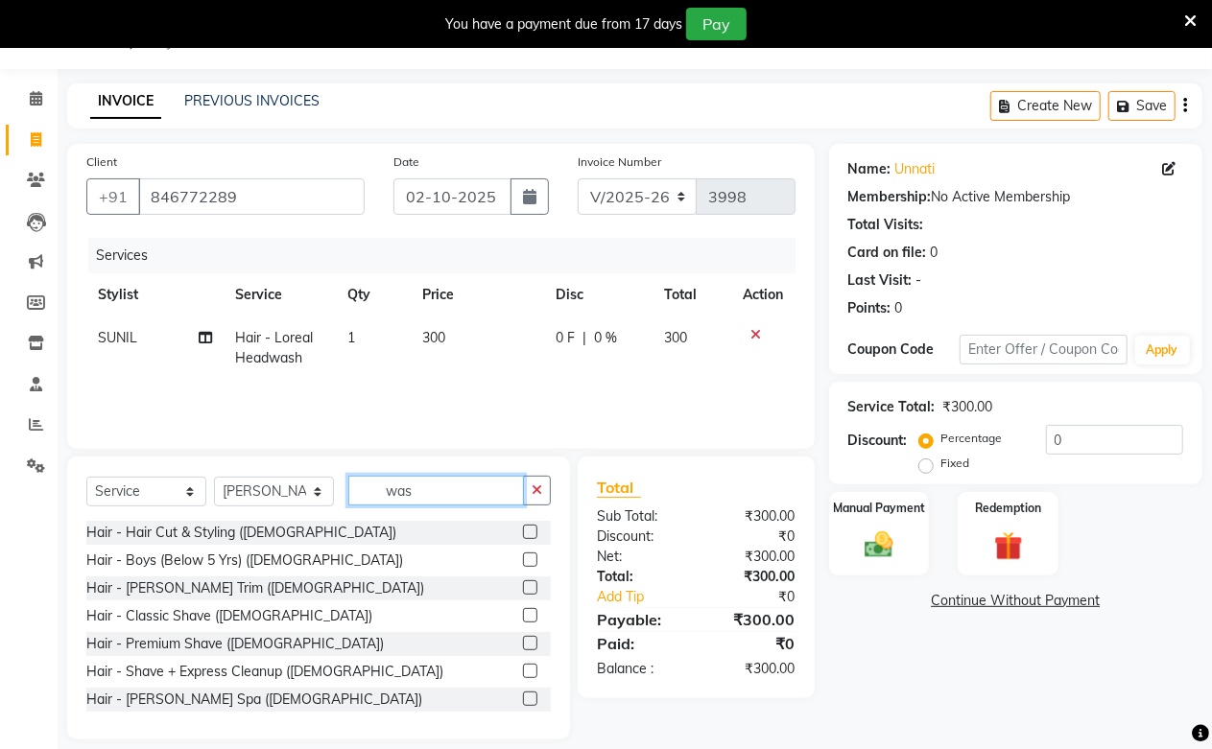
click at [394, 494] on input "was" at bounding box center [436, 491] width 176 height 30
click at [394, 496] on input "was" at bounding box center [436, 491] width 176 height 30
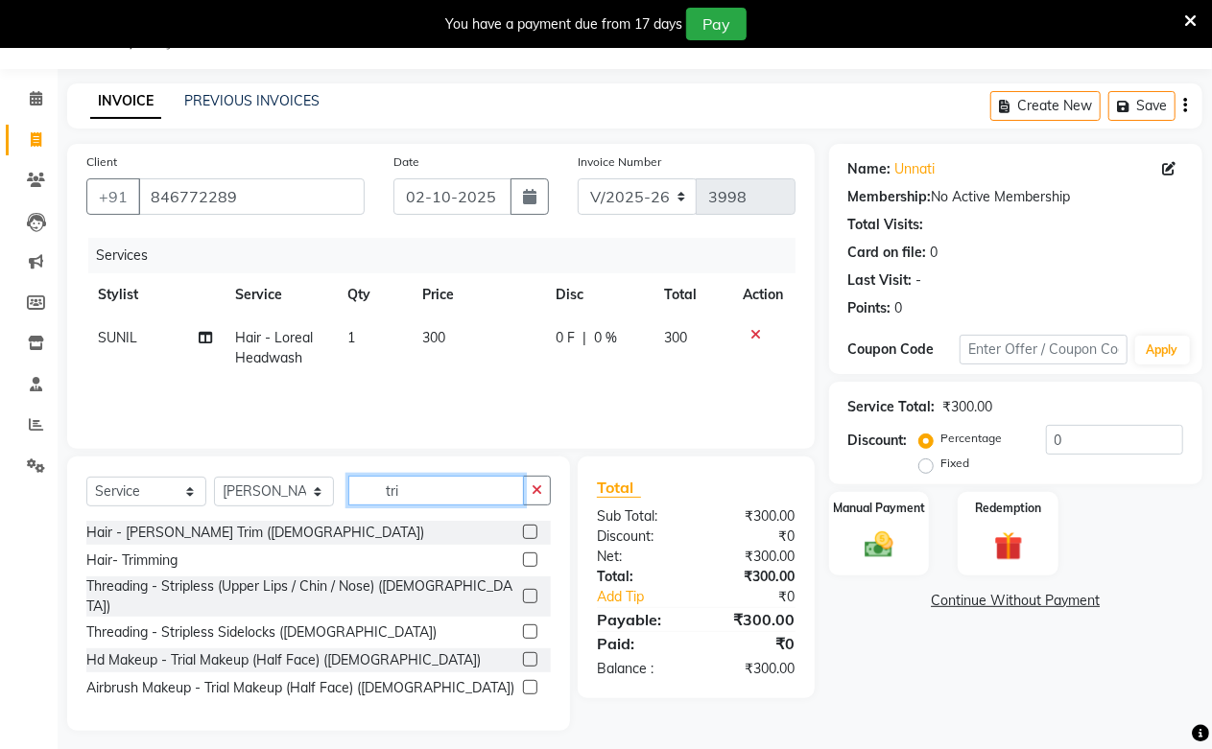
type input "tri"
click at [530, 563] on label at bounding box center [530, 560] width 14 height 14
click at [530, 563] on input "checkbox" at bounding box center [529, 561] width 12 height 12
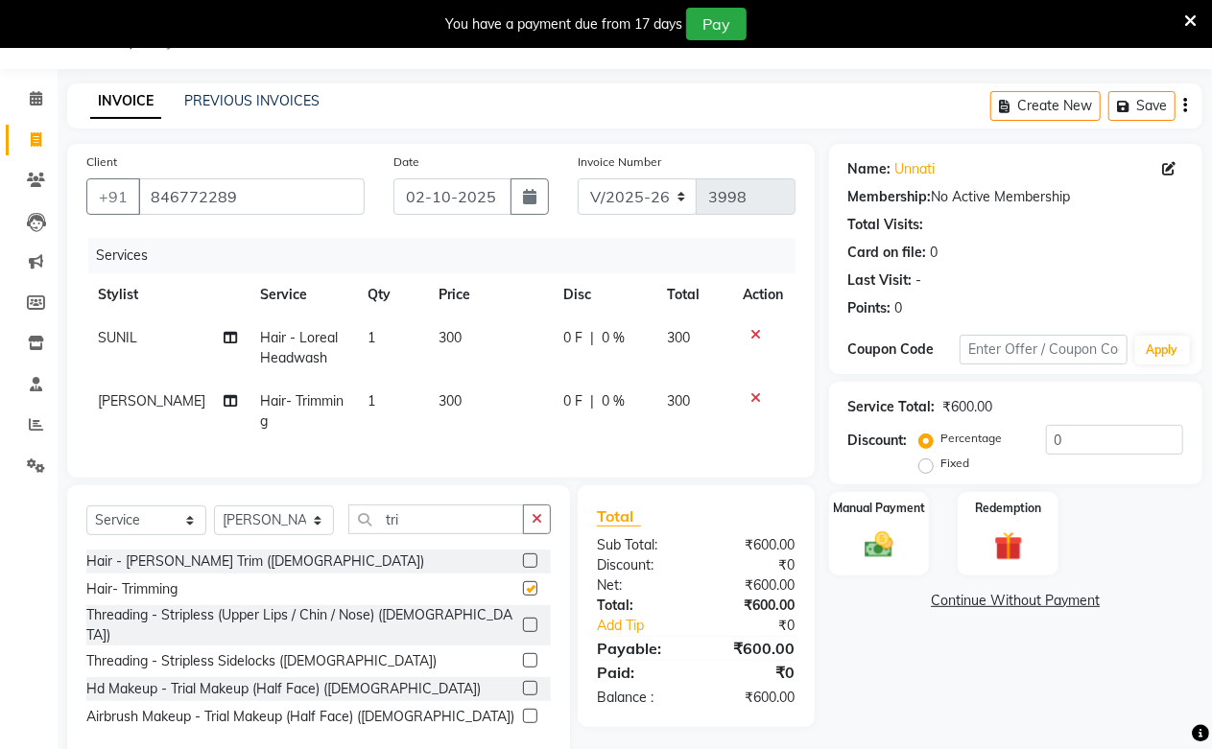
checkbox input "false"
click at [459, 411] on td "300" at bounding box center [489, 411] width 125 height 63
select select "6559"
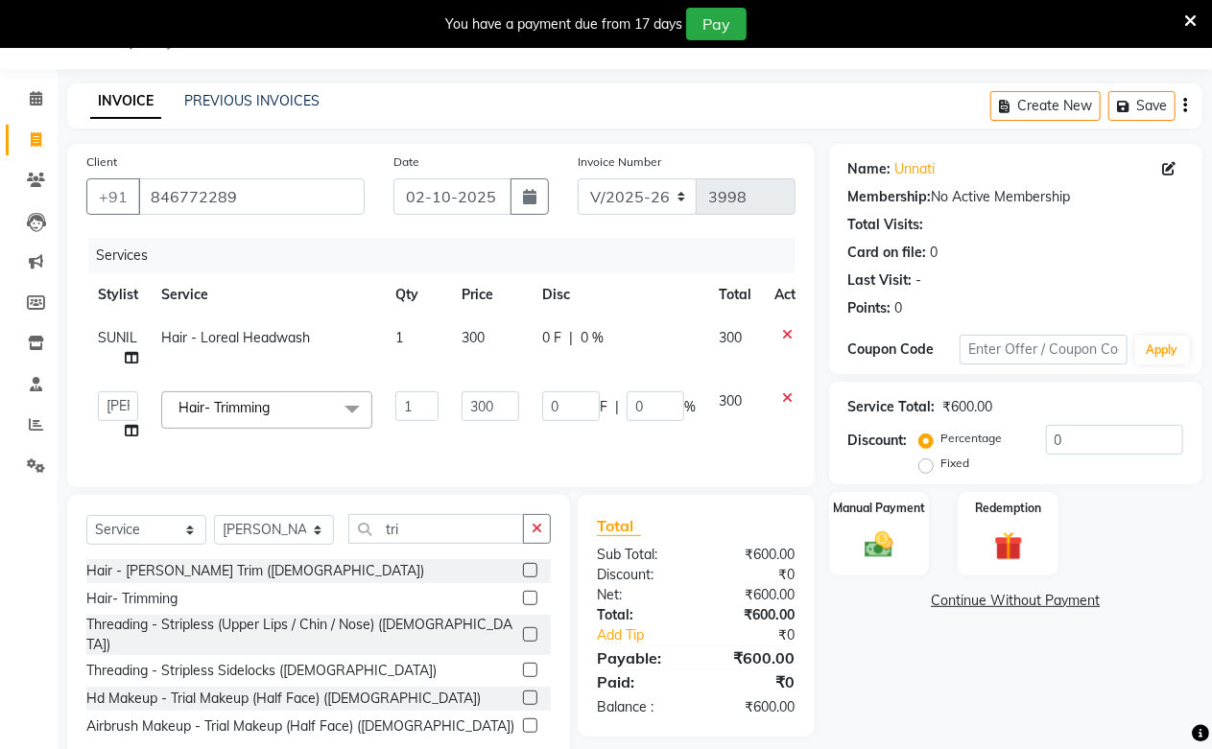
click at [459, 411] on td "300" at bounding box center [490, 416] width 81 height 73
click at [471, 399] on input "300" at bounding box center [491, 407] width 58 height 30
click at [471, 408] on input "400" at bounding box center [491, 407] width 58 height 30
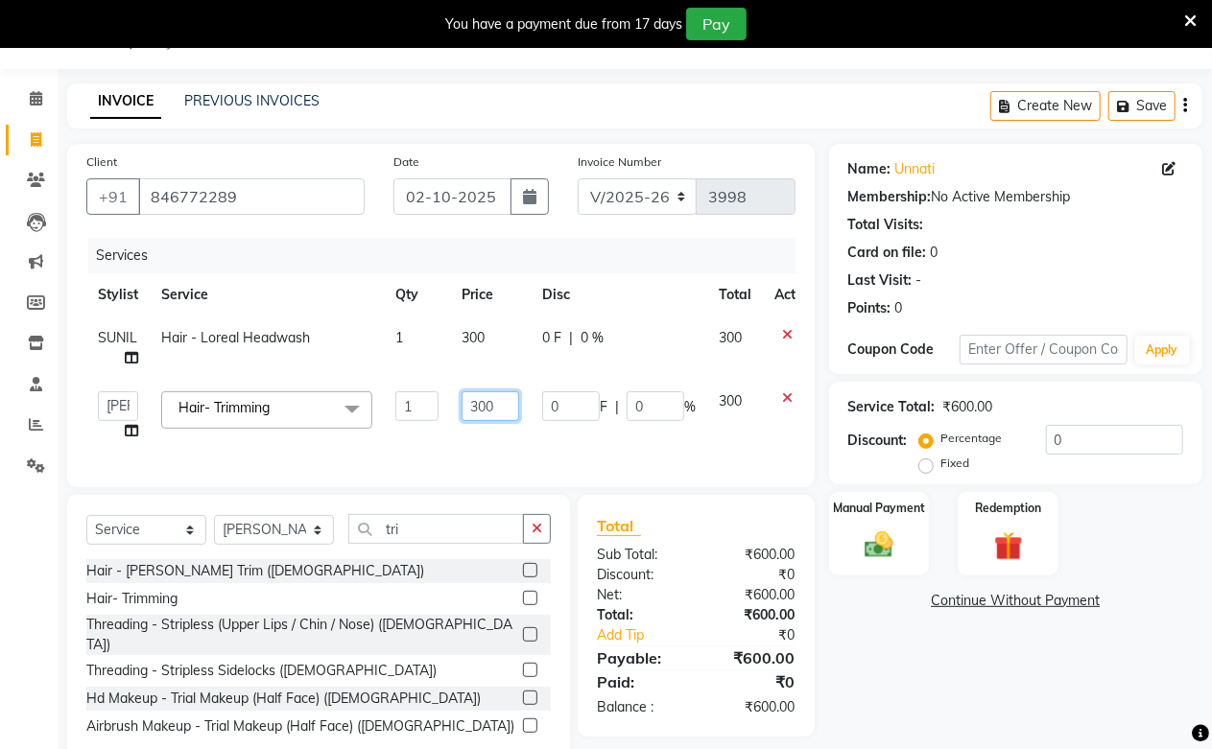
click at [471, 413] on input "300" at bounding box center [491, 407] width 58 height 30
type input "400"
click at [467, 447] on div "Services Stylist Service Qty Price Disc Total Action SUNIL Hair - Loreal Headwa…" at bounding box center [440, 353] width 709 height 230
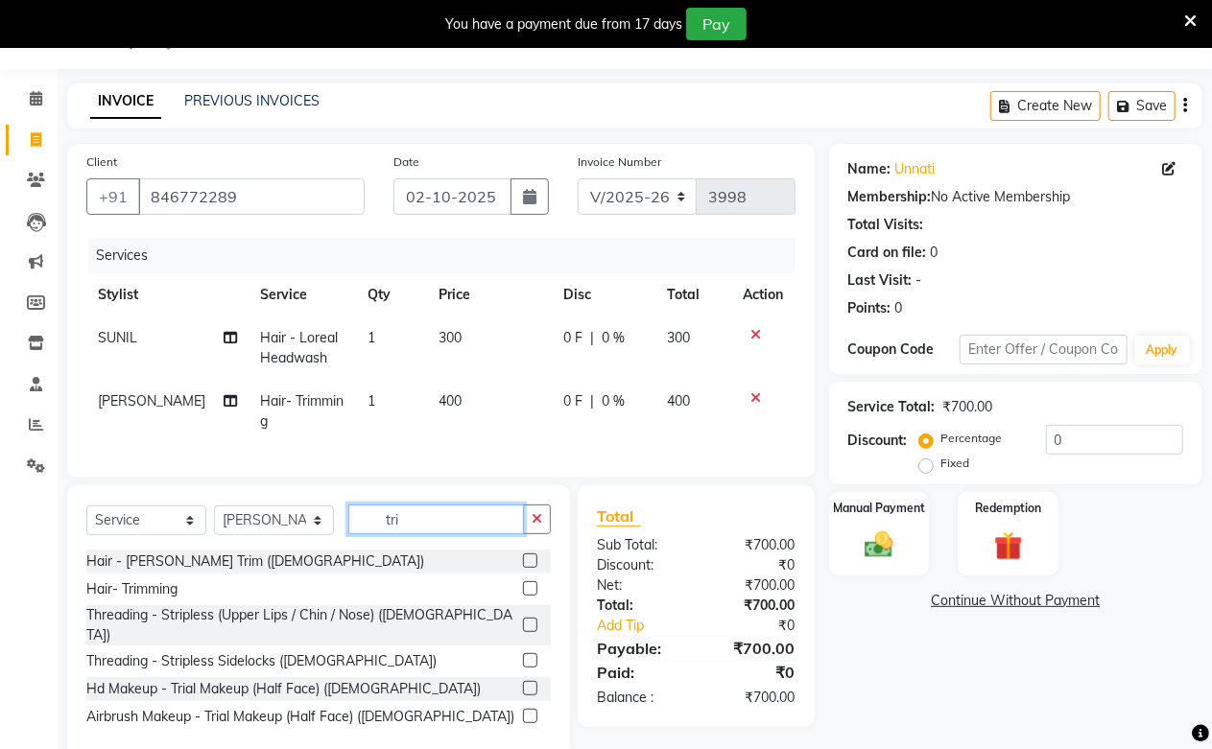
click at [423, 531] on input "tri" at bounding box center [436, 520] width 176 height 30
click at [419, 531] on input "tri" at bounding box center [436, 520] width 176 height 30
click at [286, 529] on select "Select Stylist Akash Amrita Anu Arun Gaurav [PERSON_NAME] KUNAL MANISH [PERSON_…" at bounding box center [274, 521] width 120 height 30
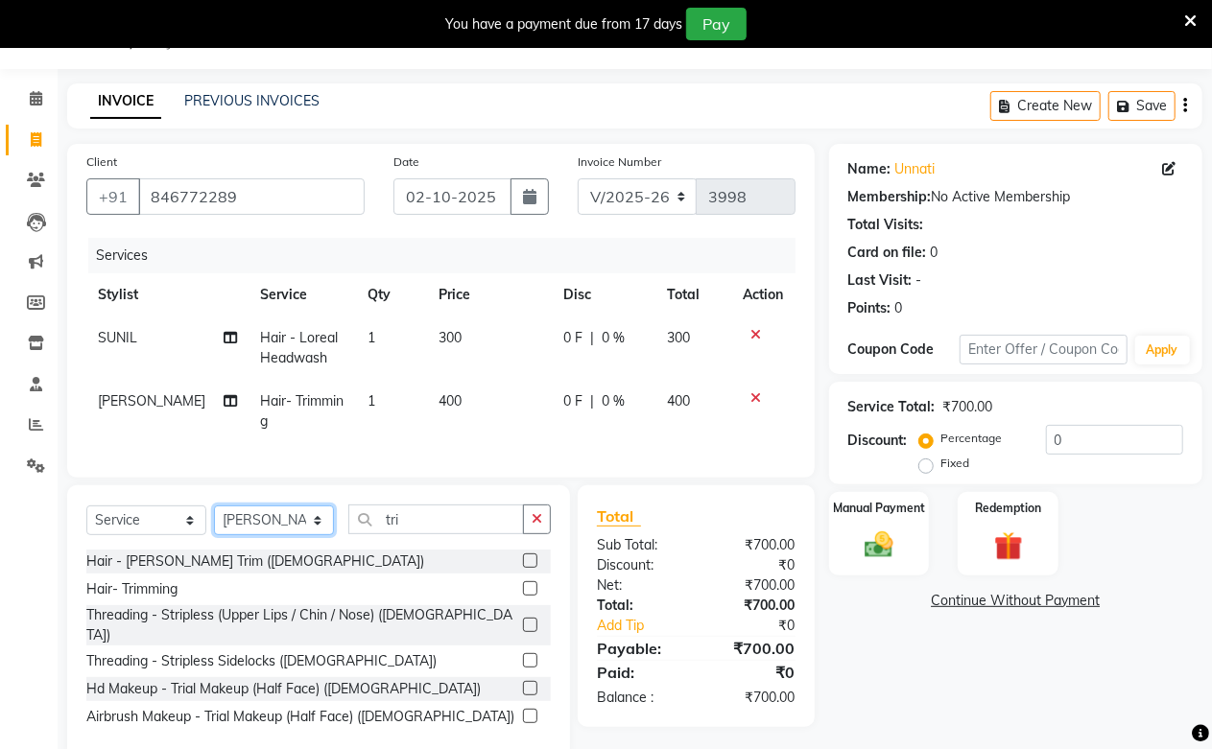
click at [275, 535] on select "Select Stylist Akash Amrita Anu Arun Gaurav [PERSON_NAME] KUNAL MANISH [PERSON_…" at bounding box center [274, 521] width 120 height 30
select select "59104"
click at [214, 522] on select "Select Stylist Akash Amrita Anu Arun Gaurav [PERSON_NAME] KUNAL MANISH [PERSON_…" at bounding box center [274, 521] width 120 height 30
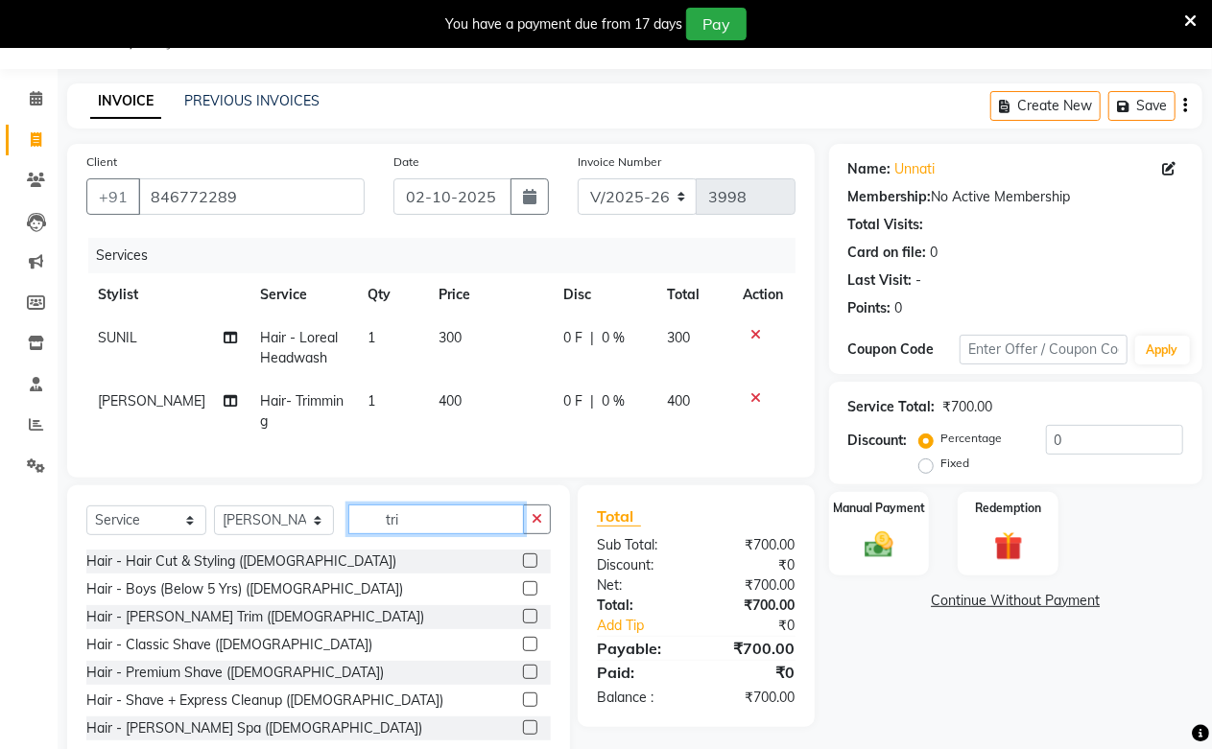
click at [388, 535] on input "tri" at bounding box center [436, 520] width 176 height 30
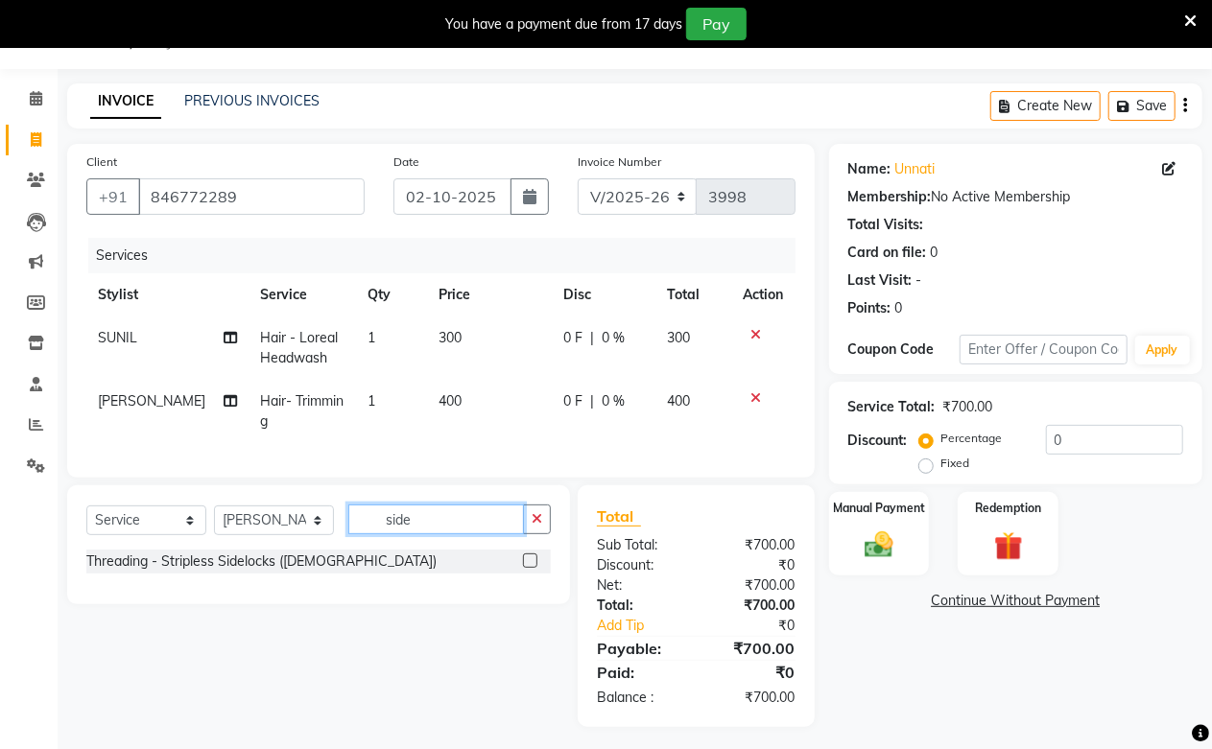
type input "side"
click at [526, 568] on label at bounding box center [530, 561] width 14 height 14
click at [526, 568] on input "checkbox" at bounding box center [529, 562] width 12 height 12
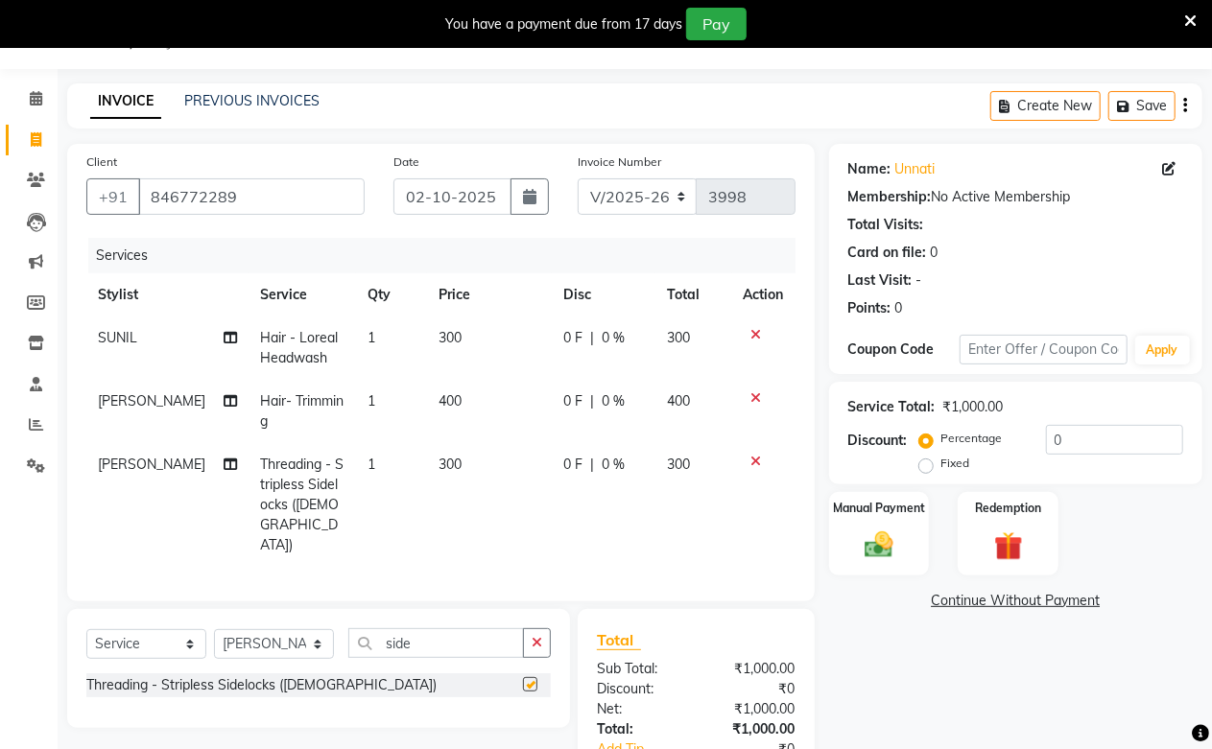
checkbox input "false"
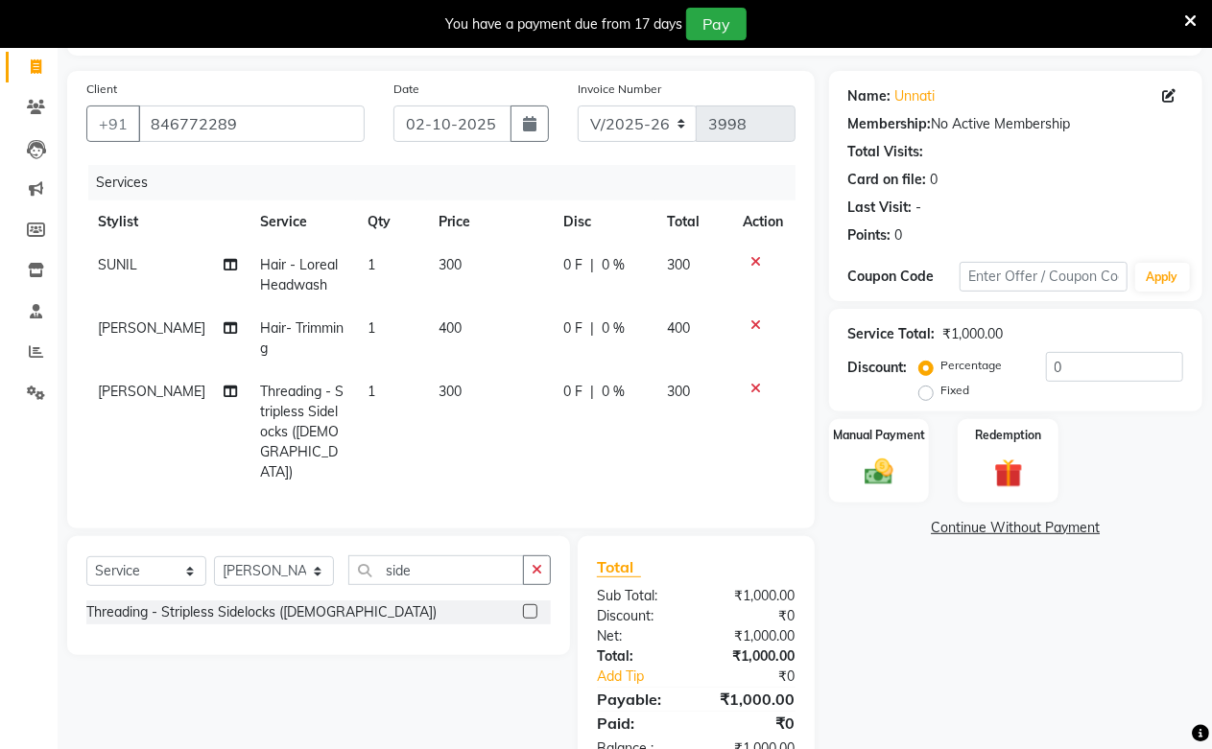
scroll to position [155, 0]
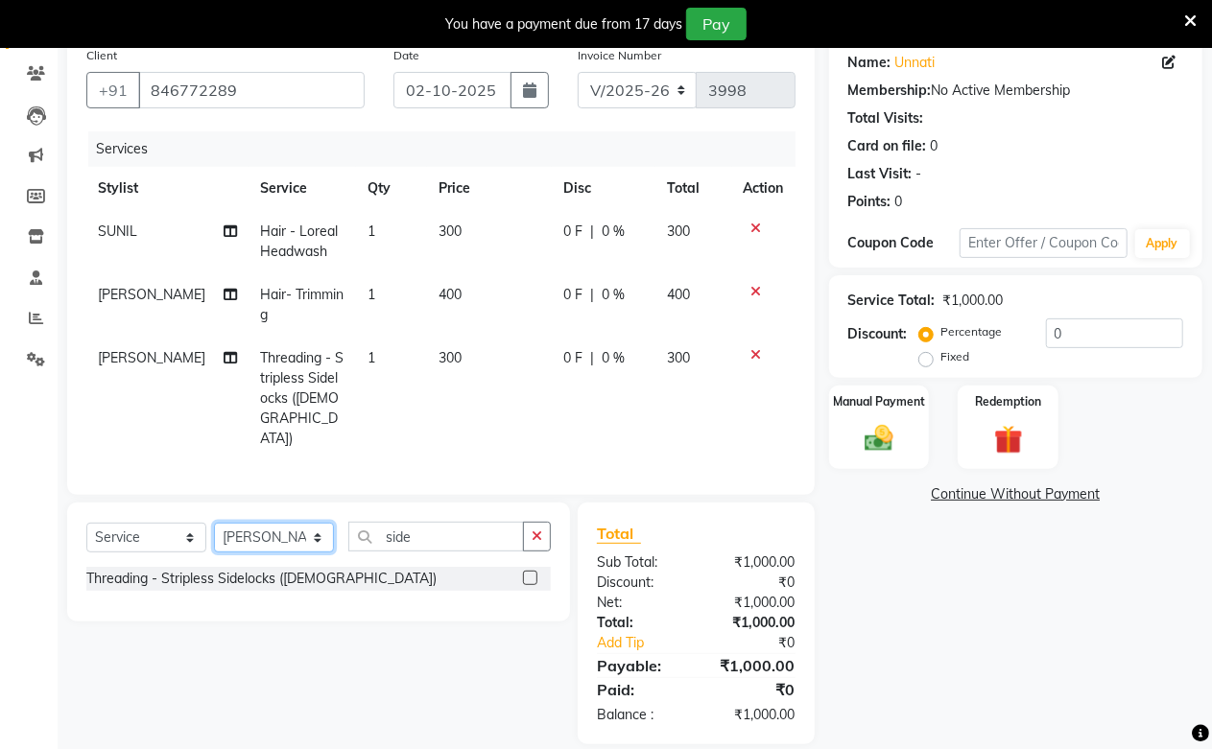
click at [276, 523] on select "Select Stylist Akash Amrita Anu Arun Gaurav [PERSON_NAME] KUNAL MANISH [PERSON_…" at bounding box center [274, 538] width 120 height 30
select select "13723"
click at [214, 523] on select "Select Stylist Akash Amrita Anu Arun Gaurav [PERSON_NAME] KUNAL MANISH [PERSON_…" at bounding box center [274, 538] width 120 height 30
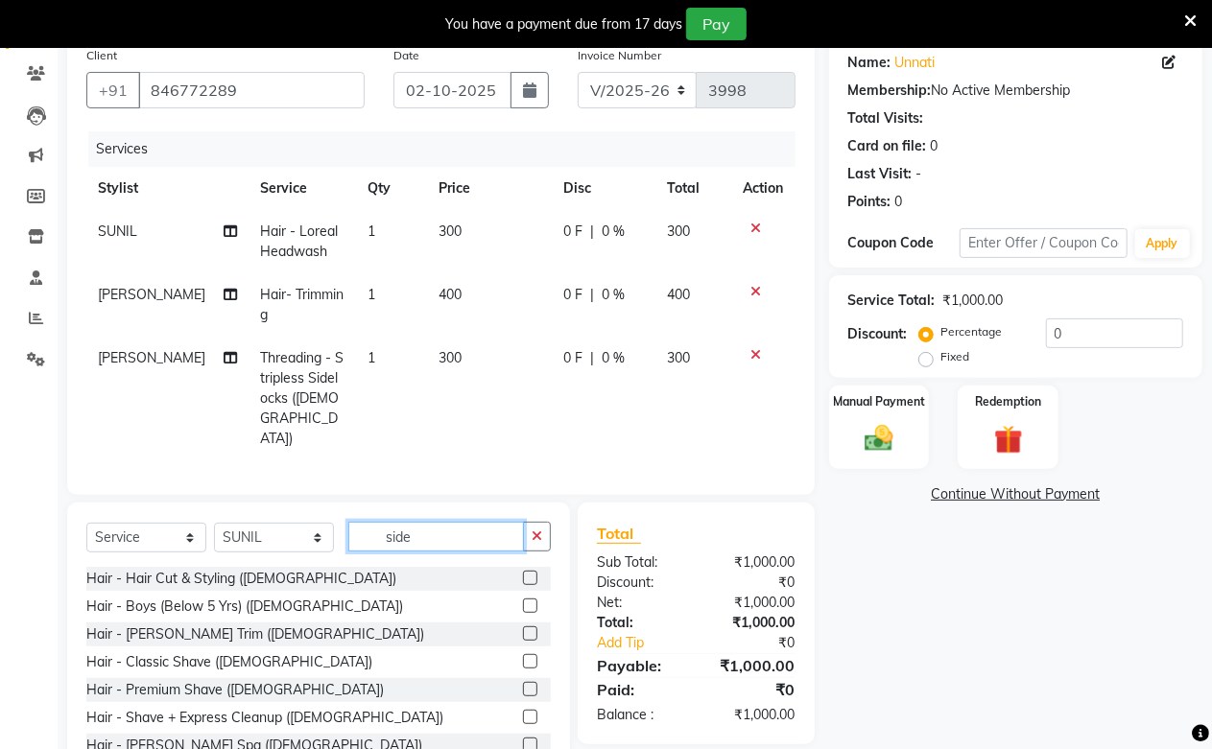
click at [425, 522] on input "side" at bounding box center [436, 537] width 176 height 30
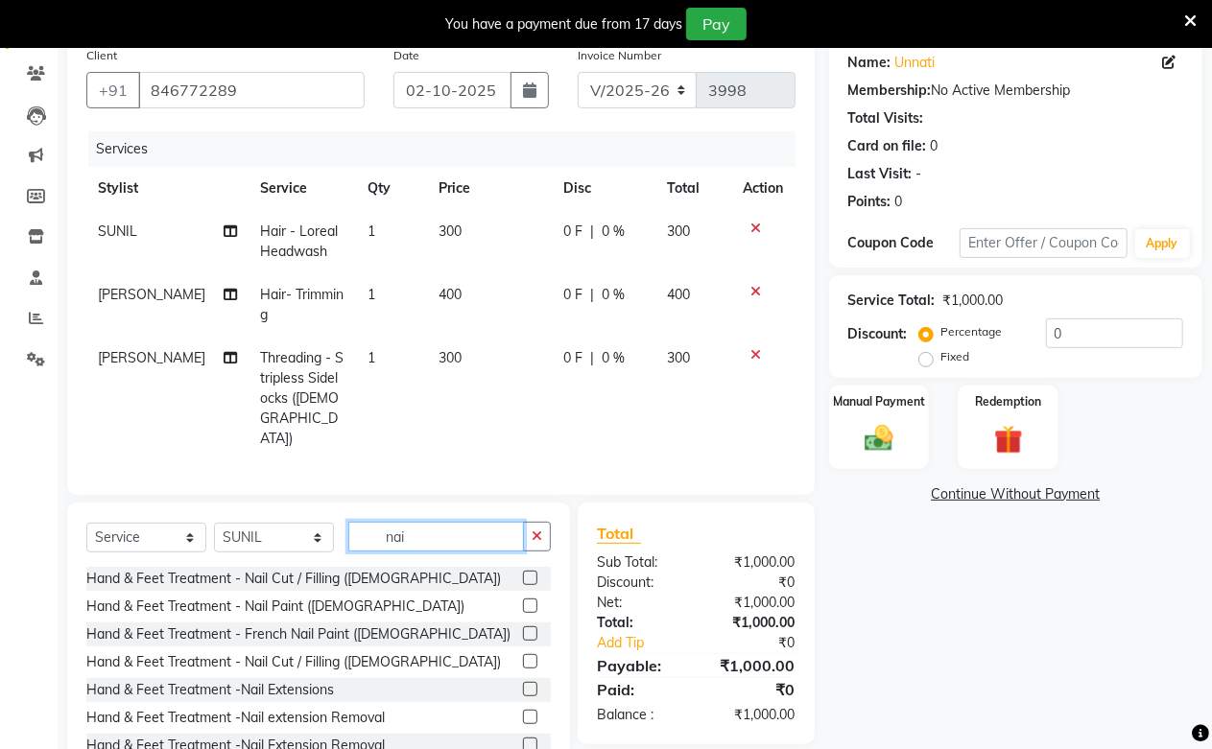
type input "nai"
click at [523, 571] on label at bounding box center [530, 578] width 14 height 14
click at [523, 573] on input "checkbox" at bounding box center [529, 579] width 12 height 12
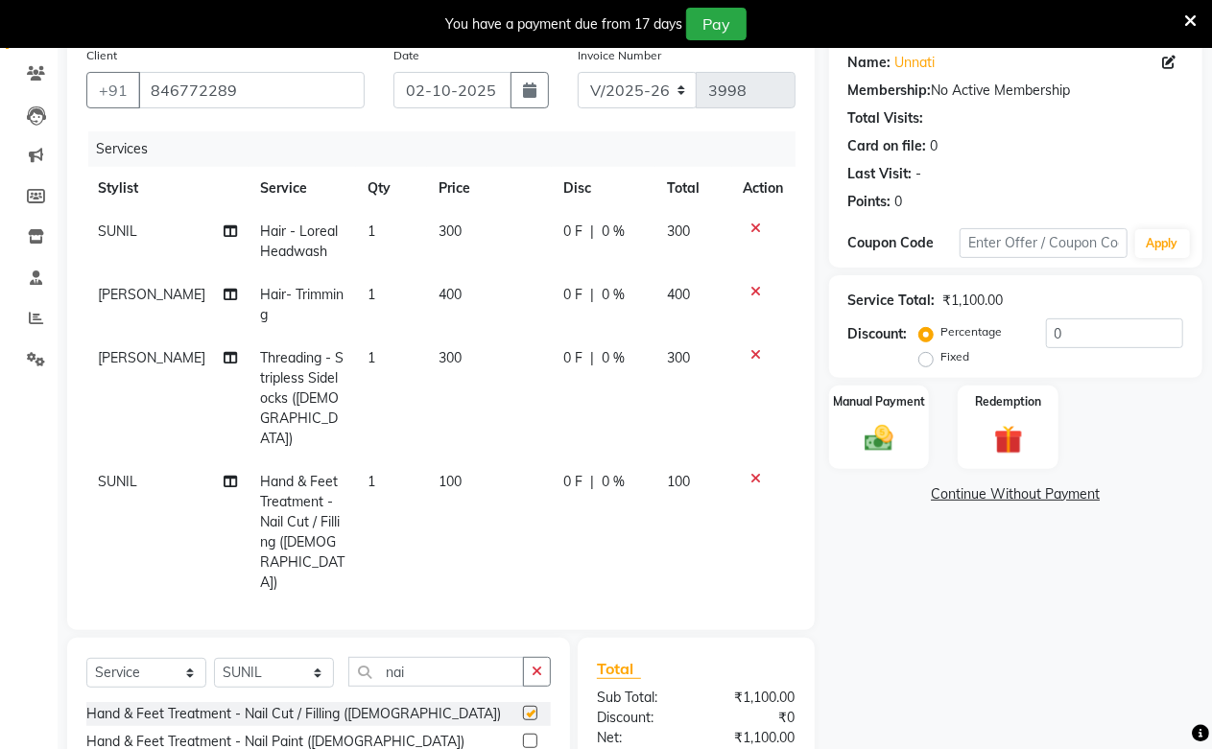
checkbox input "false"
click at [888, 432] on img at bounding box center [879, 438] width 49 height 35
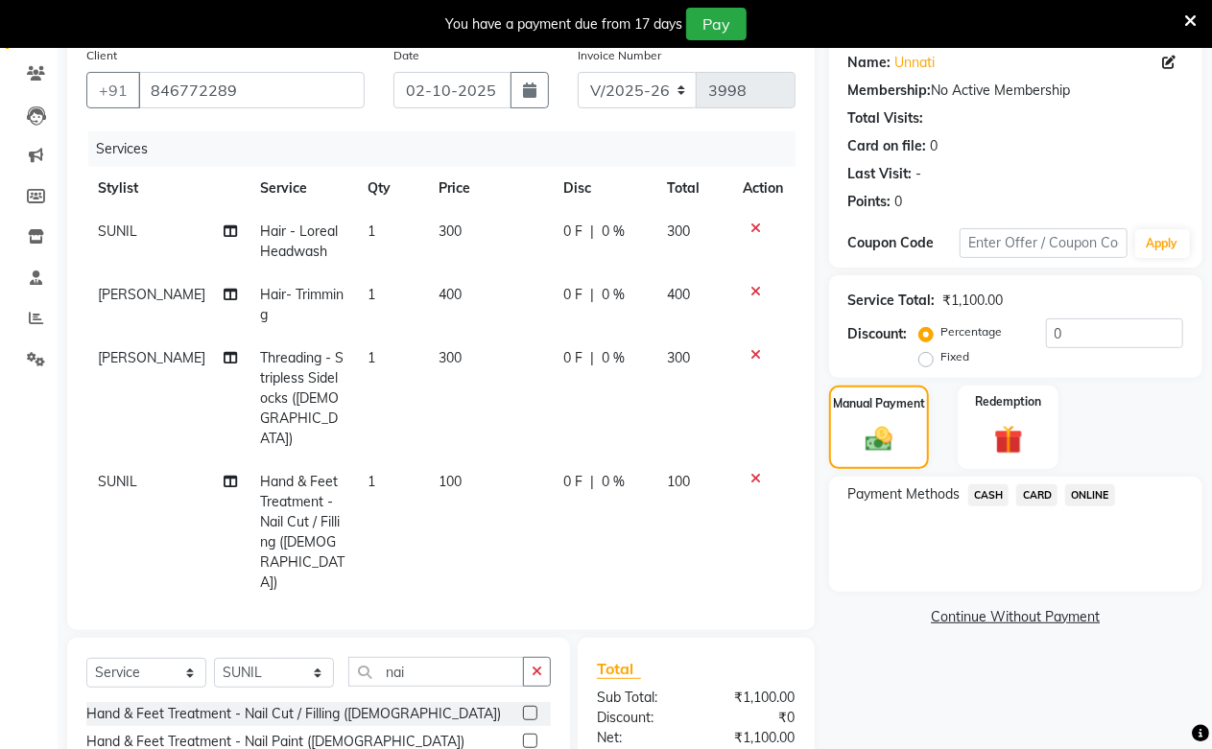
click at [980, 495] on span "CASH" at bounding box center [988, 496] width 41 height 22
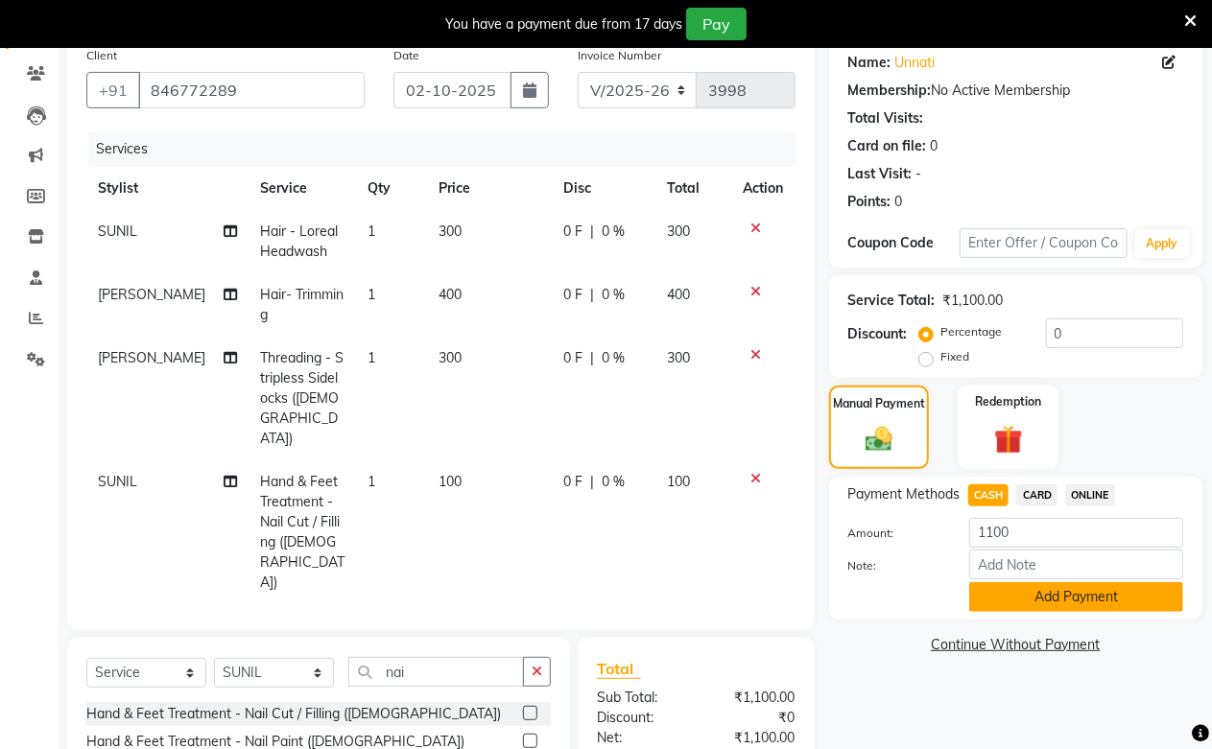
click at [1019, 592] on button "Add Payment" at bounding box center [1076, 598] width 214 height 30
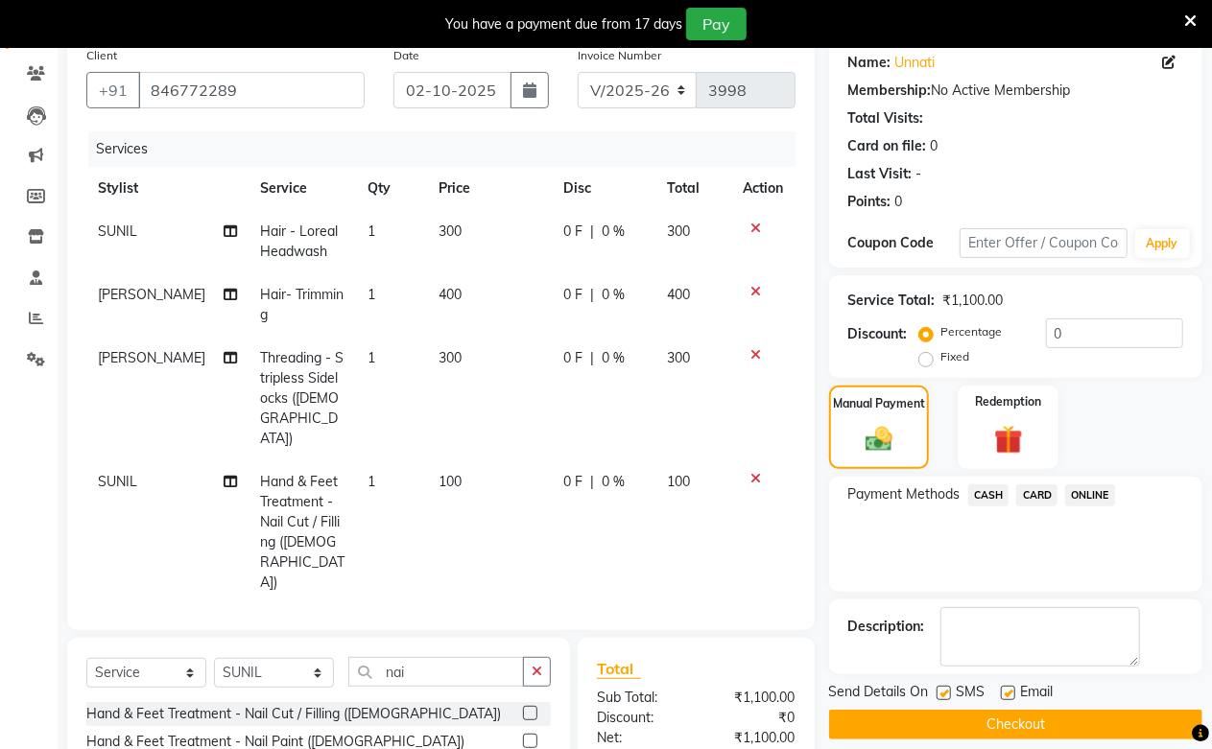
scroll to position [326, 0]
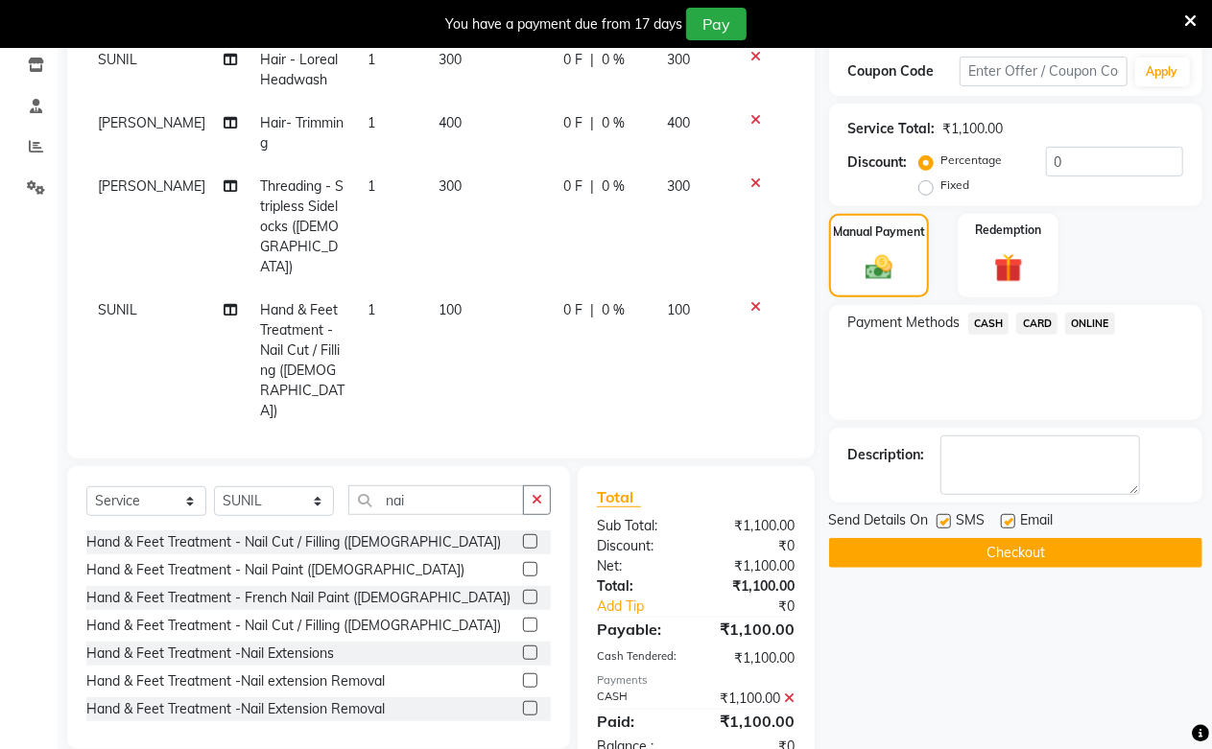
click at [1033, 576] on div "Name: [PERSON_NAME] Membership: No Active Membership Total Visits: Card on file…" at bounding box center [1023, 321] width 388 height 911
click at [1042, 560] on button "Checkout" at bounding box center [1015, 553] width 373 height 30
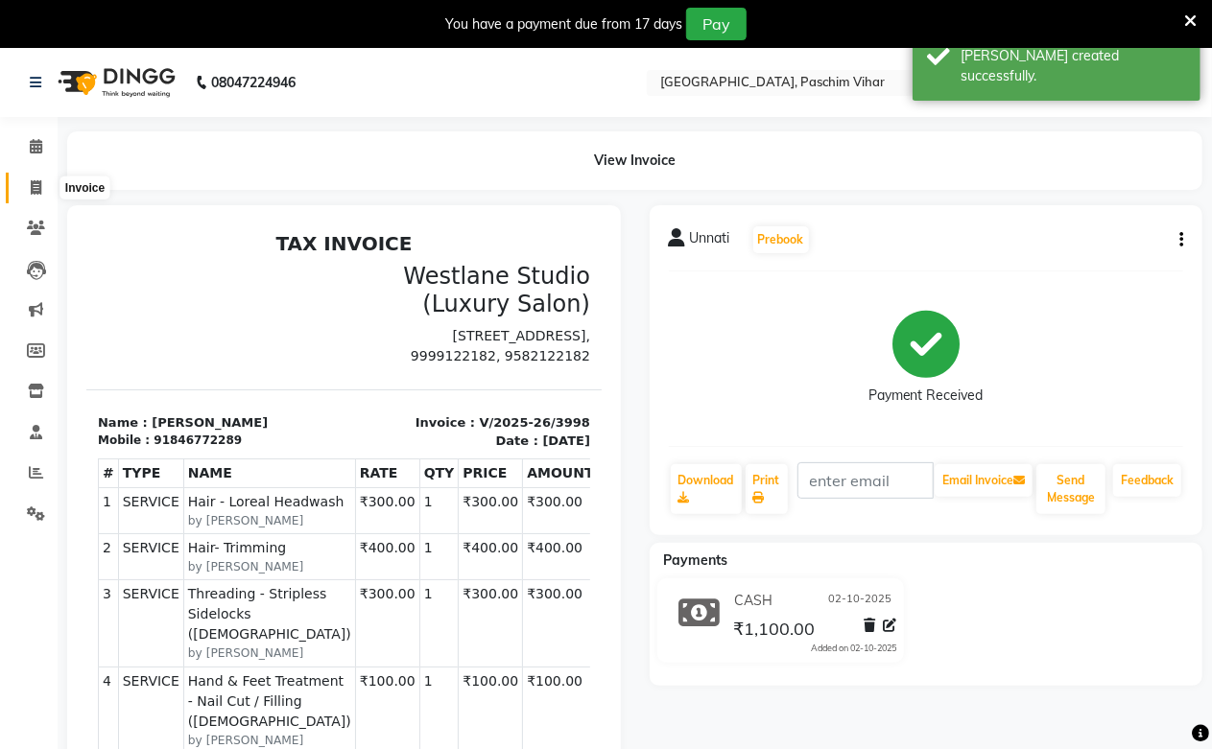
click at [31, 187] on icon at bounding box center [36, 187] width 11 height 14
select select "service"
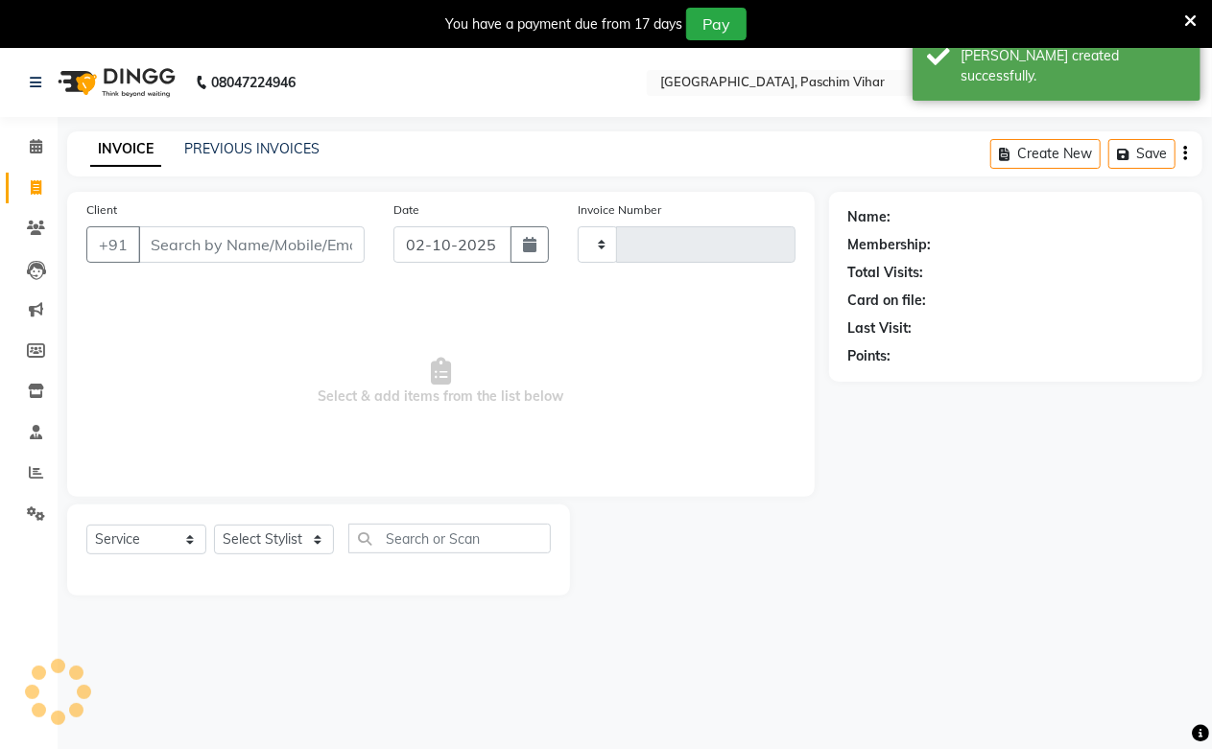
scroll to position [48, 0]
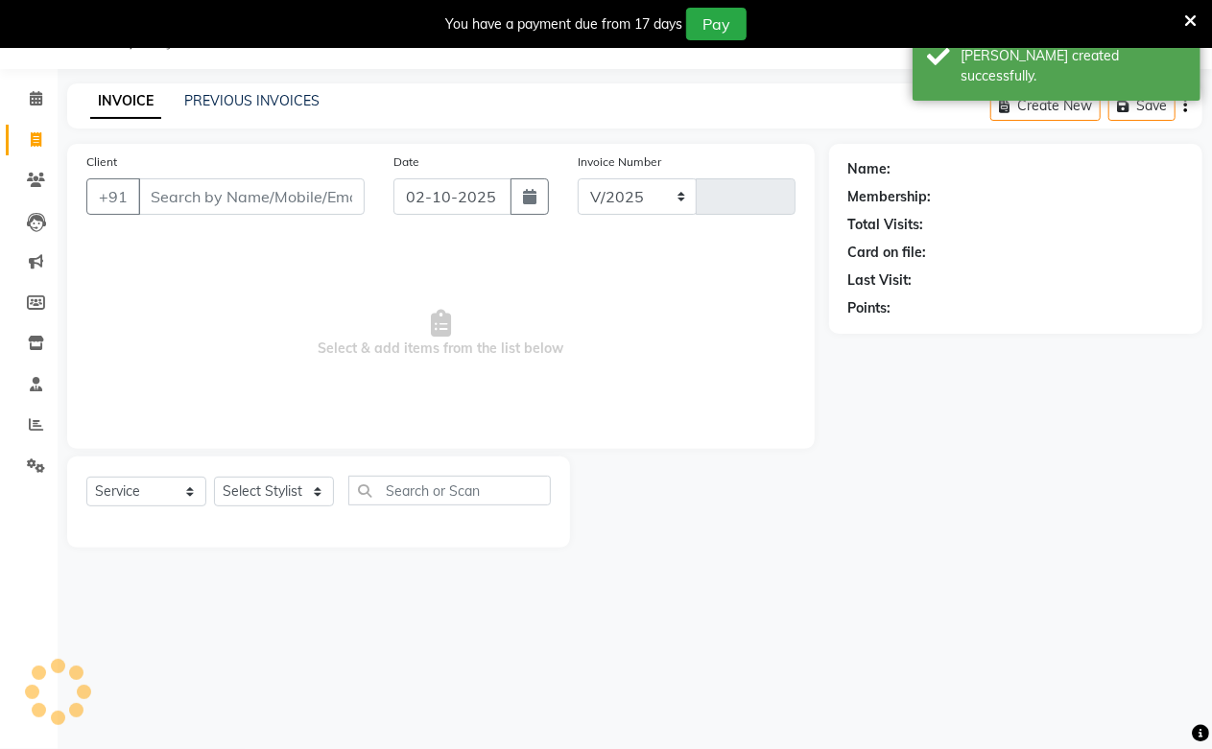
select select "223"
type input "3999"
click at [252, 104] on link "PREVIOUS INVOICES" at bounding box center [251, 100] width 135 height 17
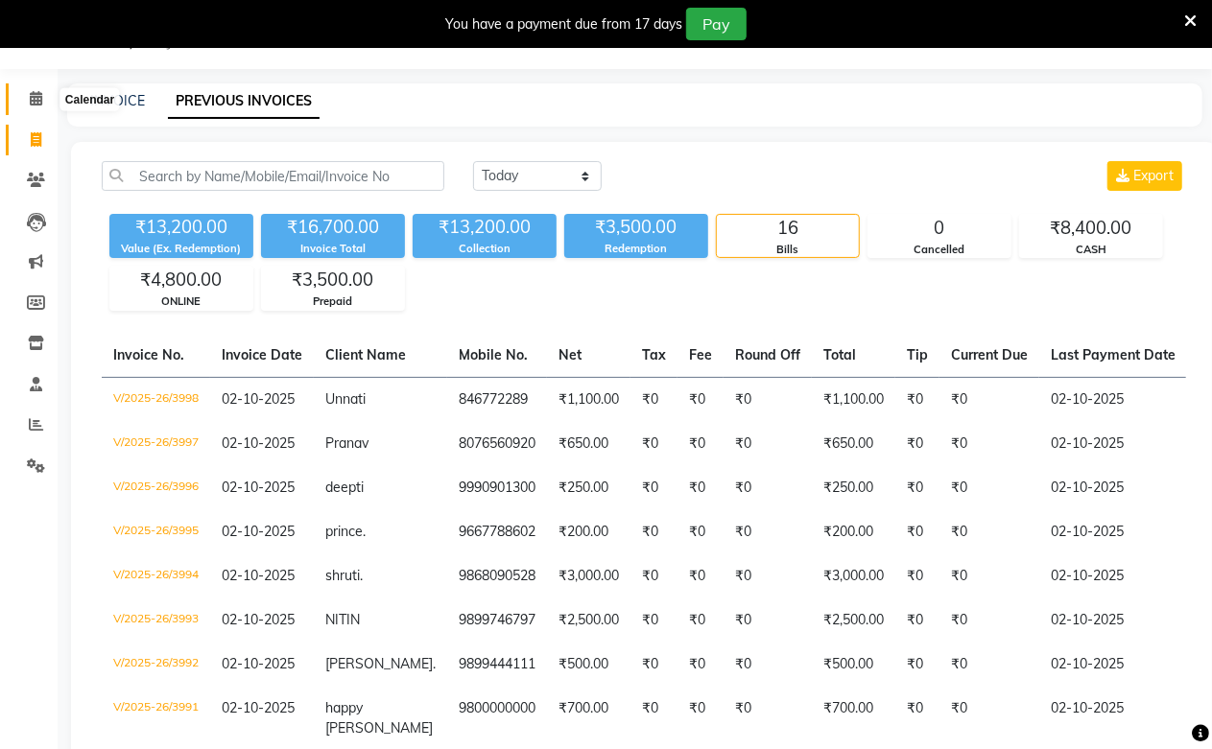
click at [40, 102] on icon at bounding box center [36, 98] width 12 height 14
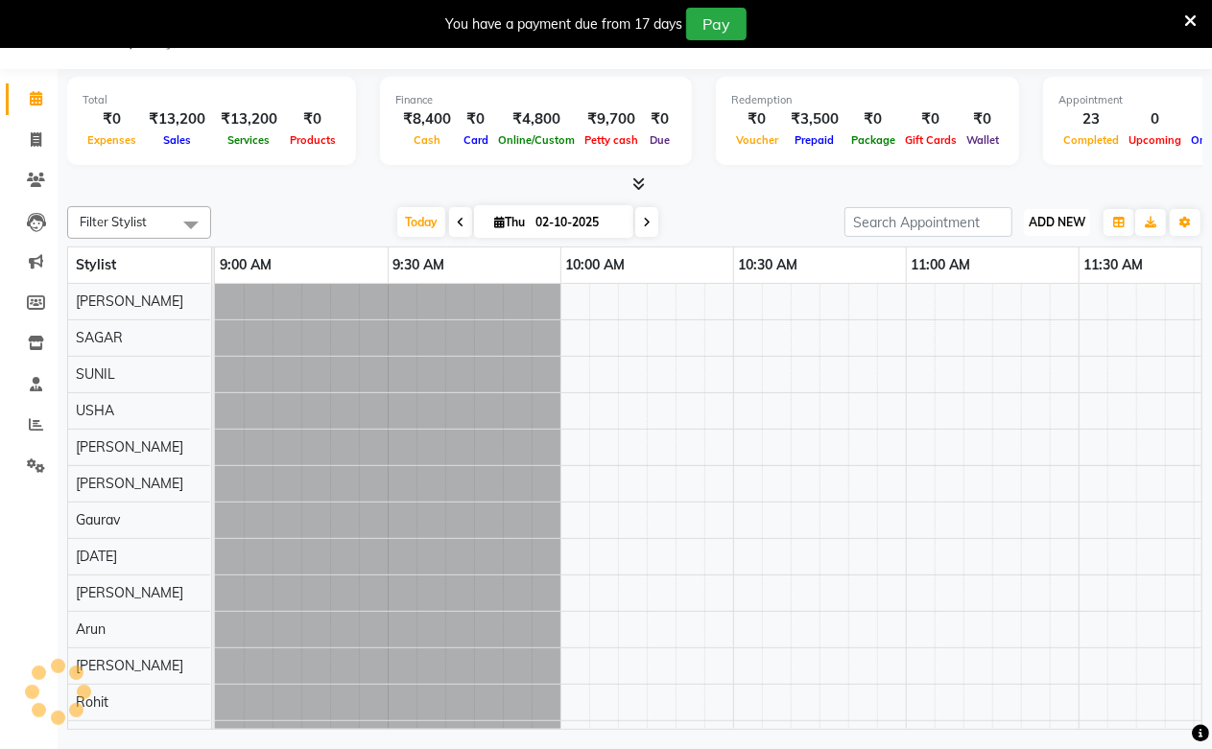
click at [1024, 231] on button "ADD NEW Toggle Dropdown" at bounding box center [1057, 222] width 66 height 27
click at [1042, 226] on span "ADD NEW" at bounding box center [1057, 222] width 57 height 14
click at [1029, 216] on span "ADD NEW" at bounding box center [1057, 222] width 57 height 14
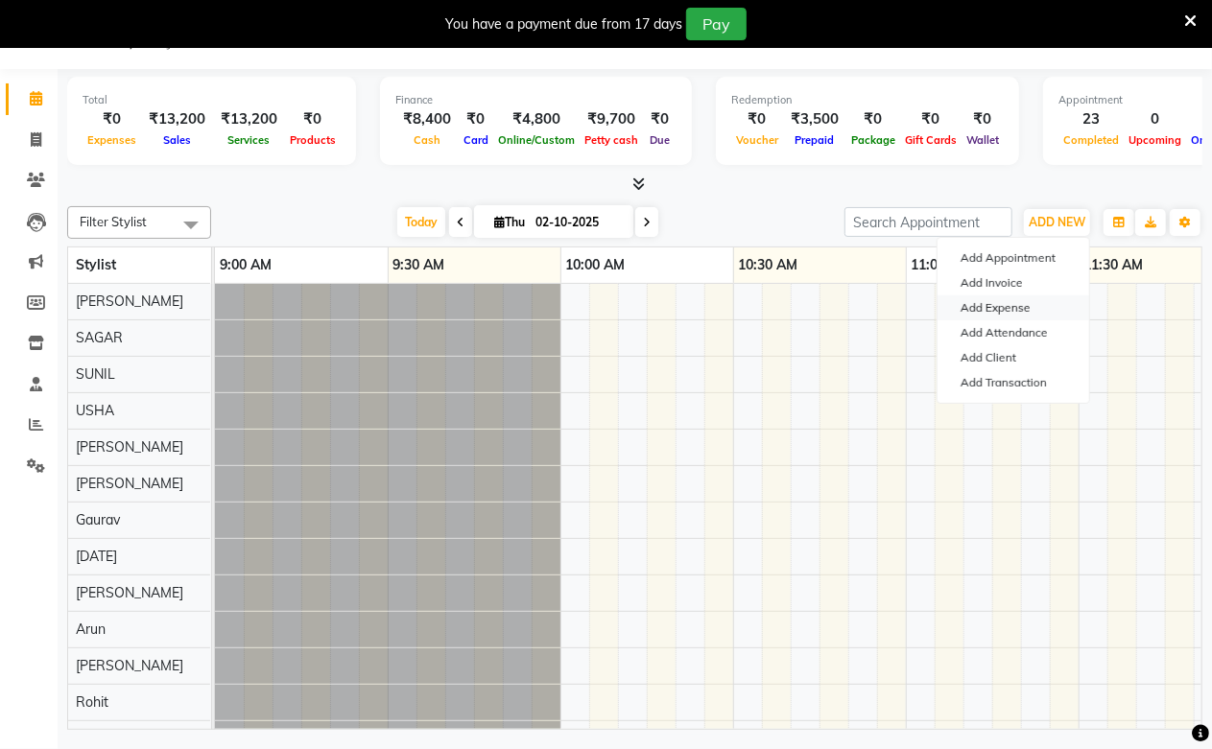
click at [1029, 308] on link "Add Expense" at bounding box center [1014, 308] width 152 height 25
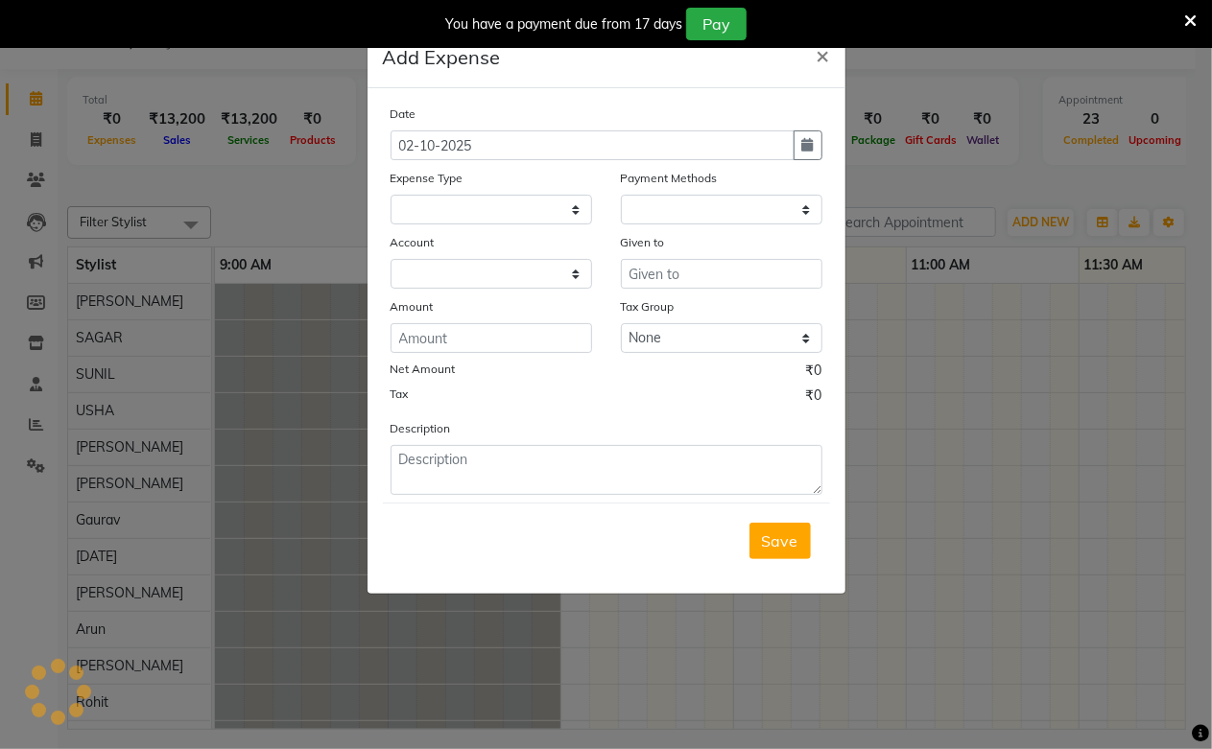
select select
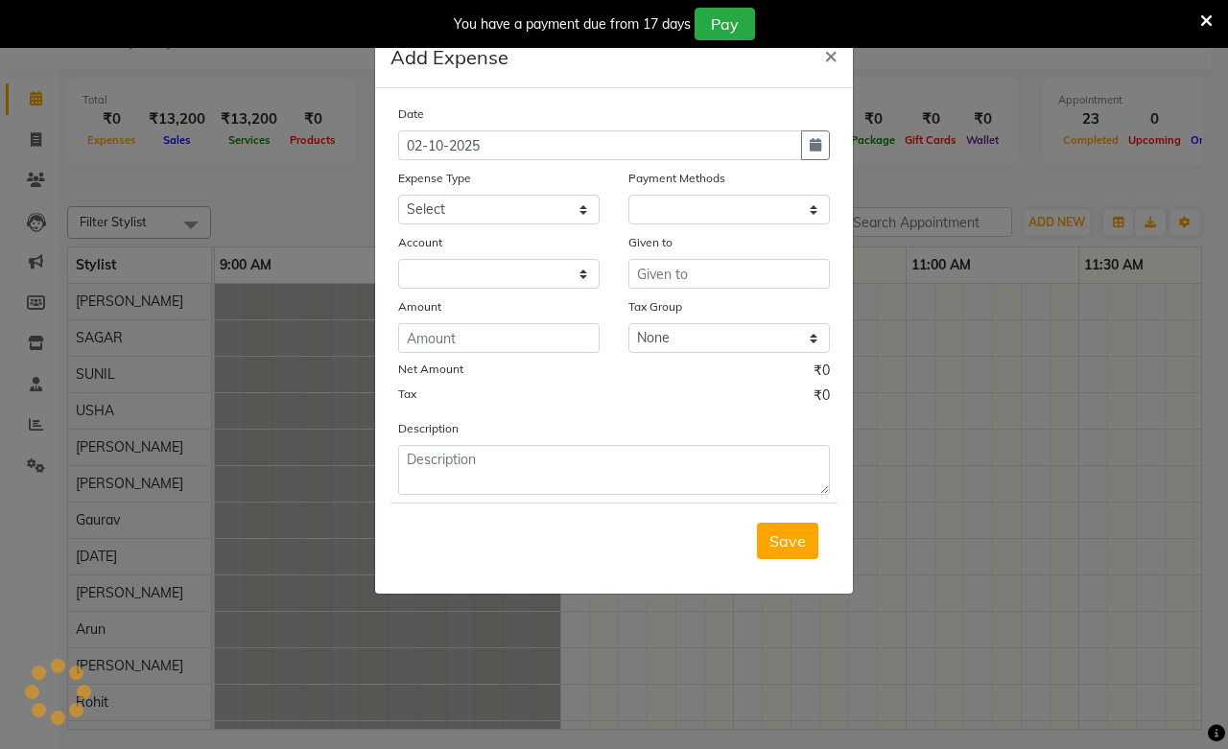
select select "1"
select select "2523"
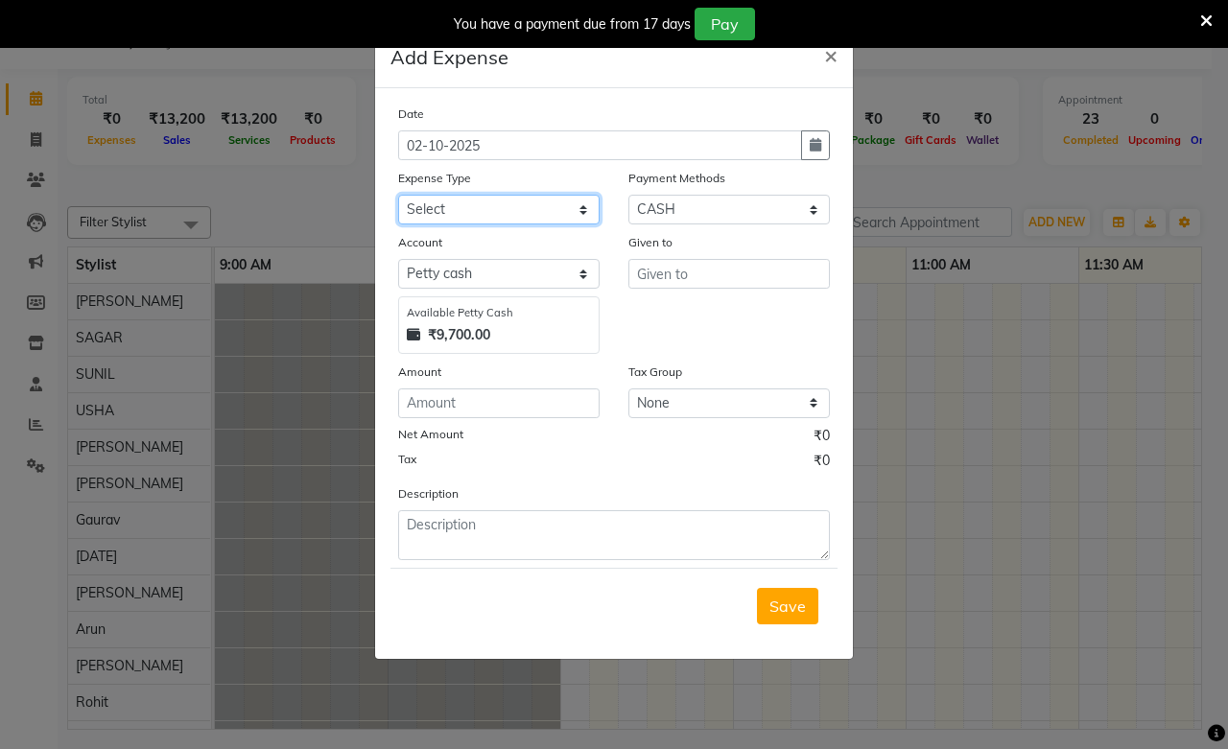
click at [518, 207] on select "Select Advance Salary Bank charges Cash transfer to bank Cash transfer to hub C…" at bounding box center [499, 210] width 202 height 30
